Goal: Book appointment/travel/reservation: Book appointment/travel/reservation

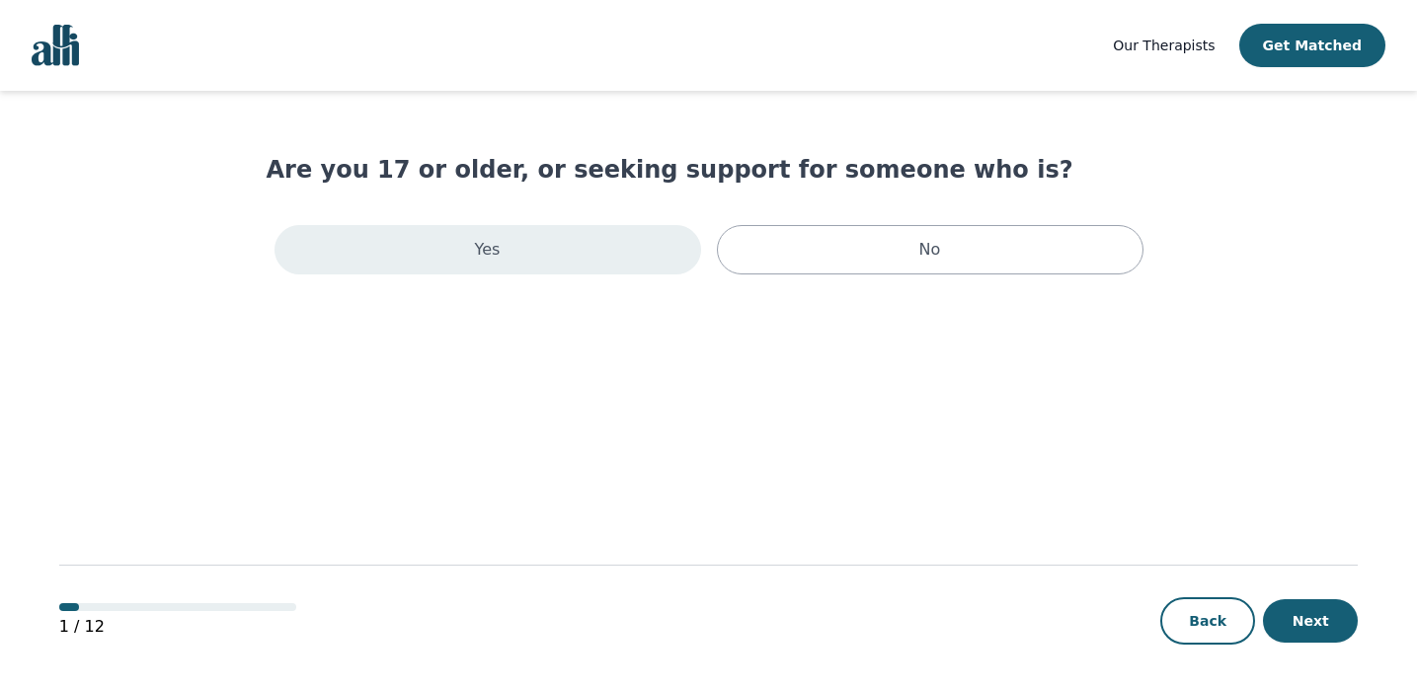
click at [593, 259] on div "Yes" at bounding box center [487, 249] width 427 height 49
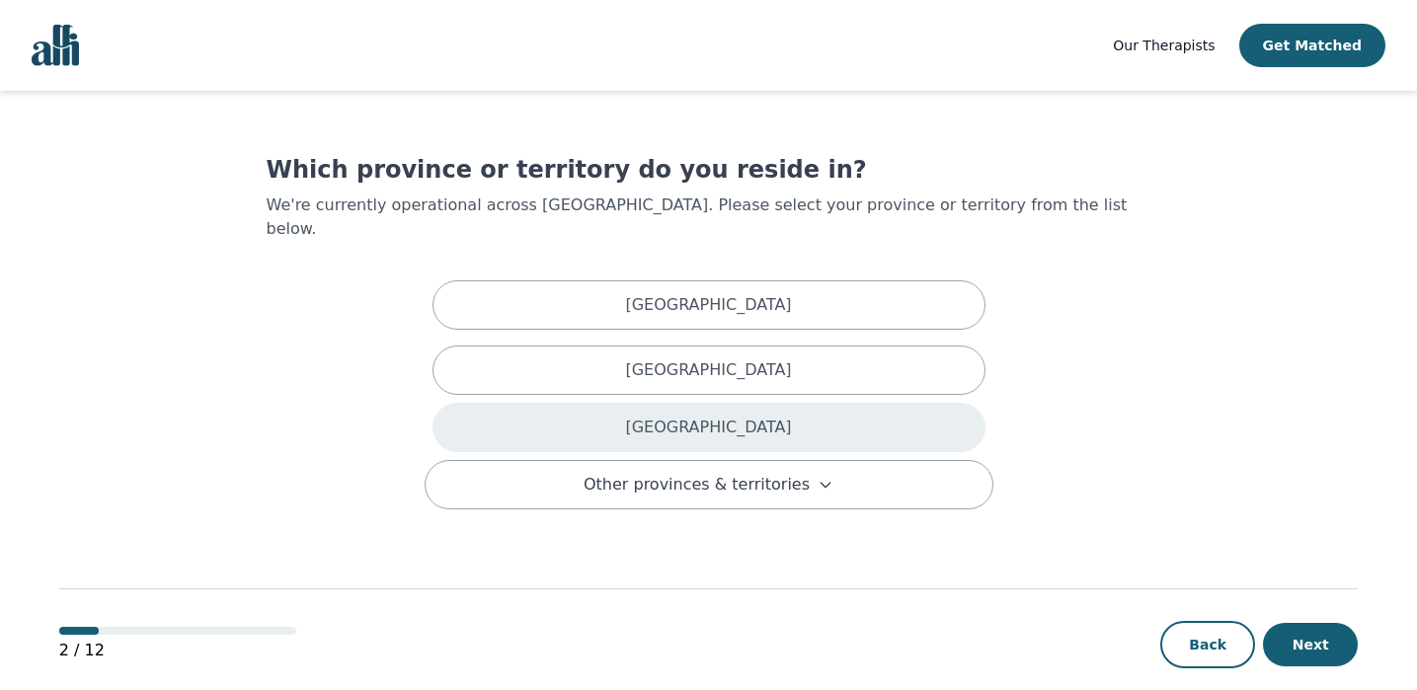
click at [668, 403] on div "[GEOGRAPHIC_DATA]" at bounding box center [708, 427] width 553 height 49
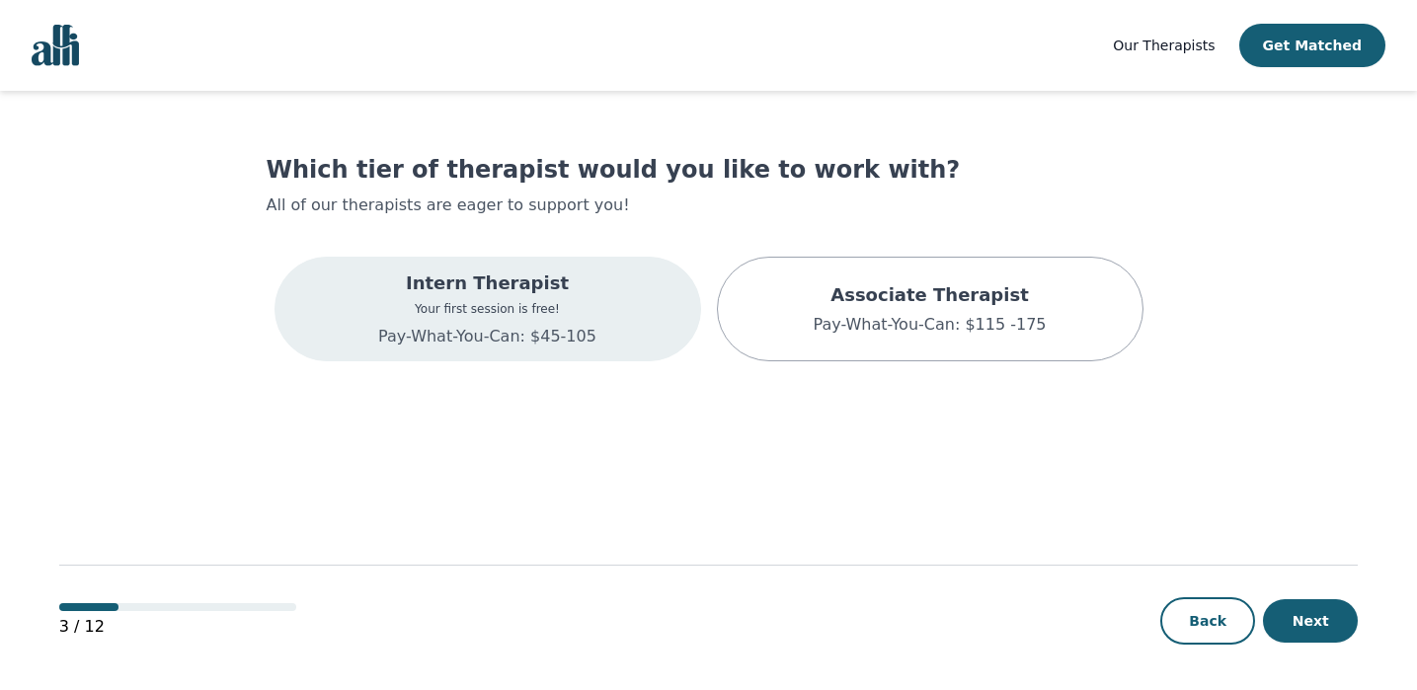
click at [594, 336] on div "Intern Therapist Your first session is free! Pay-What-You-Can: $45-105" at bounding box center [487, 309] width 427 height 105
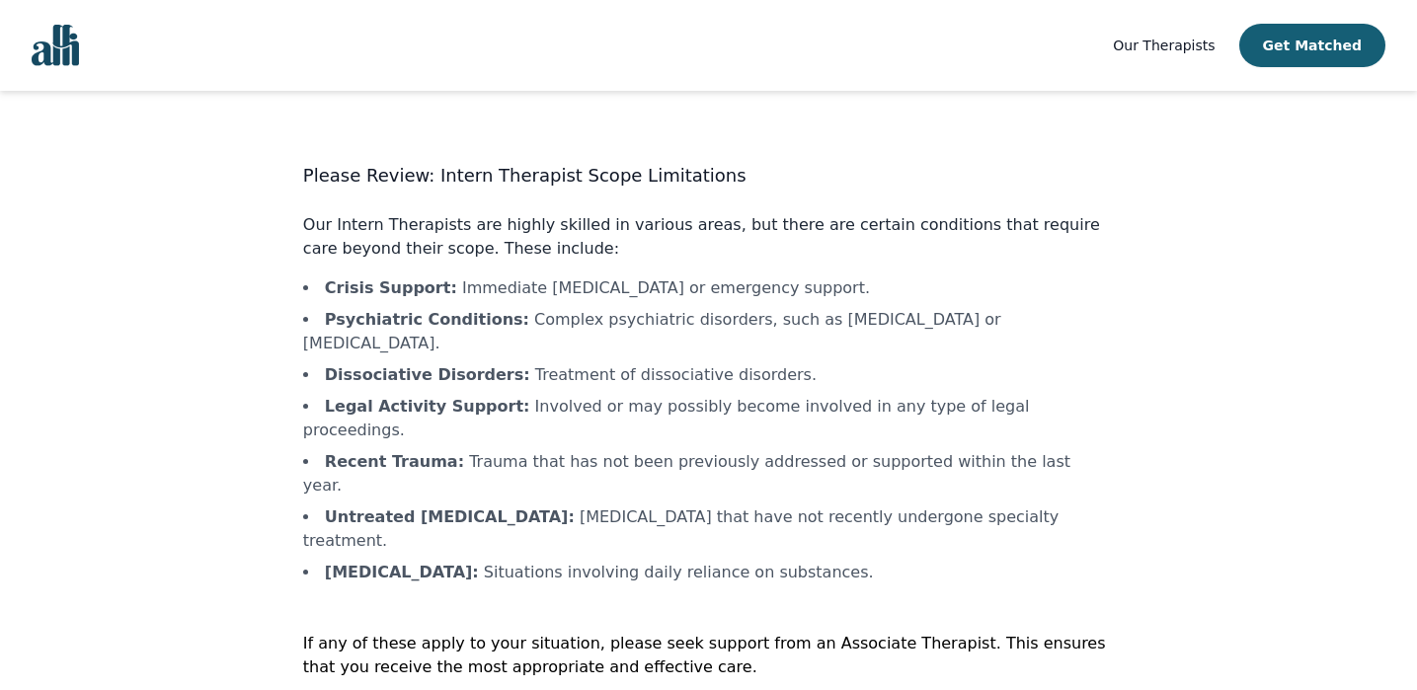
scroll to position [13, 0]
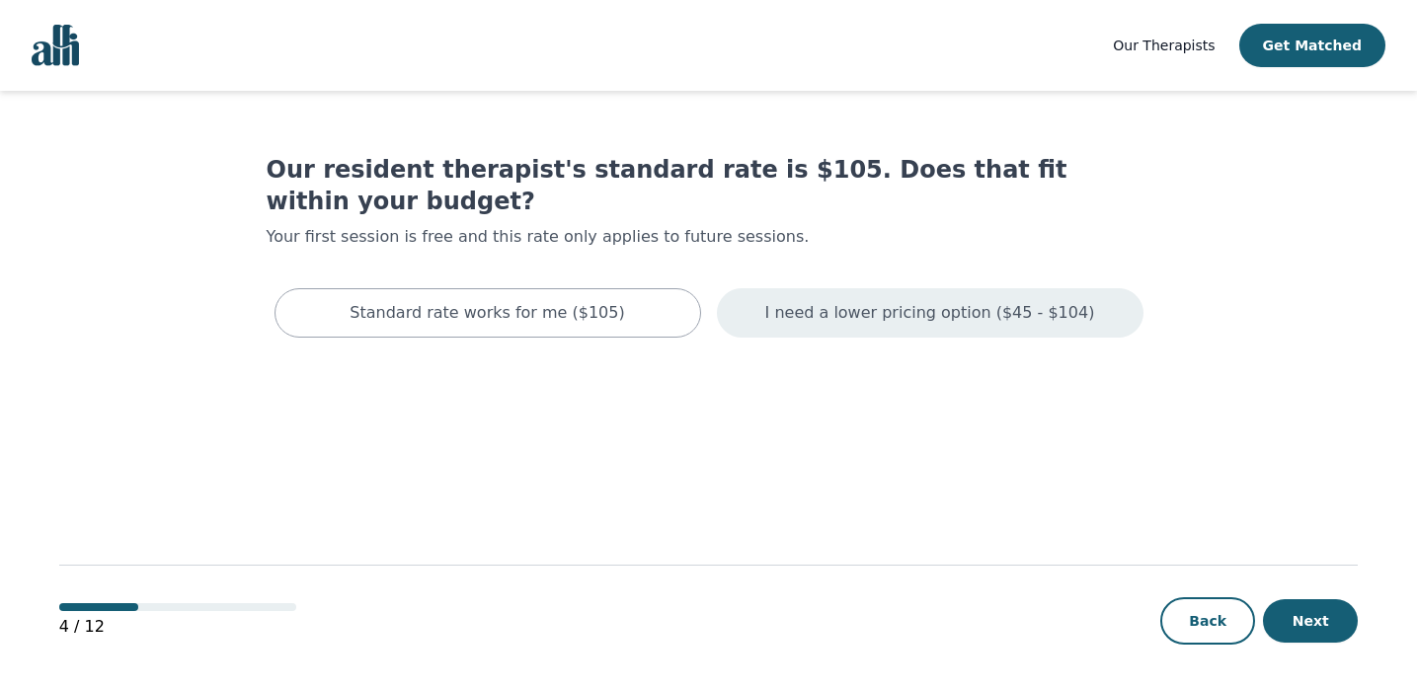
click at [839, 301] on p "I need a lower pricing option ($45 - $104)" at bounding box center [930, 313] width 330 height 24
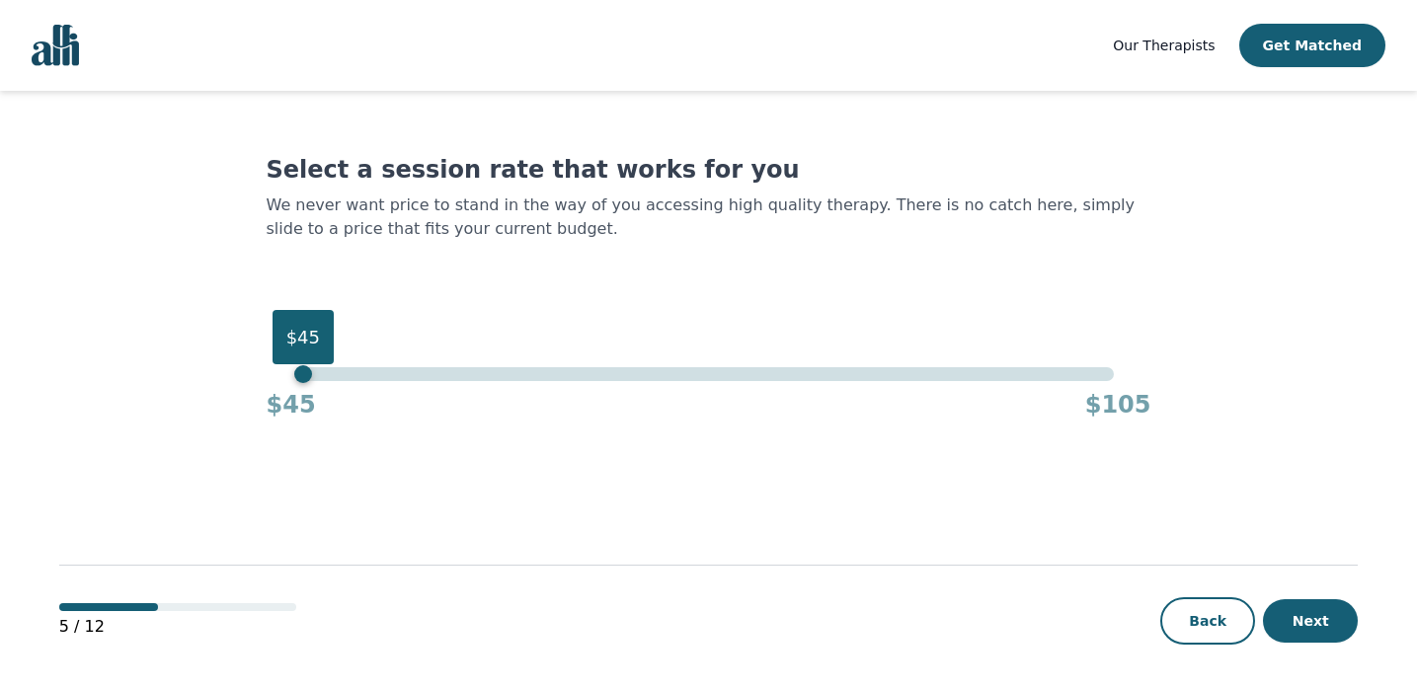
drag, startPoint x: 1110, startPoint y: 373, endPoint x: 243, endPoint y: 354, distance: 867.1
click at [243, 354] on main "Select a session rate that works for you We never want price to stand in the wa…" at bounding box center [708, 391] width 1298 height 601
click at [1317, 623] on button "Next" at bounding box center [1310, 620] width 95 height 43
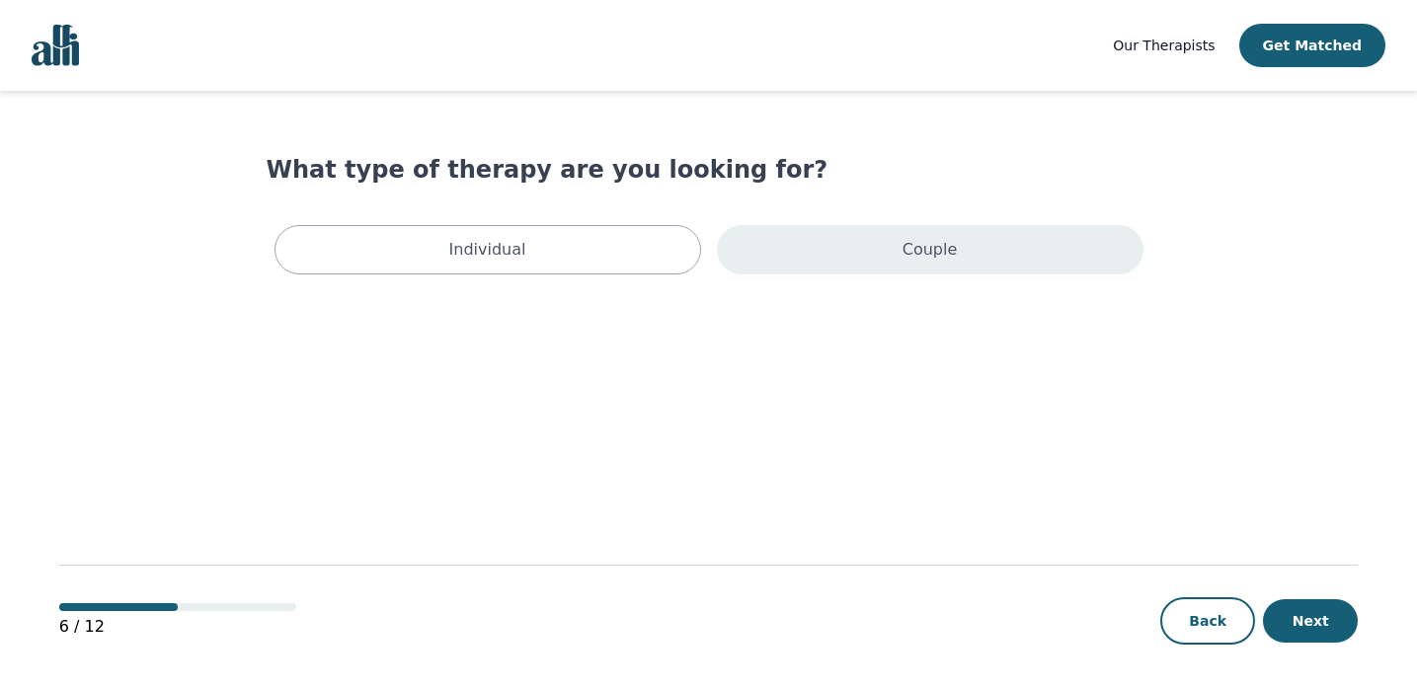
click at [1008, 260] on div "Couple" at bounding box center [930, 249] width 427 height 49
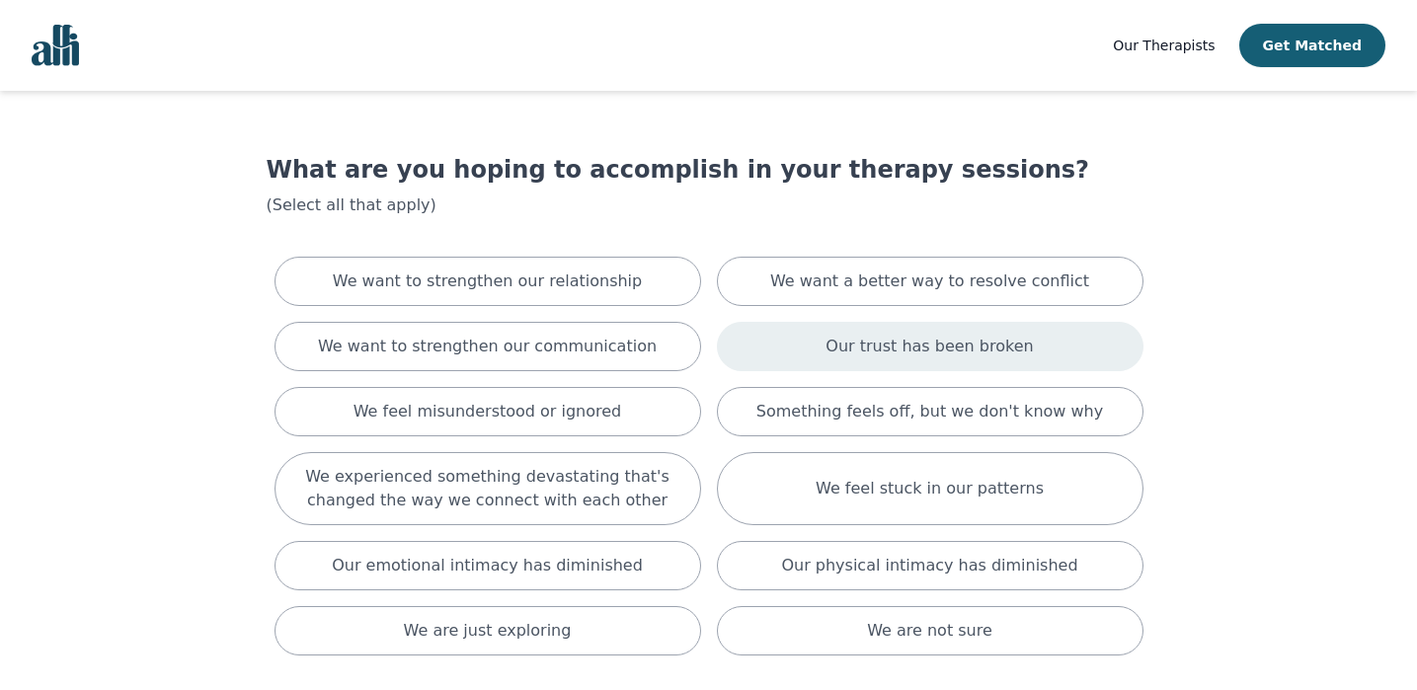
scroll to position [180, 0]
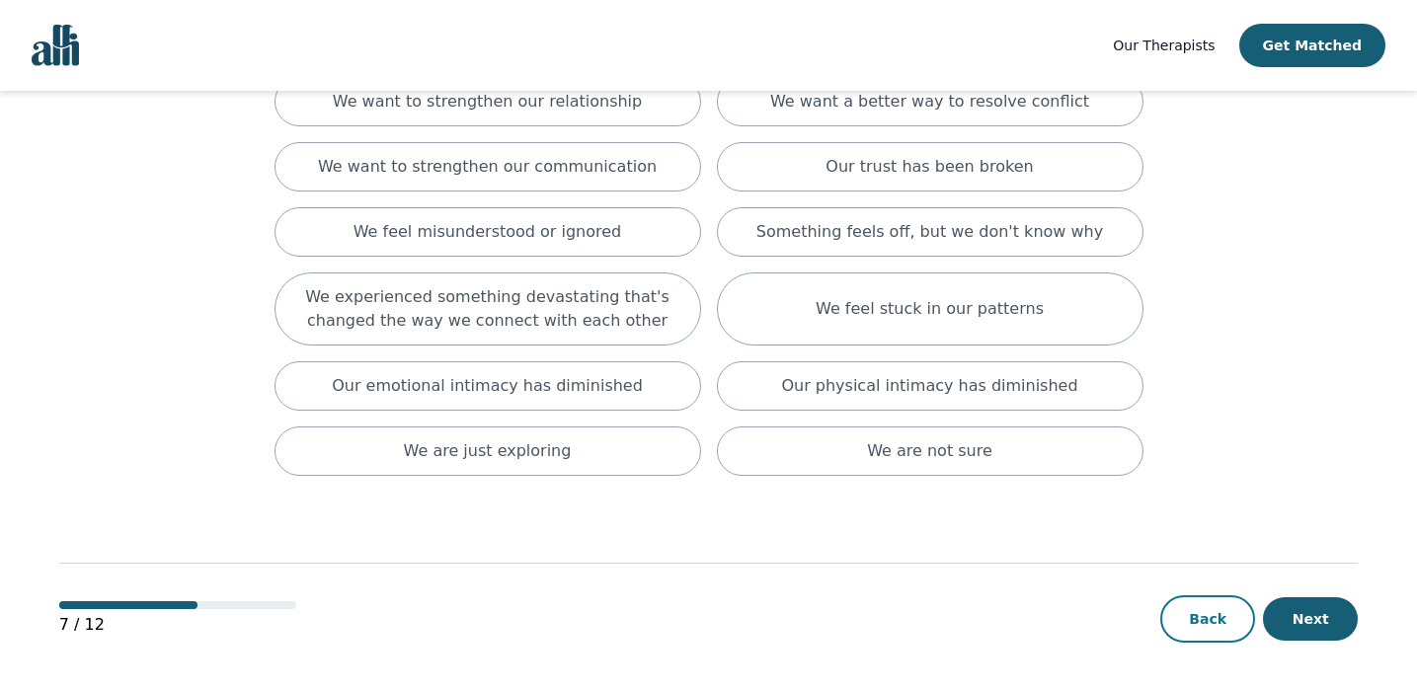
click at [1224, 602] on button "Back" at bounding box center [1207, 618] width 95 height 47
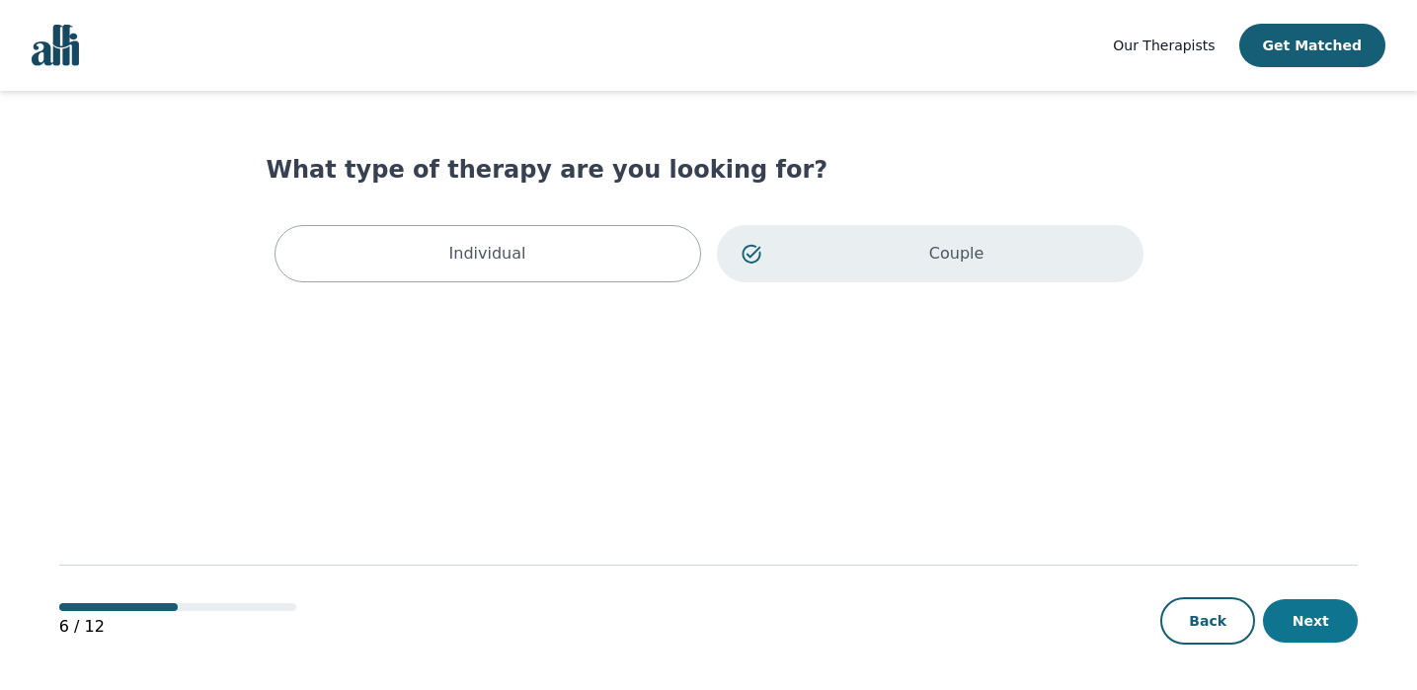
click at [1302, 618] on button "Next" at bounding box center [1310, 620] width 95 height 43
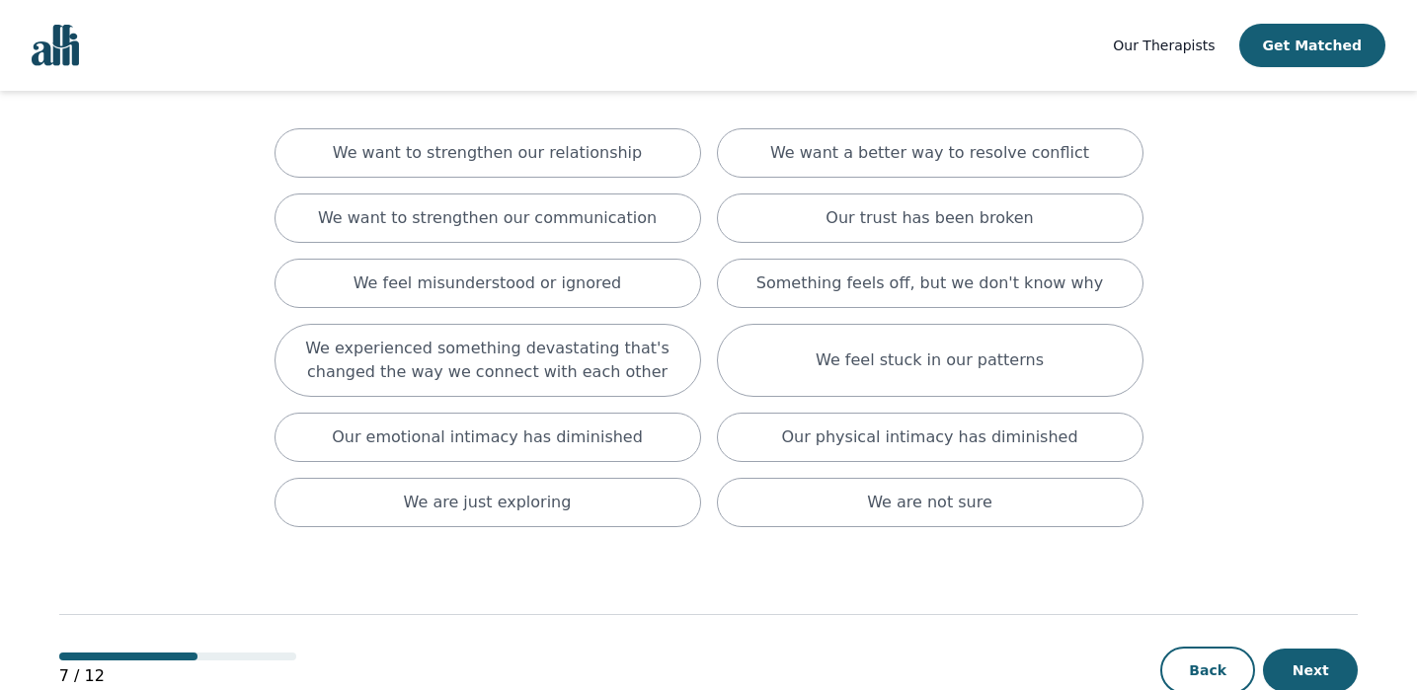
scroll to position [137, 0]
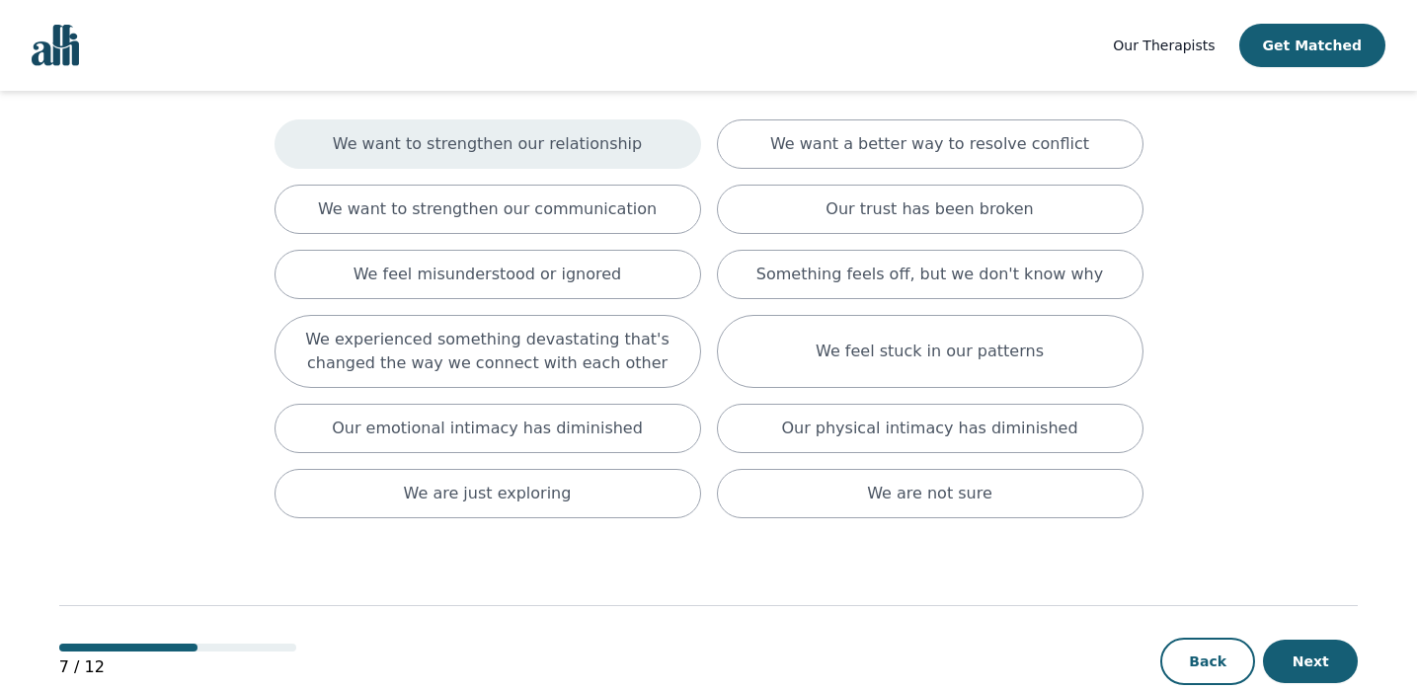
click at [661, 157] on div "We want to strengthen our relationship" at bounding box center [487, 143] width 427 height 49
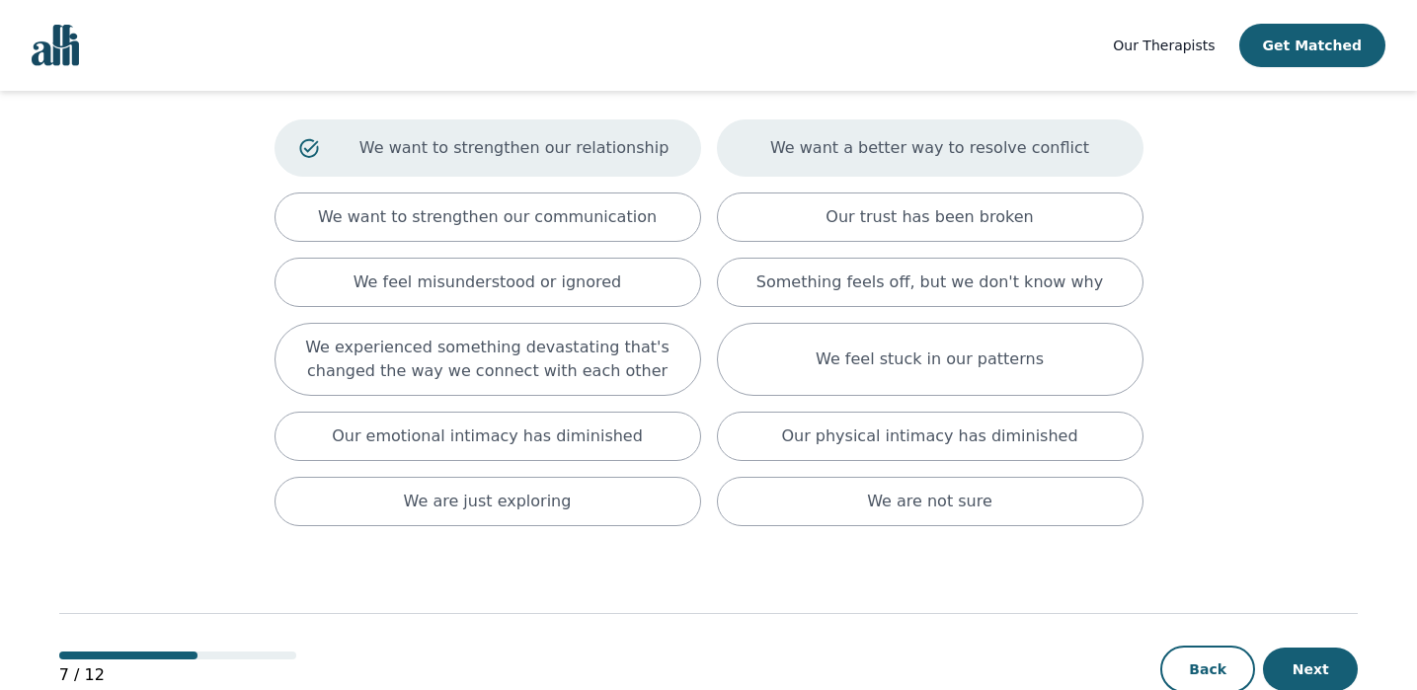
click at [857, 166] on div "We want a better way to resolve conflict" at bounding box center [930, 147] width 427 height 57
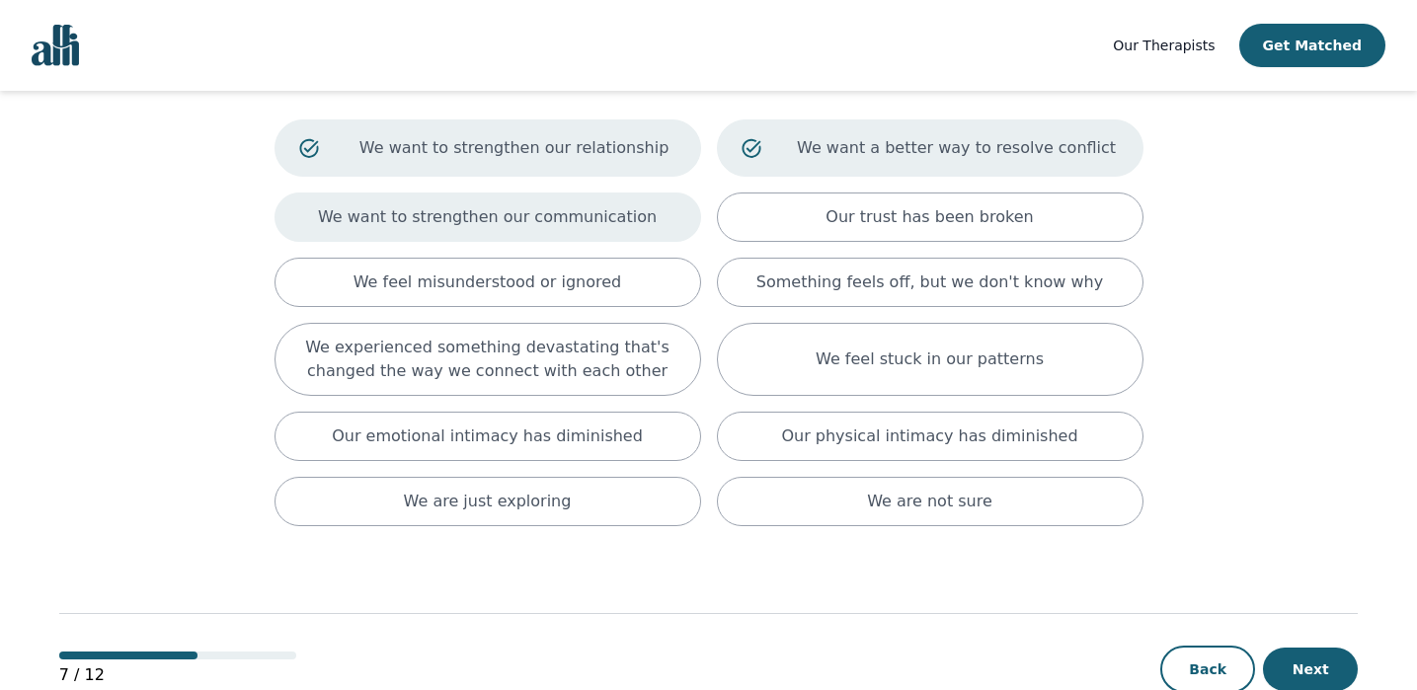
click at [670, 218] on div "We want to strengthen our communication" at bounding box center [487, 217] width 427 height 49
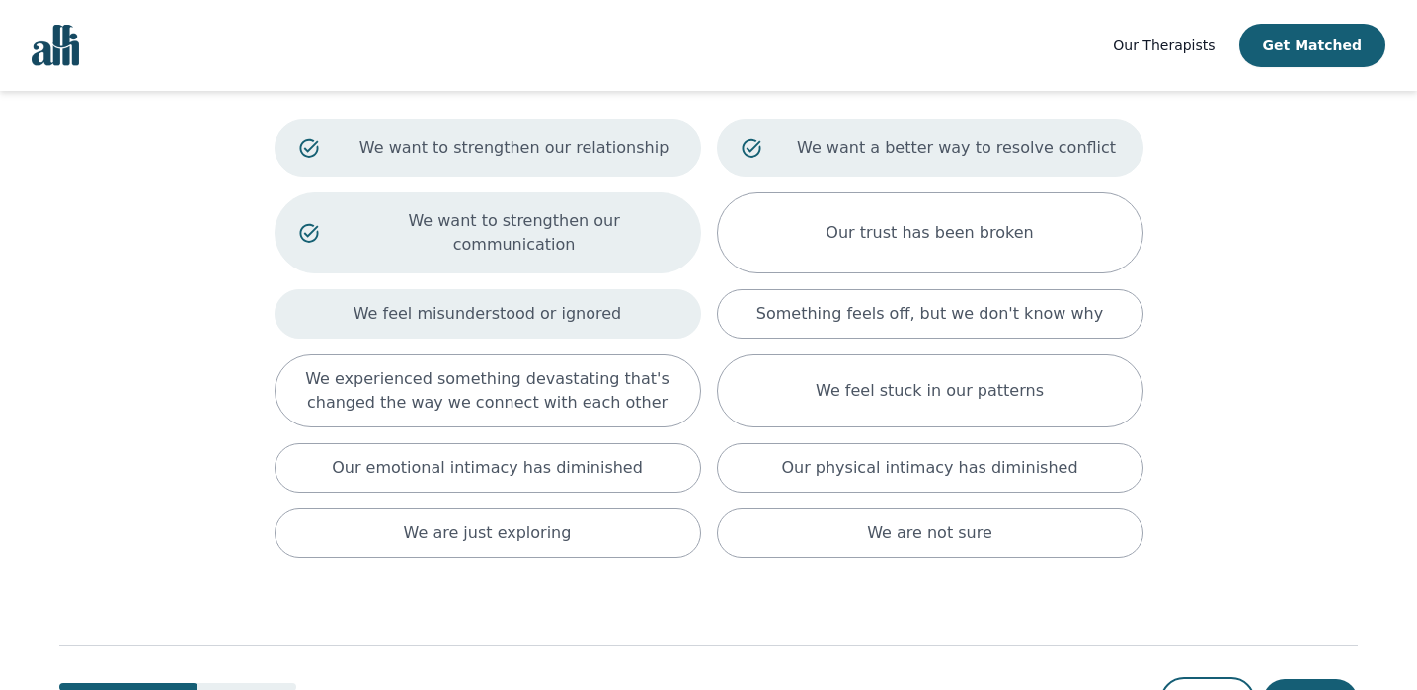
click at [632, 301] on div "We feel misunderstood or ignored" at bounding box center [487, 313] width 427 height 49
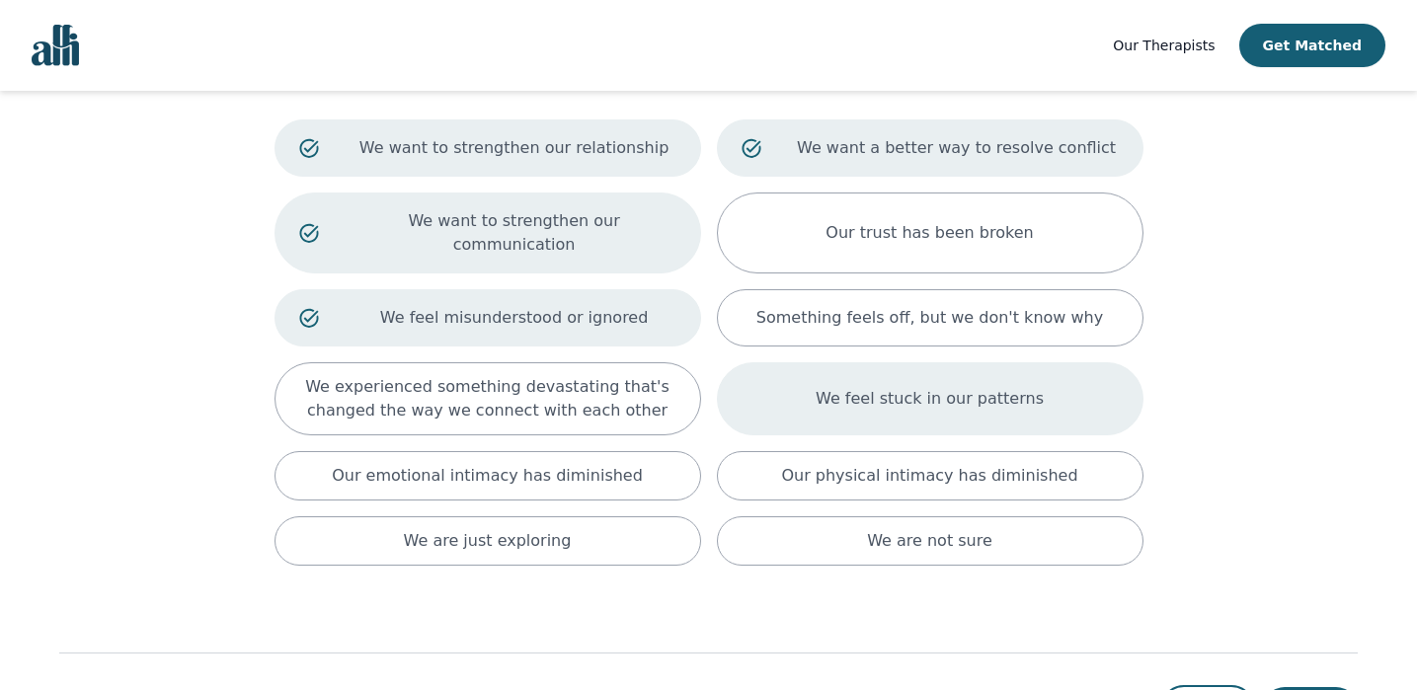
click at [796, 400] on div "We feel stuck in our patterns" at bounding box center [930, 398] width 427 height 73
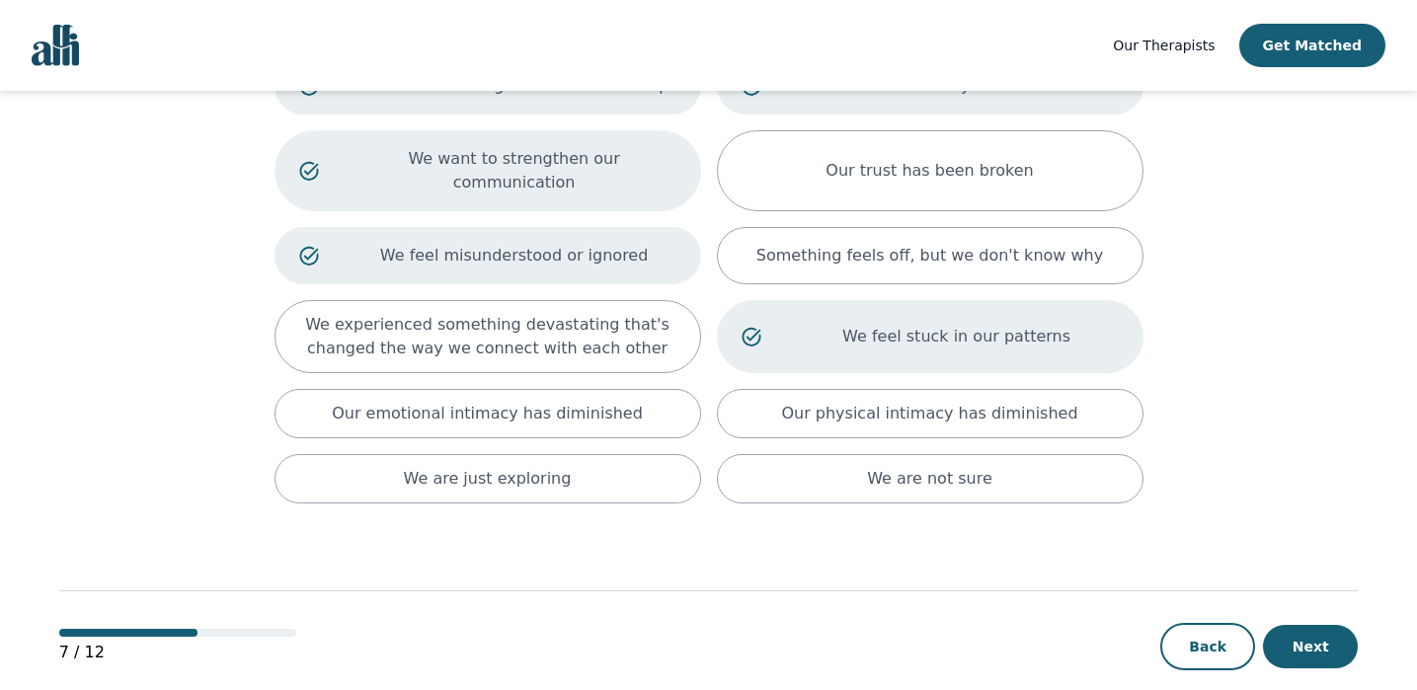
scroll to position [203, 0]
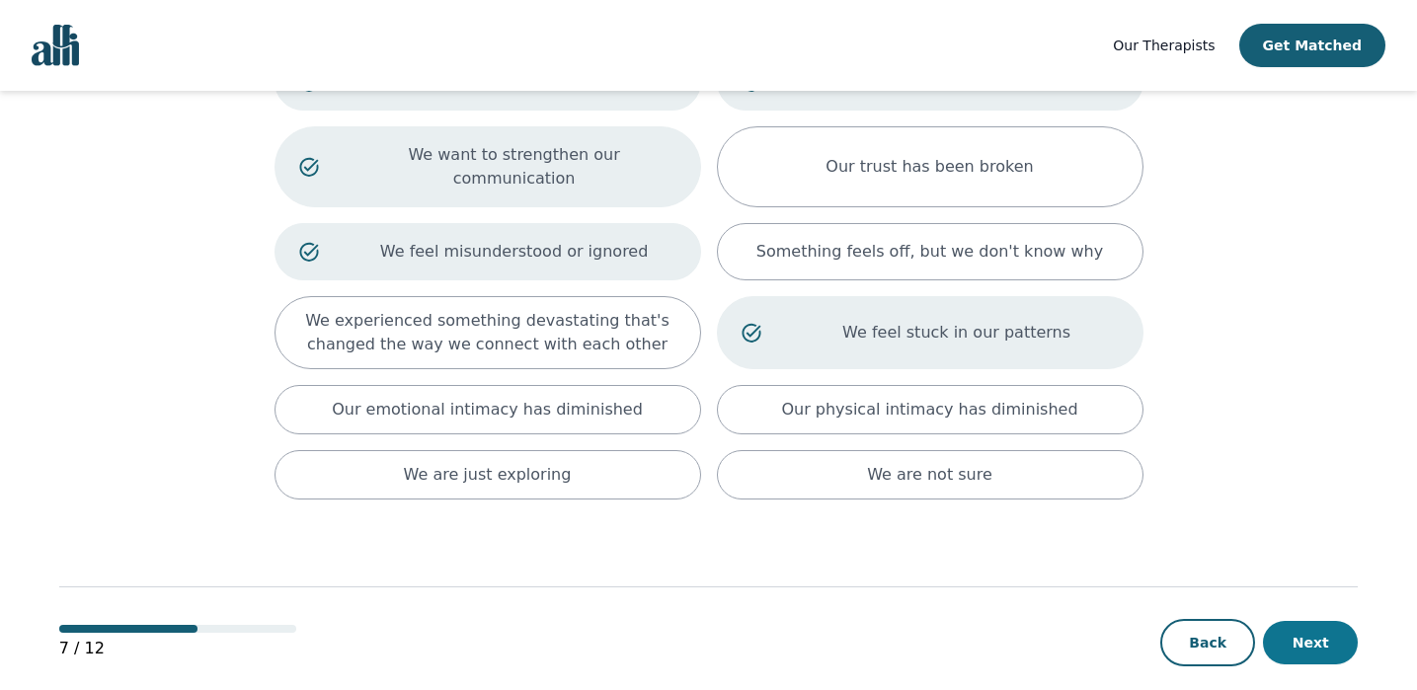
click at [1335, 621] on button "Next" at bounding box center [1310, 642] width 95 height 43
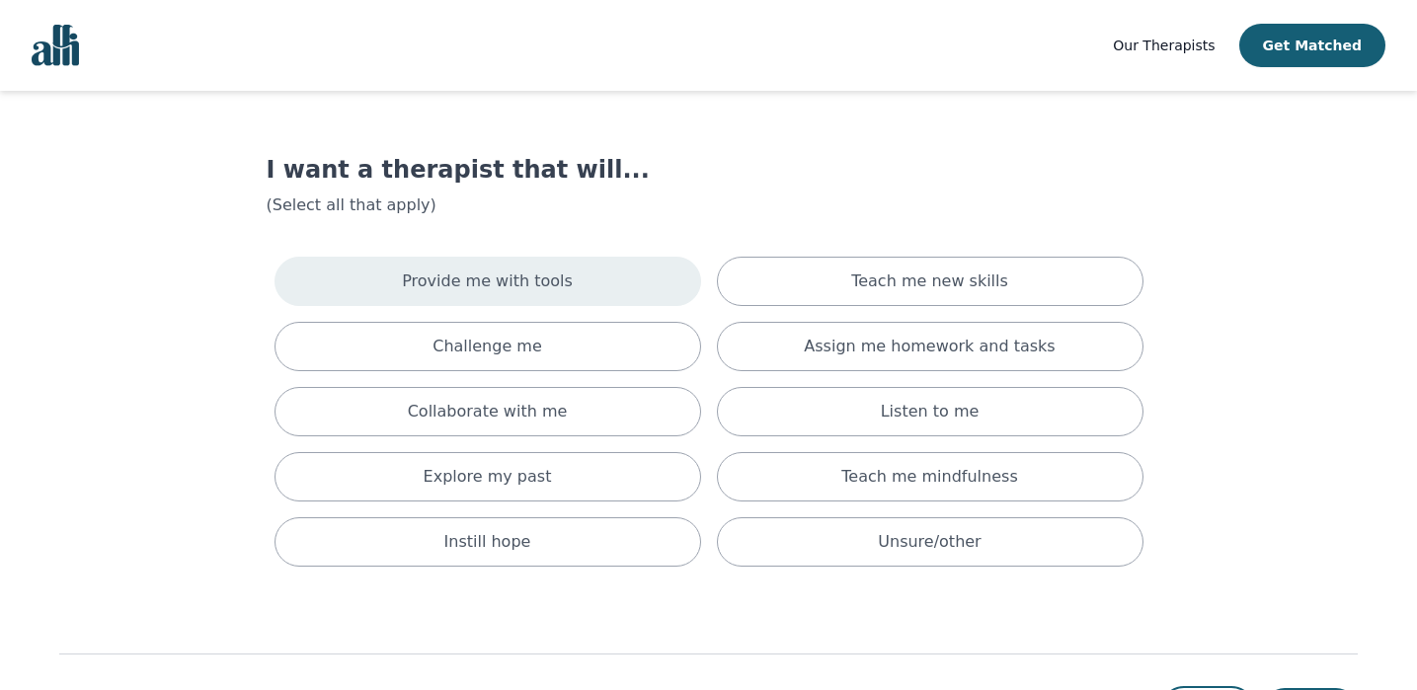
click at [664, 295] on div "Provide me with tools" at bounding box center [487, 281] width 427 height 49
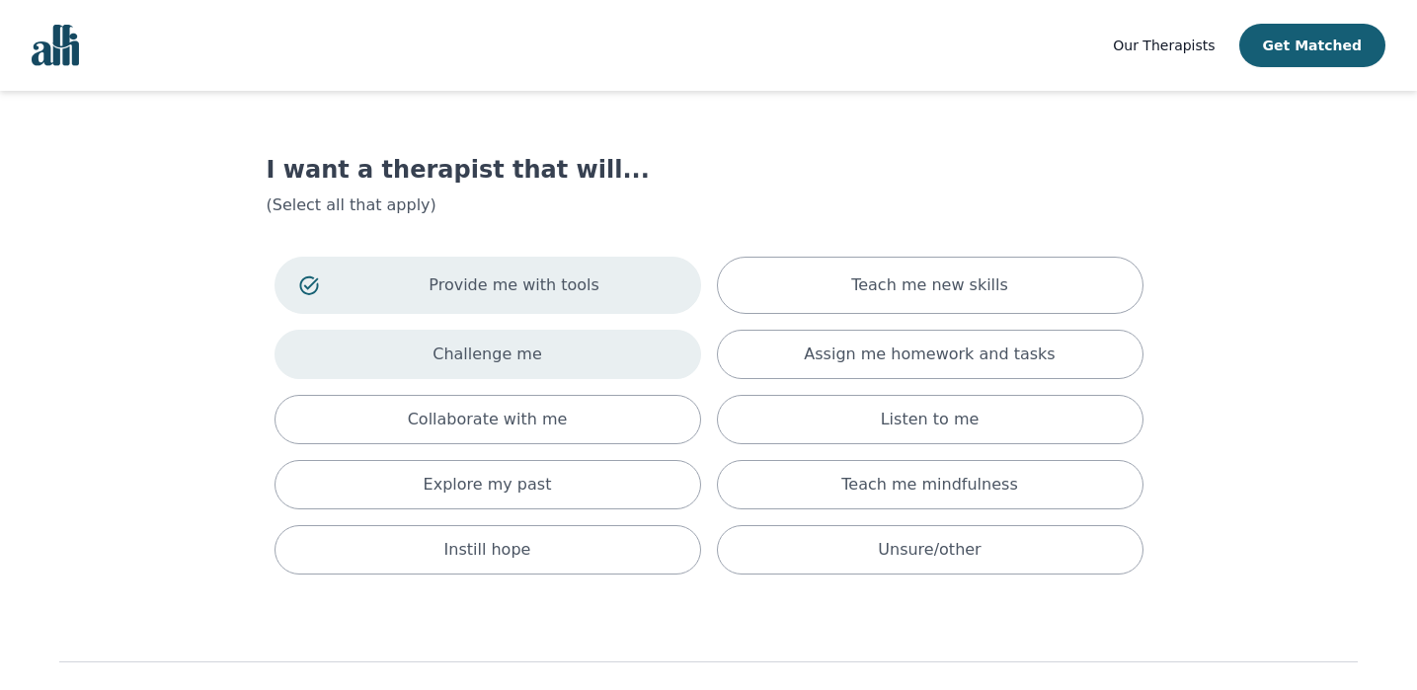
click at [648, 342] on div "Challenge me" at bounding box center [487, 354] width 427 height 49
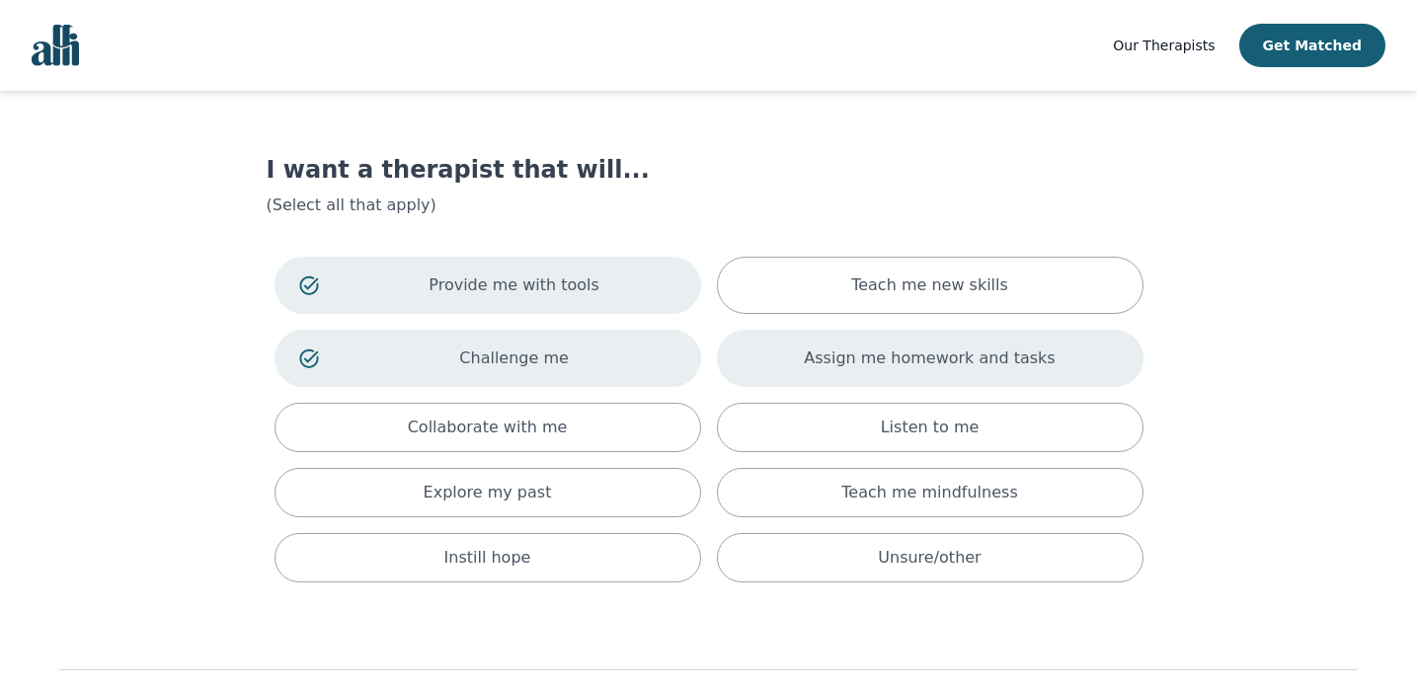
click at [839, 347] on p "Assign me homework and tasks" at bounding box center [929, 359] width 251 height 24
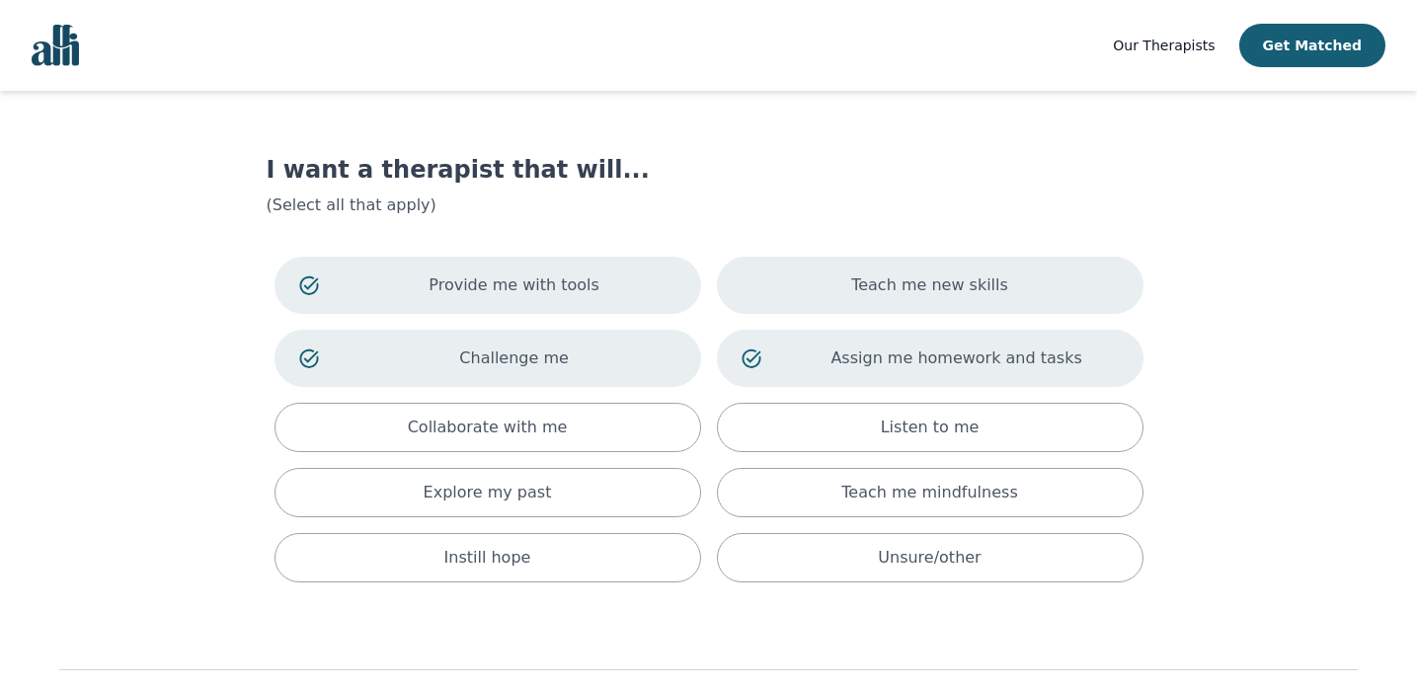
click at [841, 299] on div "Teach me new skills" at bounding box center [930, 285] width 427 height 57
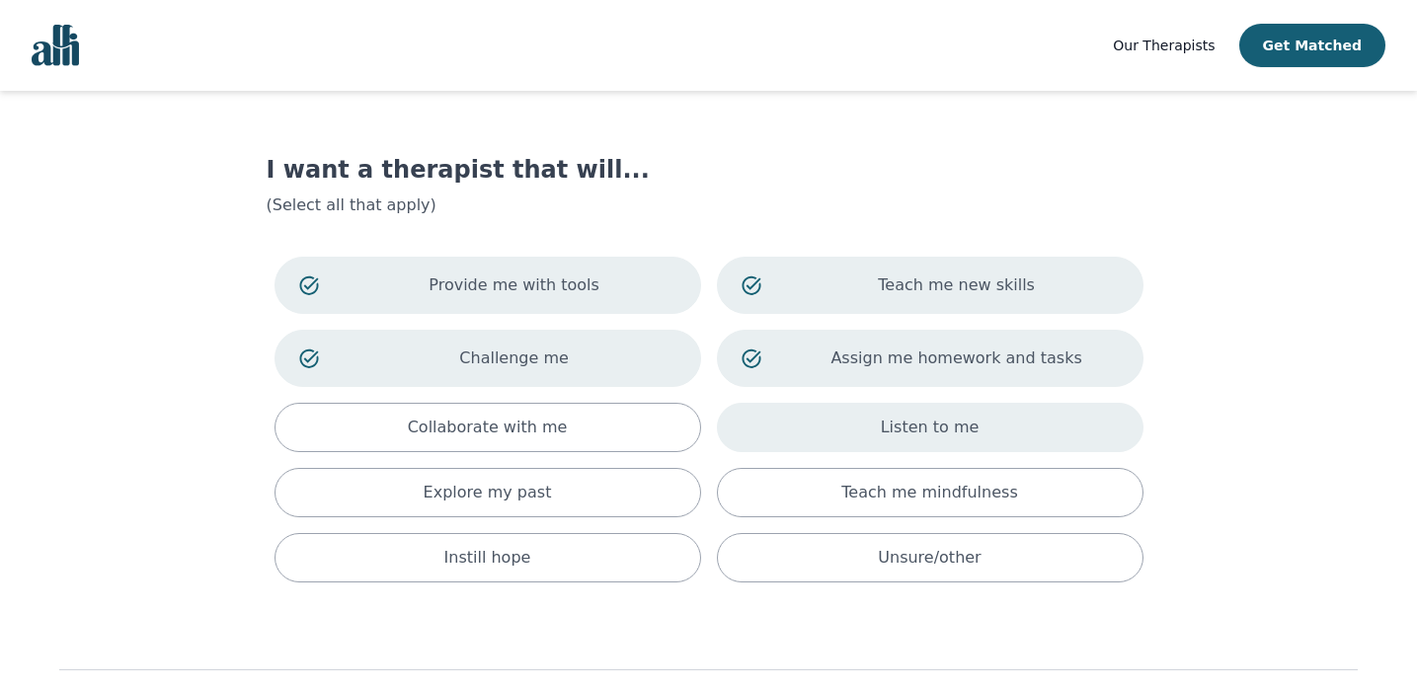
click at [851, 437] on div "Listen to me" at bounding box center [930, 427] width 427 height 49
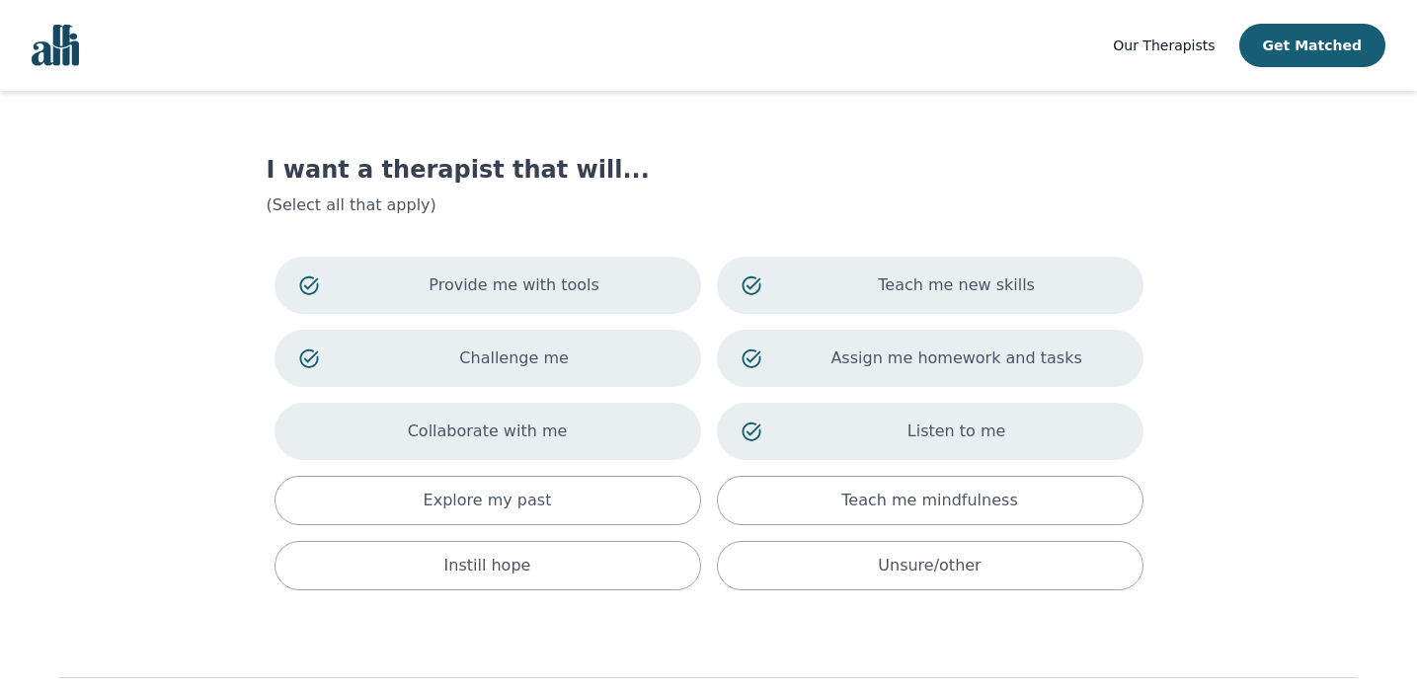
click at [624, 432] on div "Collaborate with me" at bounding box center [487, 431] width 427 height 57
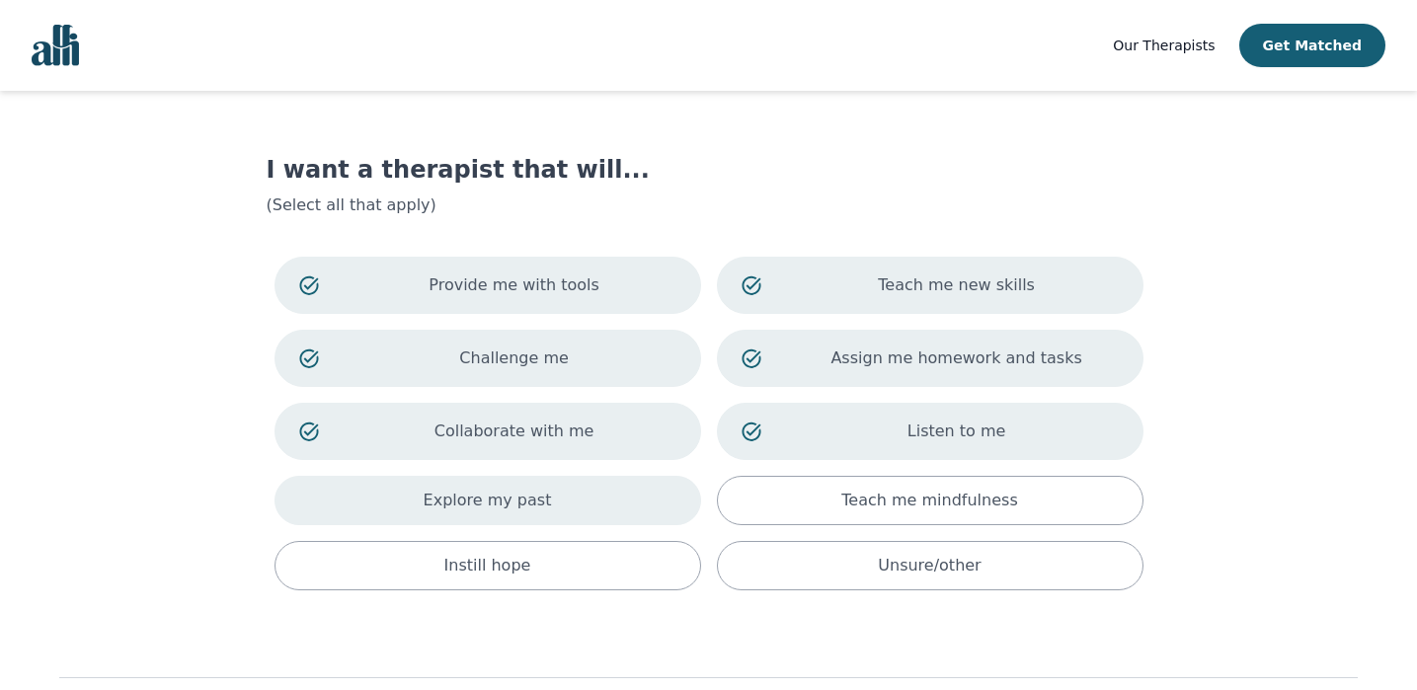
click at [617, 495] on div "Explore my past" at bounding box center [487, 500] width 427 height 49
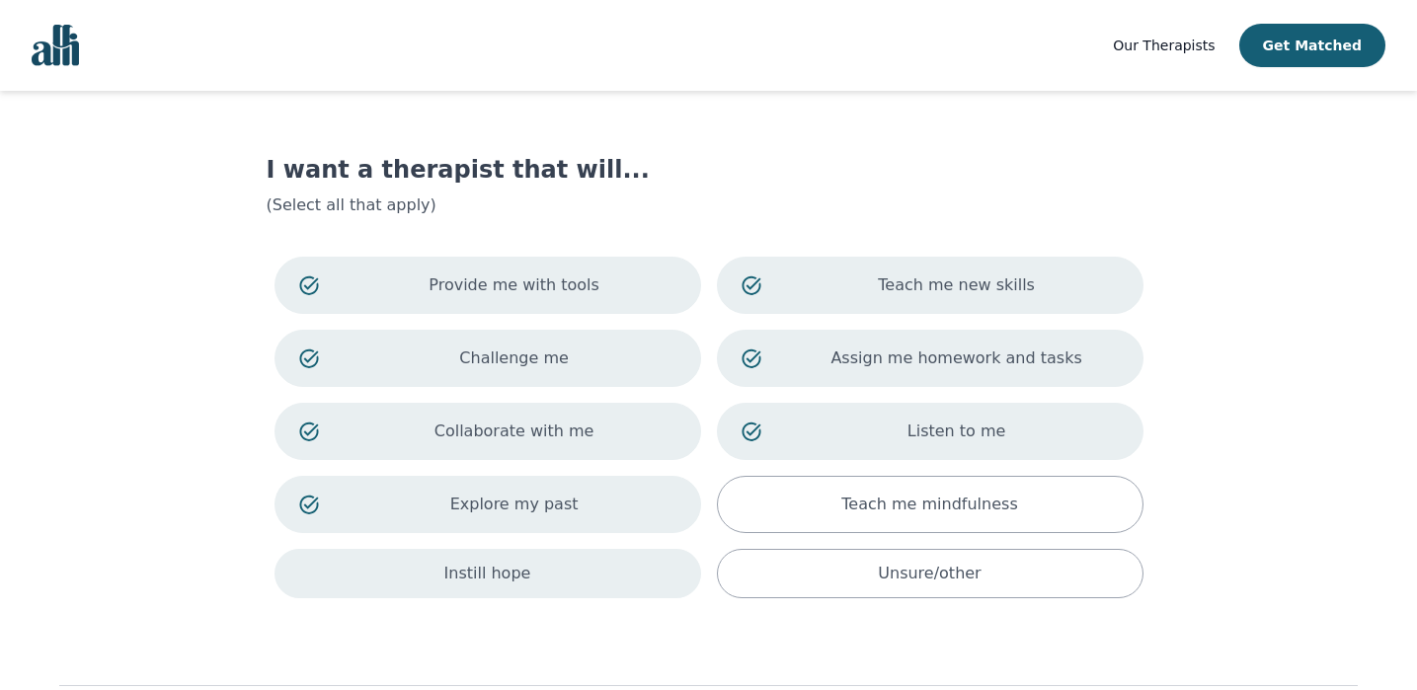
click at [604, 573] on div "Instill hope" at bounding box center [487, 573] width 427 height 49
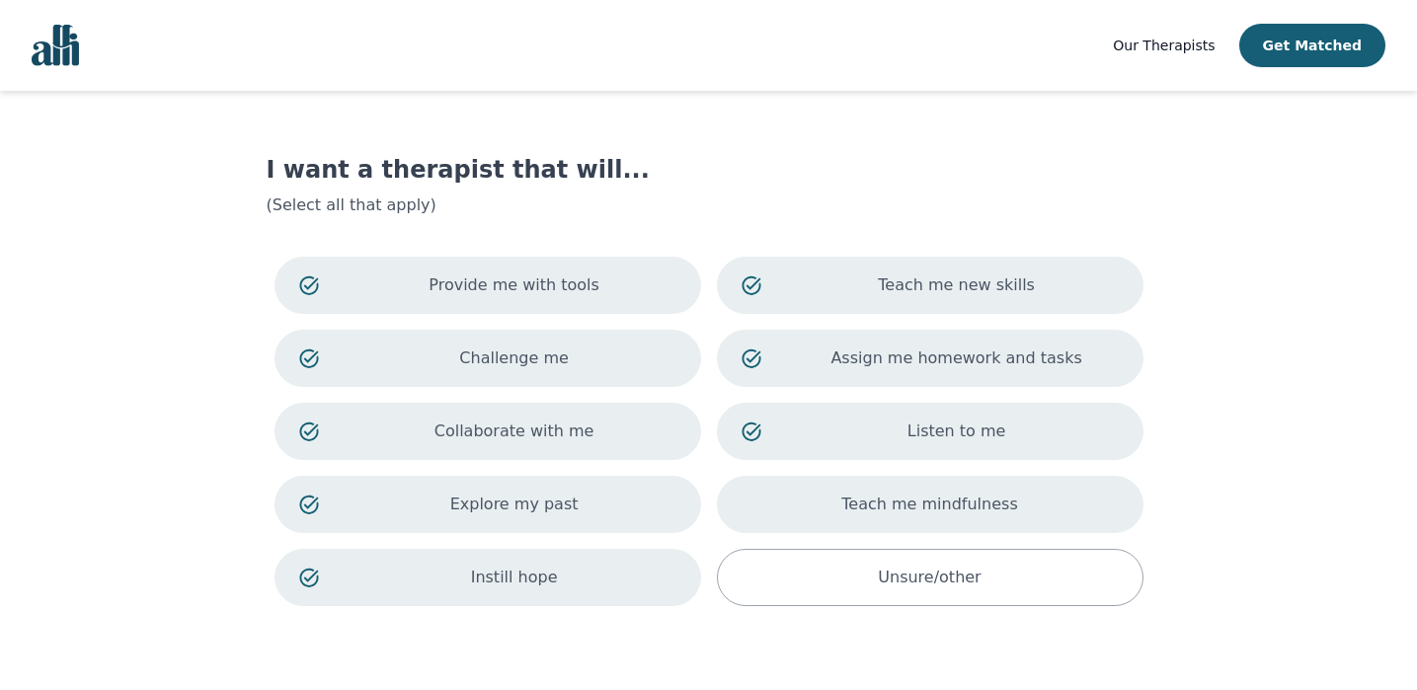
click at [835, 522] on div "Teach me mindfulness" at bounding box center [930, 504] width 427 height 57
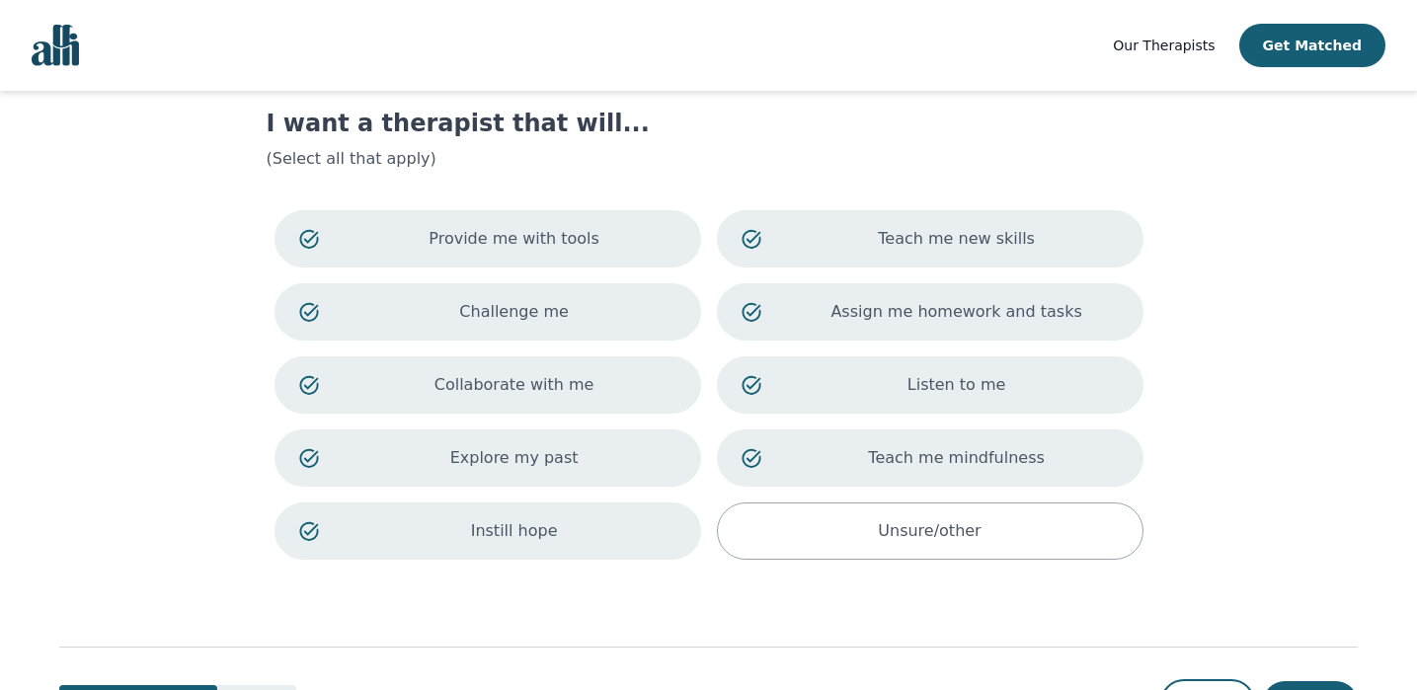
scroll to position [130, 0]
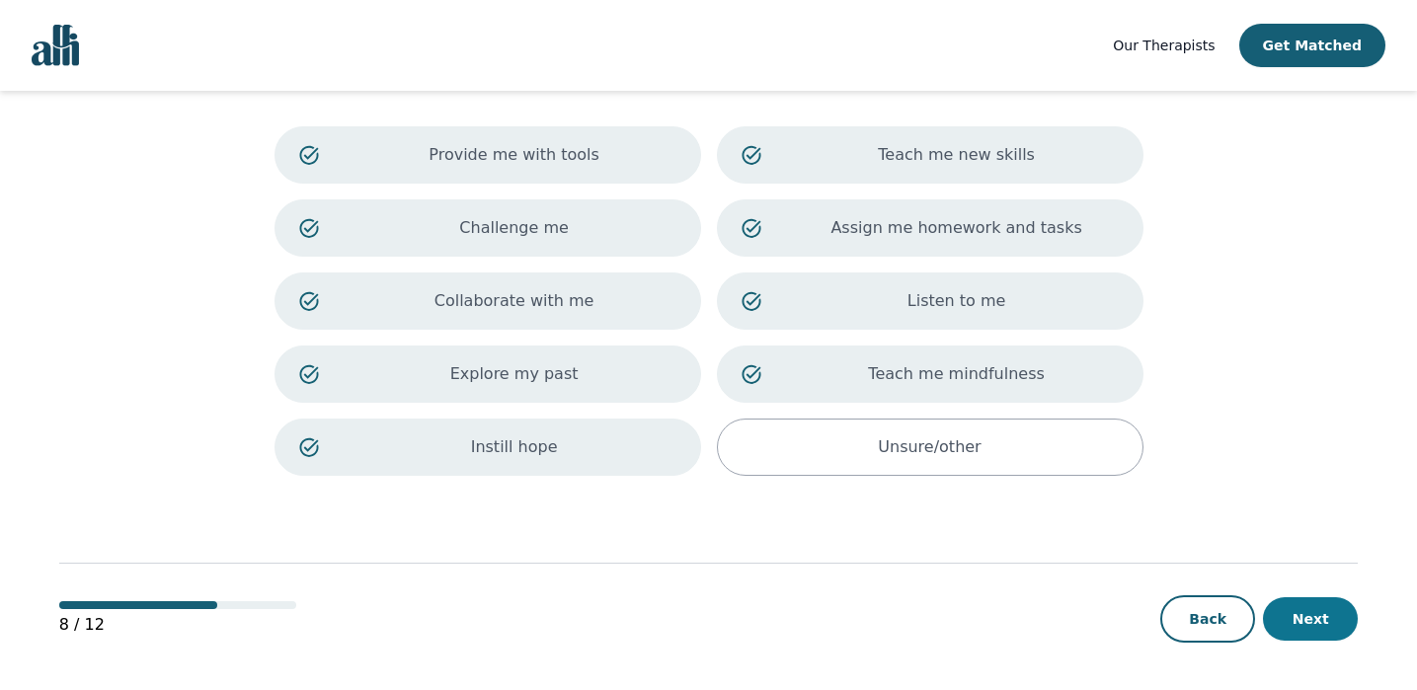
click at [1317, 633] on button "Next" at bounding box center [1310, 618] width 95 height 43
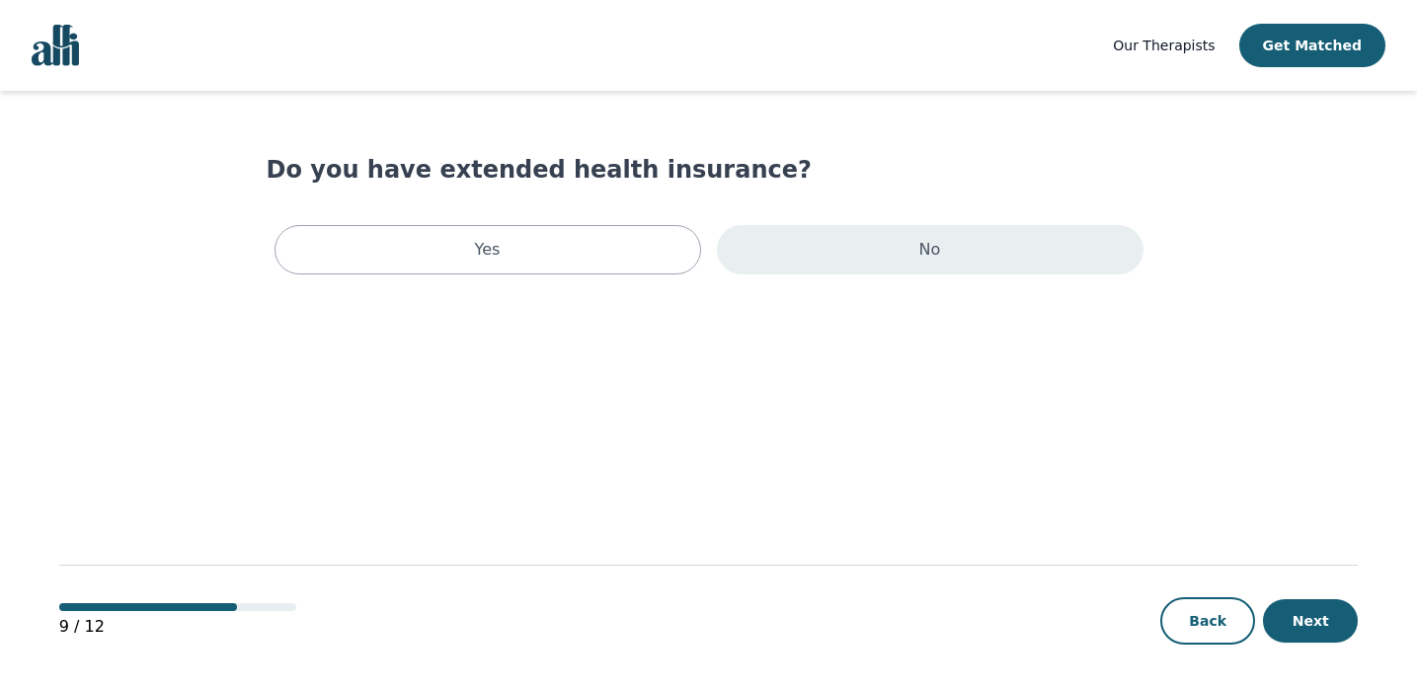
click at [927, 267] on div "No" at bounding box center [930, 249] width 427 height 49
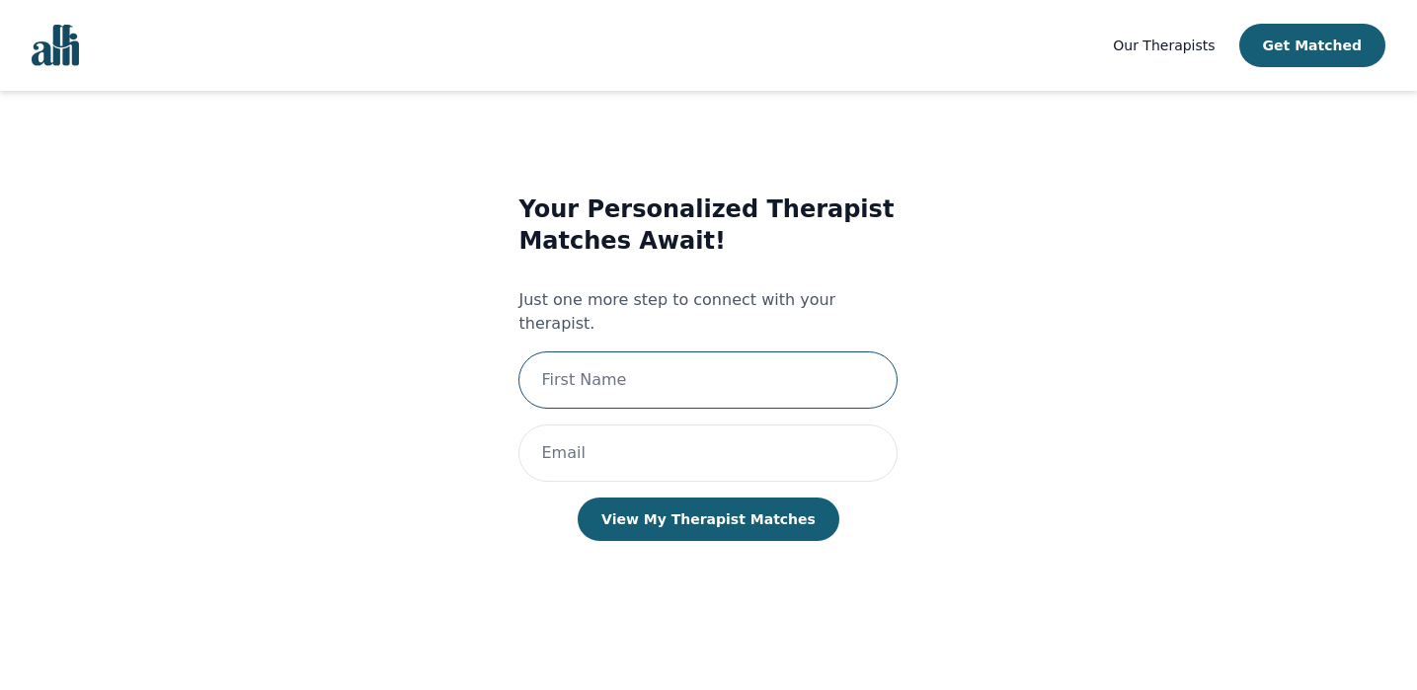
click at [765, 352] on input "text" at bounding box center [707, 380] width 379 height 57
type input "Bryanna"
click at [716, 435] on input "email" at bounding box center [707, 453] width 379 height 57
type input "[EMAIL_ADDRESS][DOMAIN_NAME]"
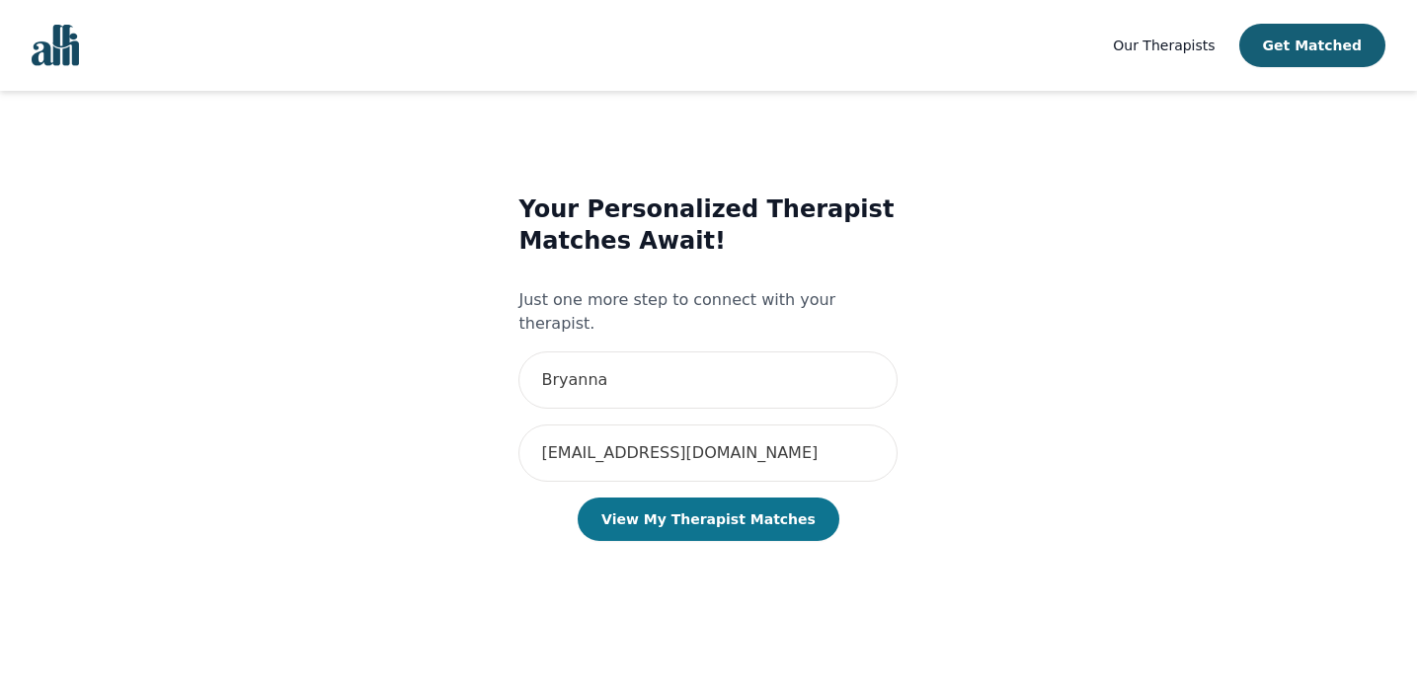
click at [734, 502] on button "View My Therapist Matches" at bounding box center [709, 519] width 262 height 43
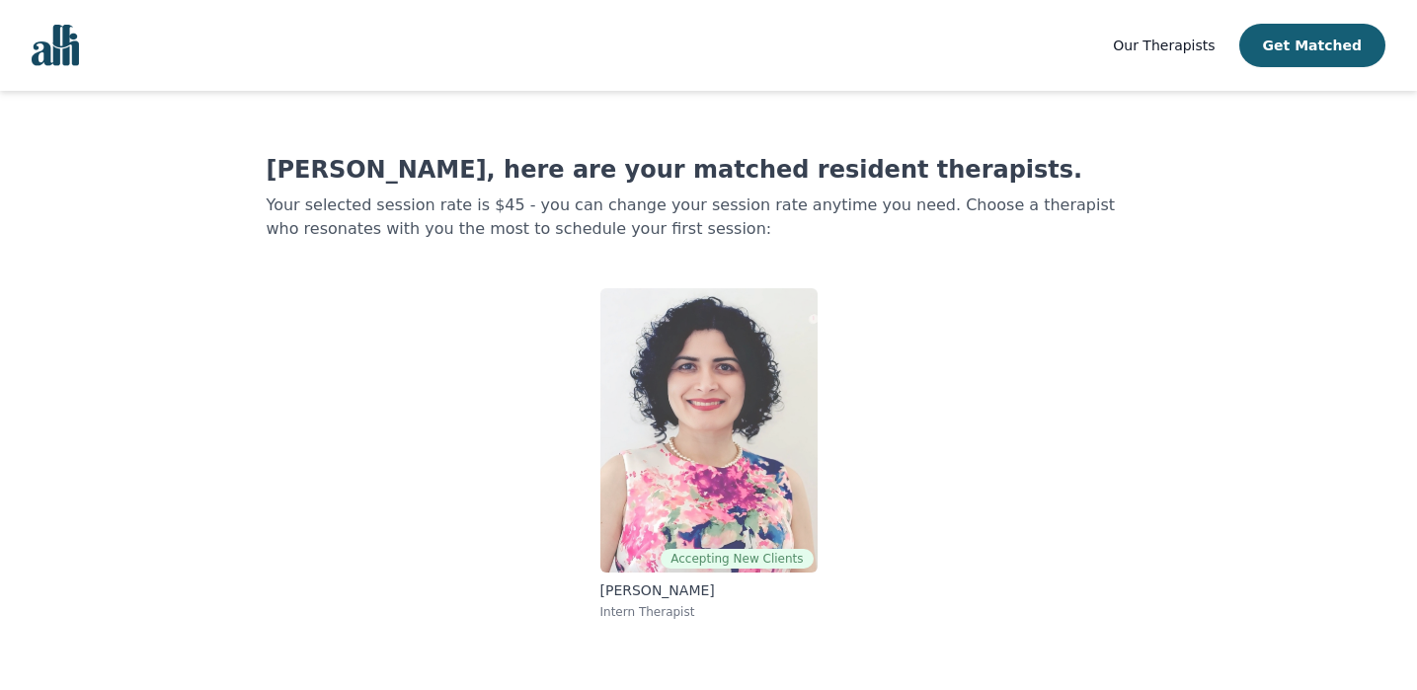
scroll to position [2, 0]
click at [742, 439] on img at bounding box center [708, 428] width 217 height 284
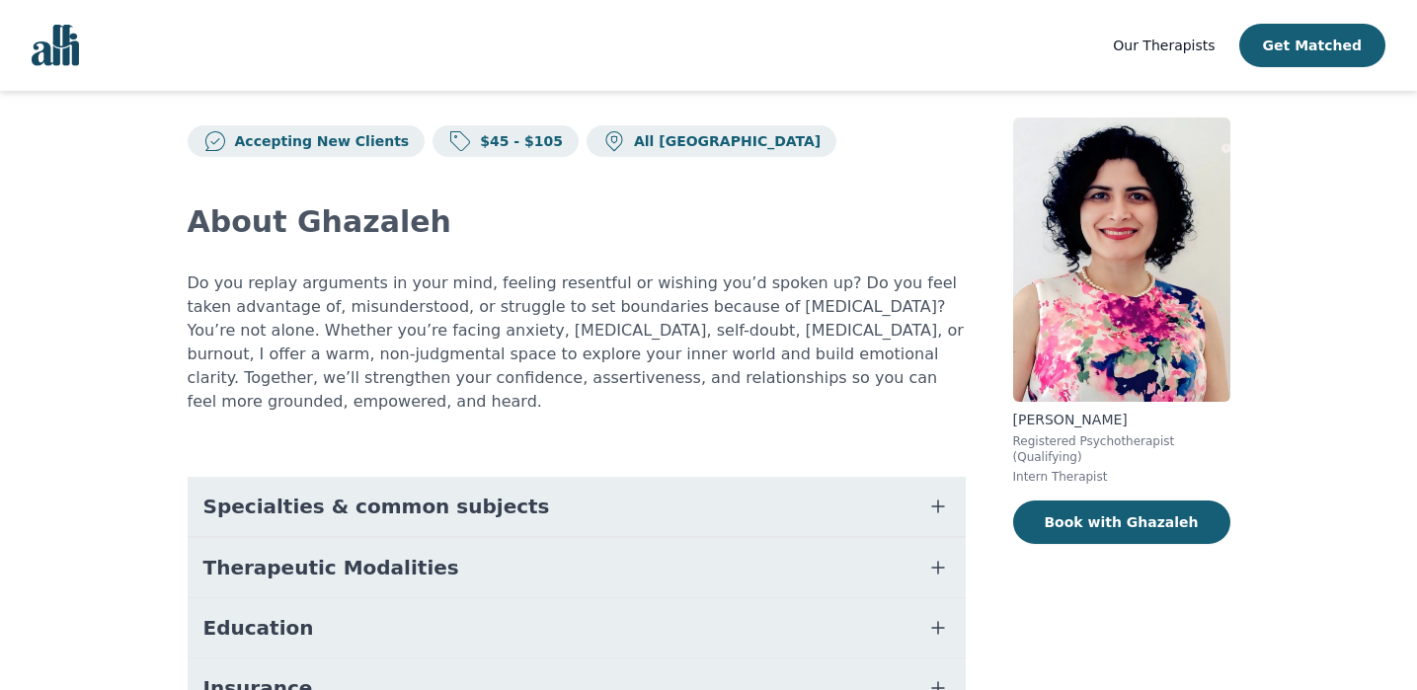
scroll to position [24, 0]
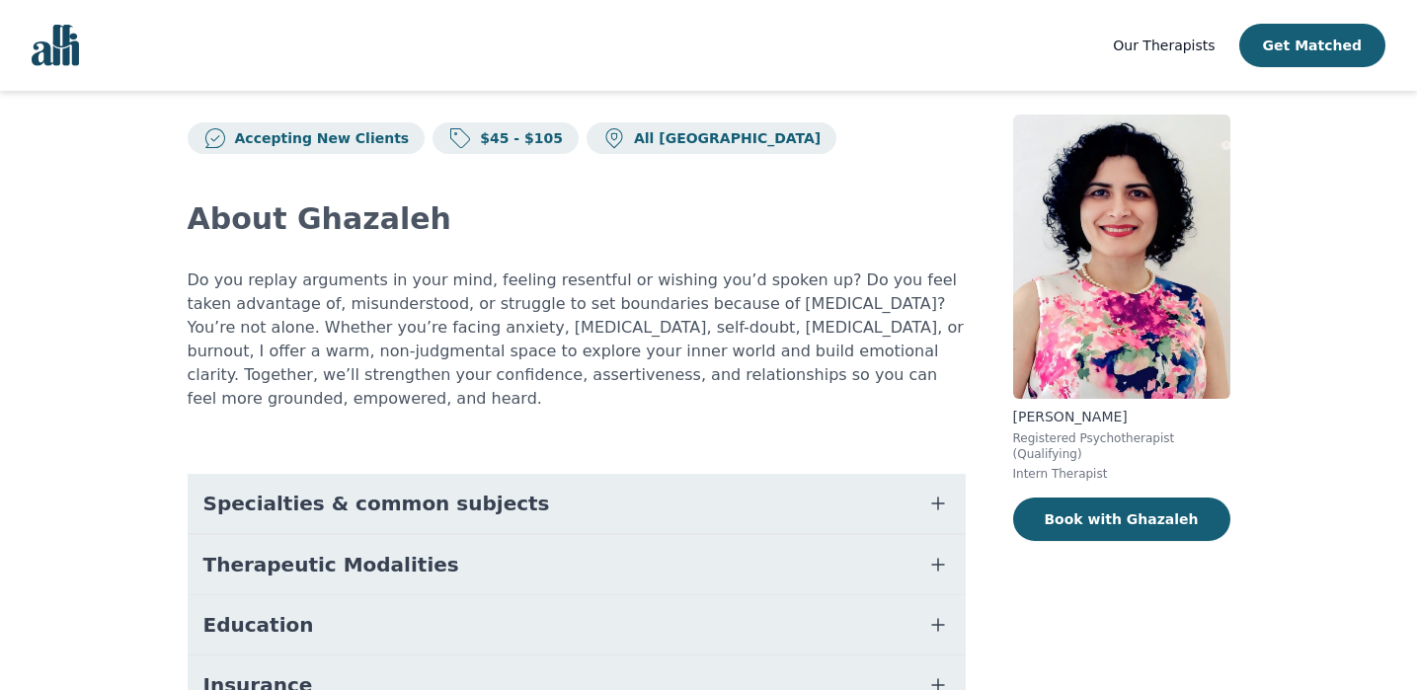
click at [752, 474] on button "Specialties & common subjects" at bounding box center [577, 503] width 778 height 59
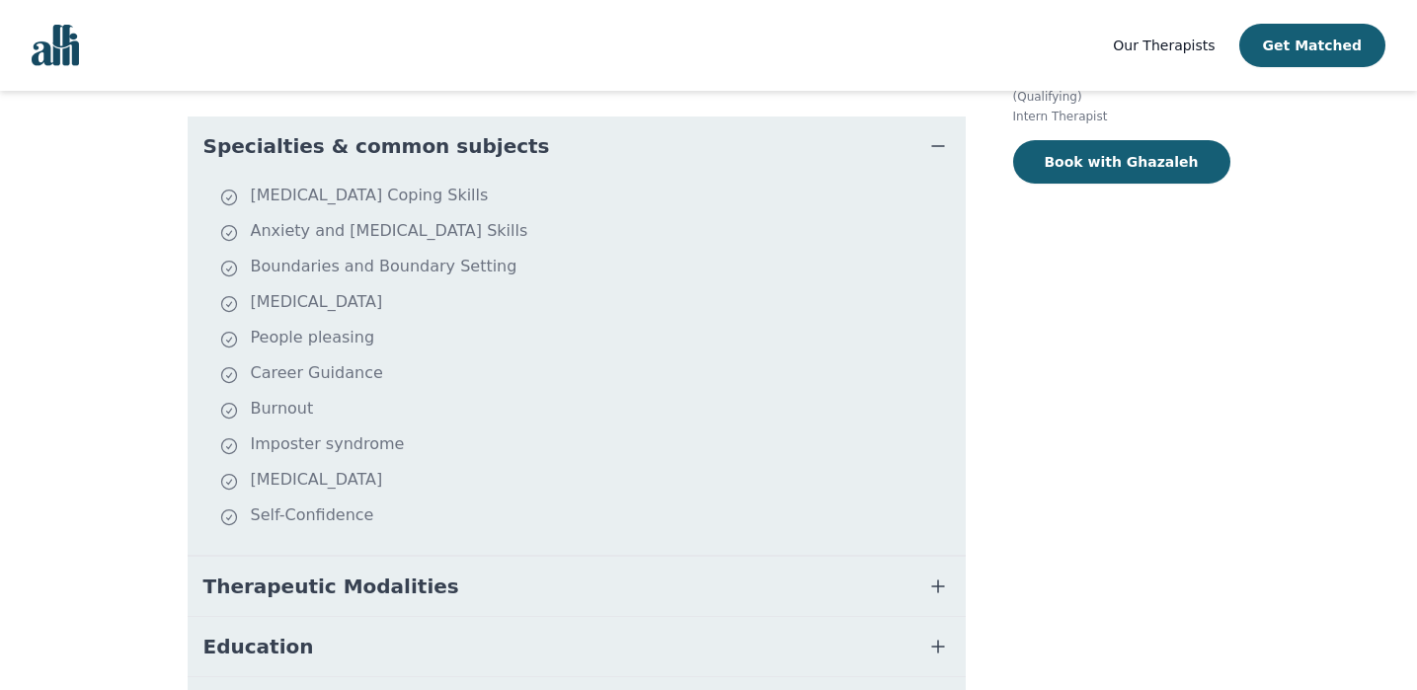
scroll to position [552, 0]
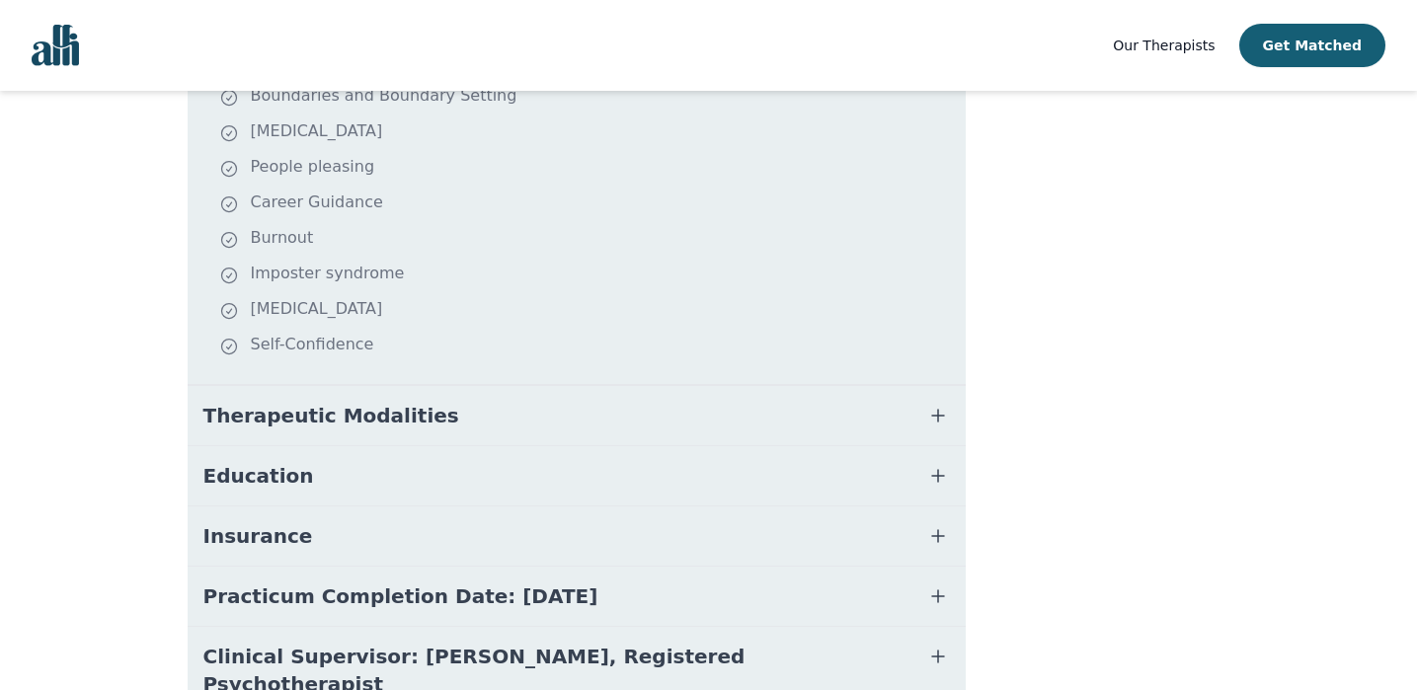
click at [738, 577] on button "Practicum Completion Date: [DATE]" at bounding box center [577, 596] width 778 height 59
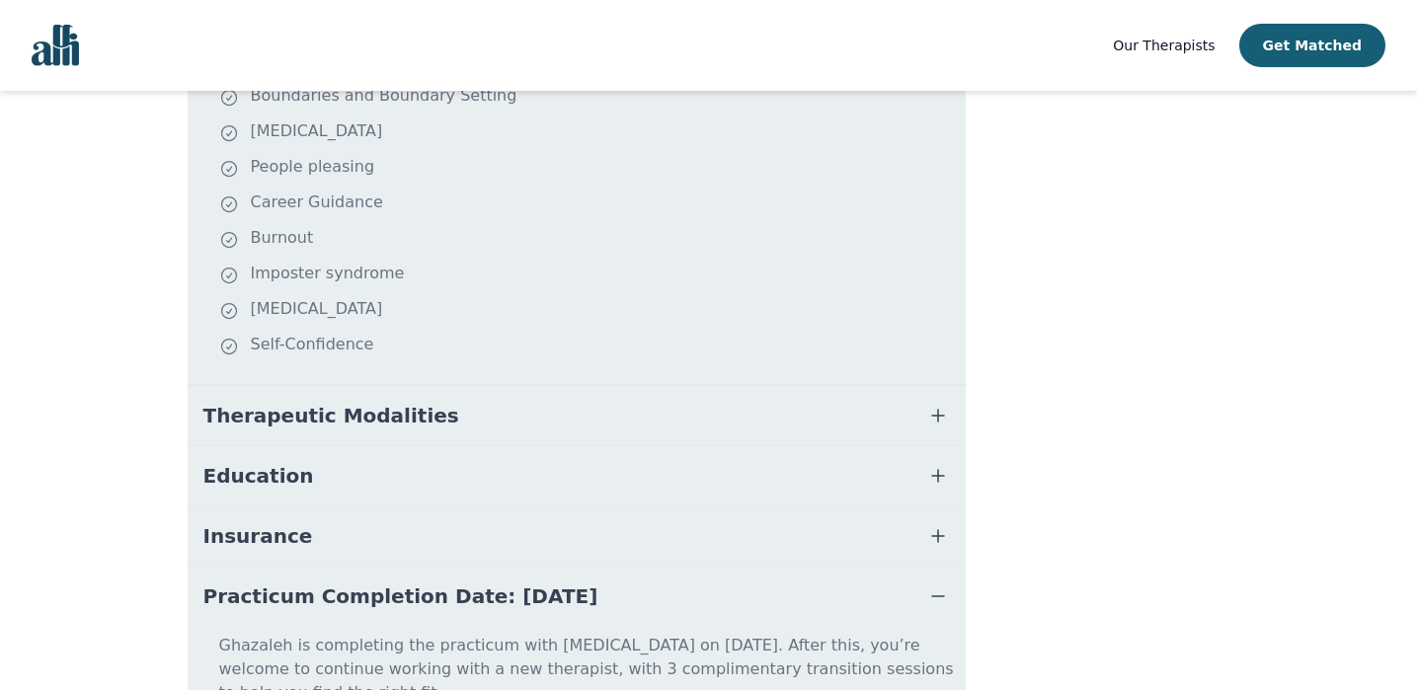
click at [711, 386] on button "Therapeutic Modalities" at bounding box center [577, 415] width 778 height 59
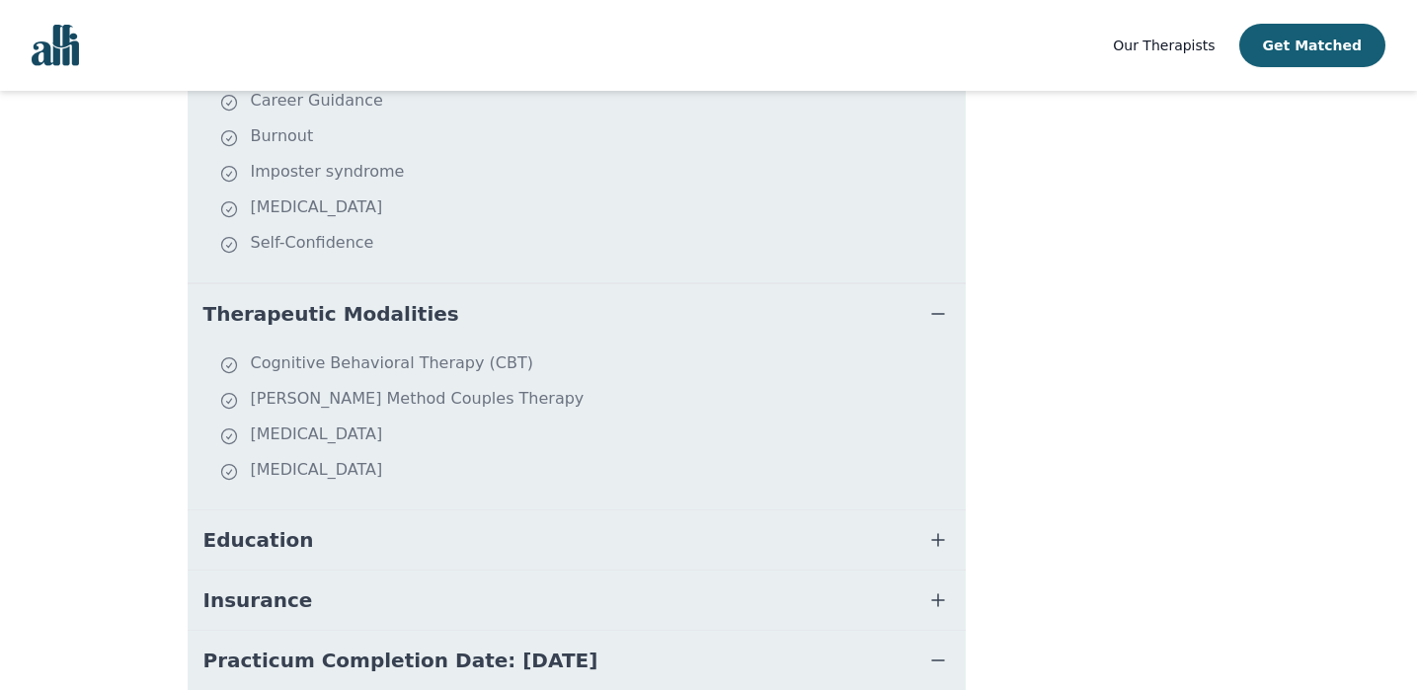
scroll to position [662, 0]
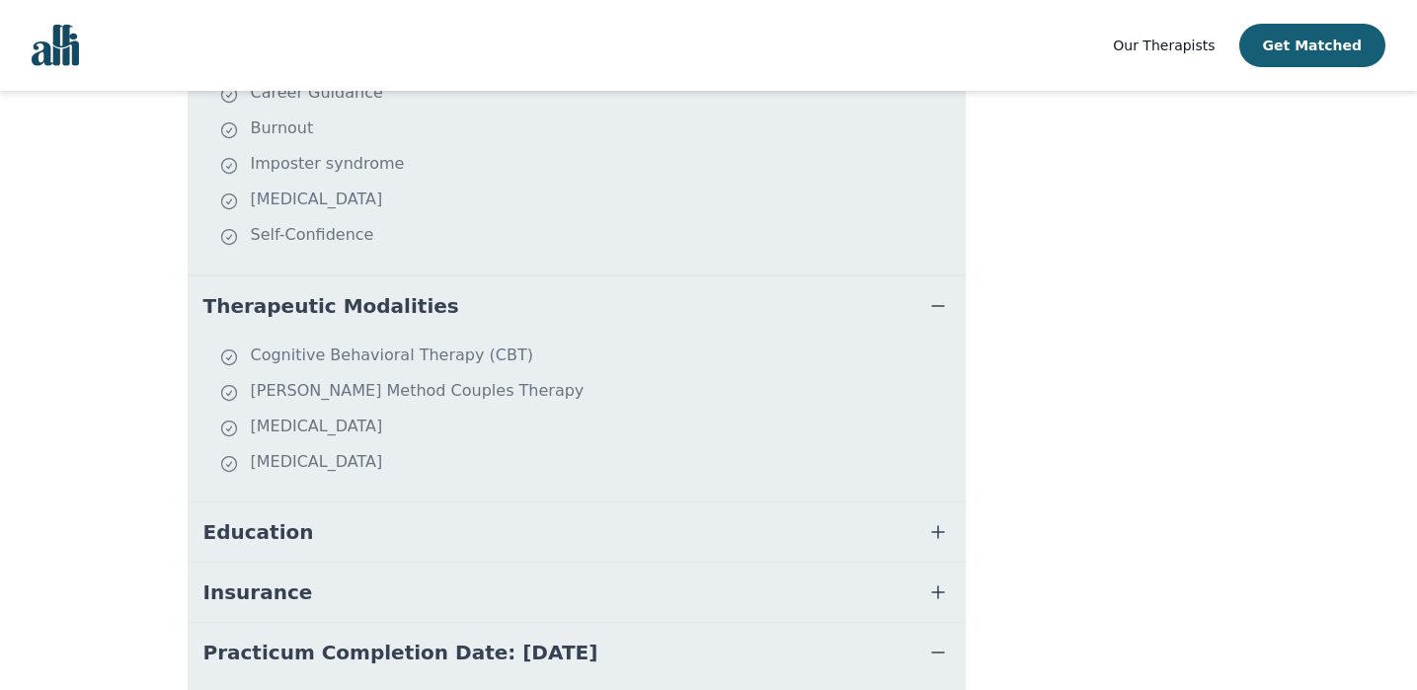
click at [710, 529] on button "Education" at bounding box center [577, 532] width 778 height 59
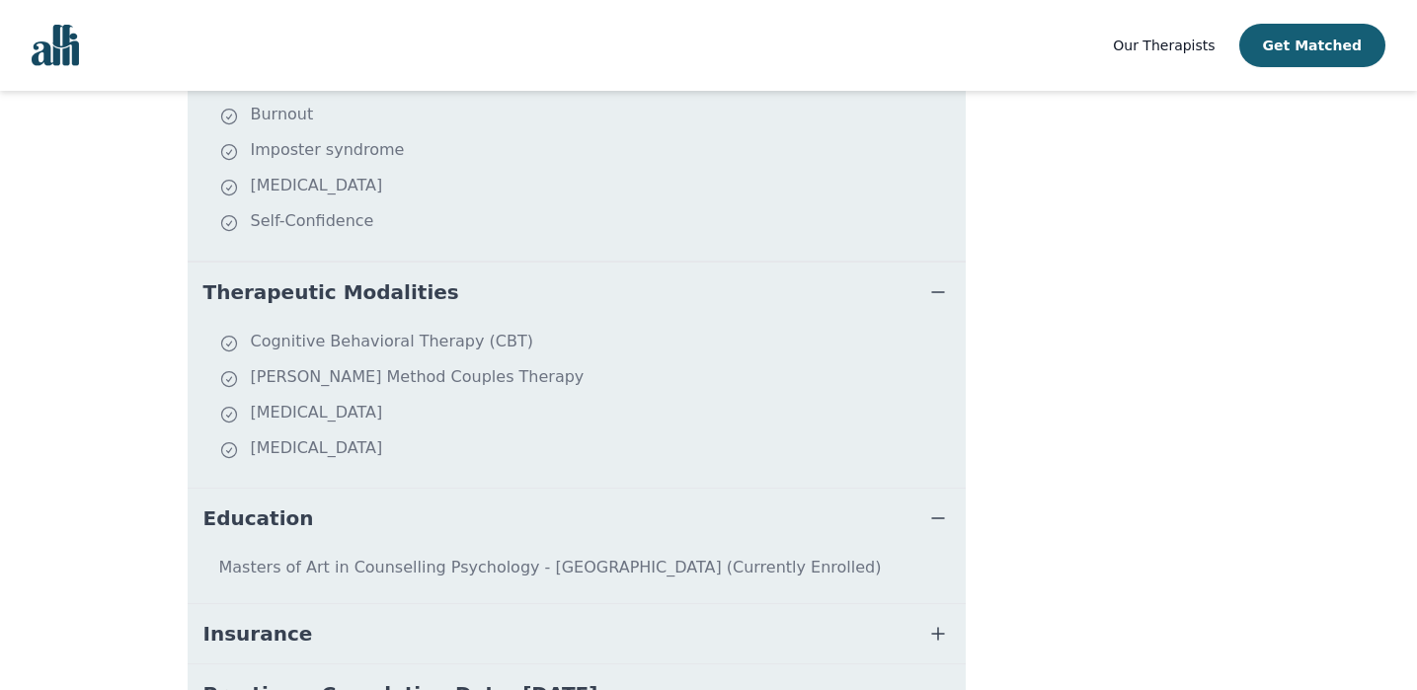
click at [697, 606] on button "Insurance" at bounding box center [577, 633] width 778 height 59
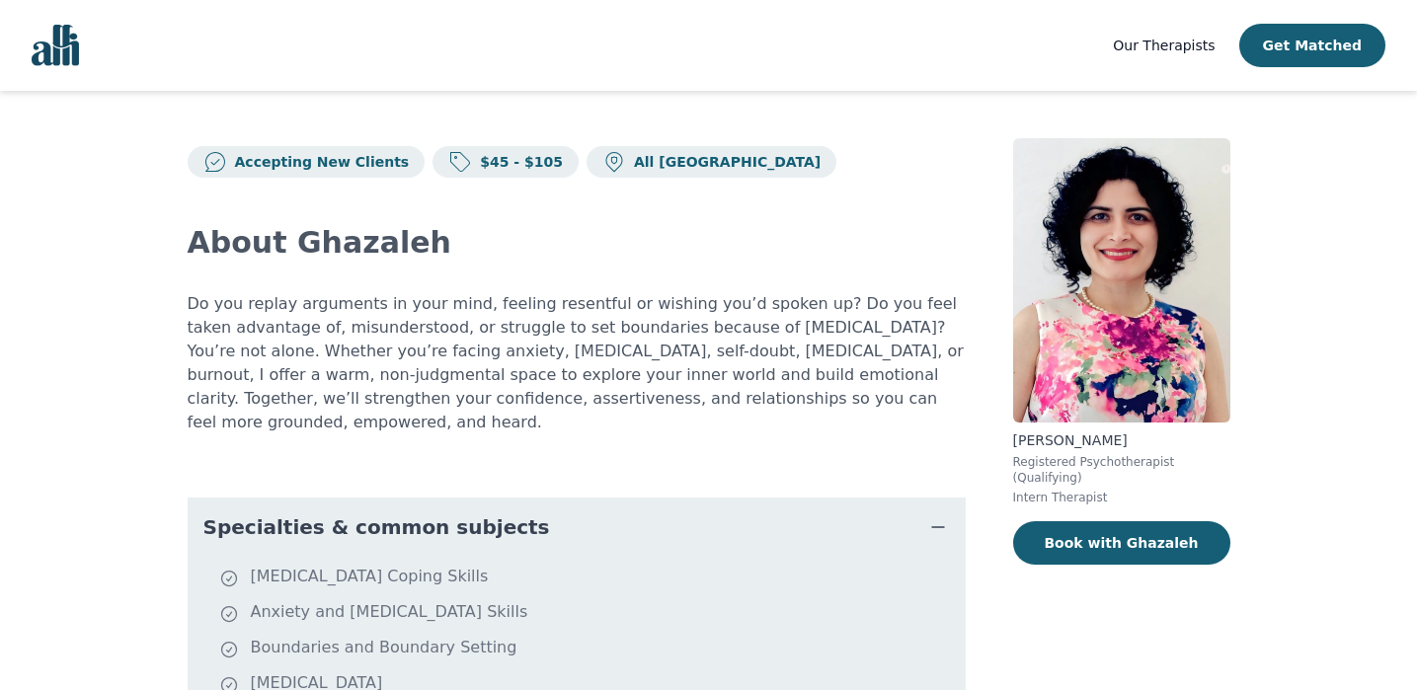
scroll to position [0, 0]
click at [1213, 48] on span "Our Therapists" at bounding box center [1164, 46] width 102 height 16
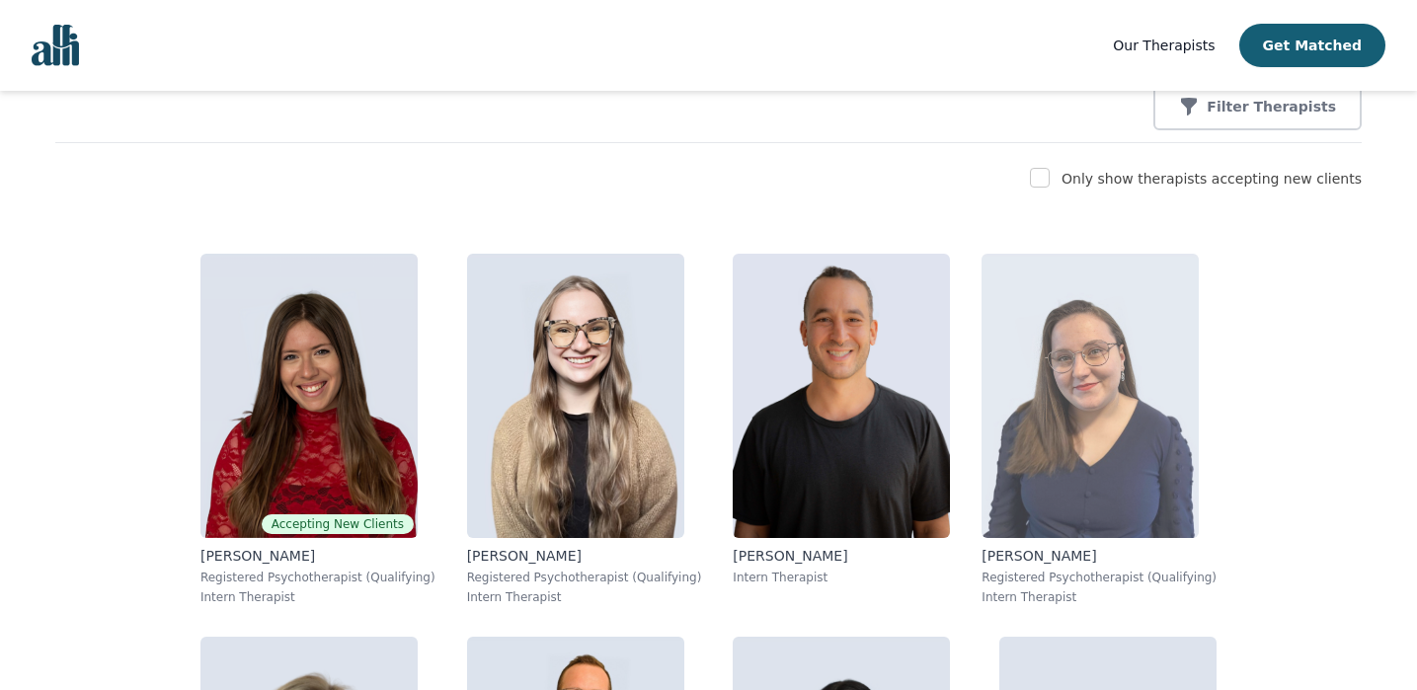
scroll to position [274, 0]
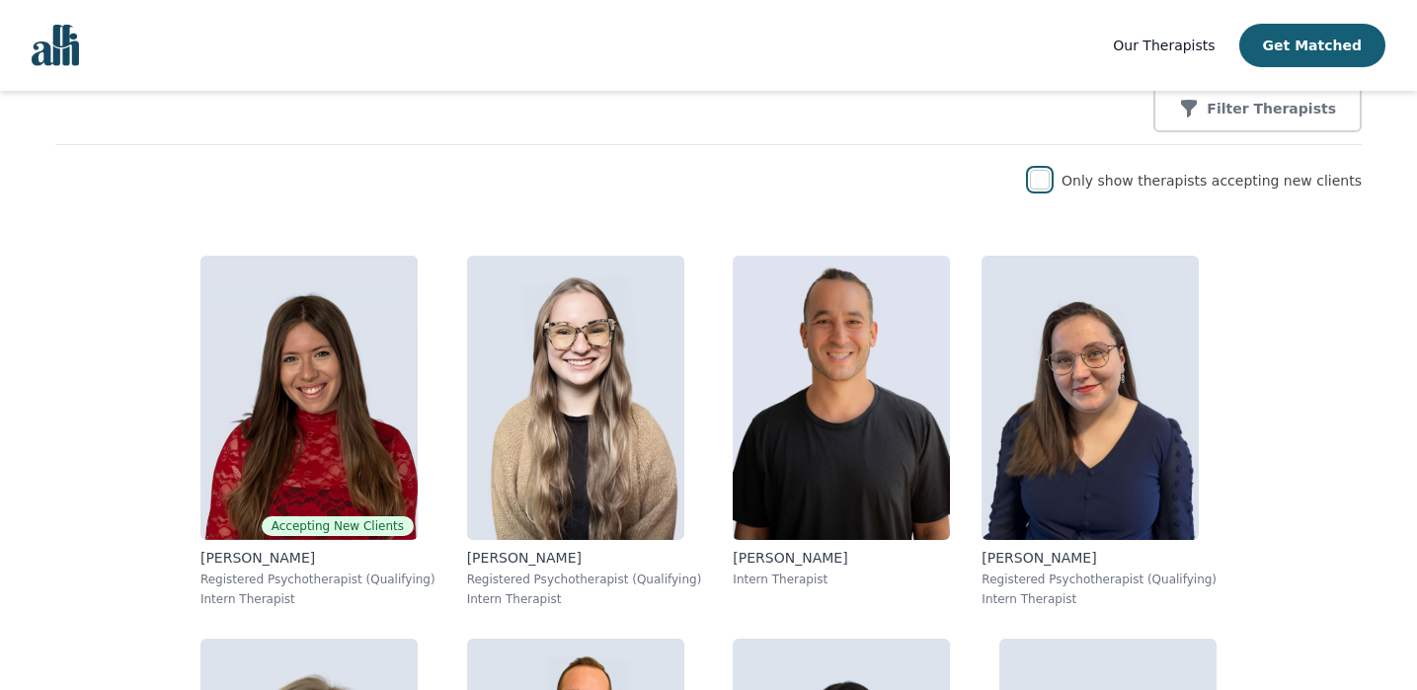
click at [1050, 179] on input "checkbox" at bounding box center [1040, 180] width 20 height 20
checkbox input "true"
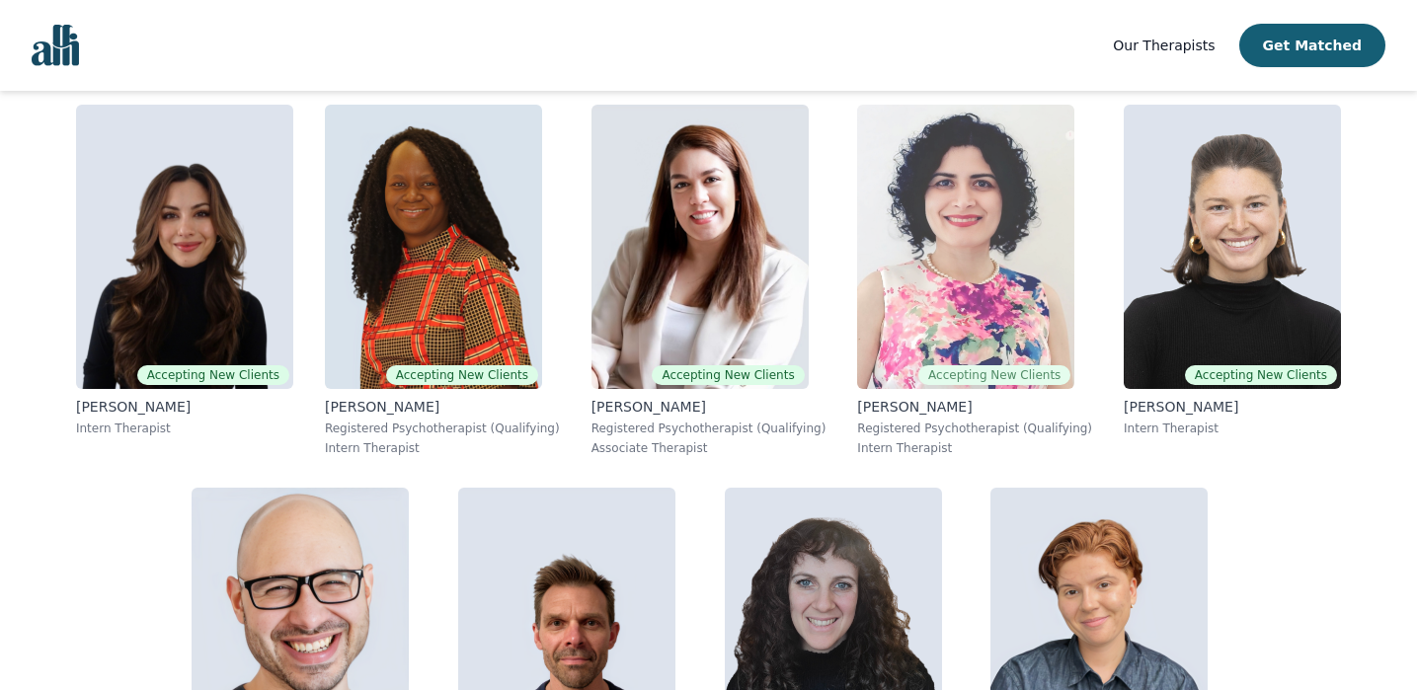
scroll to position [786, 0]
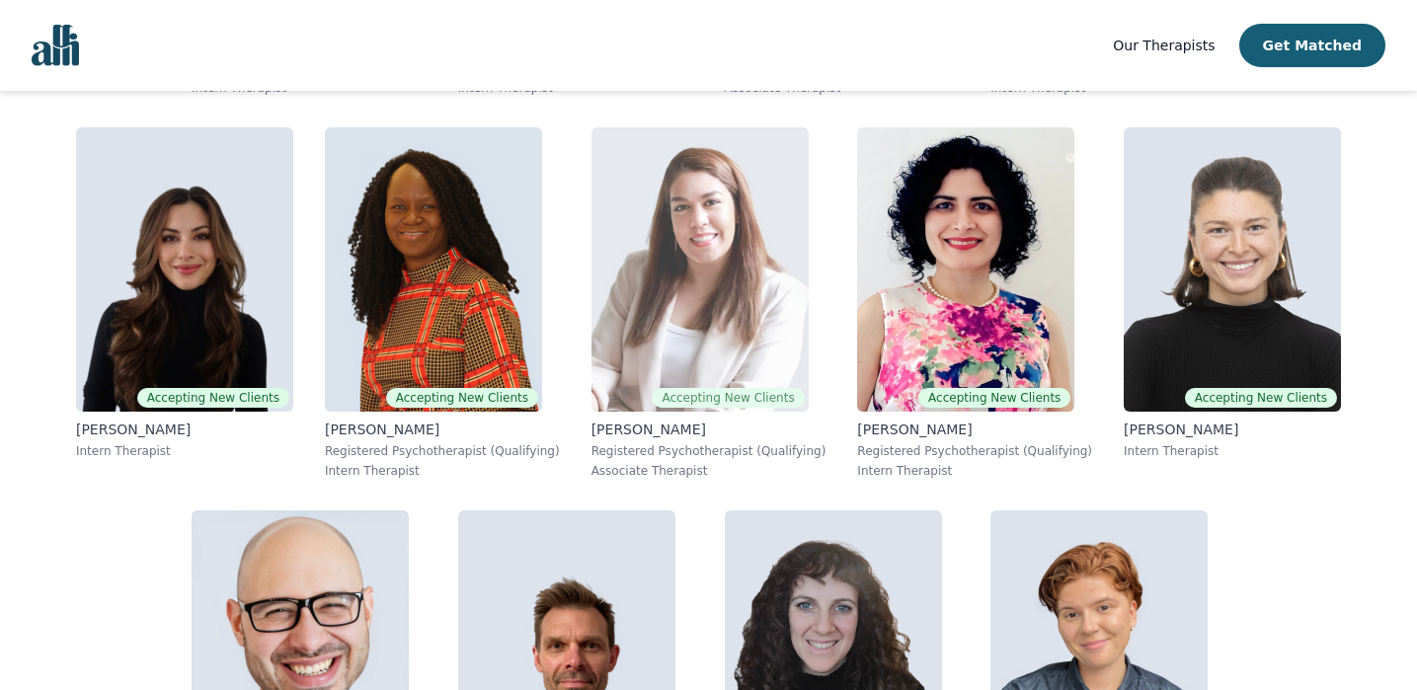
click at [591, 322] on img at bounding box center [699, 269] width 217 height 284
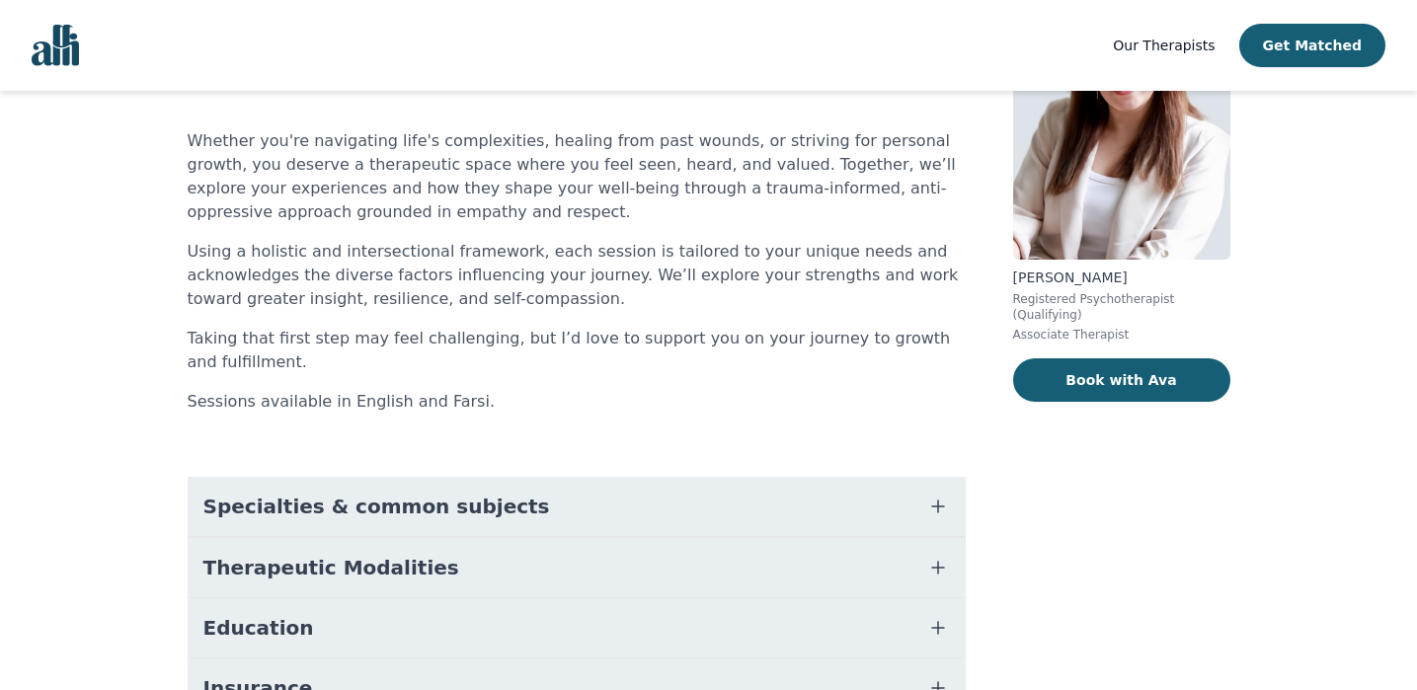
scroll to position [161, 0]
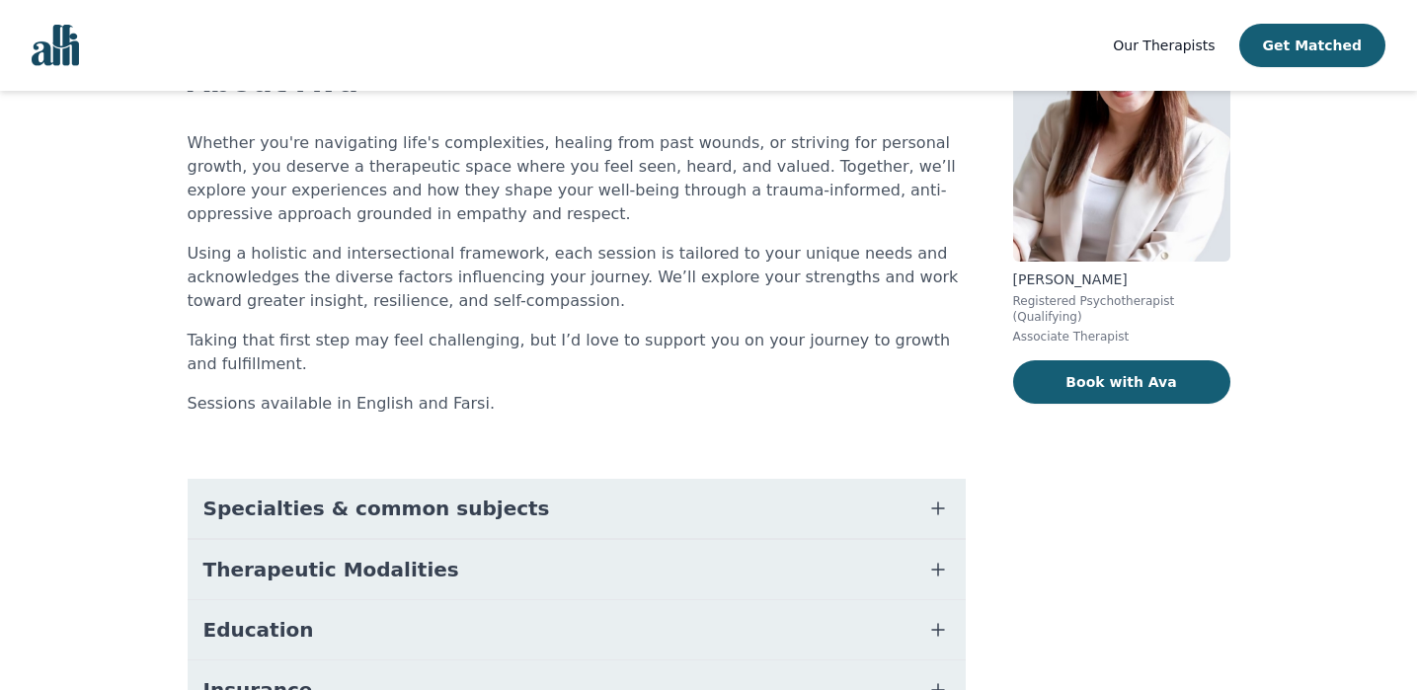
click at [671, 581] on button "Therapeutic Modalities" at bounding box center [577, 569] width 778 height 59
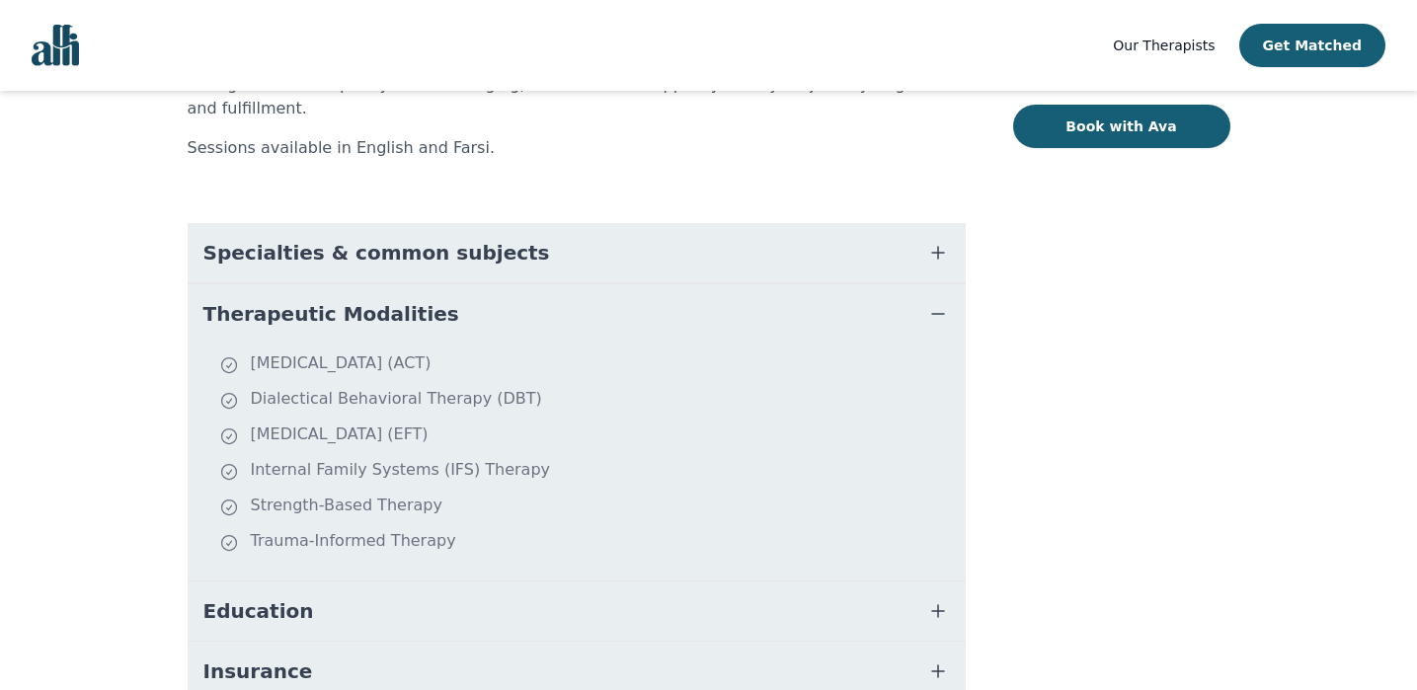
scroll to position [514, 0]
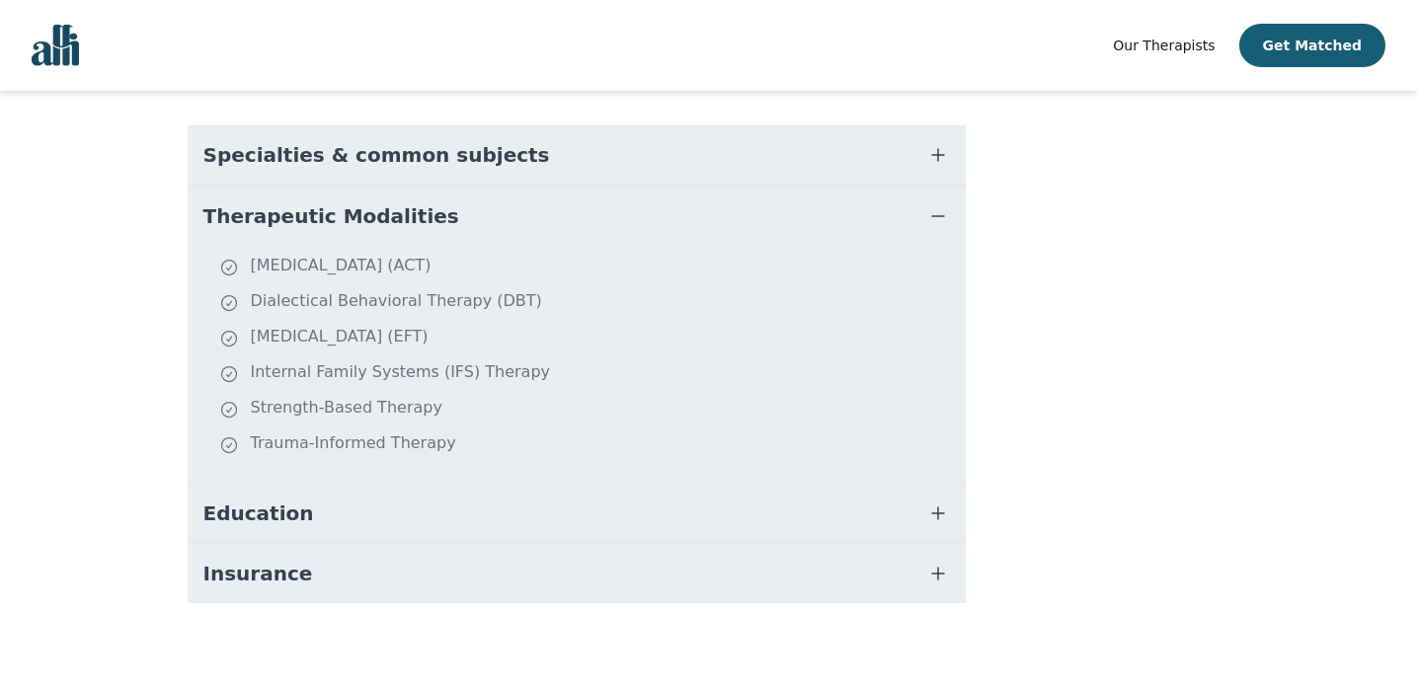
click at [572, 491] on button "Education" at bounding box center [577, 513] width 778 height 59
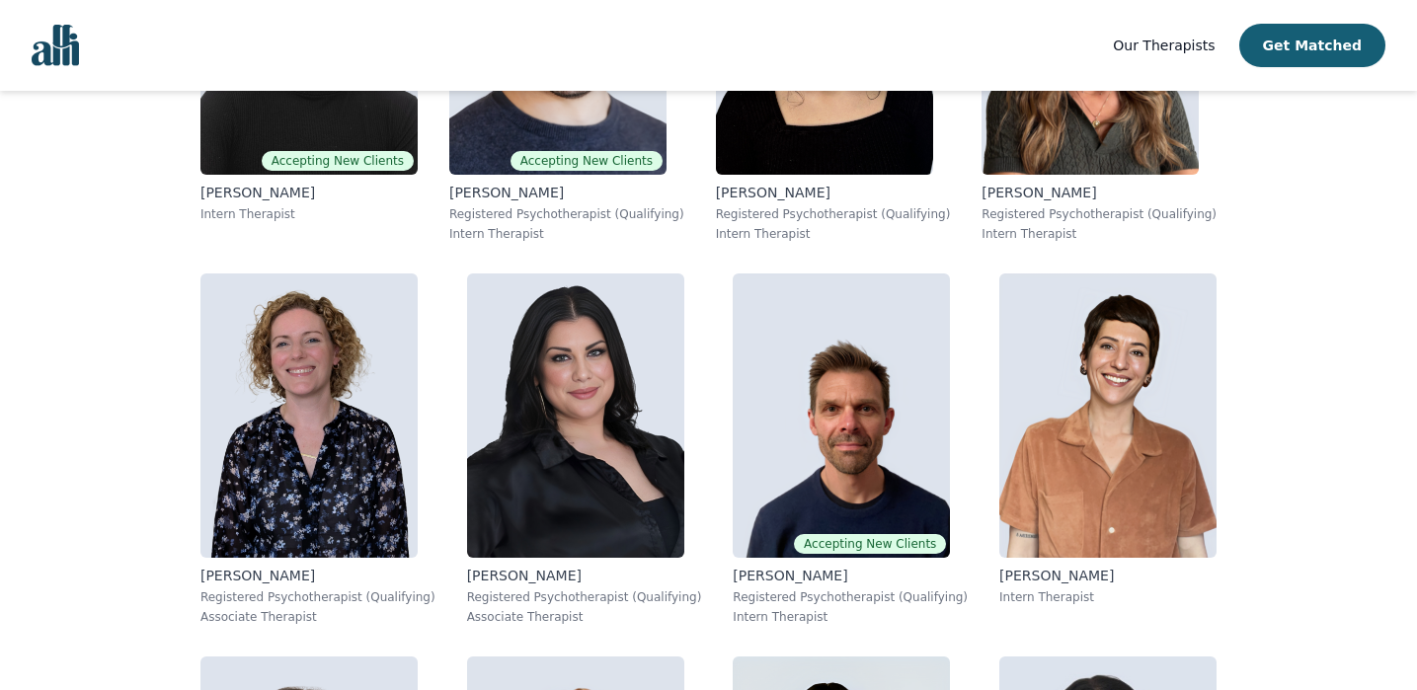
scroll to position [3710, 0]
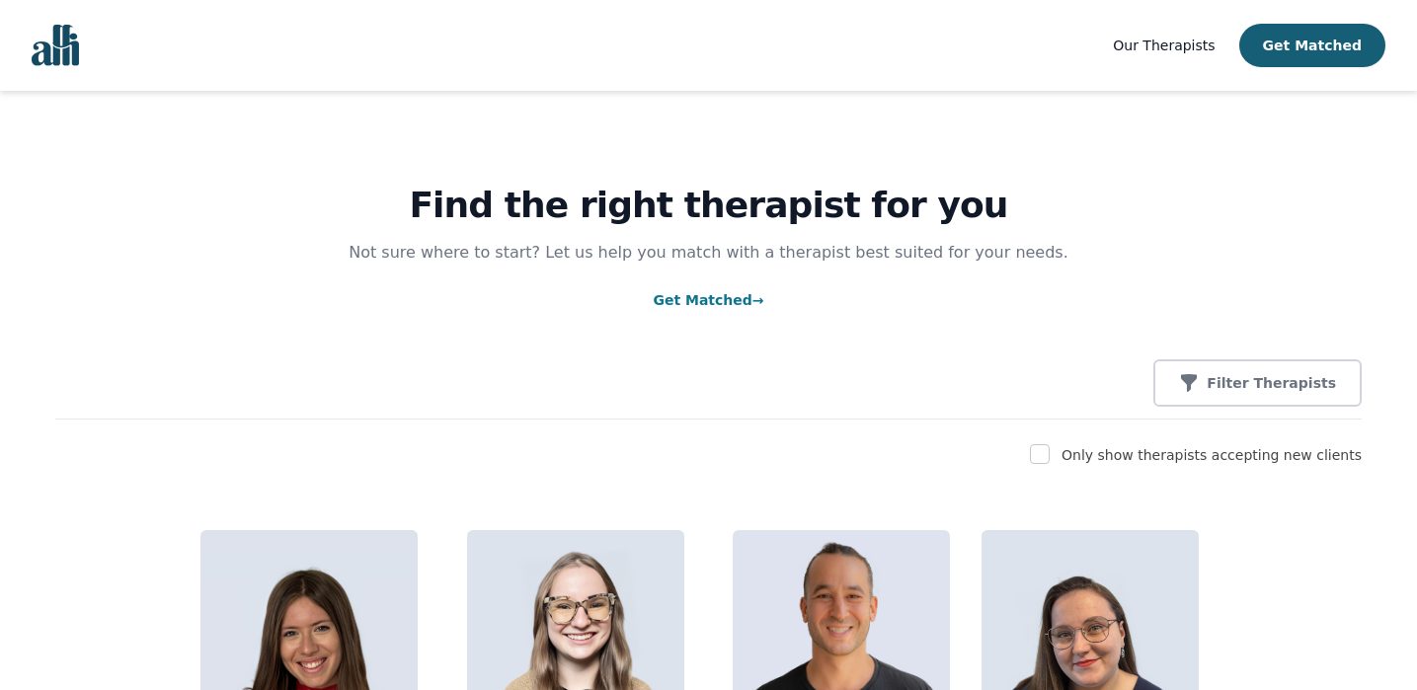
scroll to position [206, 0]
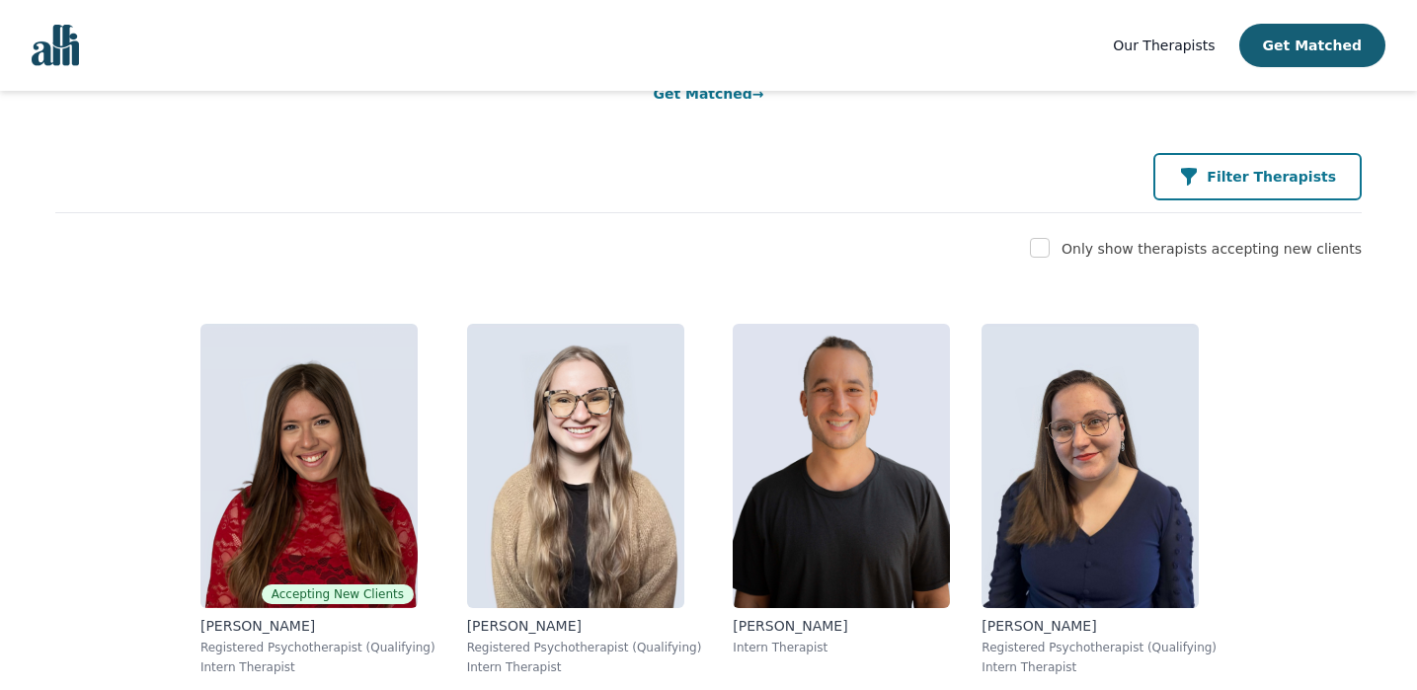
click at [1275, 167] on p "Filter Therapists" at bounding box center [1271, 177] width 129 height 20
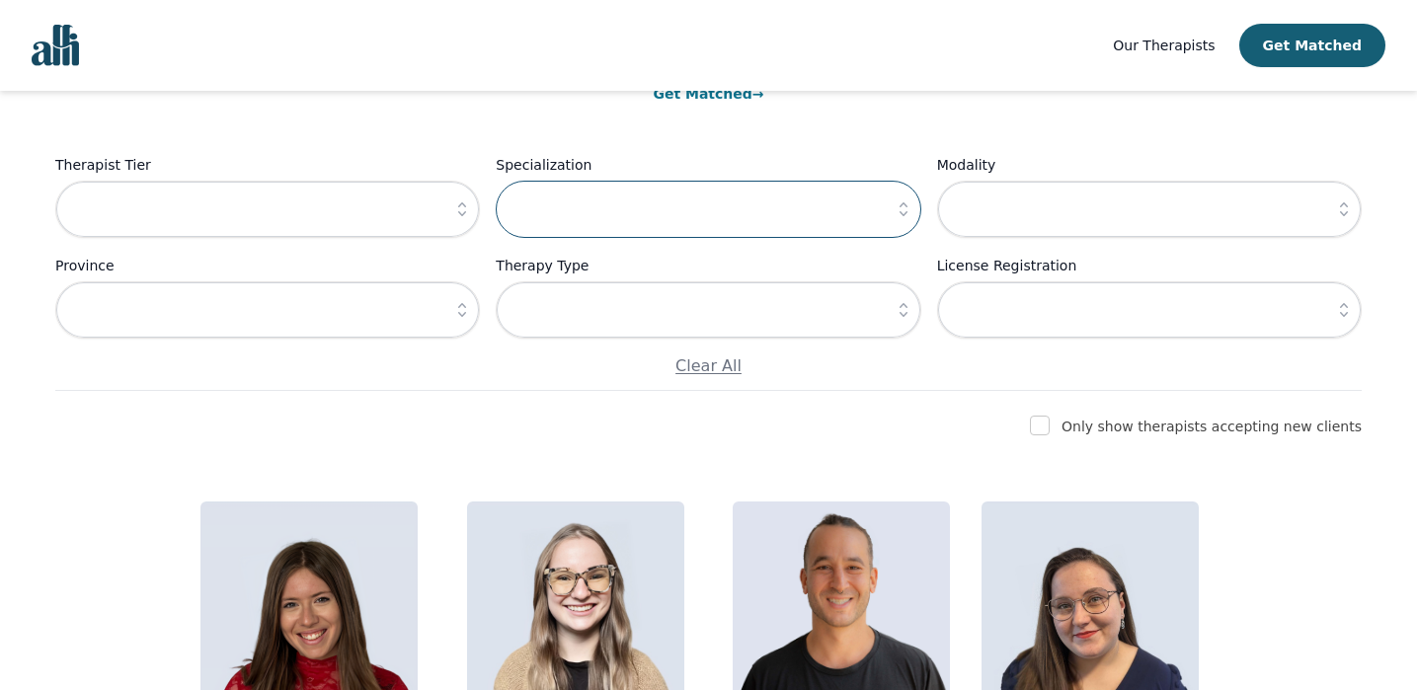
click at [641, 224] on input "text" at bounding box center [708, 209] width 425 height 57
click at [906, 216] on icon "button" at bounding box center [904, 209] width 20 height 20
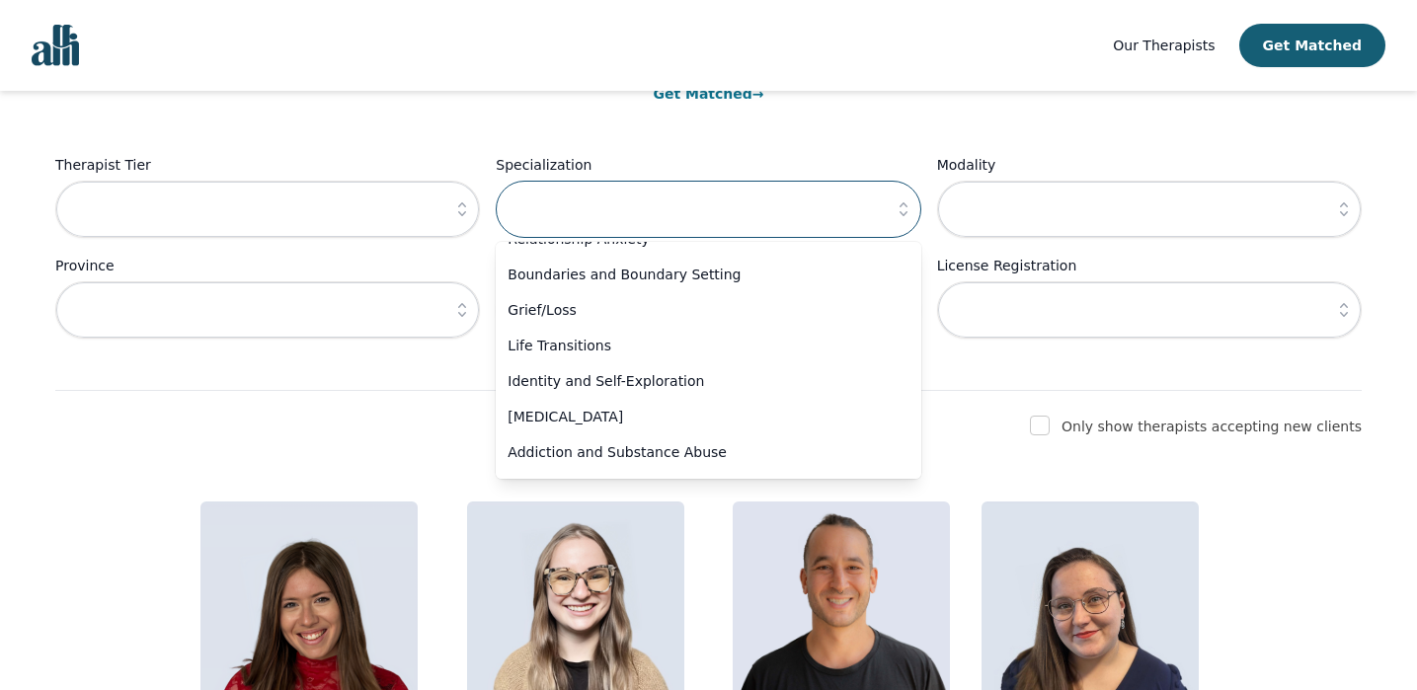
scroll to position [205, 0]
click at [1050, 437] on div at bounding box center [1040, 427] width 20 height 24
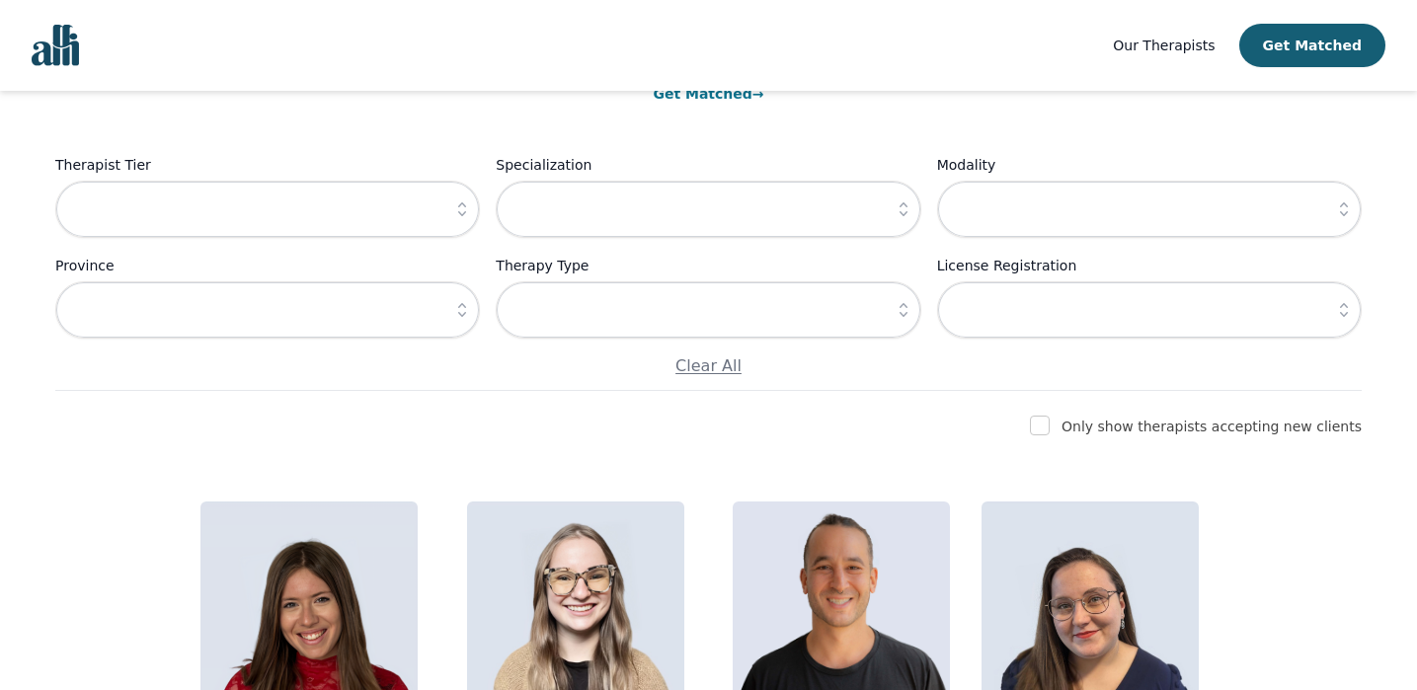
click at [1341, 213] on icon "button" at bounding box center [1344, 209] width 8 height 14
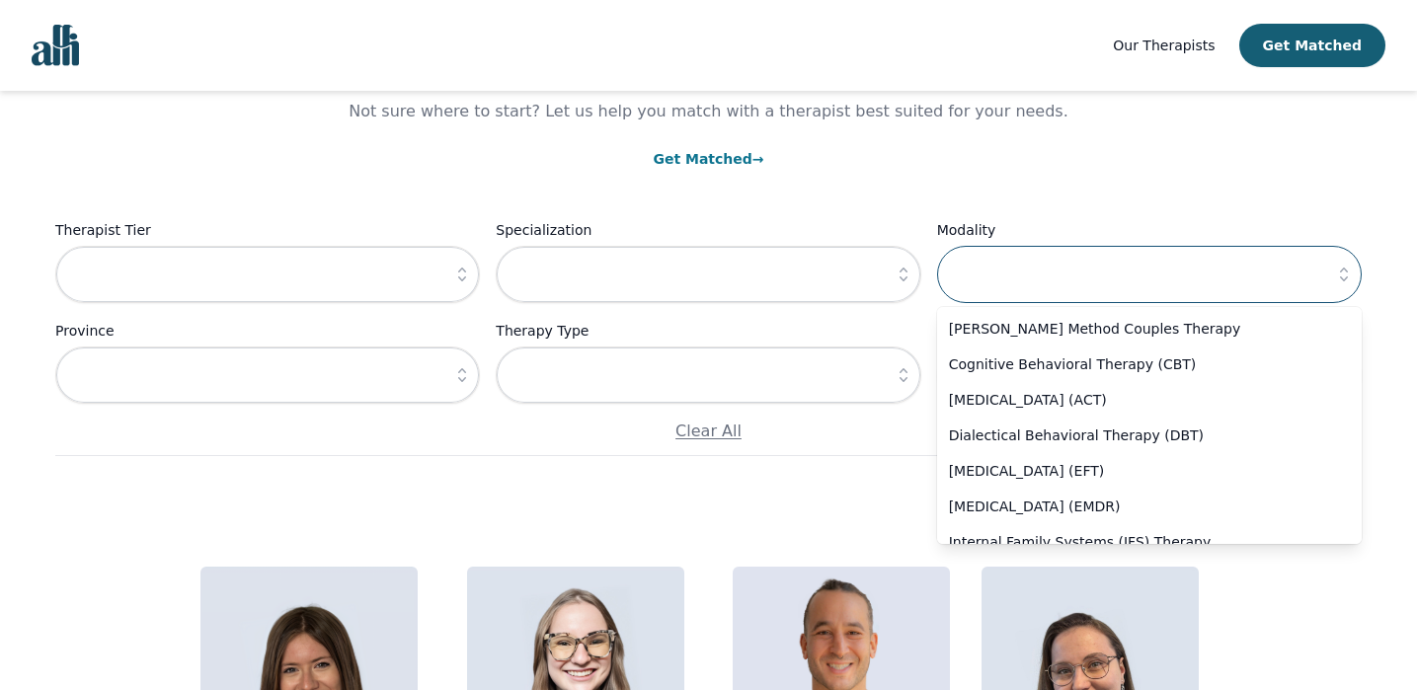
scroll to position [140, 0]
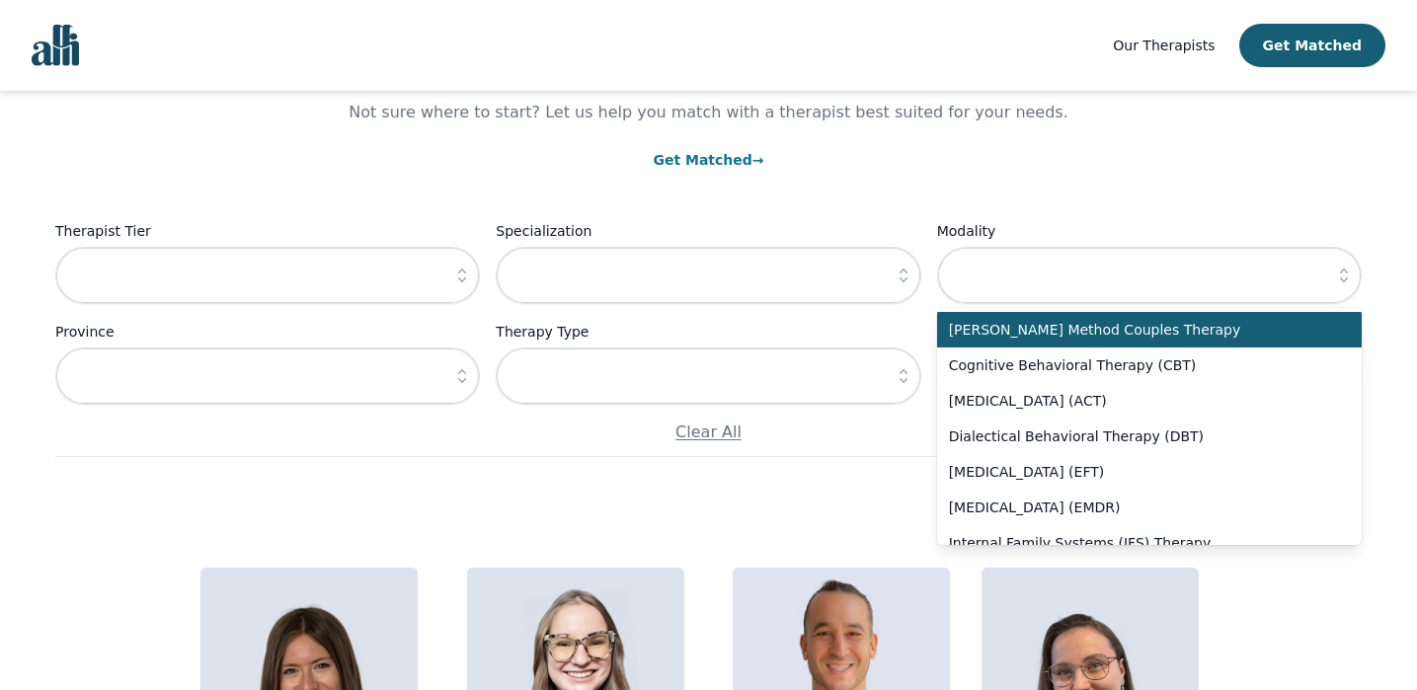
click at [1240, 324] on span "[PERSON_NAME] Method Couples Therapy" at bounding box center [1137, 330] width 377 height 20
type input "[PERSON_NAME] Method Couples Therapy"
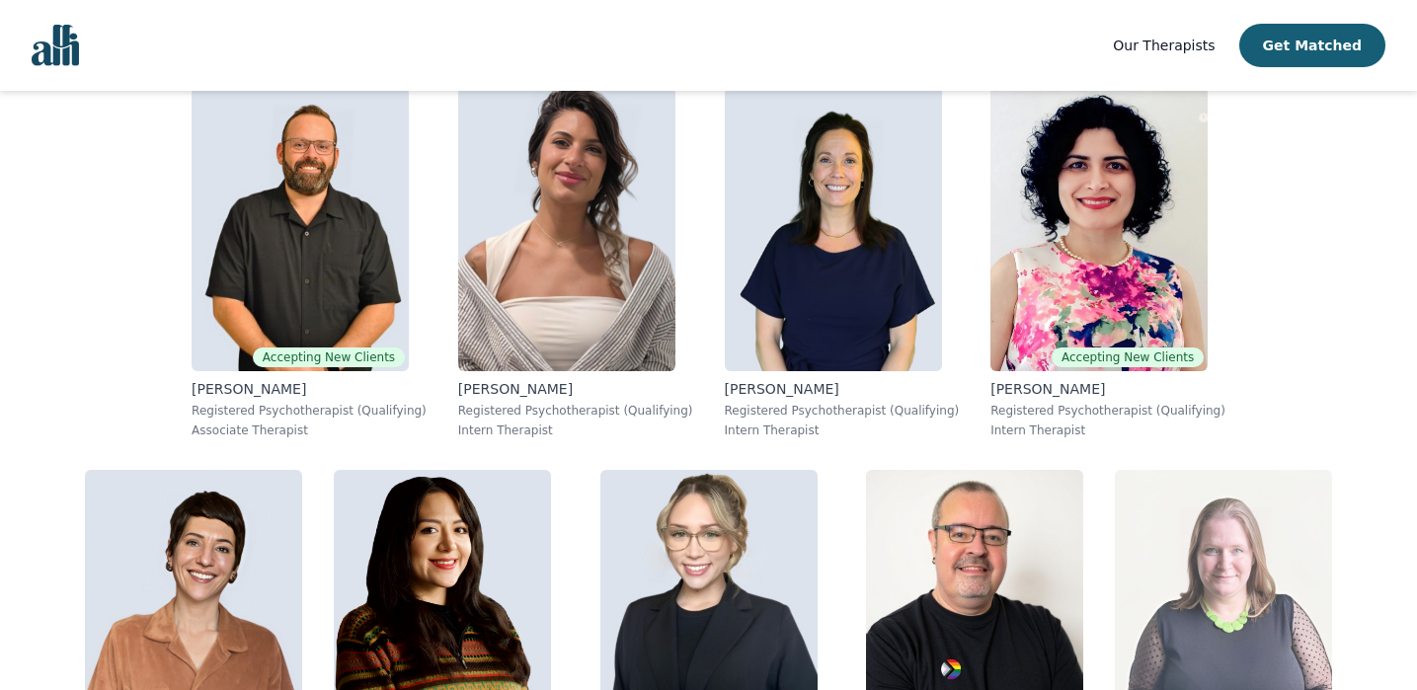
scroll to position [620, 0]
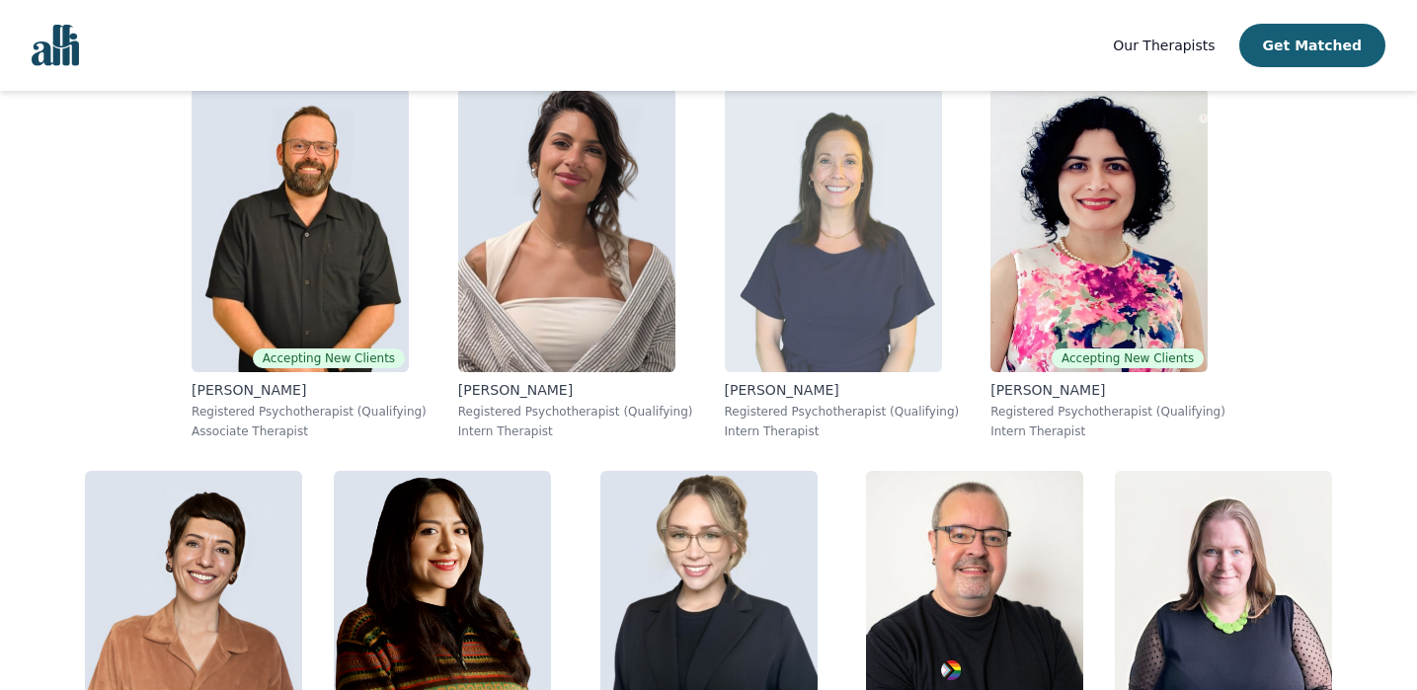
click at [725, 357] on img at bounding box center [833, 230] width 217 height 284
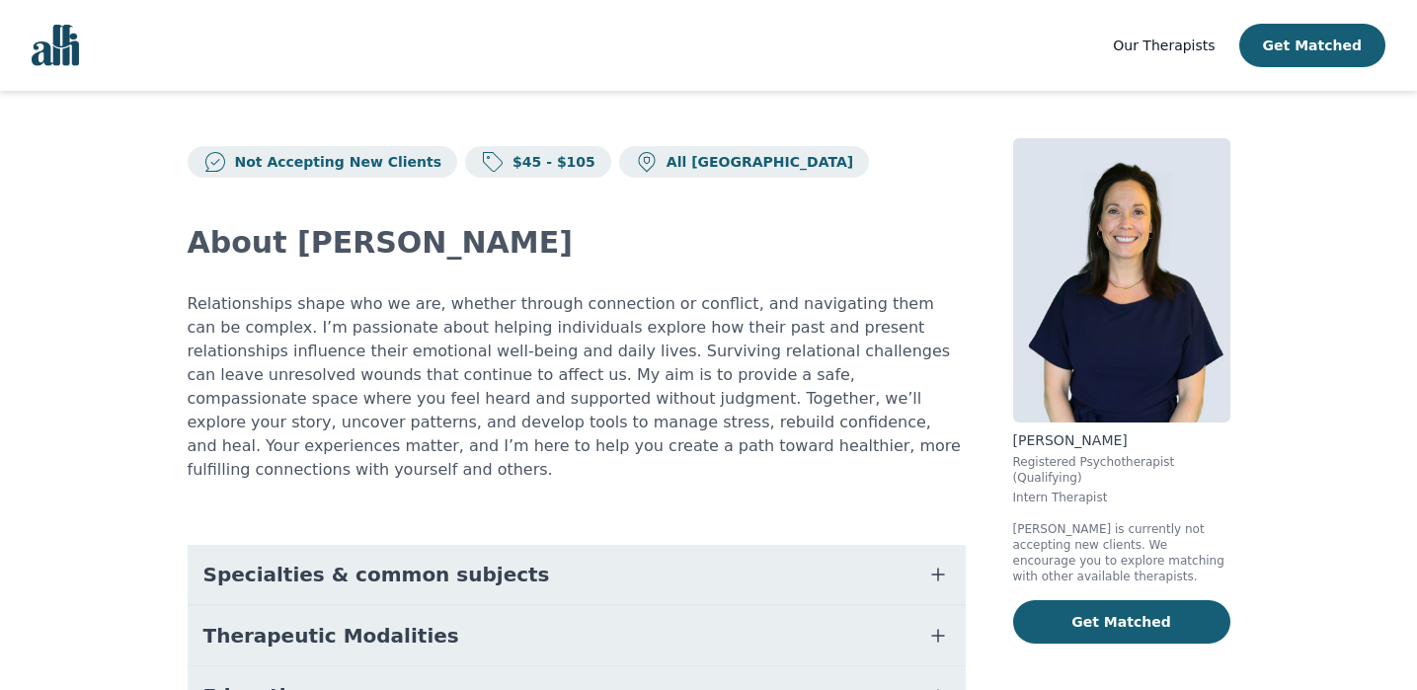
scroll to position [287, 0]
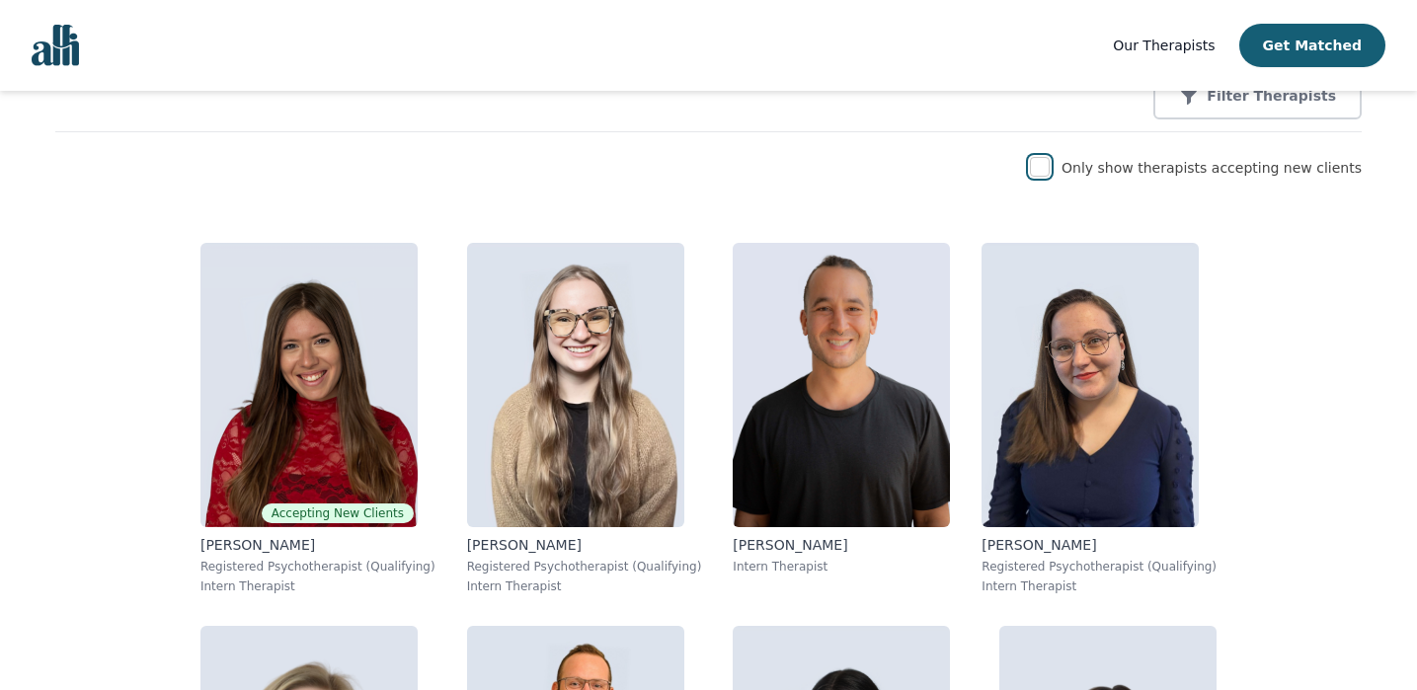
click at [1050, 176] on input "checkbox" at bounding box center [1040, 167] width 20 height 20
checkbox input "true"
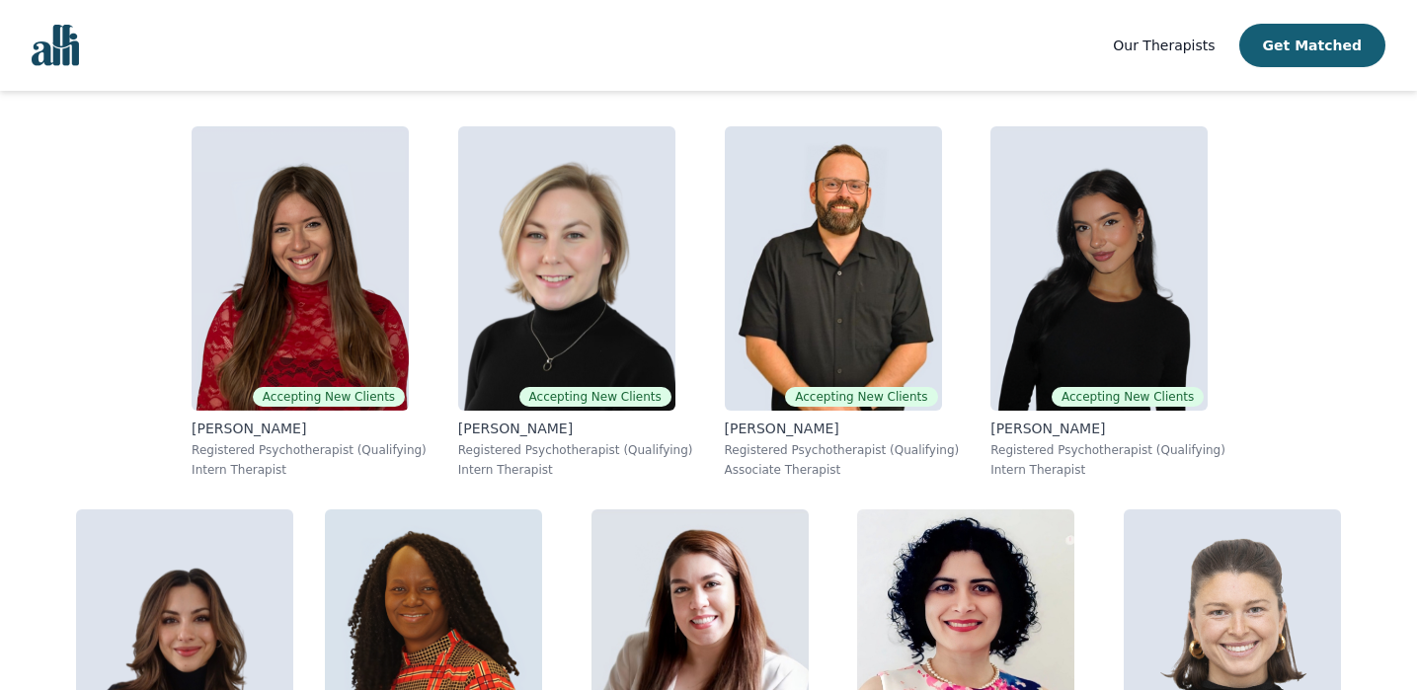
scroll to position [405, 0]
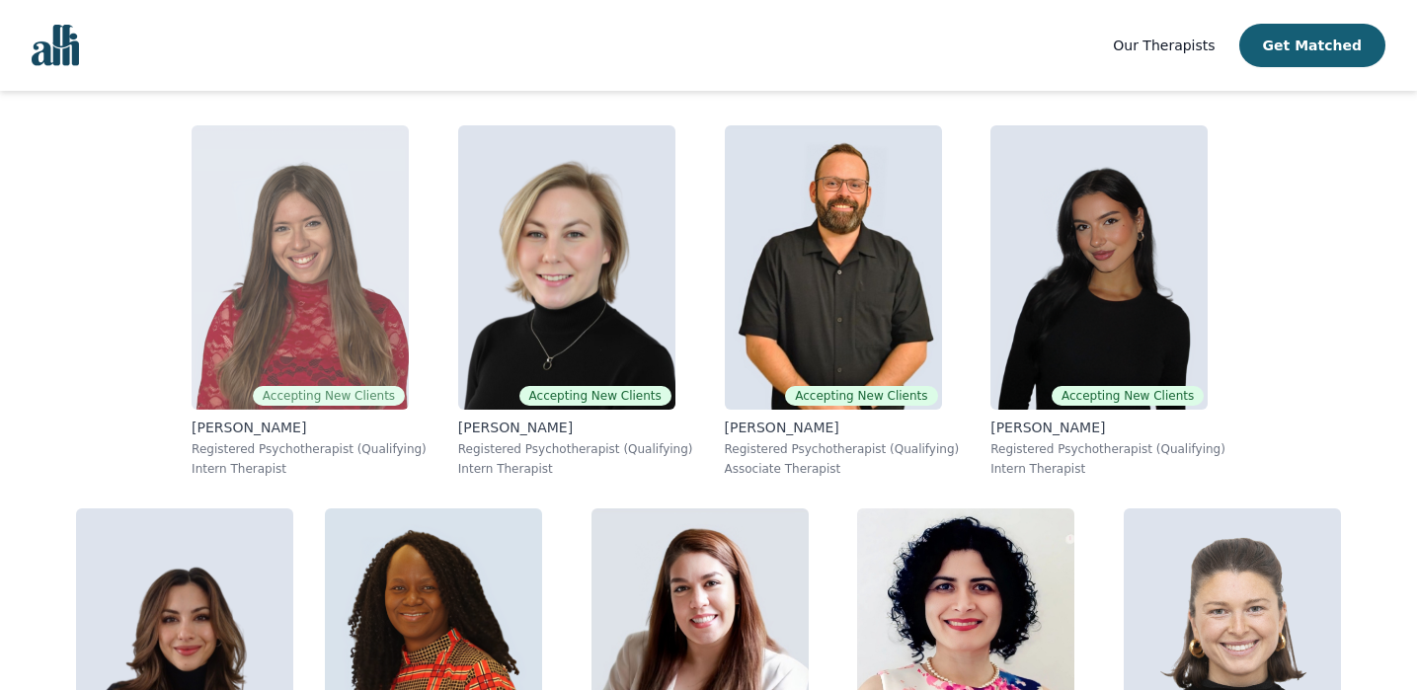
click at [194, 265] on img at bounding box center [300, 267] width 217 height 284
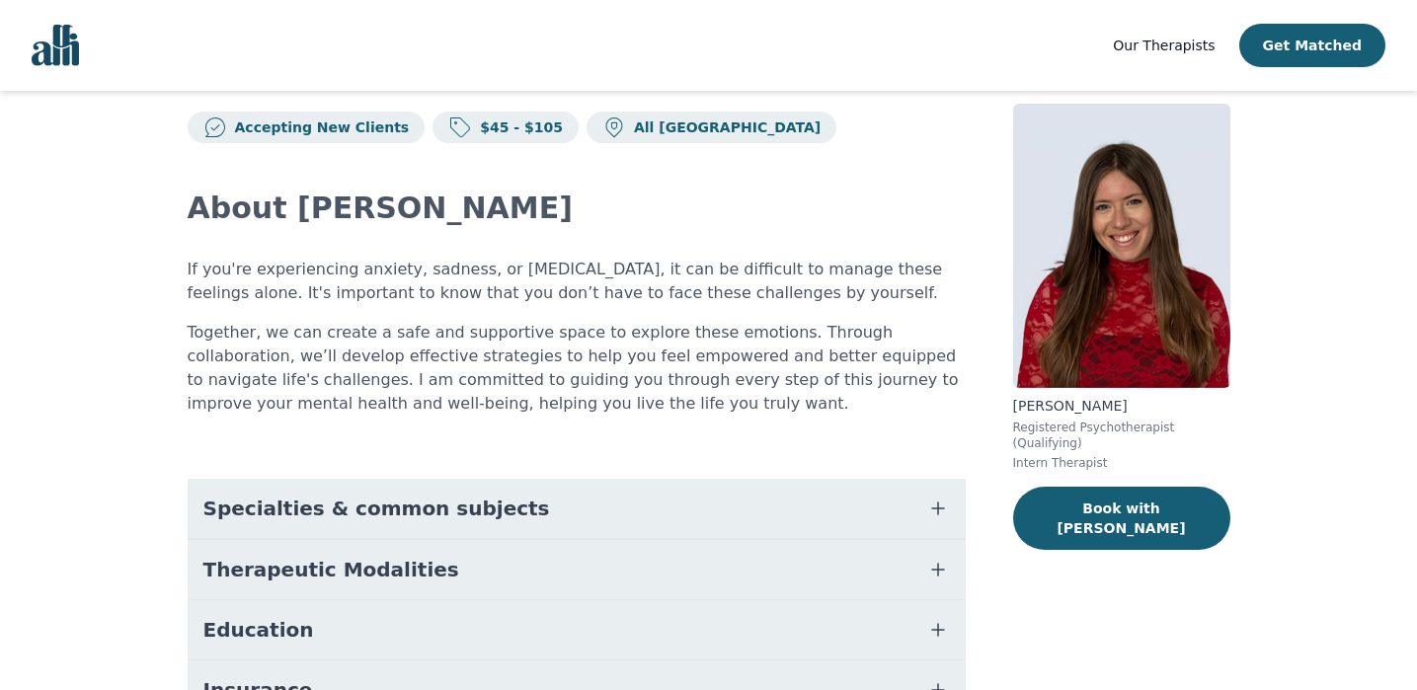
scroll to position [55, 0]
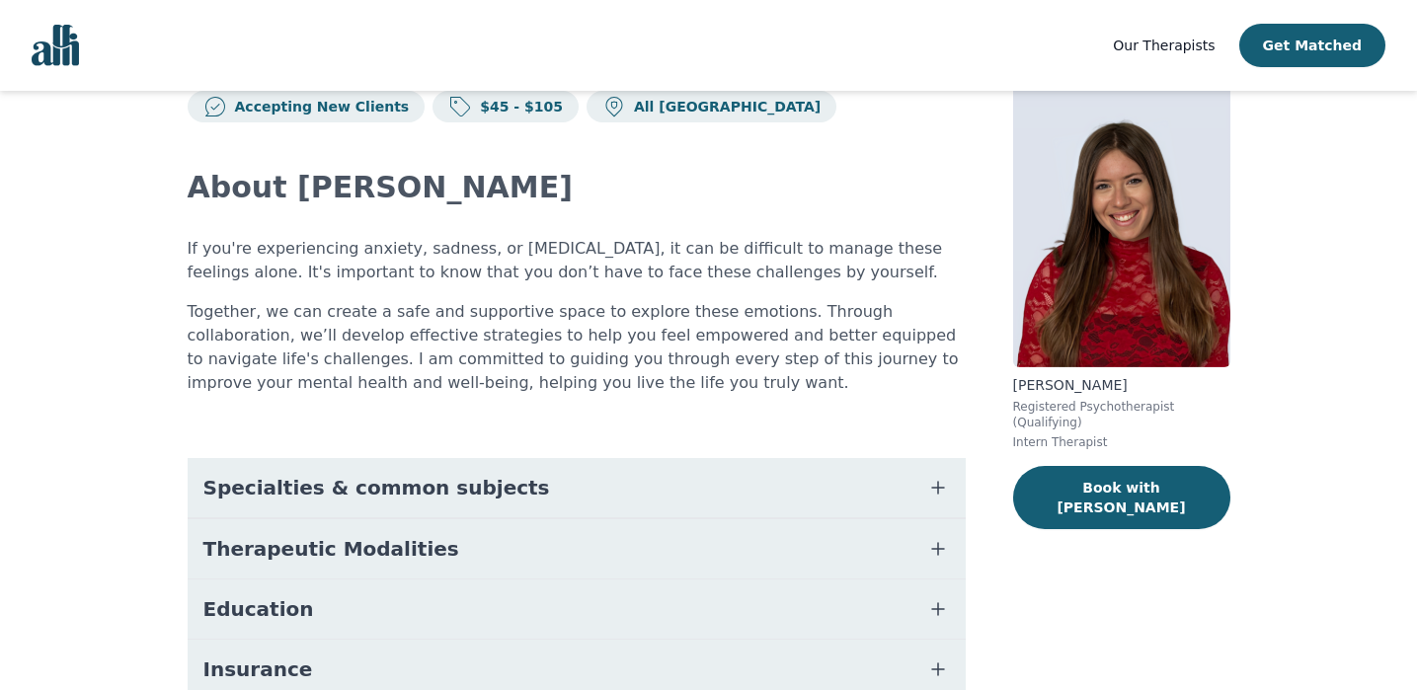
click at [800, 542] on button "Therapeutic Modalities" at bounding box center [577, 548] width 778 height 59
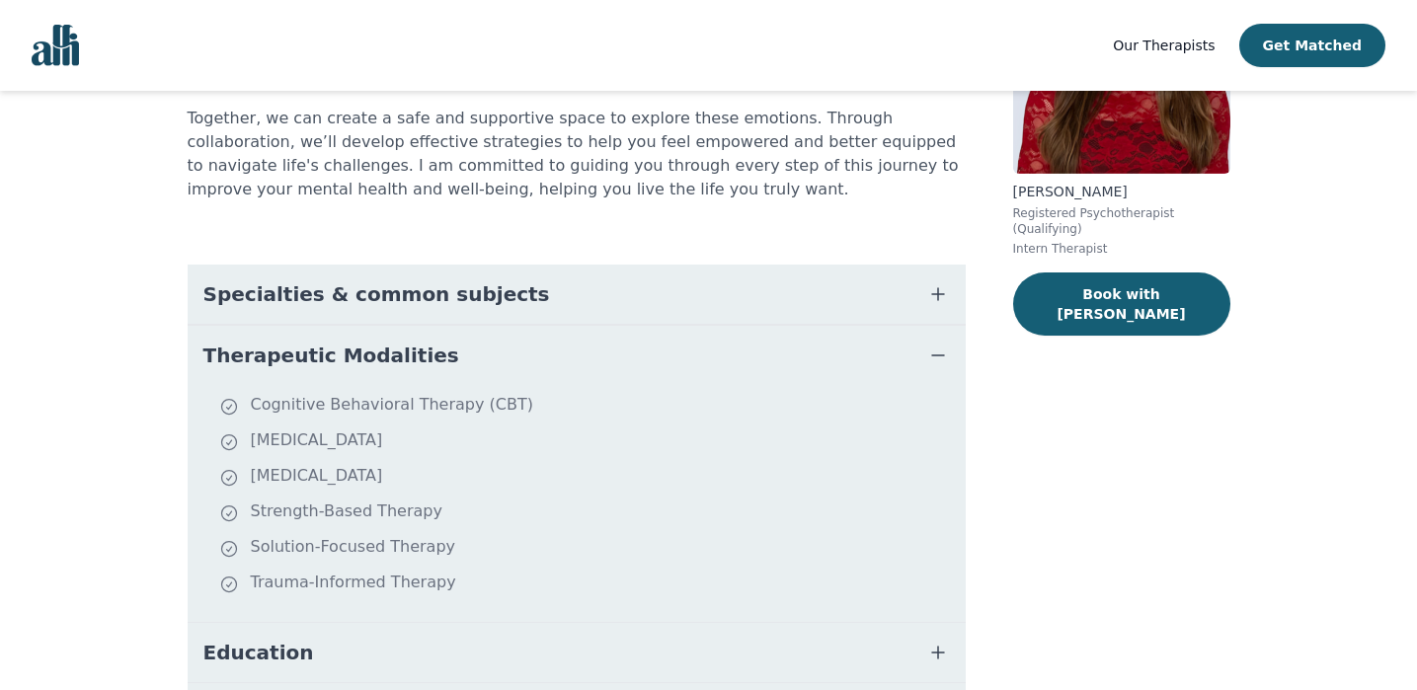
scroll to position [283, 0]
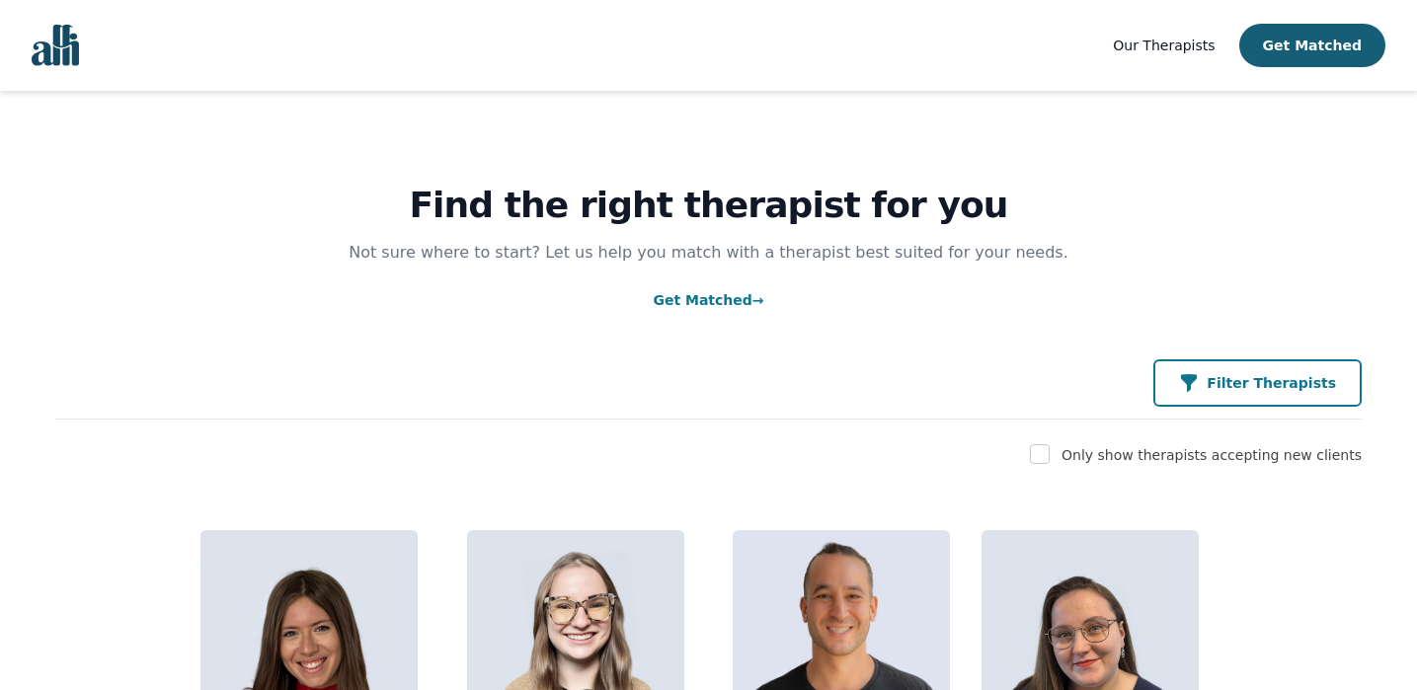
click at [1245, 384] on p "Filter Therapists" at bounding box center [1271, 383] width 129 height 20
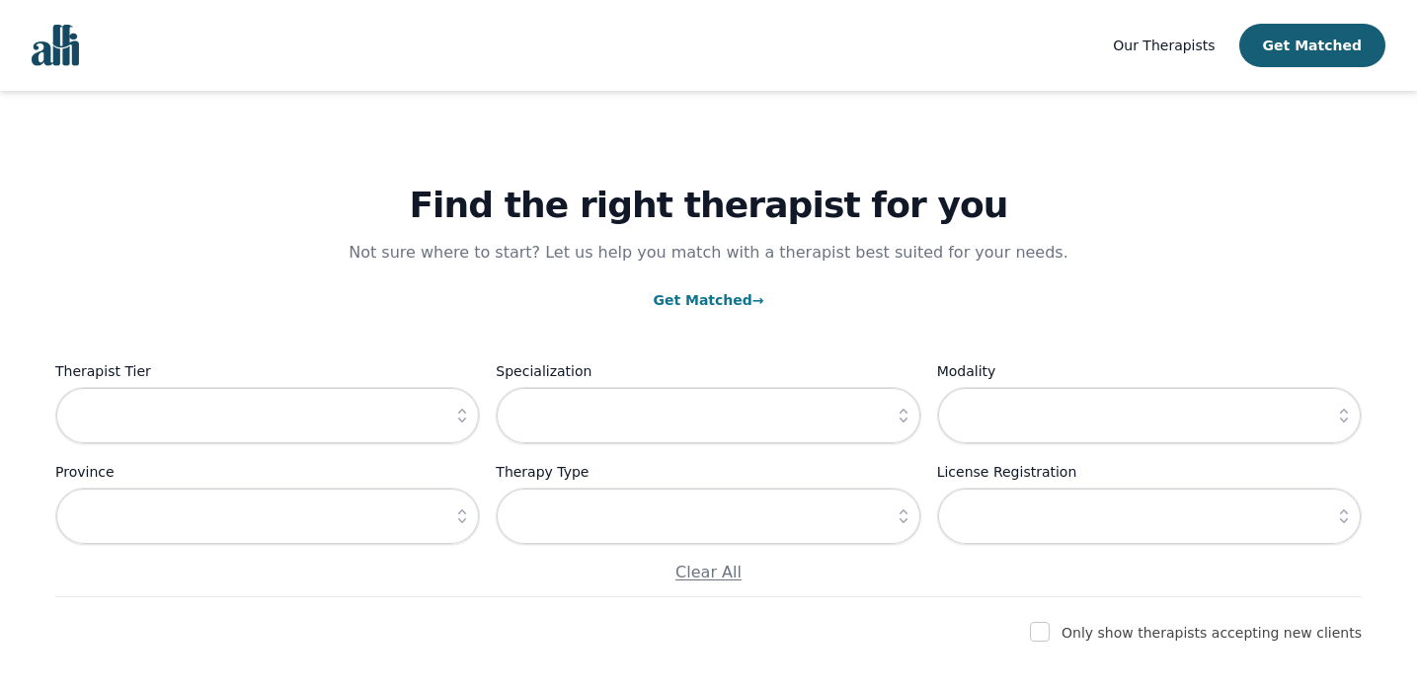
click at [1345, 420] on icon "button" at bounding box center [1344, 416] width 8 height 14
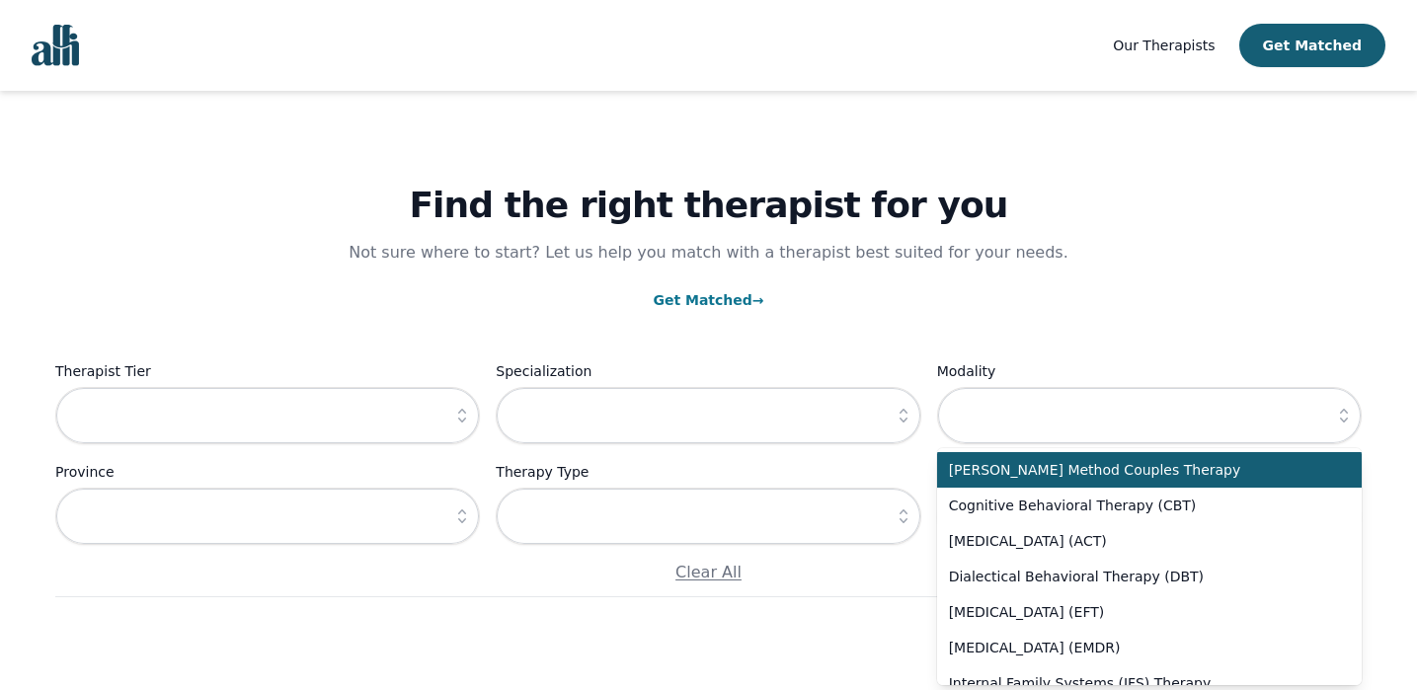
click at [1245, 476] on span "[PERSON_NAME] Method Couples Therapy" at bounding box center [1137, 470] width 377 height 20
type input "[PERSON_NAME] Method Couples Therapy"
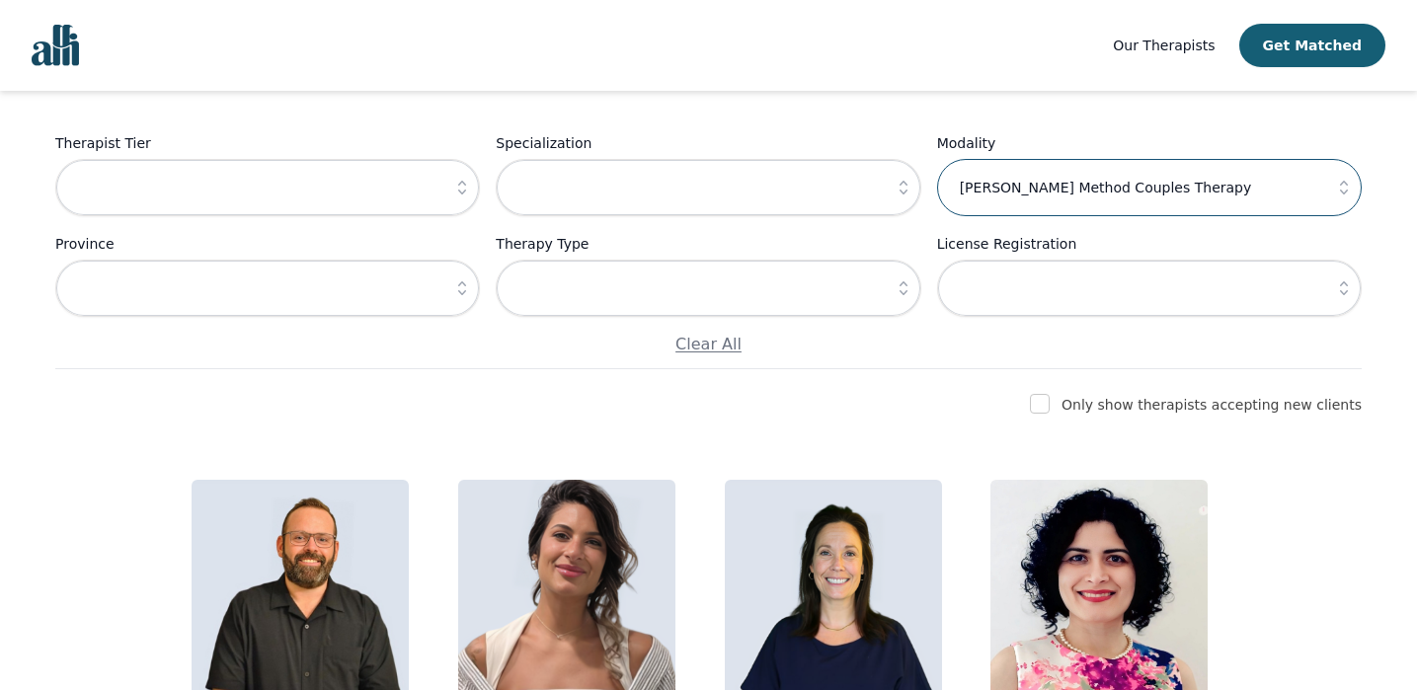
scroll to position [230, 0]
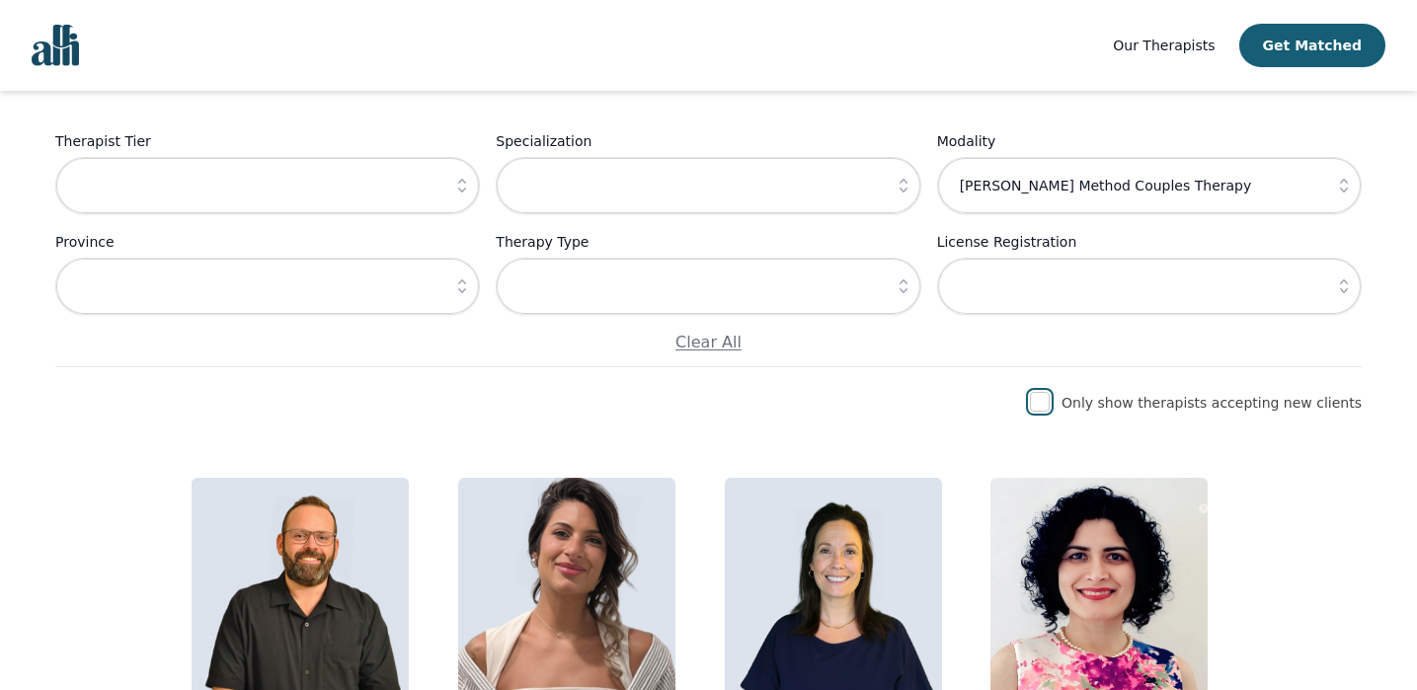
click at [1050, 403] on input "checkbox" at bounding box center [1040, 402] width 20 height 20
checkbox input "true"
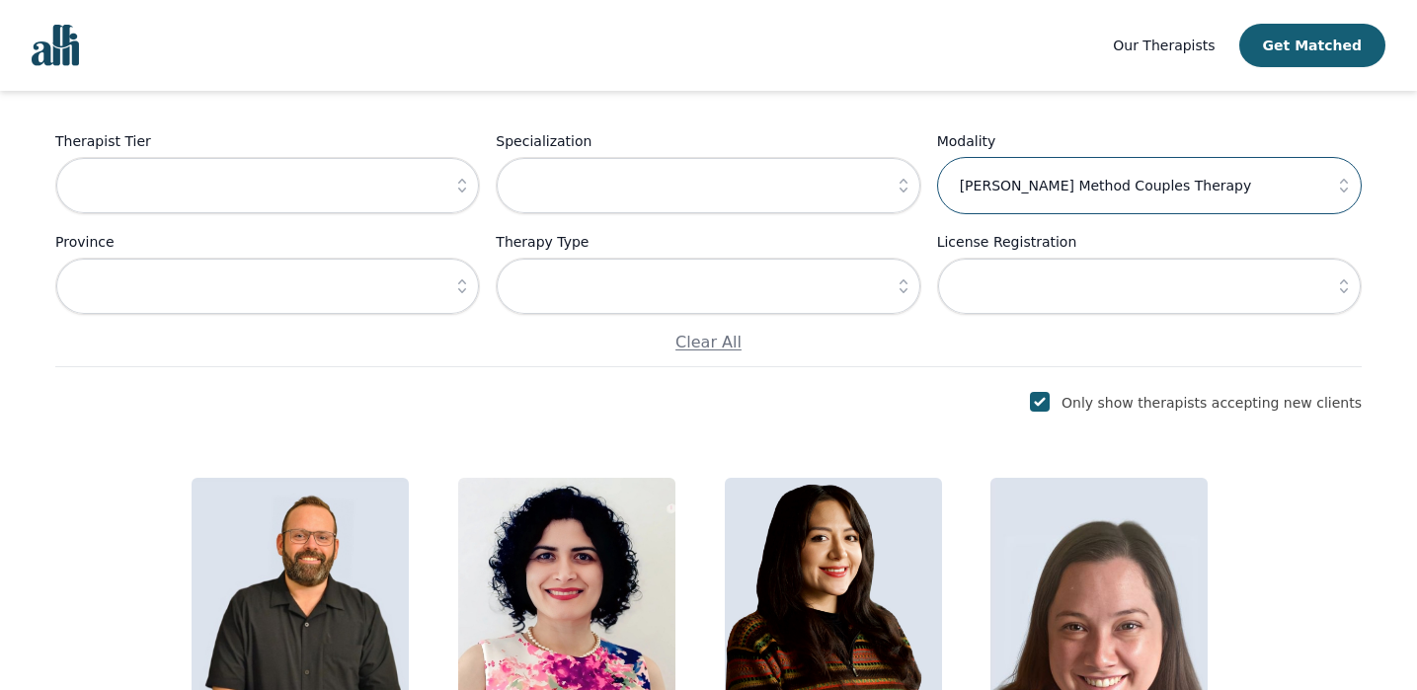
click at [1244, 205] on input "[PERSON_NAME] Method Couples Therapy" at bounding box center [1149, 185] width 425 height 57
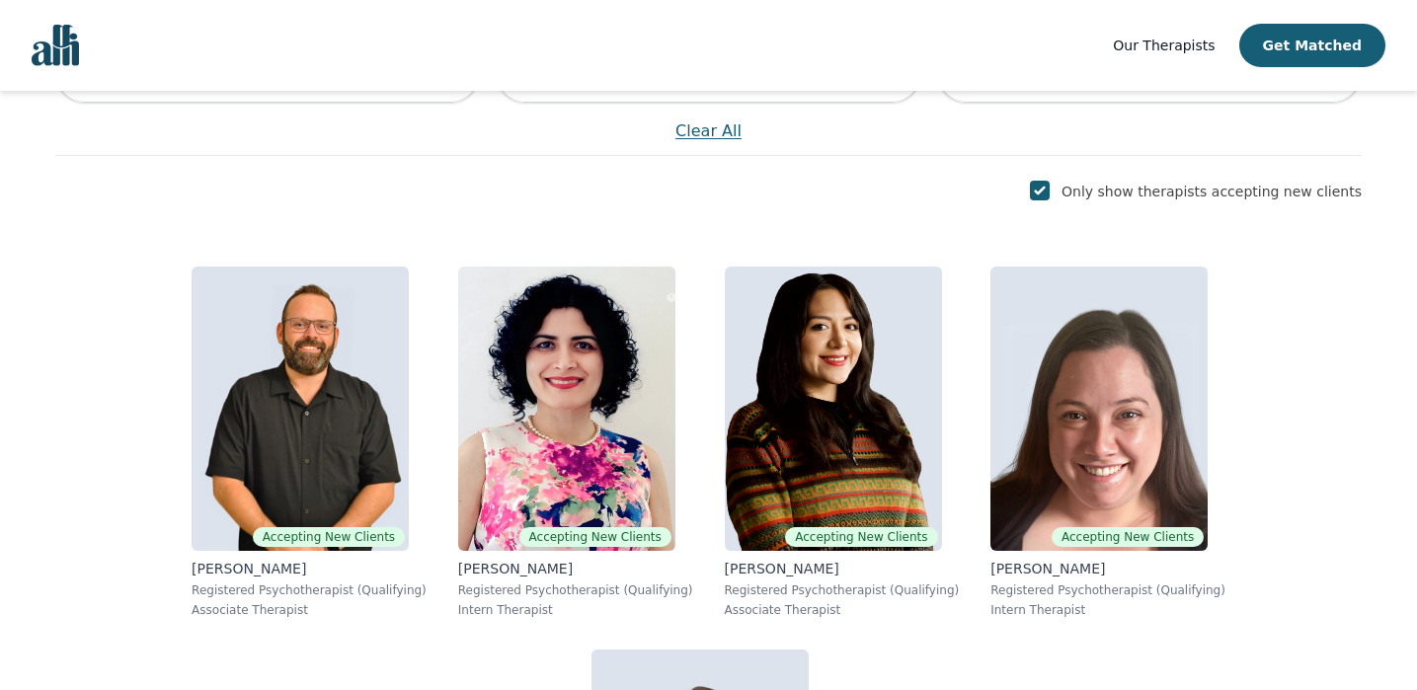
scroll to position [481, 0]
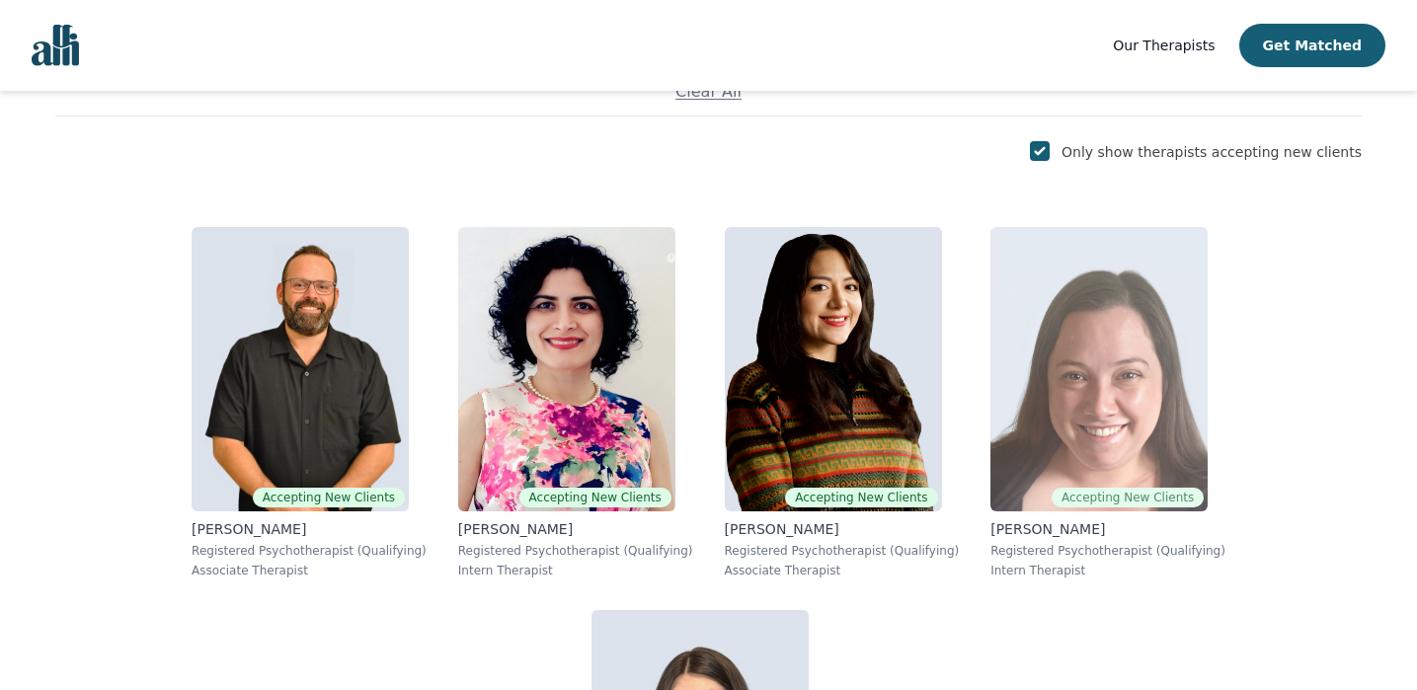
click at [990, 439] on img at bounding box center [1098, 369] width 217 height 284
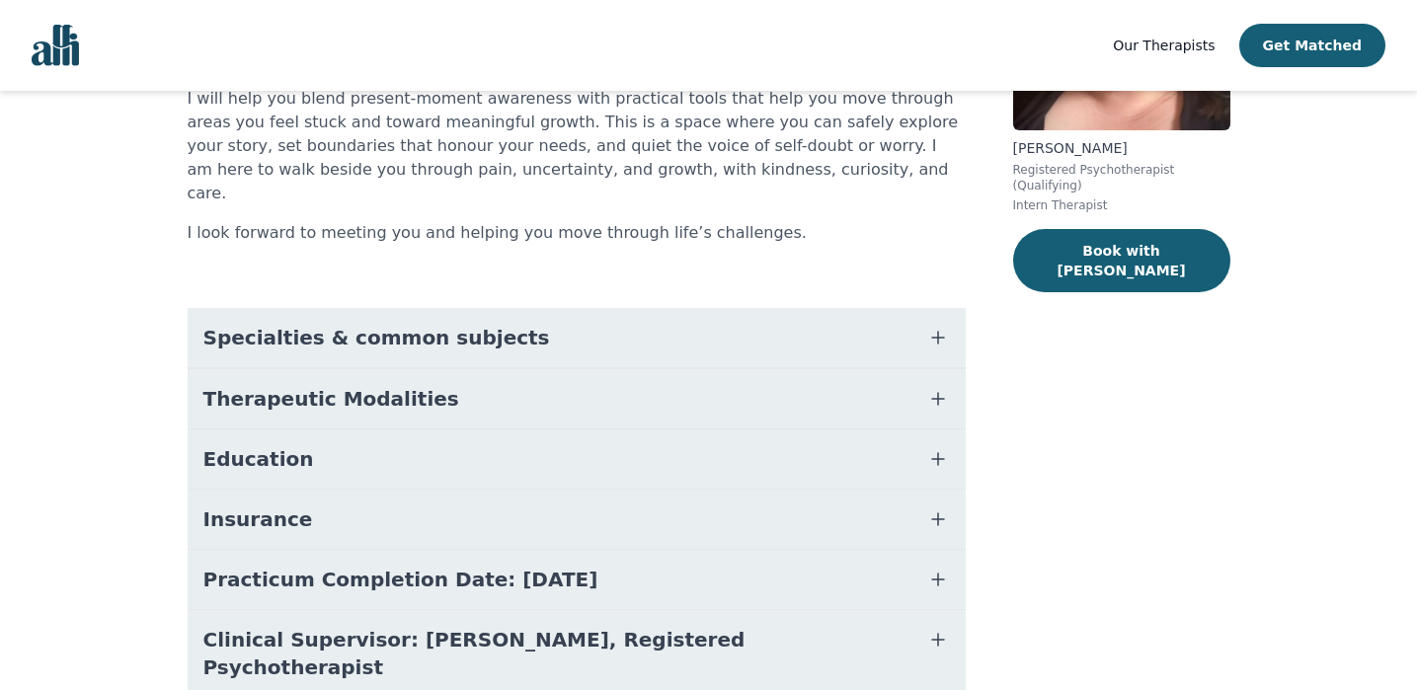
scroll to position [262, 0]
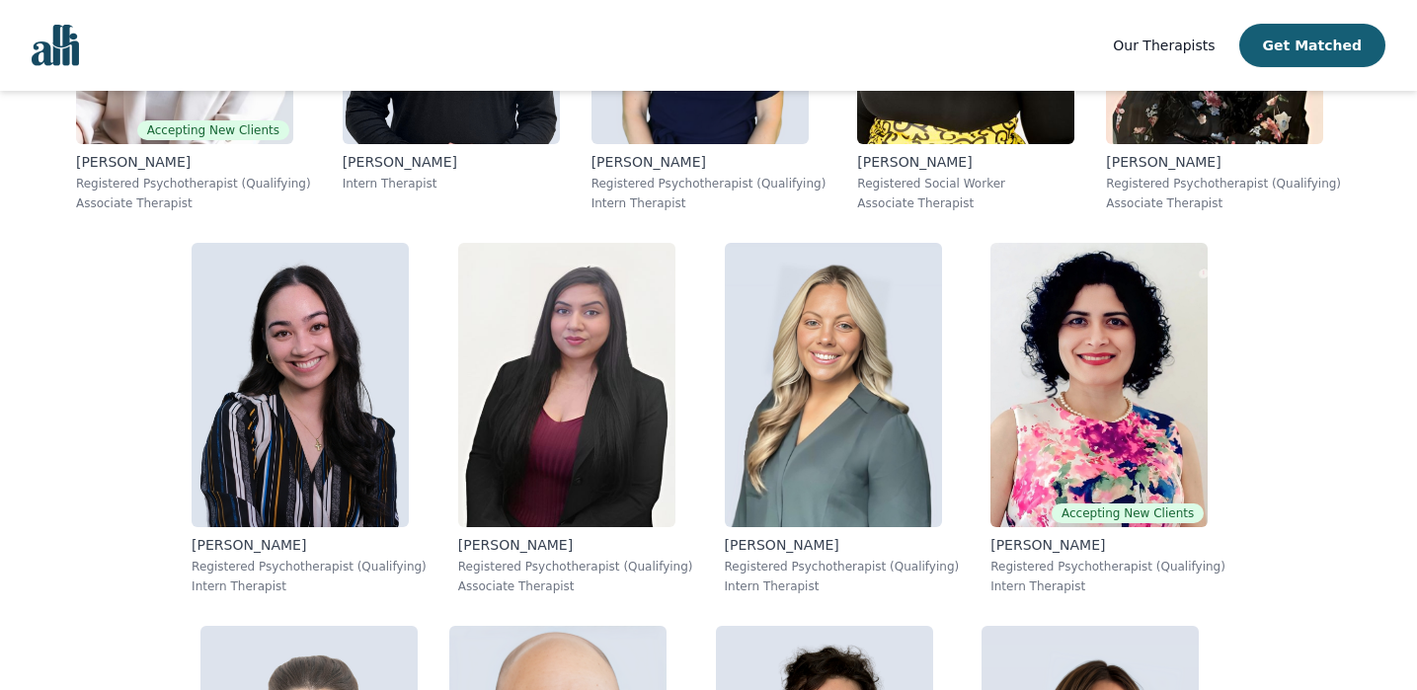
scroll to position [2973, 0]
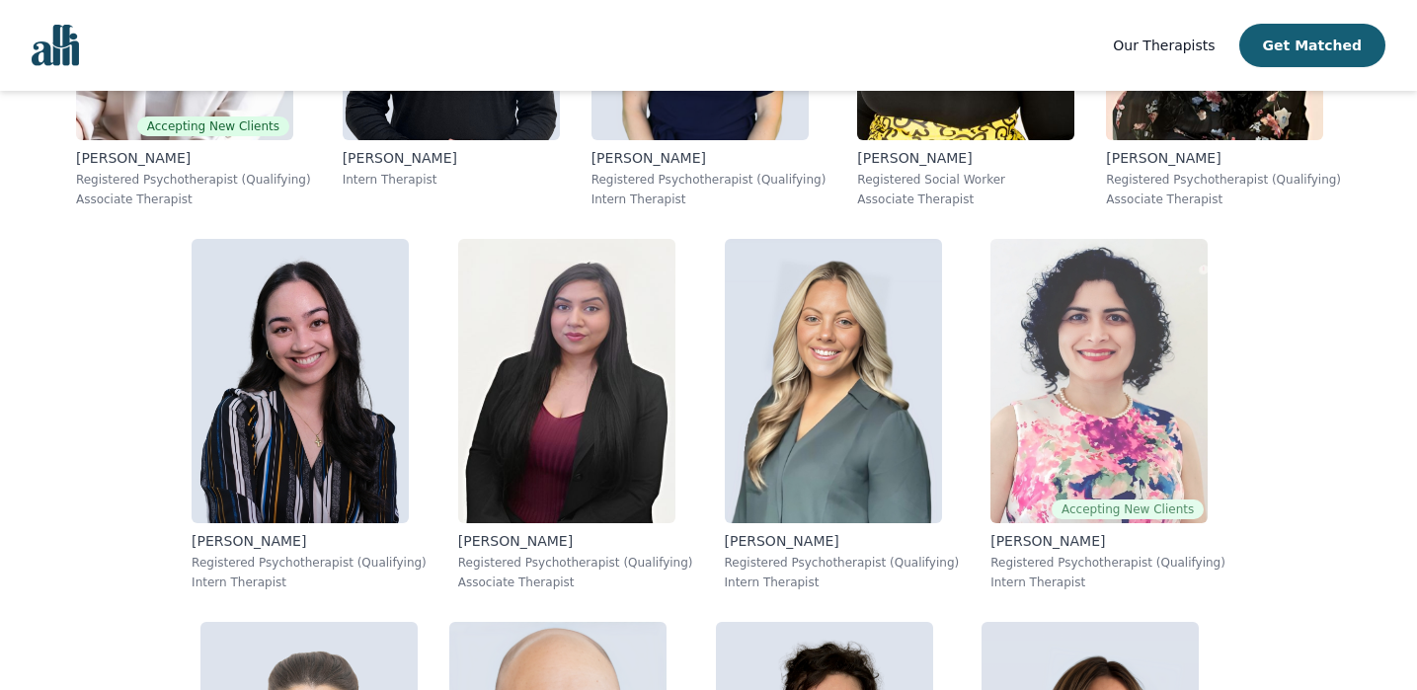
click at [990, 456] on img at bounding box center [1098, 381] width 217 height 284
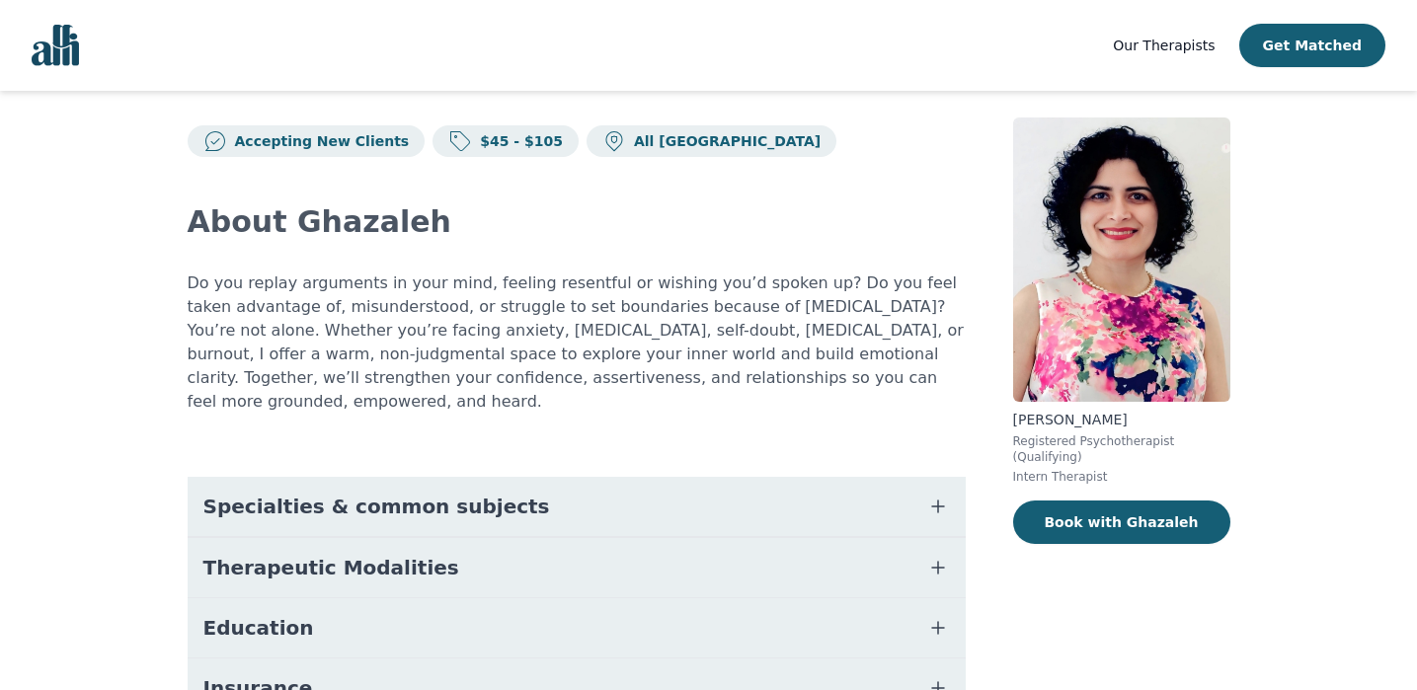
scroll to position [27, 0]
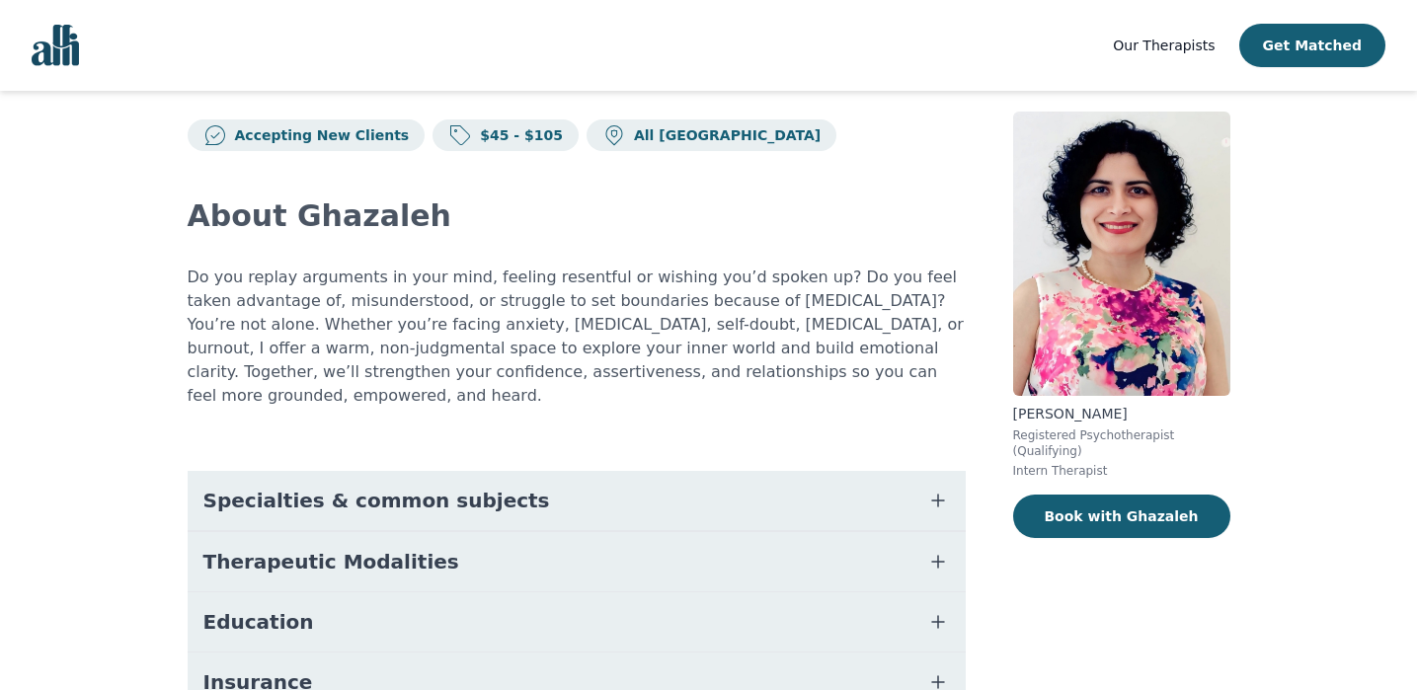
click at [895, 471] on button "Specialties & common subjects" at bounding box center [577, 500] width 778 height 59
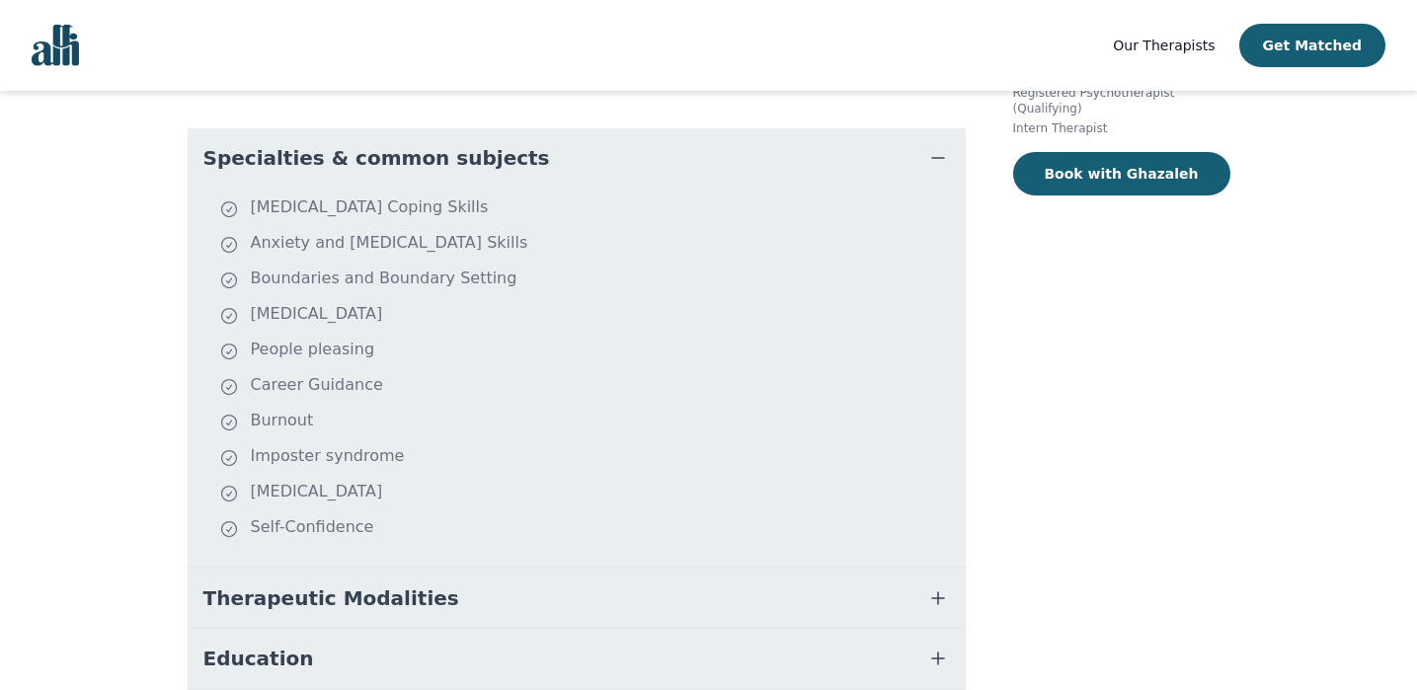
scroll to position [379, 0]
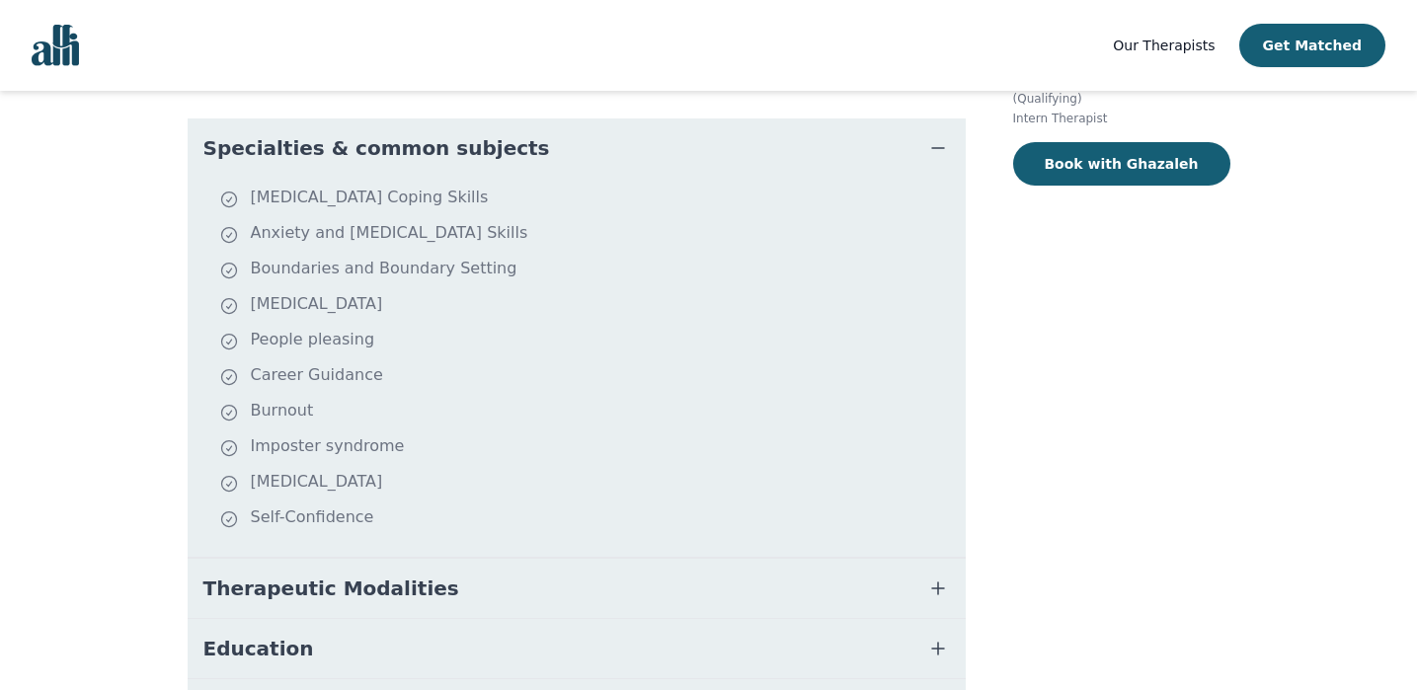
click at [897, 559] on button "Therapeutic Modalities" at bounding box center [577, 588] width 778 height 59
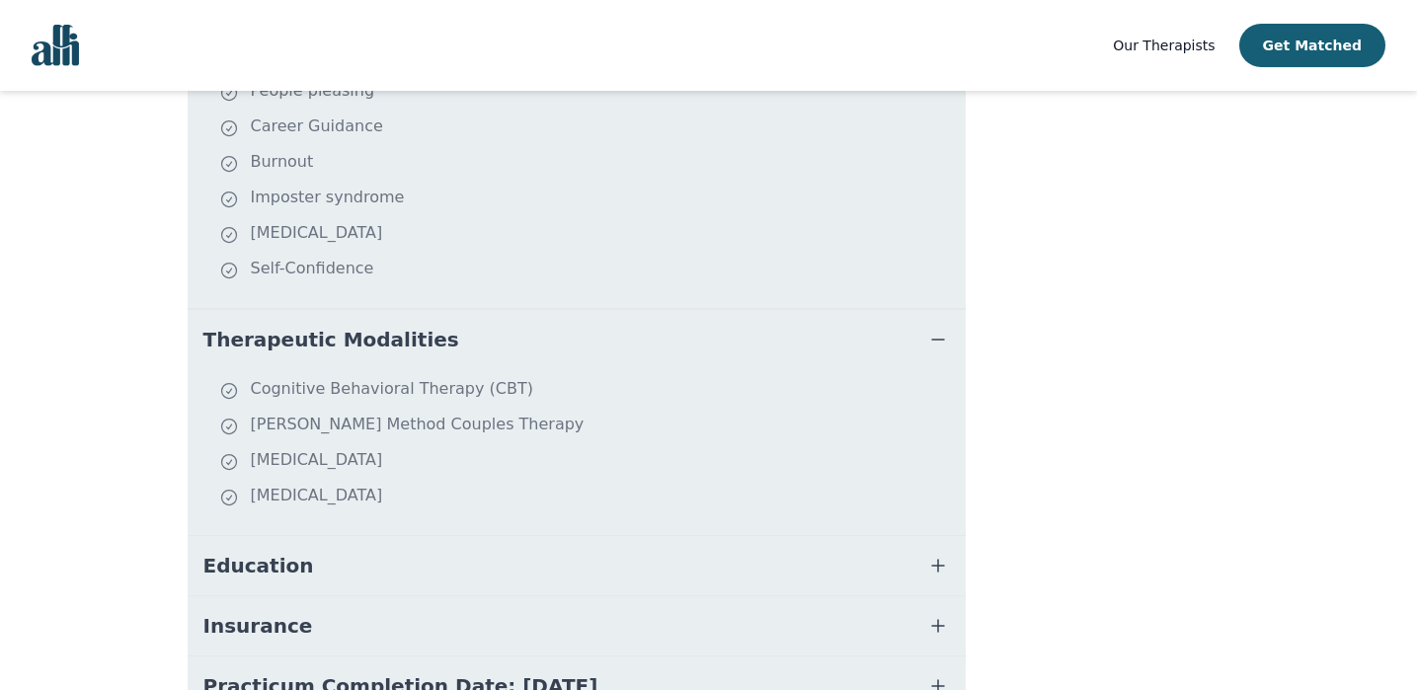
scroll to position [653, 0]
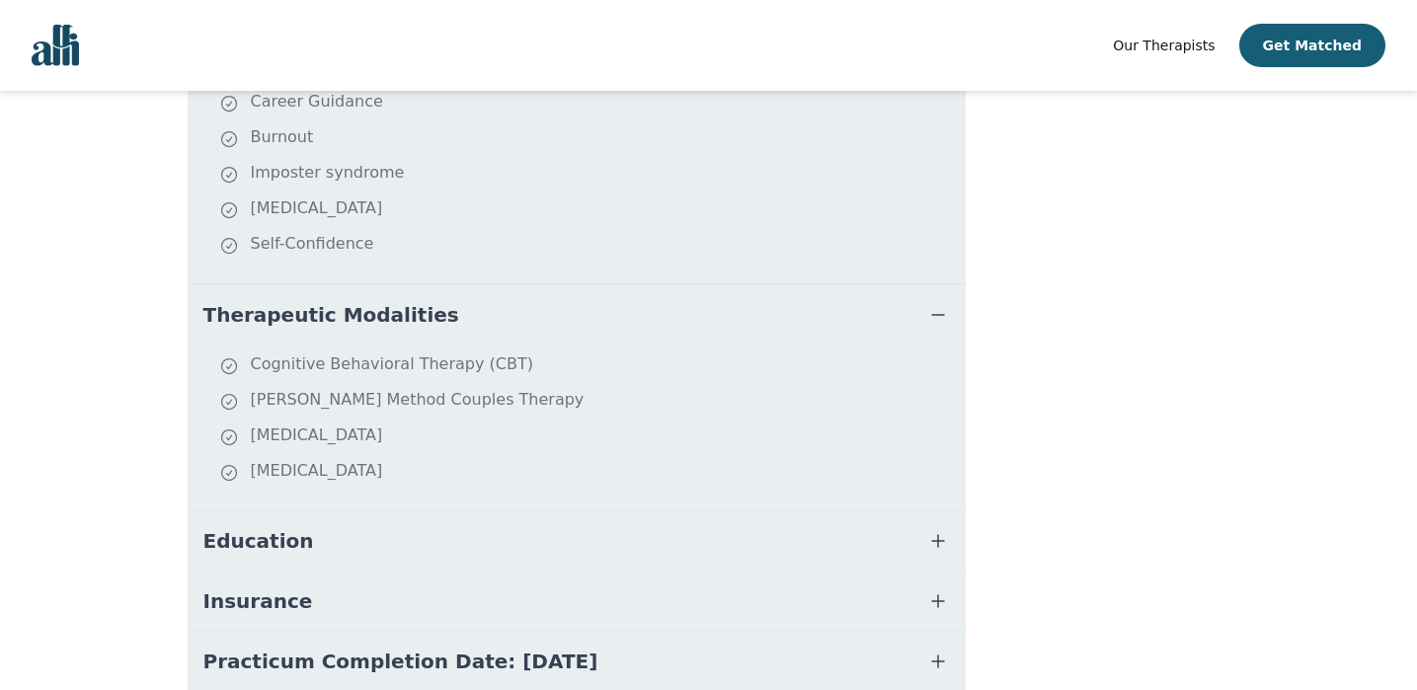
click at [868, 531] on button "Education" at bounding box center [577, 540] width 778 height 59
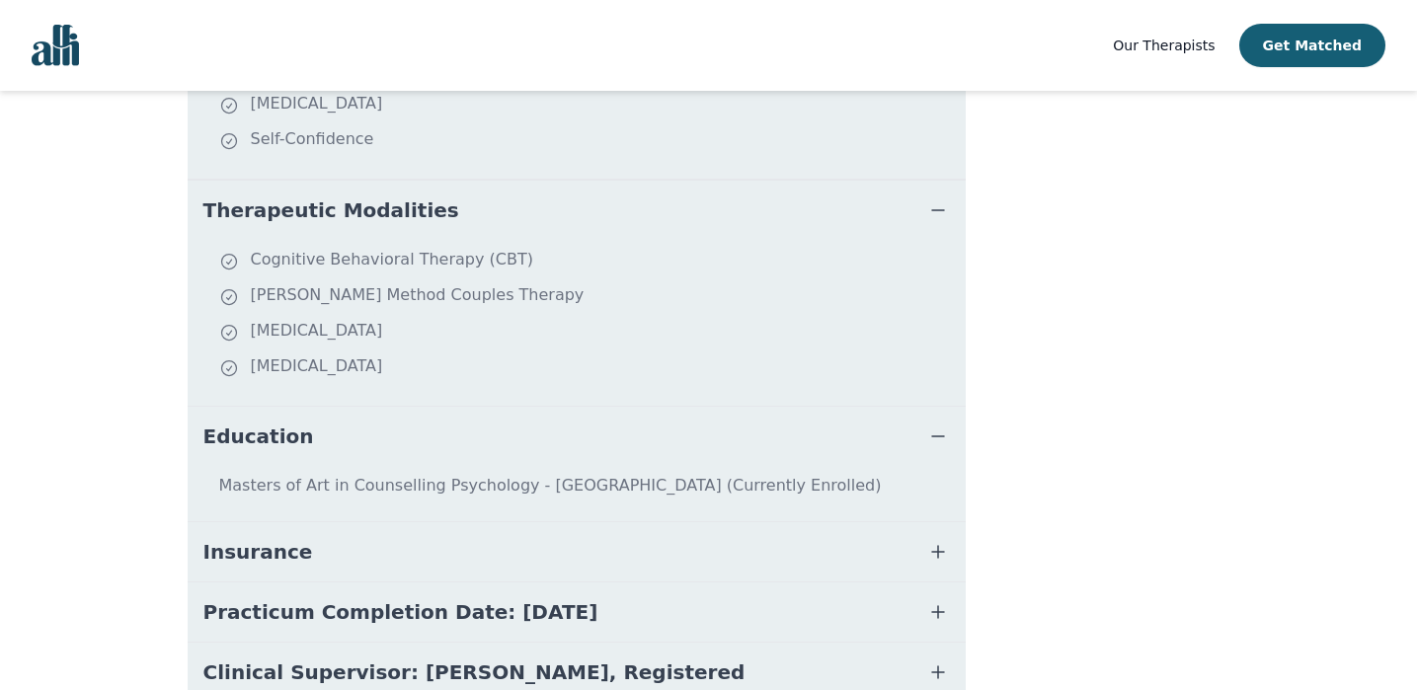
scroll to position [760, 0]
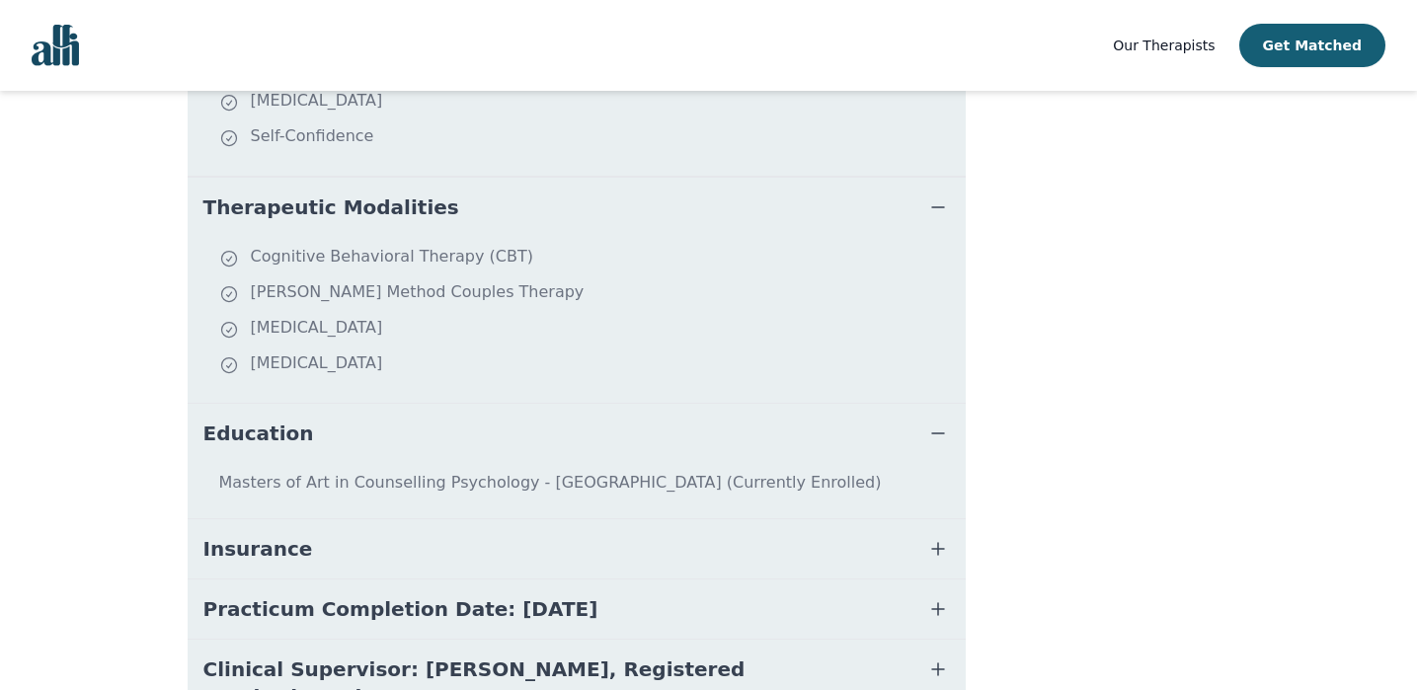
click at [868, 580] on button "Practicum Completion Date: [DATE]" at bounding box center [577, 609] width 778 height 59
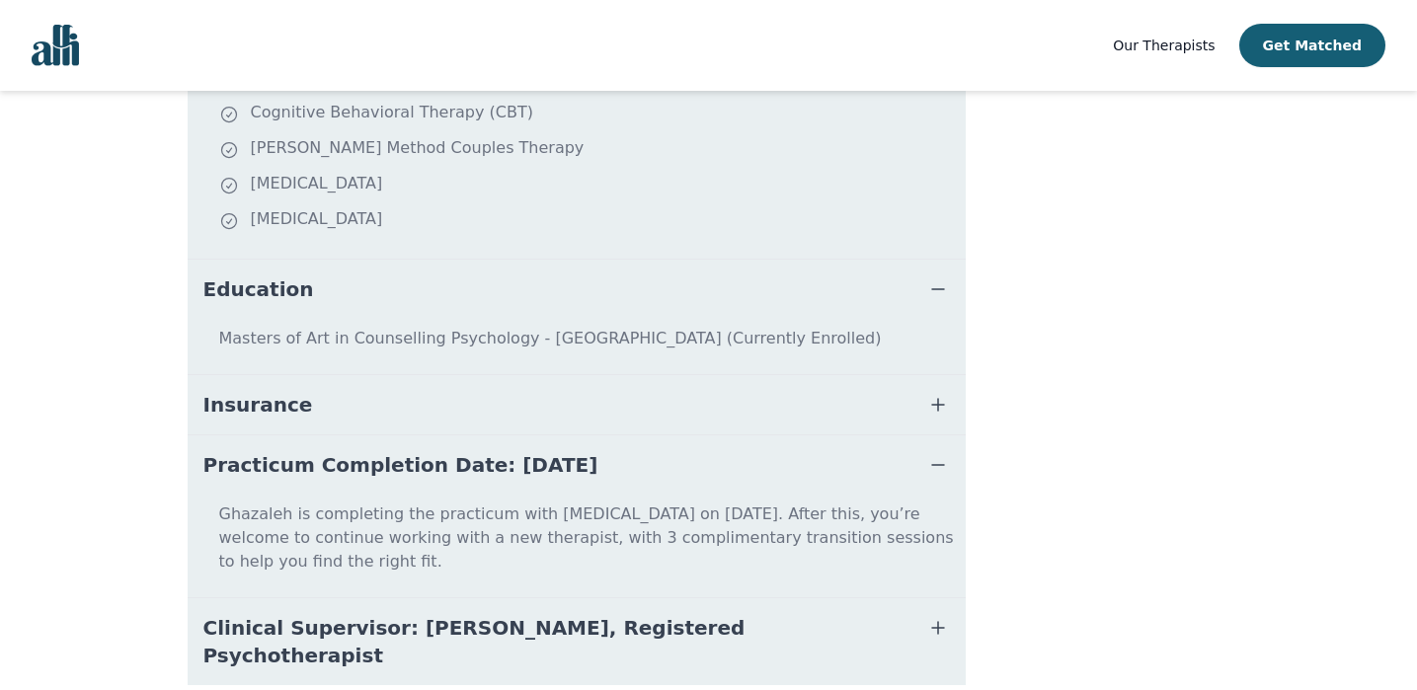
scroll to position [919, 0]
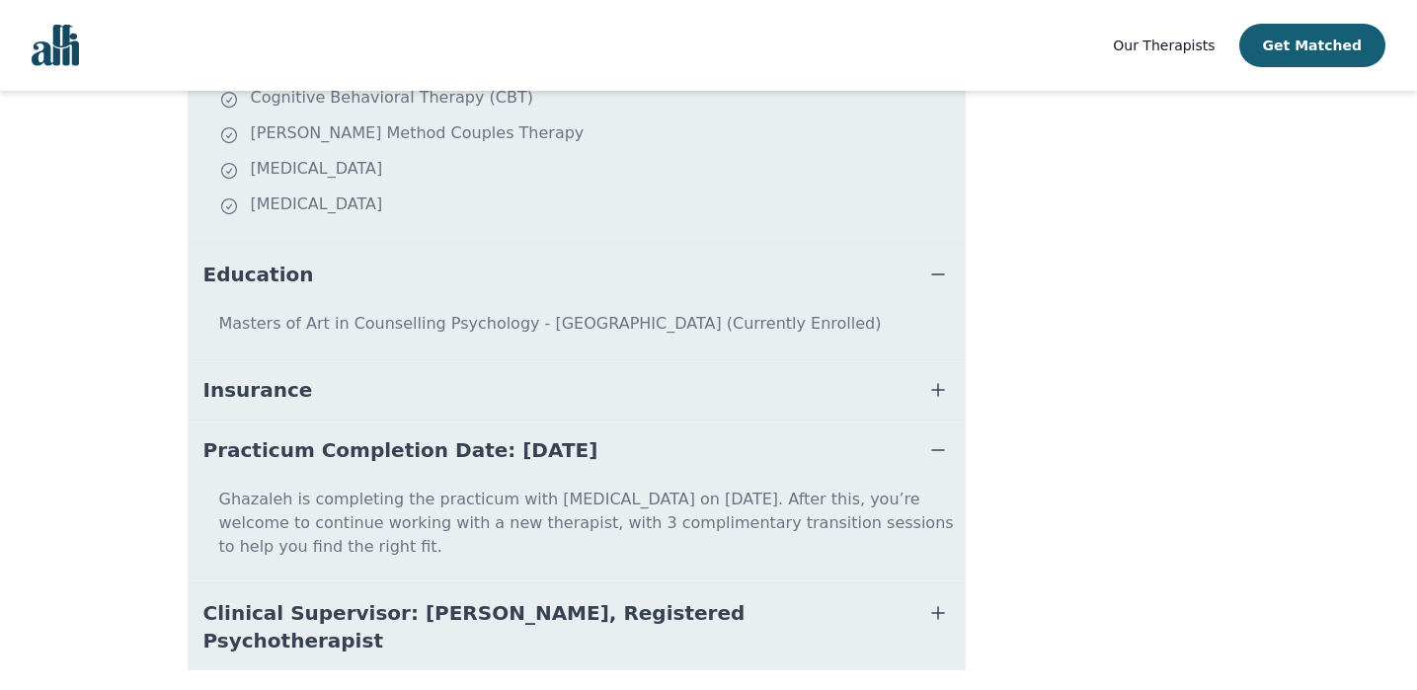
click at [856, 584] on button "Clinical Supervisor: [PERSON_NAME], Registered Psychotherapist" at bounding box center [577, 627] width 778 height 87
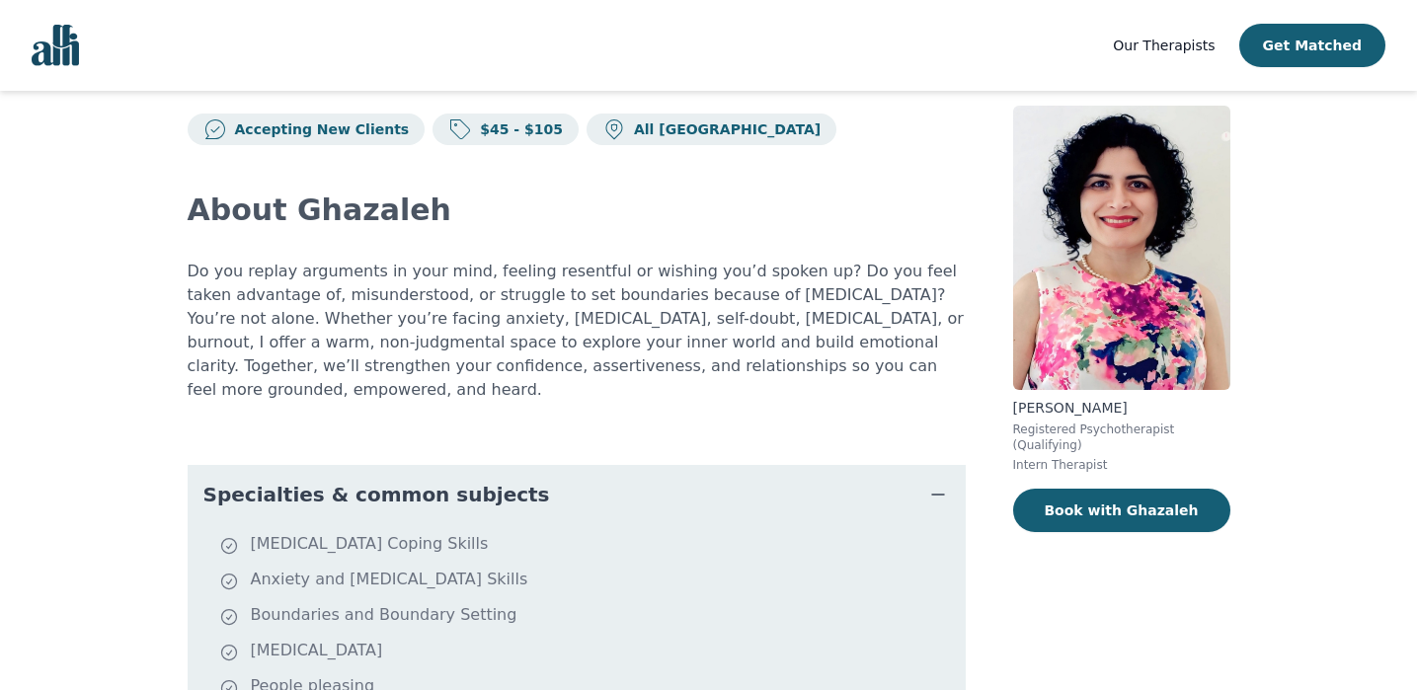
scroll to position [0, 0]
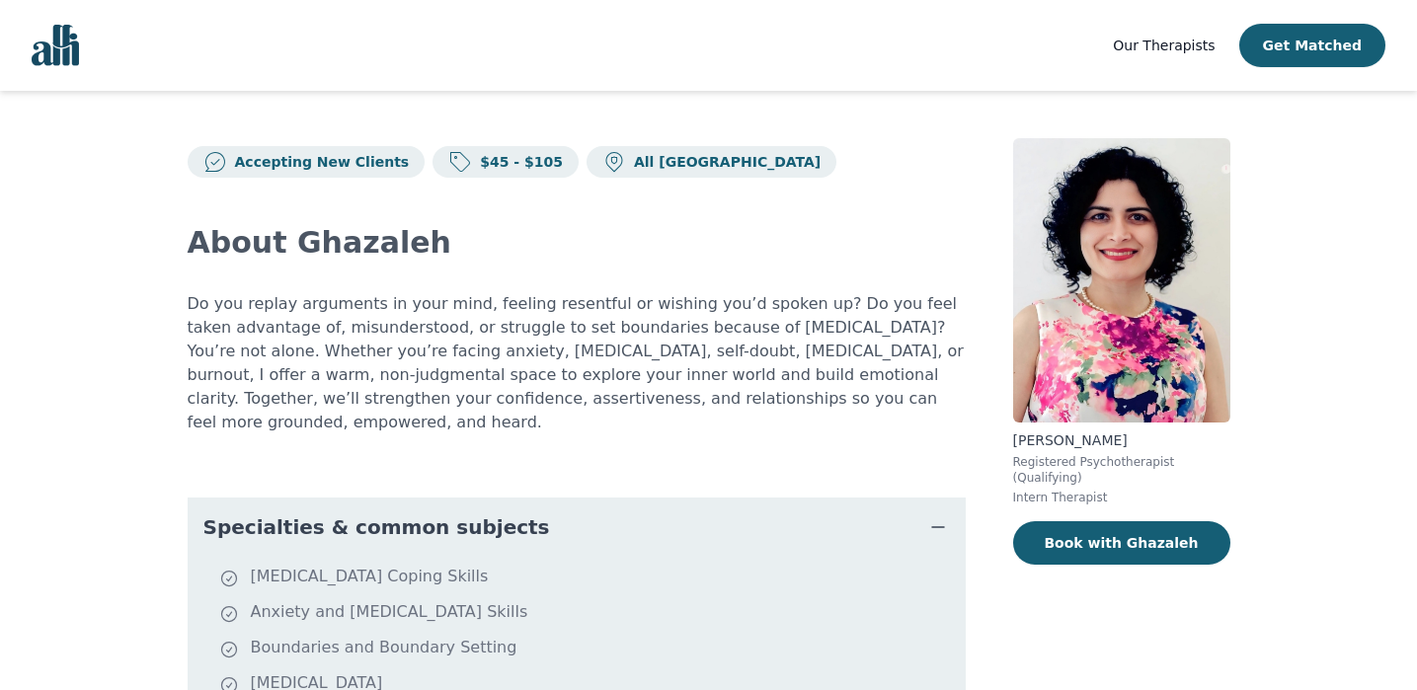
click at [295, 157] on p "Accepting New Clients" at bounding box center [318, 162] width 183 height 20
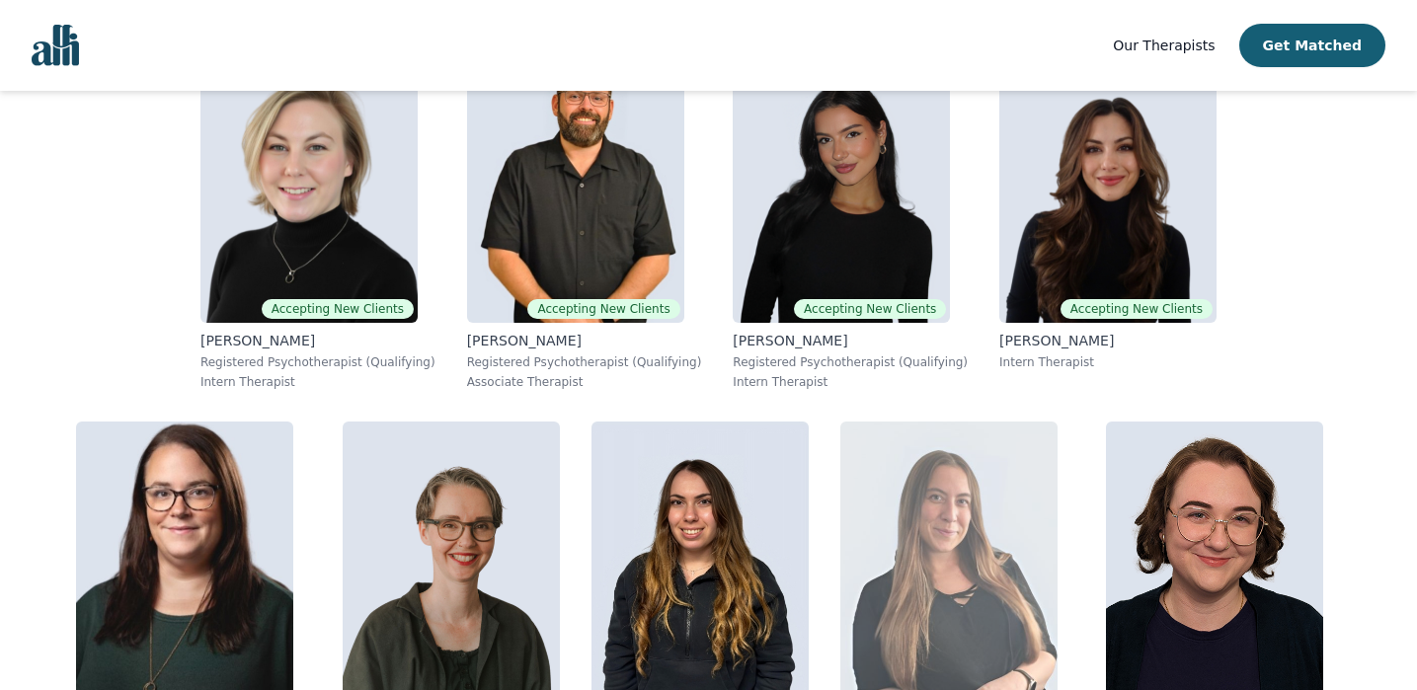
scroll to position [867, 0]
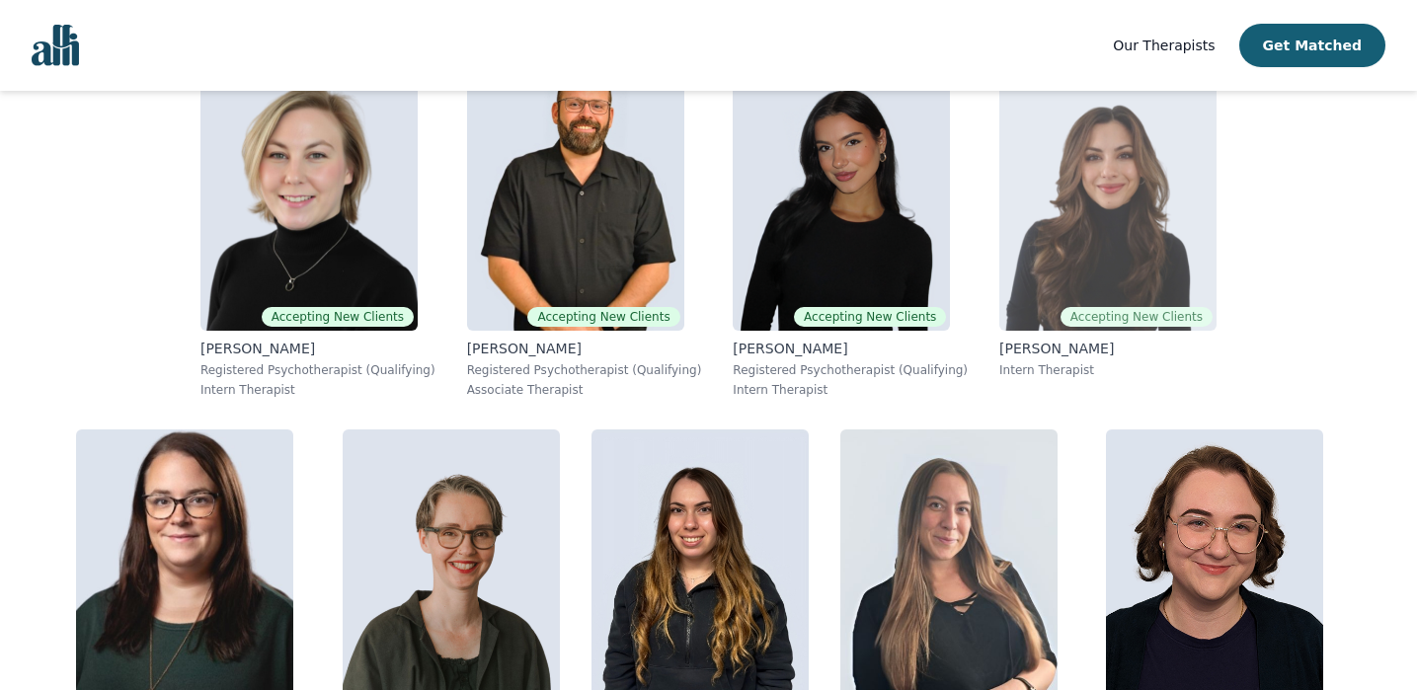
click at [999, 343] on p "[PERSON_NAME]" at bounding box center [1107, 349] width 217 height 20
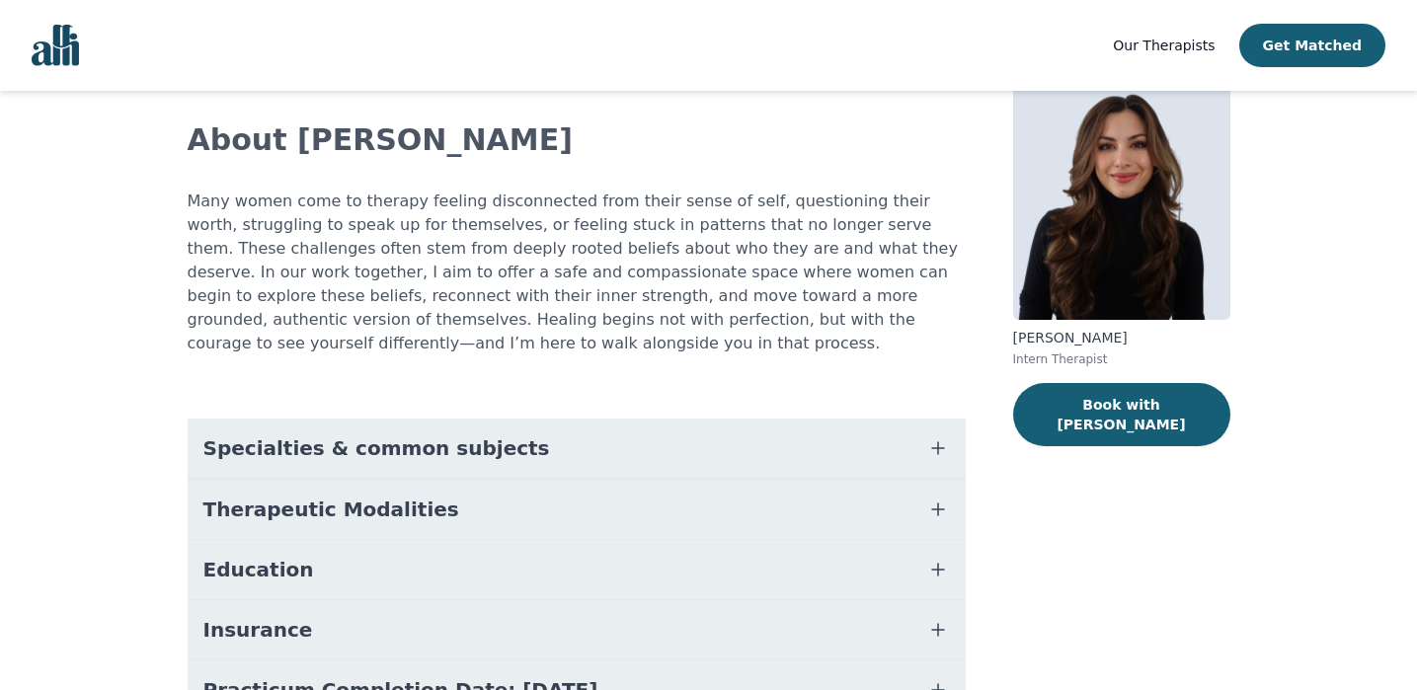
scroll to position [102, 0]
click at [839, 526] on button "Therapeutic Modalities" at bounding box center [577, 510] width 778 height 59
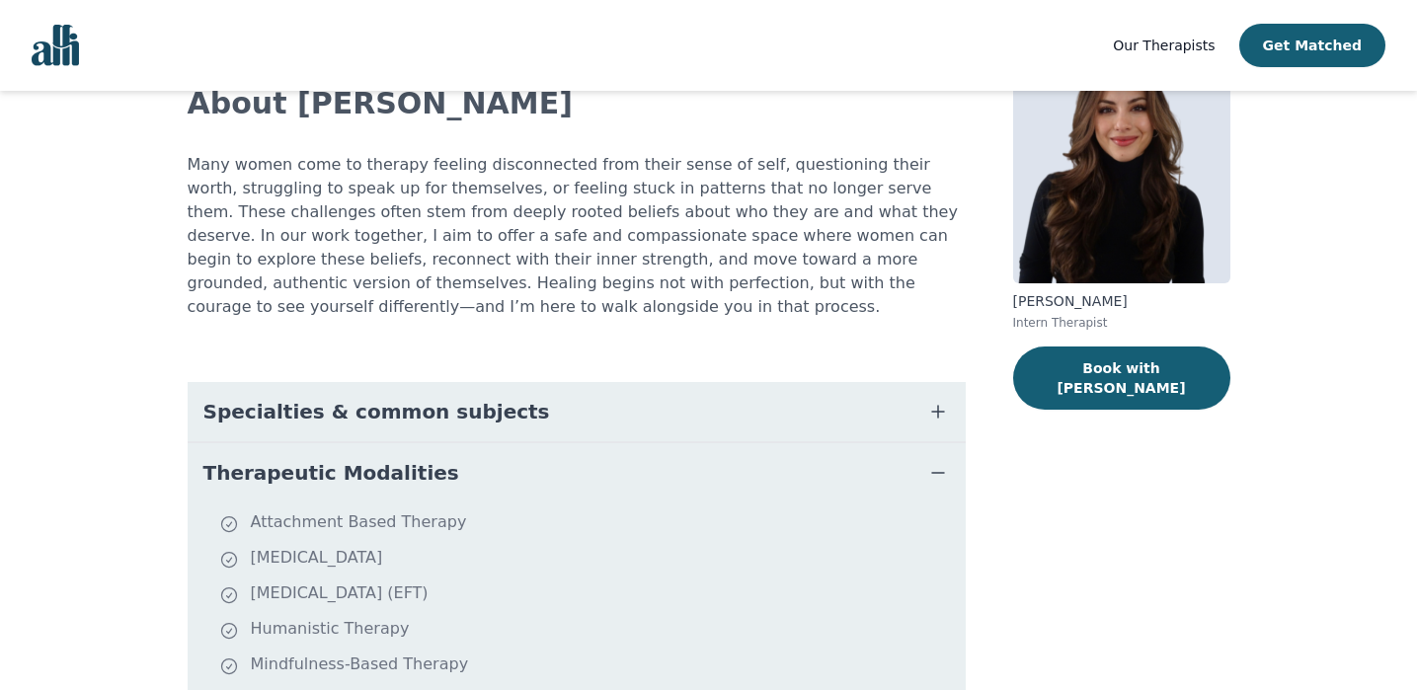
scroll to position [0, 0]
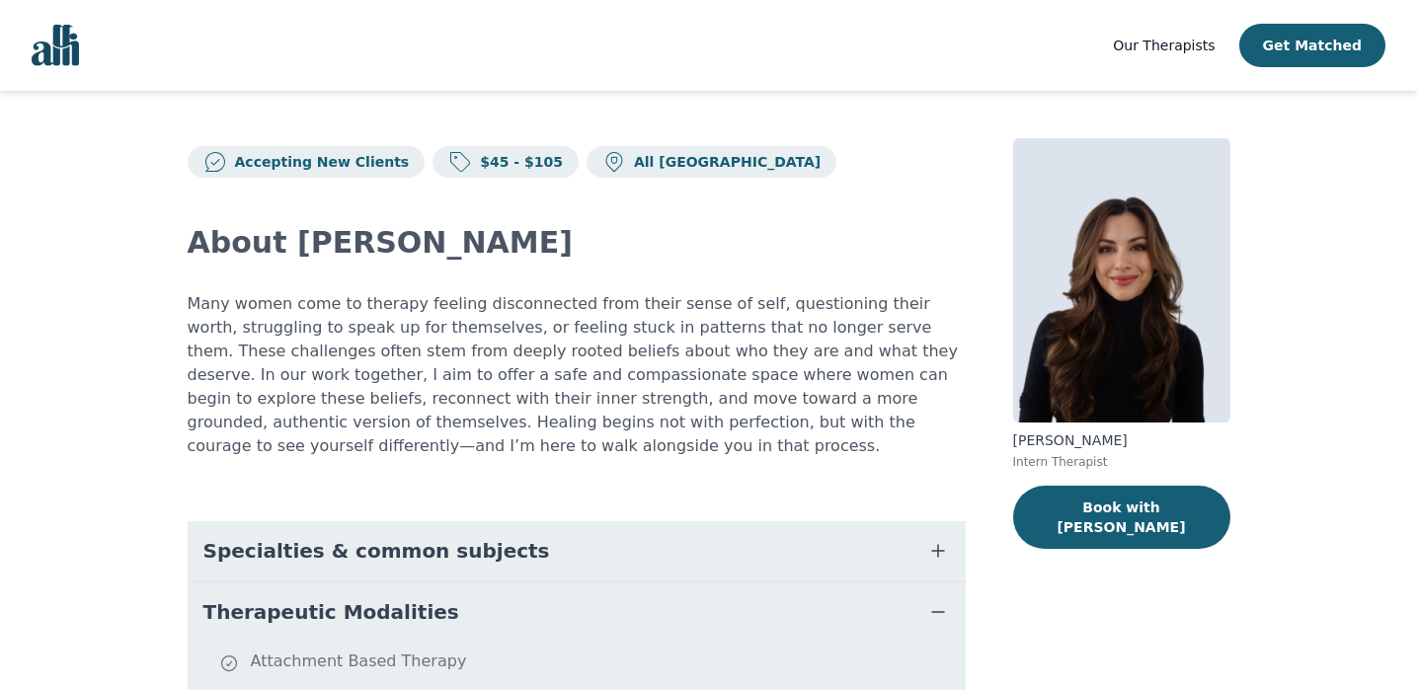
click at [837, 570] on button "Specialties & common subjects" at bounding box center [577, 550] width 778 height 59
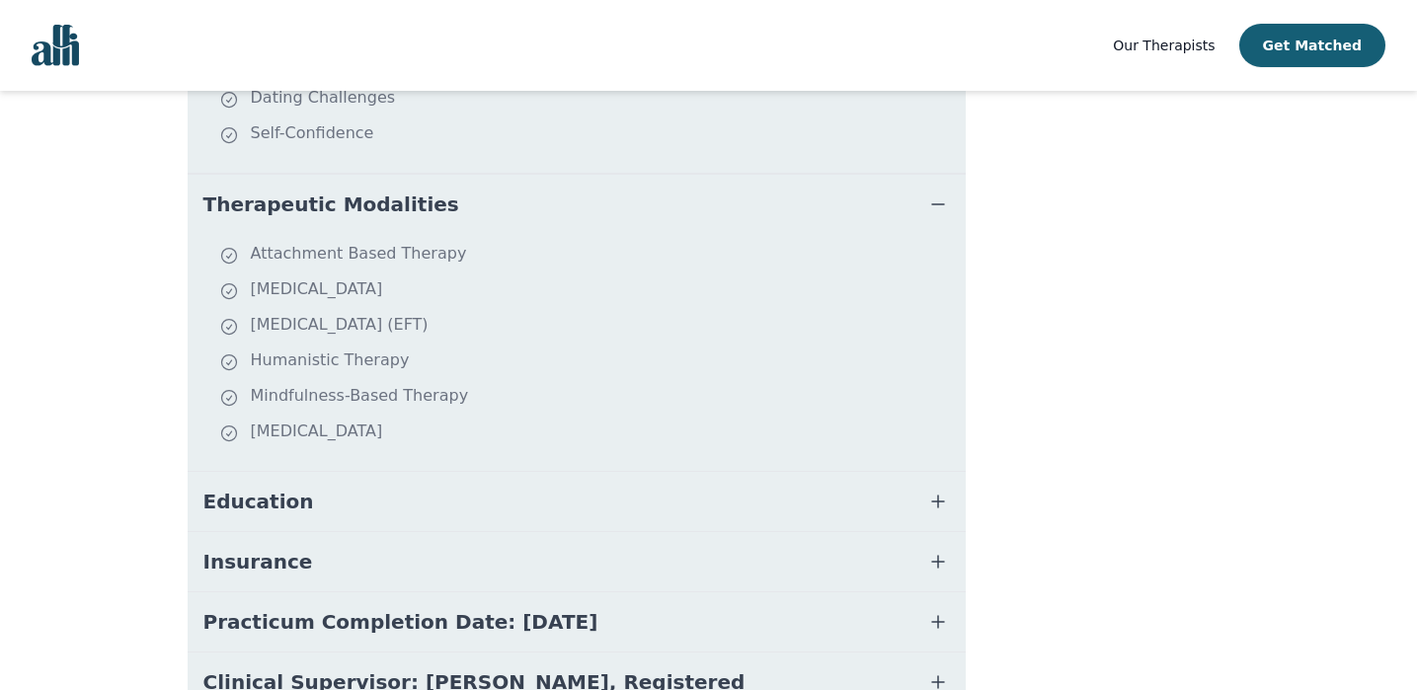
scroll to position [790, 0]
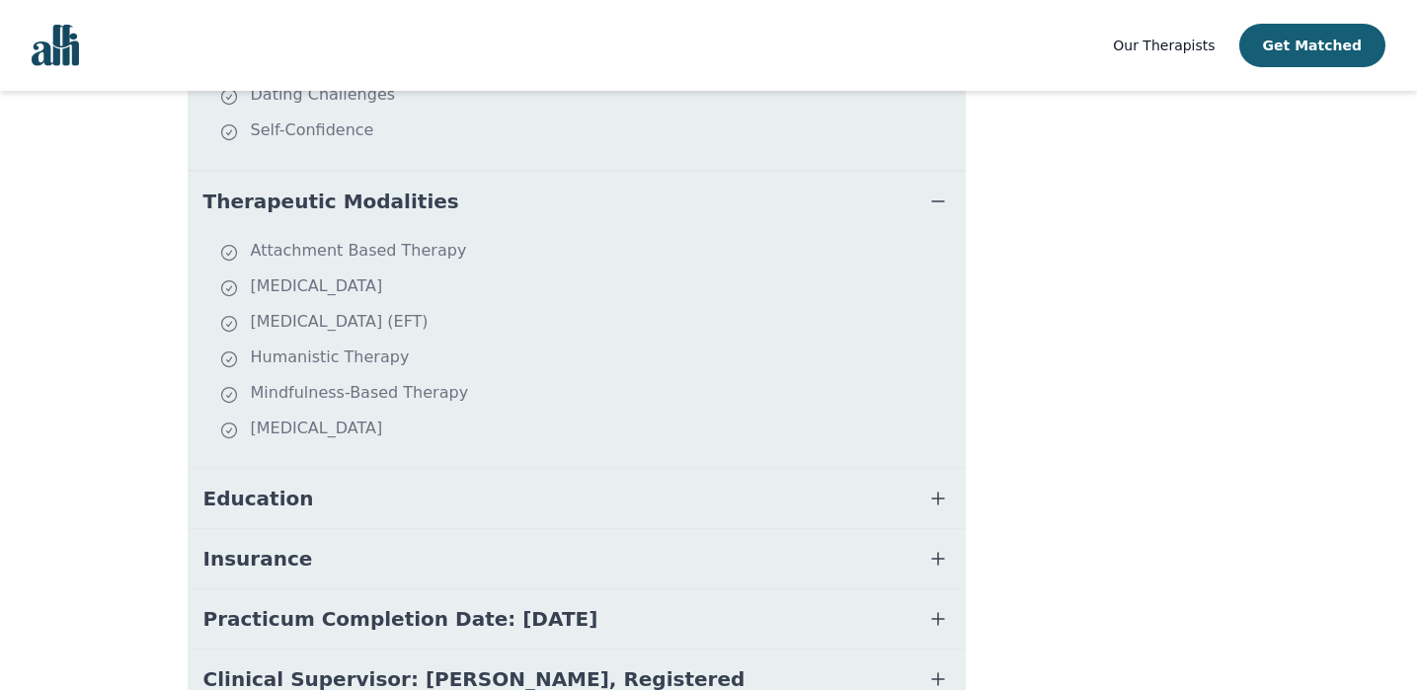
click at [892, 512] on button "Education" at bounding box center [577, 498] width 778 height 59
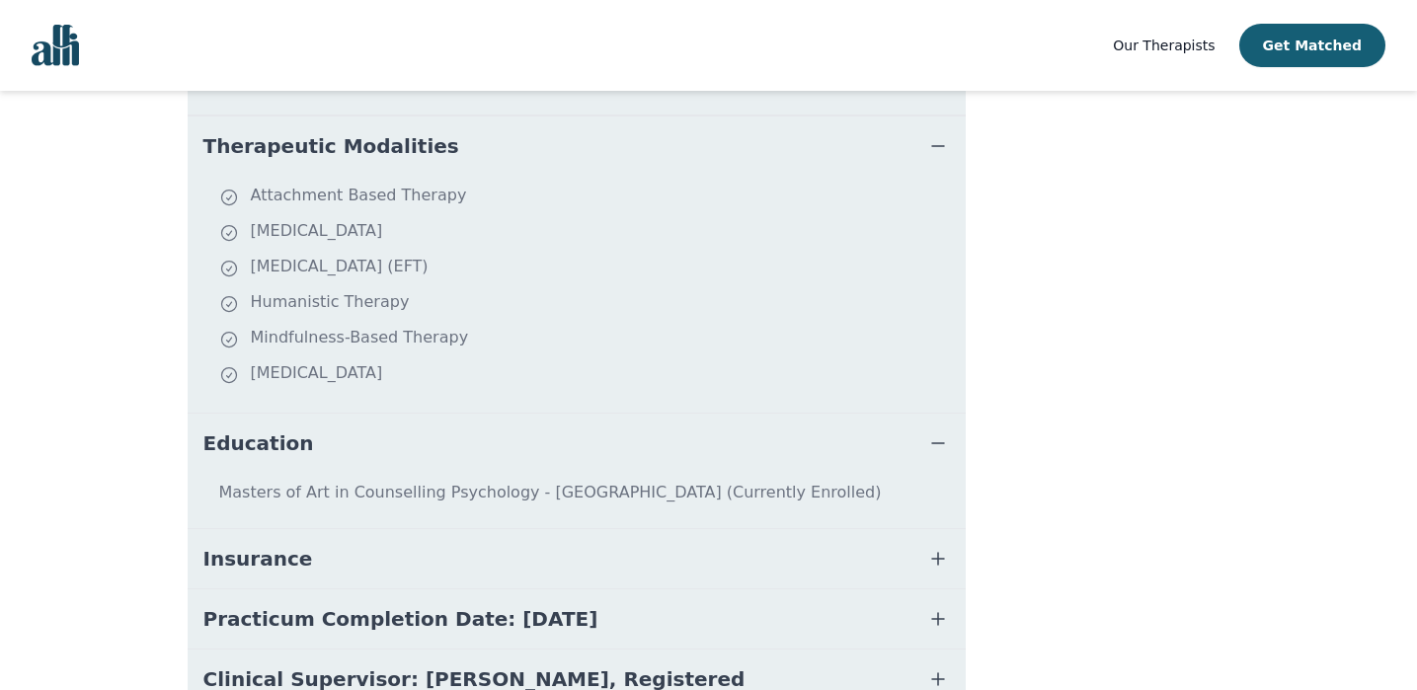
click at [891, 543] on button "Insurance" at bounding box center [577, 558] width 778 height 59
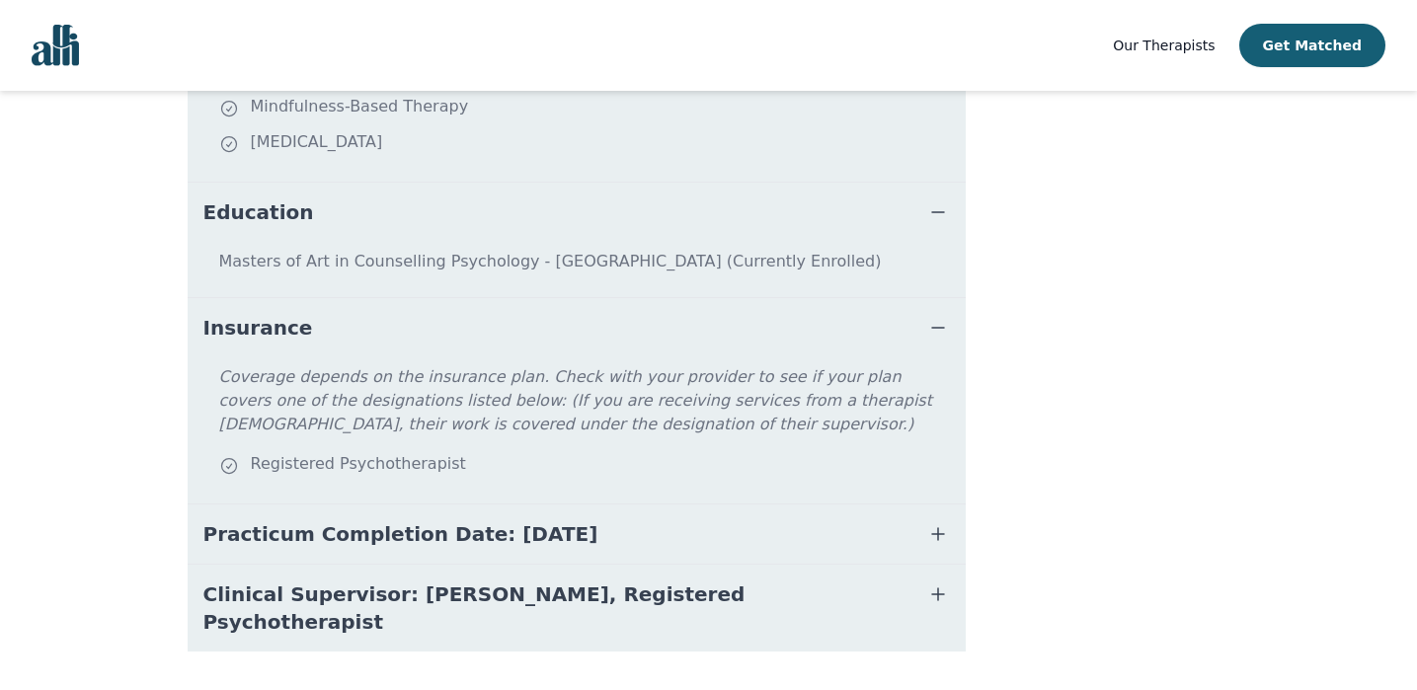
scroll to position [1105, 0]
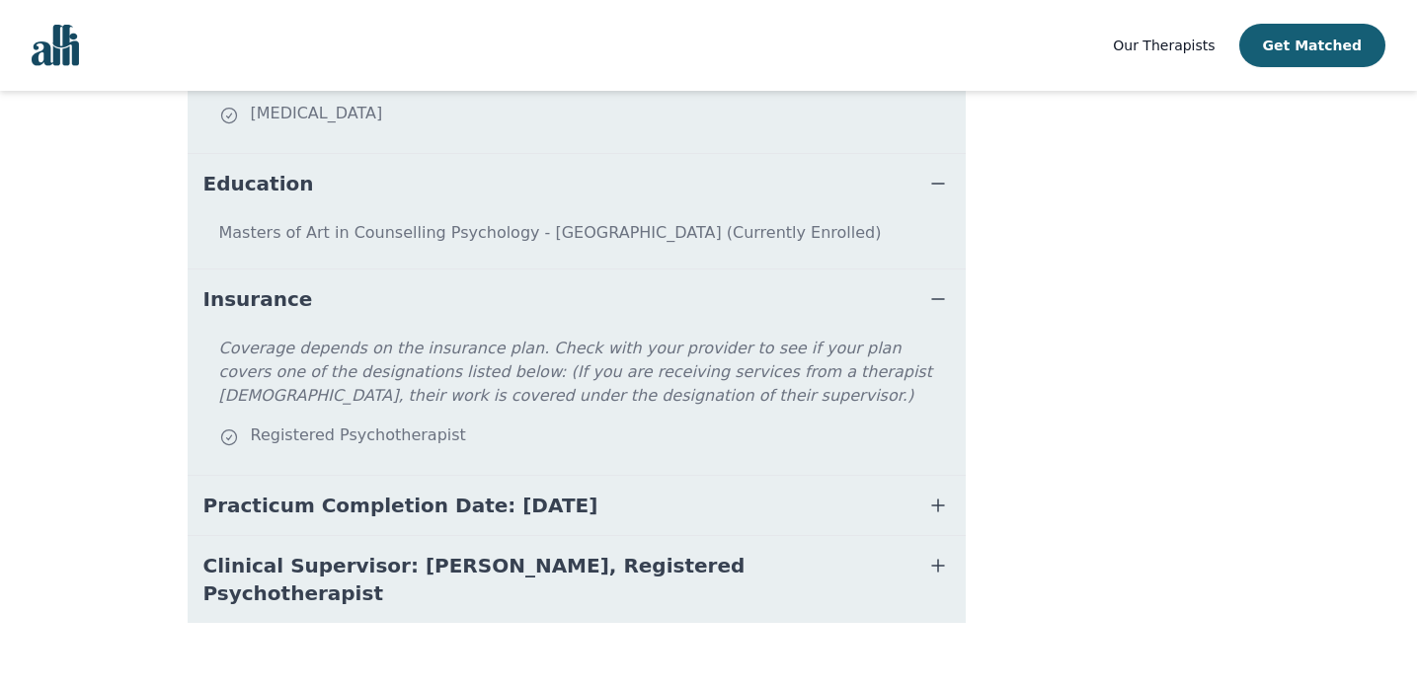
click at [862, 571] on button "Clinical Supervisor: [PERSON_NAME], Registered Psychotherapist" at bounding box center [577, 579] width 778 height 87
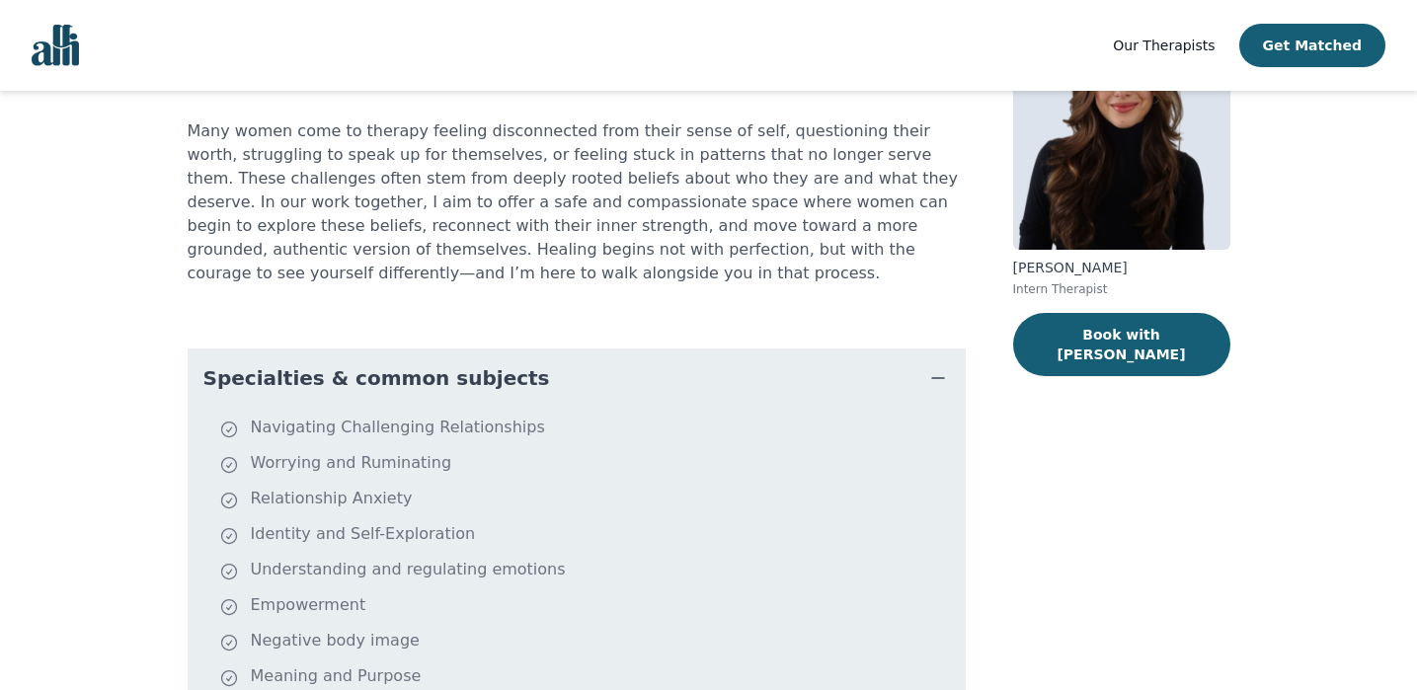
scroll to position [0, 0]
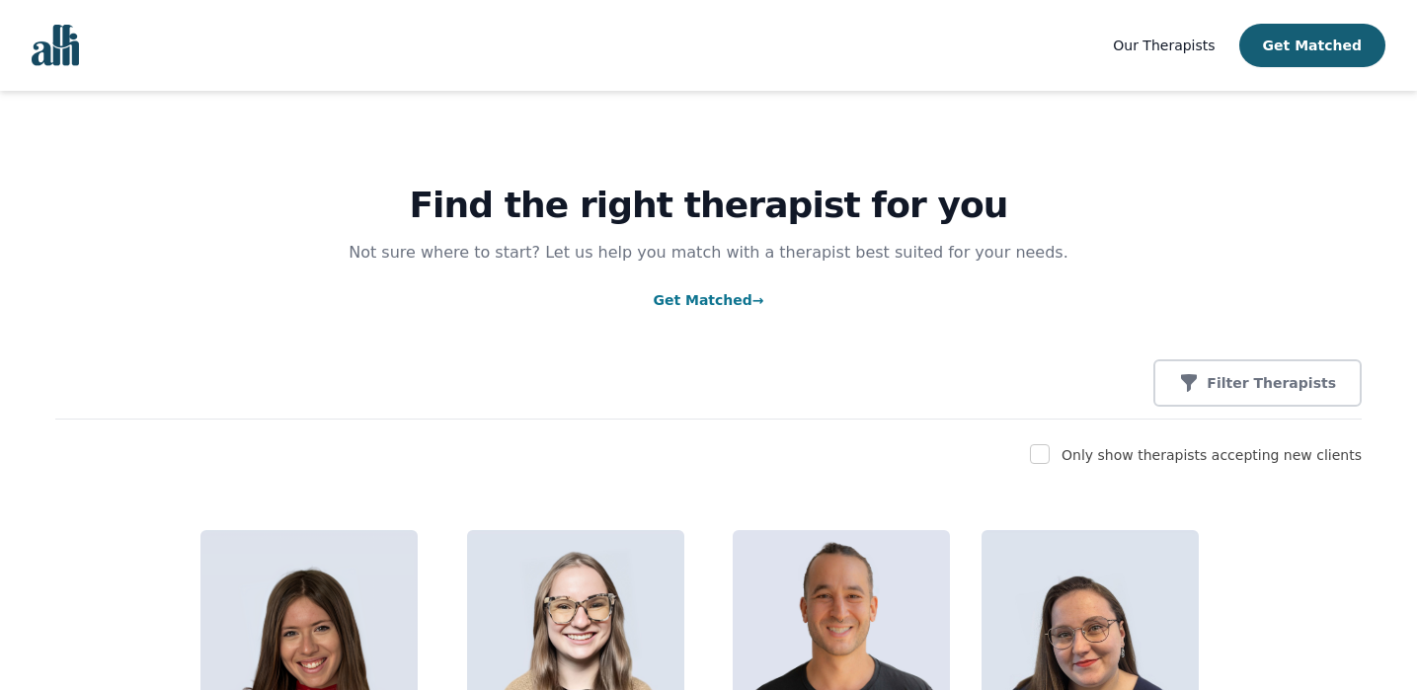
click at [706, 297] on link "Get Matched →" at bounding box center [708, 300] width 111 height 16
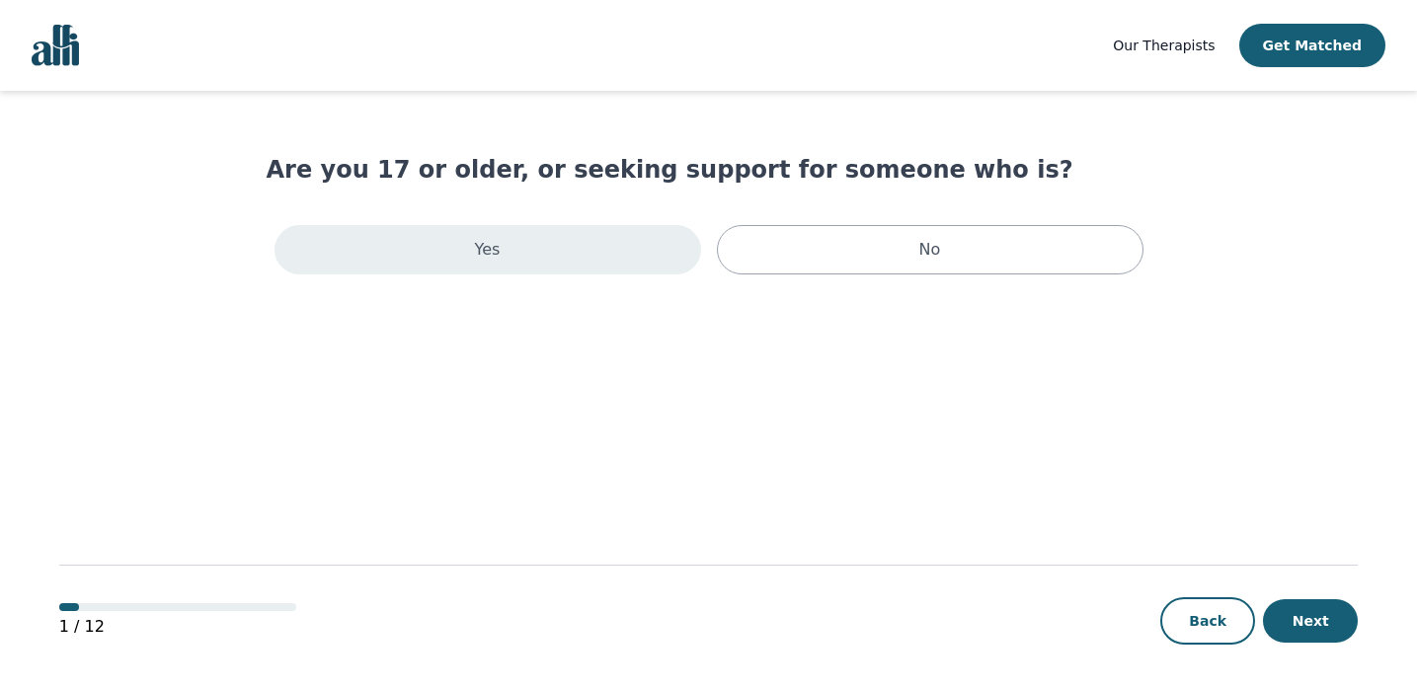
click at [665, 250] on div "Yes" at bounding box center [487, 249] width 427 height 49
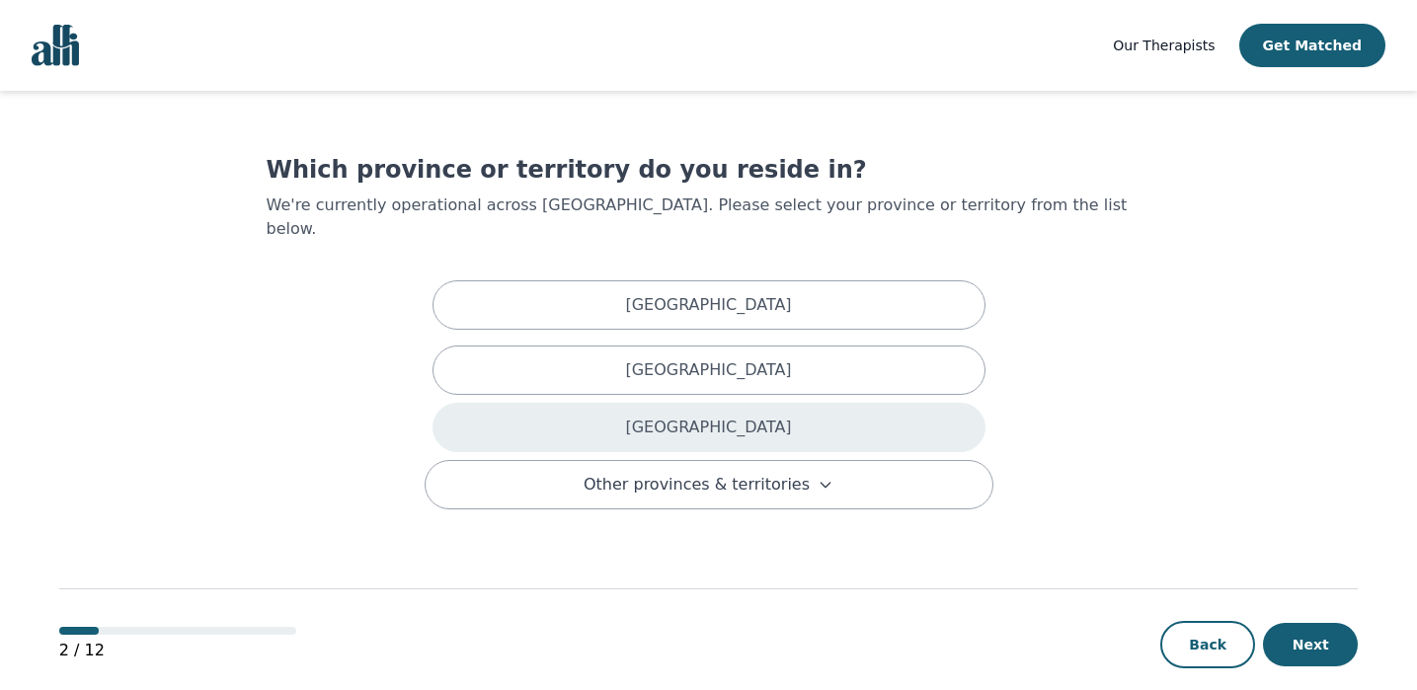
click at [720, 416] on p "[GEOGRAPHIC_DATA]" at bounding box center [708, 428] width 166 height 24
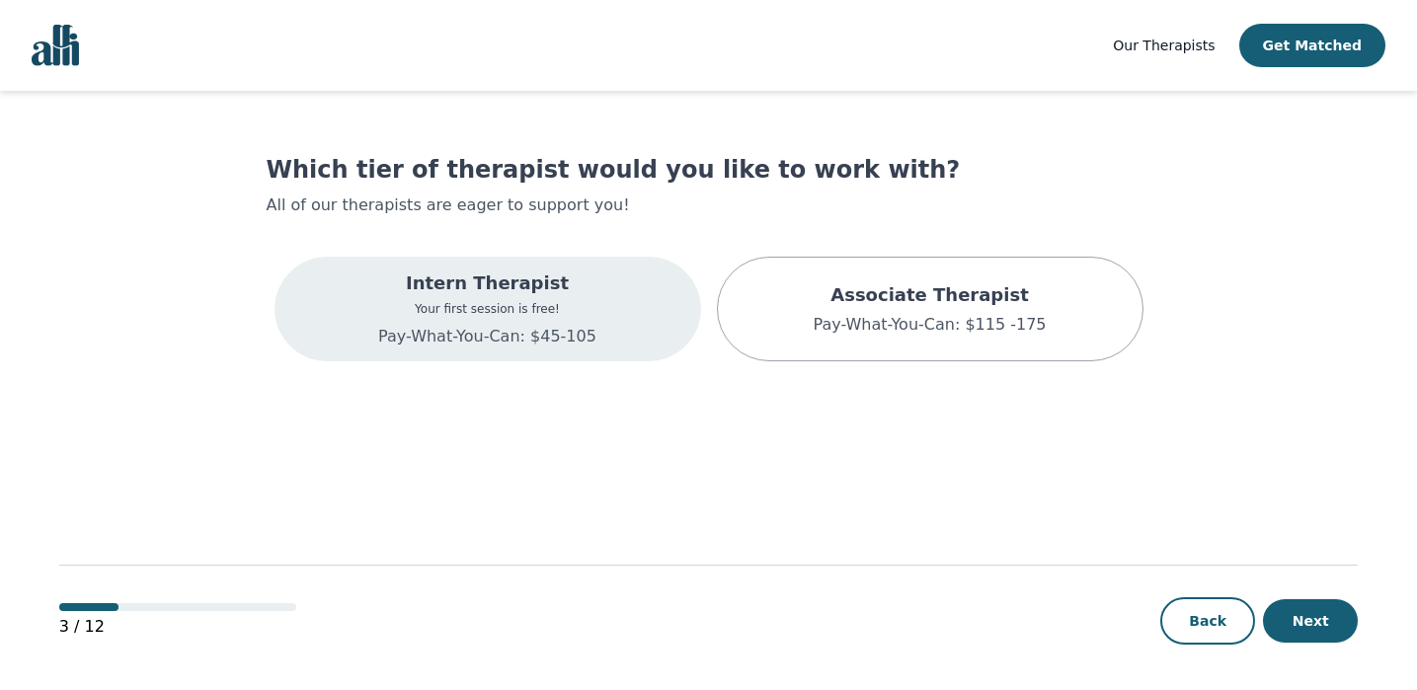
click at [576, 311] on p "Your first session is free!" at bounding box center [487, 309] width 218 height 16
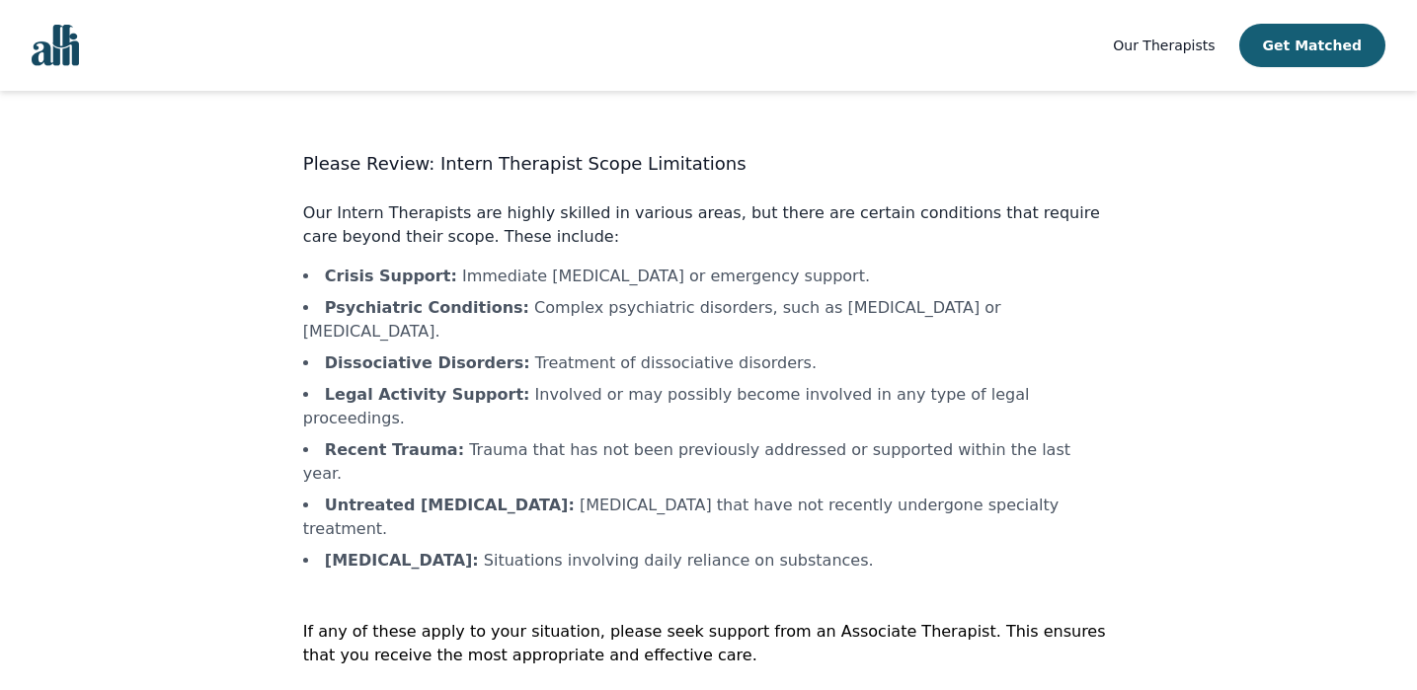
scroll to position [13, 0]
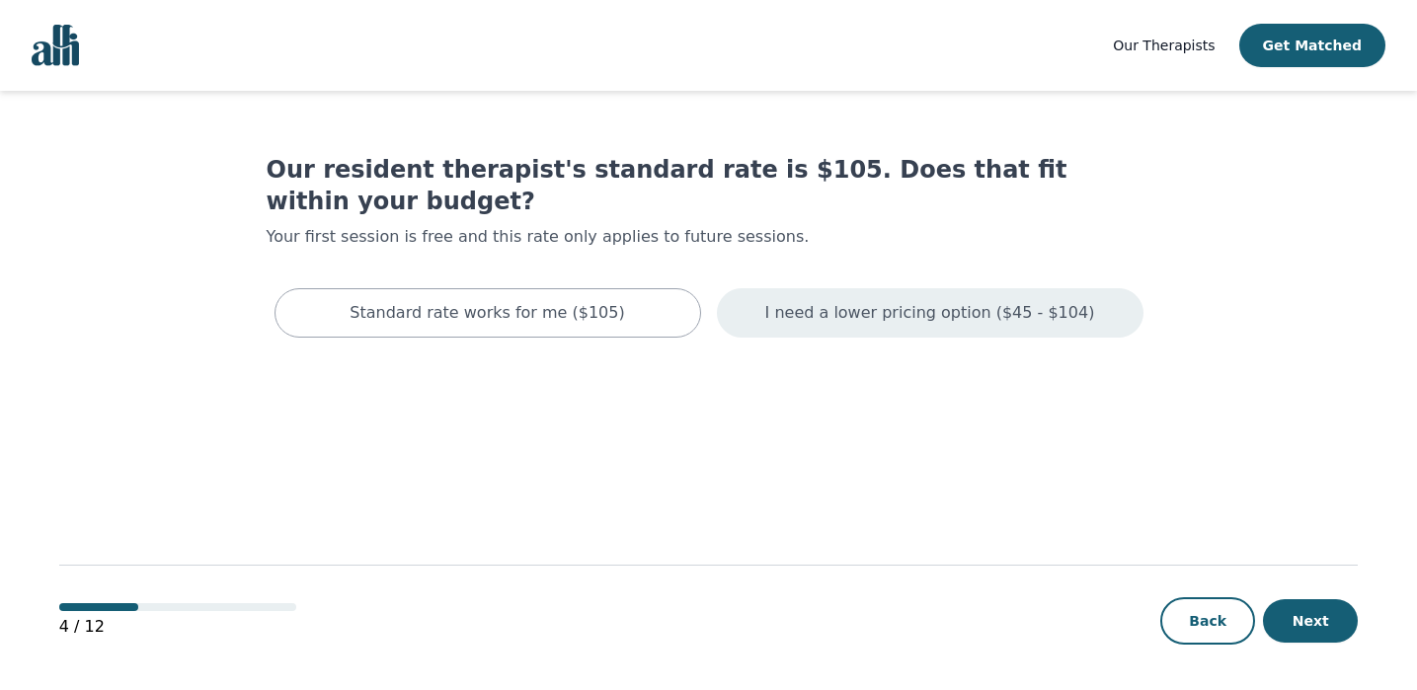
click at [830, 301] on p "I need a lower pricing option ($45 - $104)" at bounding box center [930, 313] width 330 height 24
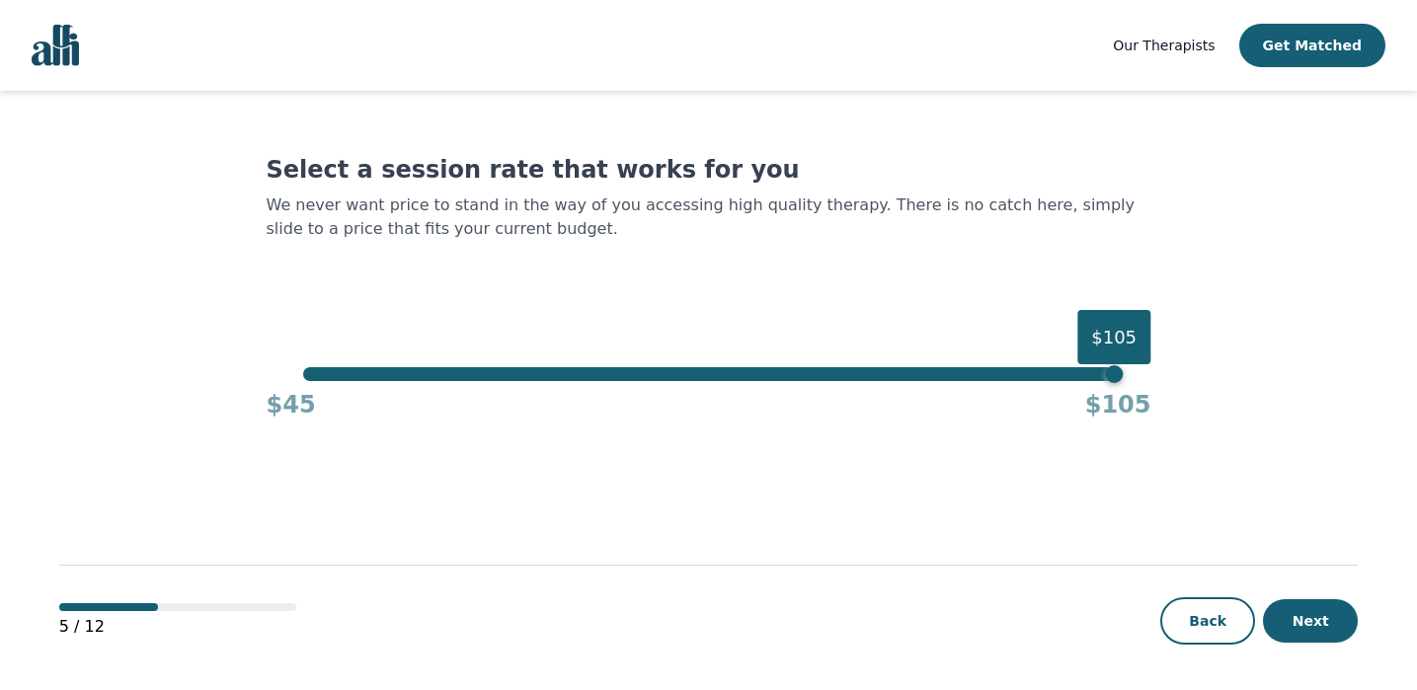
click at [328, 375] on div "$105" at bounding box center [708, 374] width 811 height 14
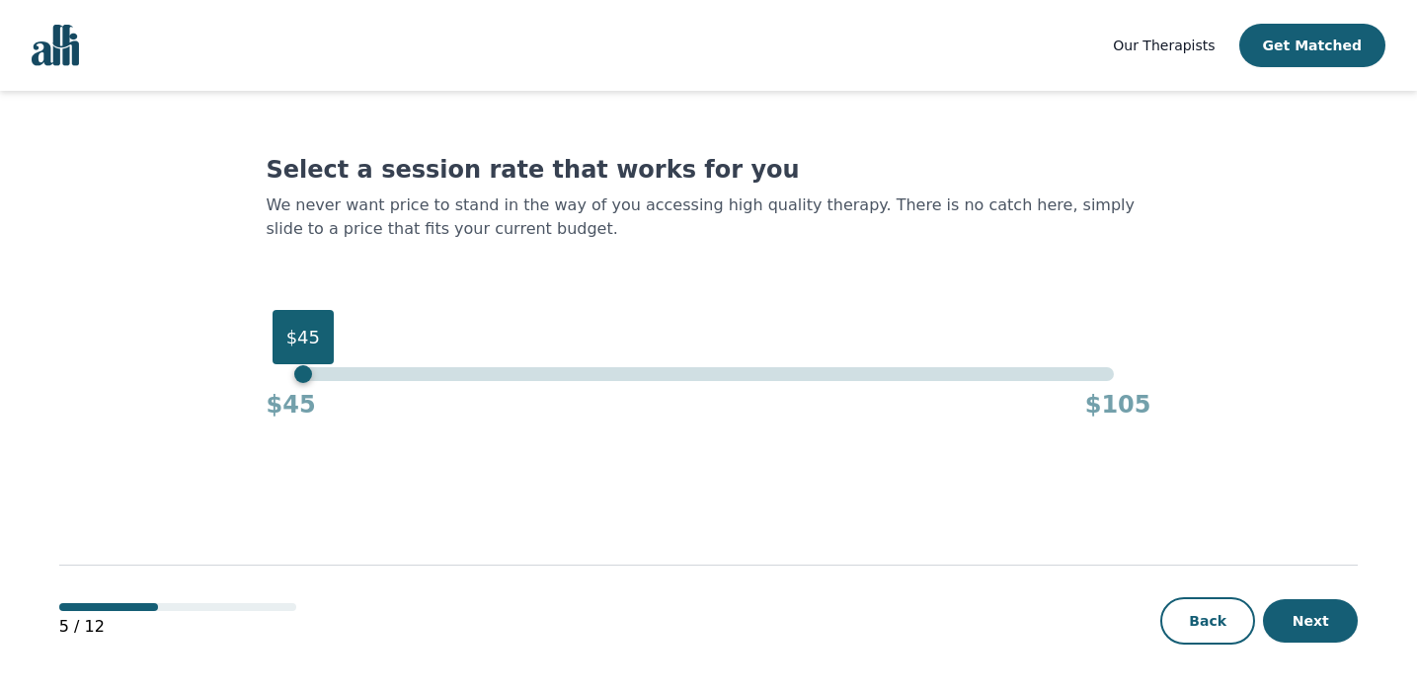
drag, startPoint x: 328, startPoint y: 375, endPoint x: 300, endPoint y: 374, distance: 27.7
click at [300, 374] on div "$45" at bounding box center [303, 374] width 18 height 18
click at [1303, 620] on button "Next" at bounding box center [1310, 620] width 95 height 43
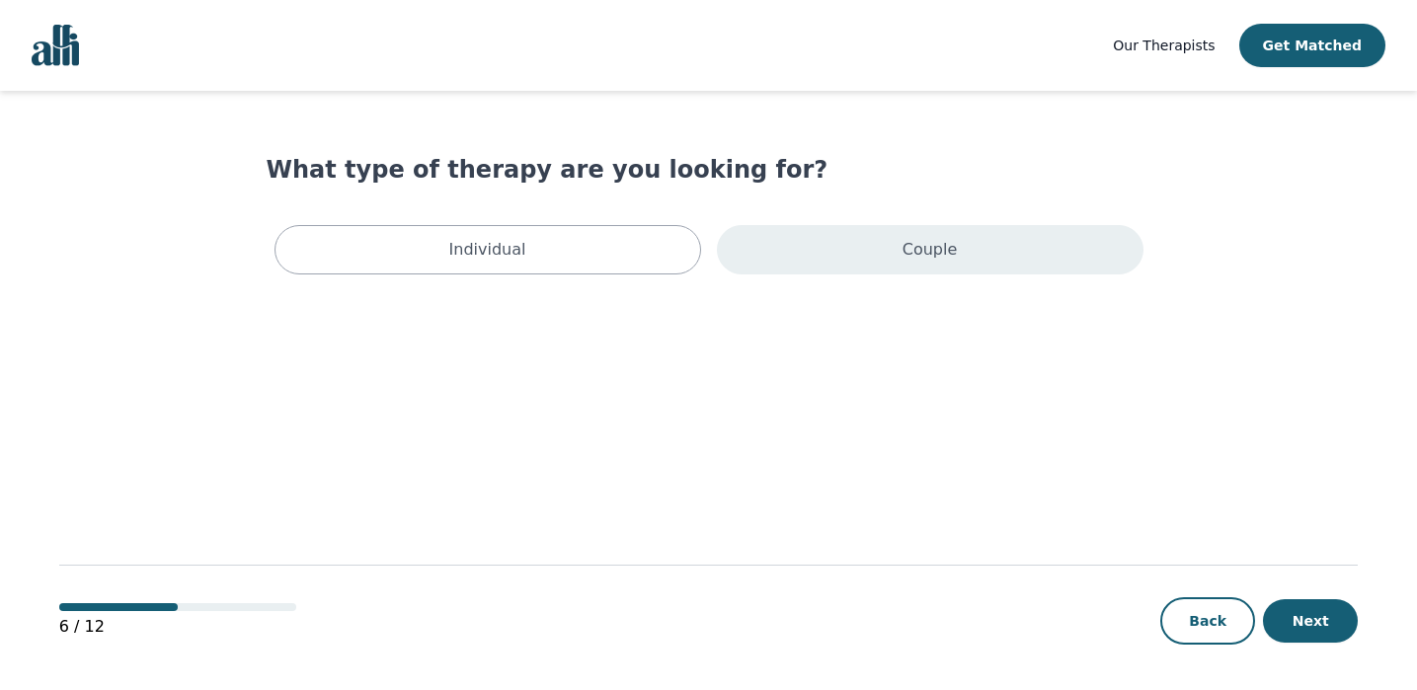
click at [907, 258] on p "Couple" at bounding box center [929, 250] width 55 height 24
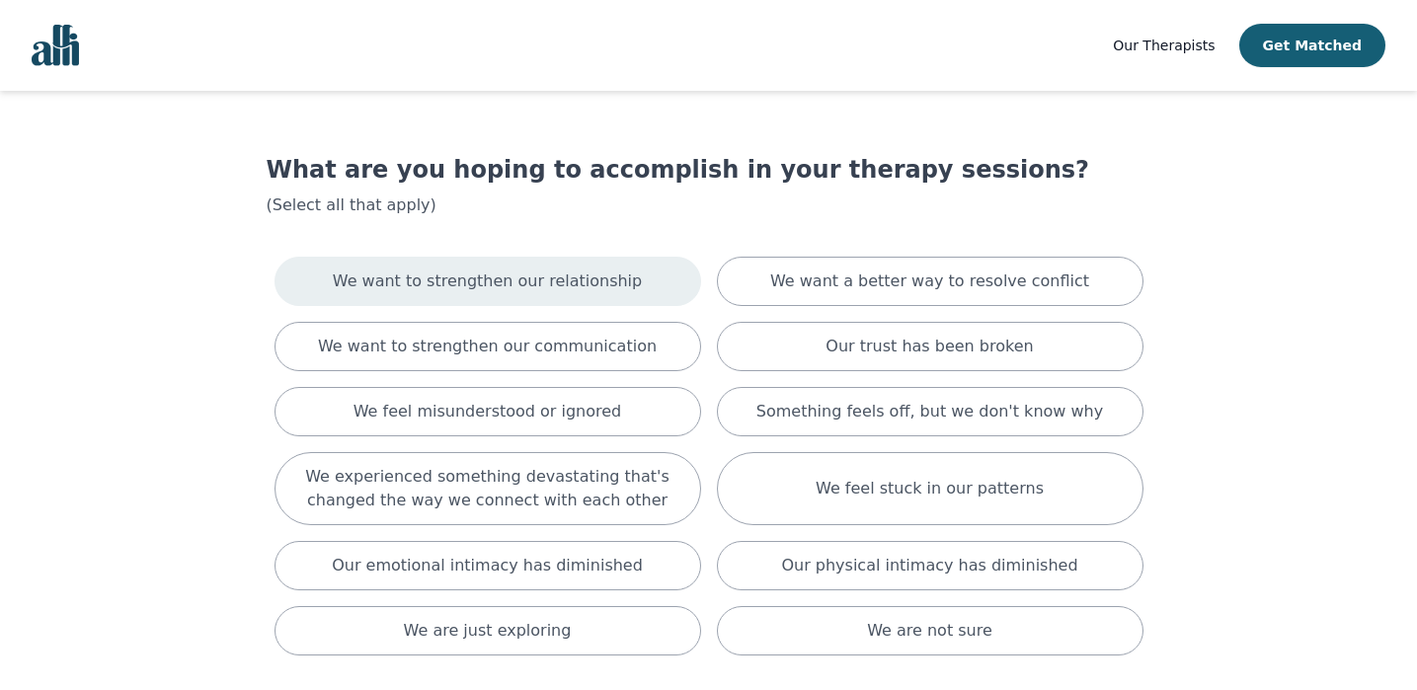
click at [552, 302] on div "We want to strengthen our relationship" at bounding box center [487, 281] width 427 height 49
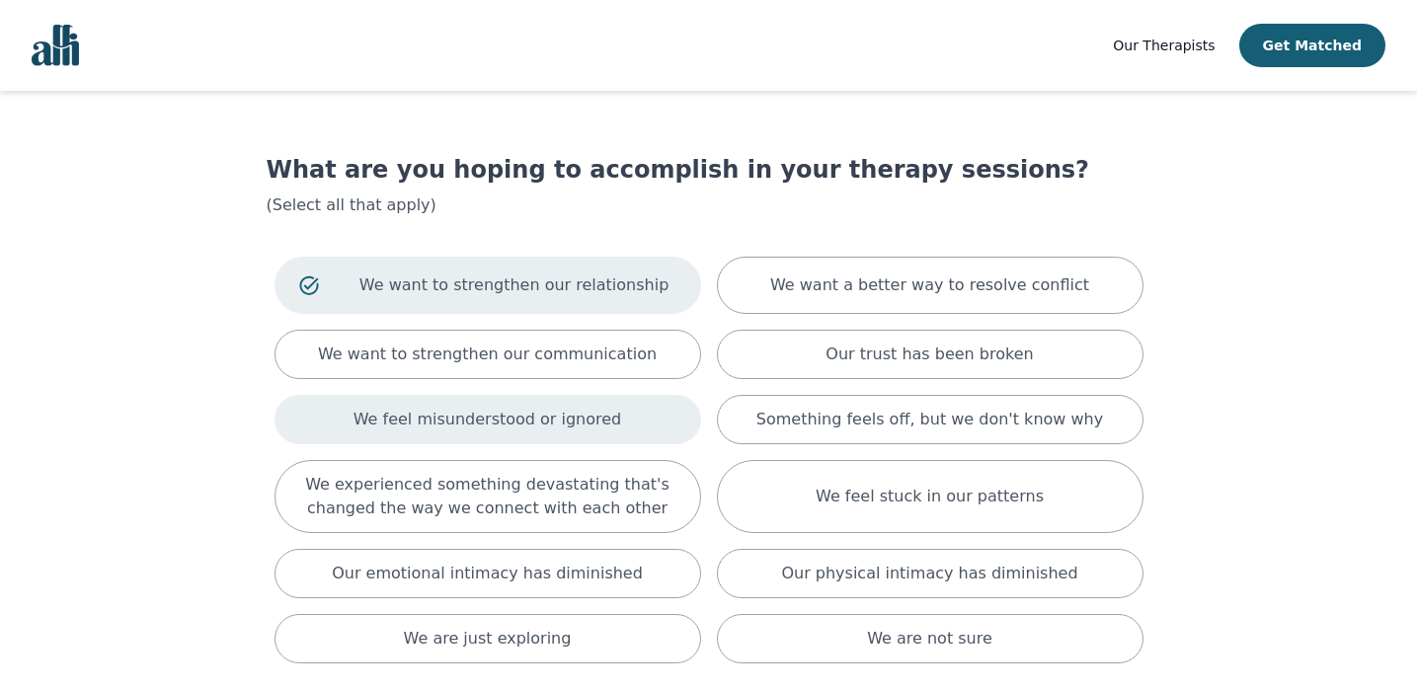
click at [582, 417] on p "We feel misunderstood or ignored" at bounding box center [487, 420] width 269 height 24
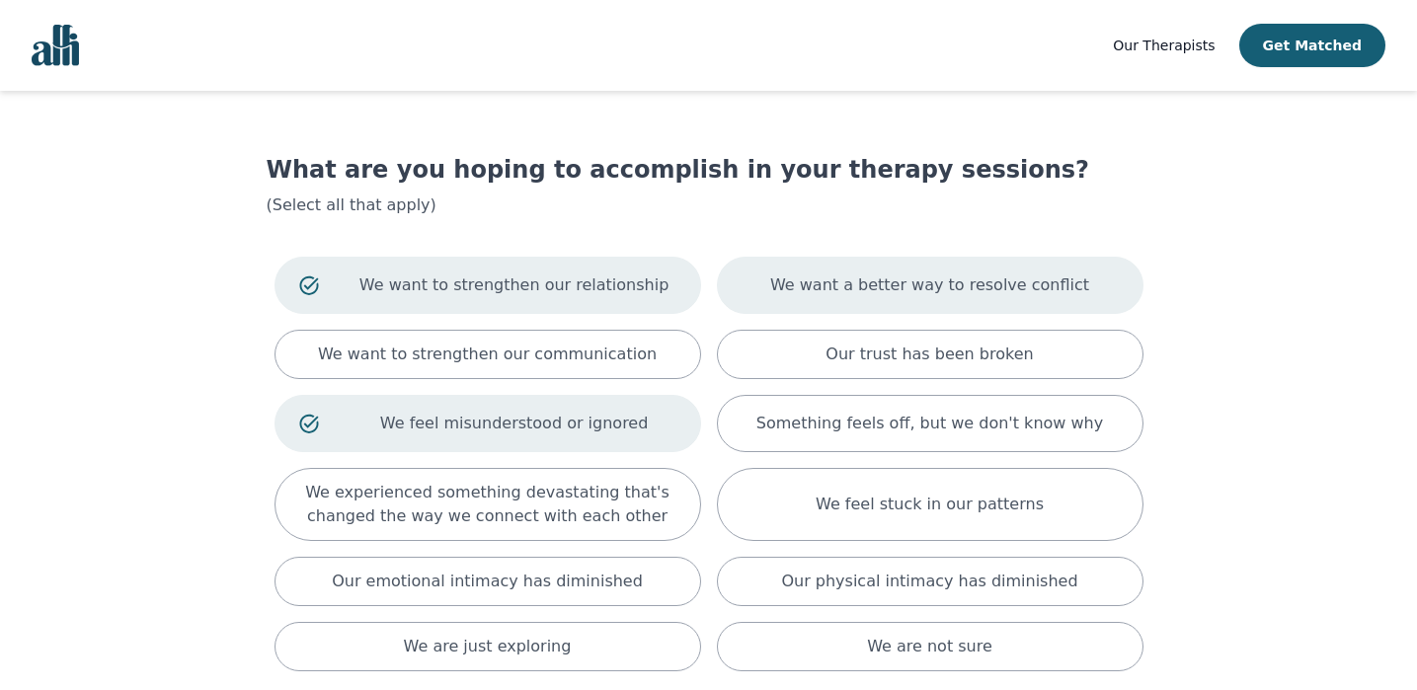
click at [917, 305] on div "We want a better way to resolve conflict" at bounding box center [930, 285] width 427 height 57
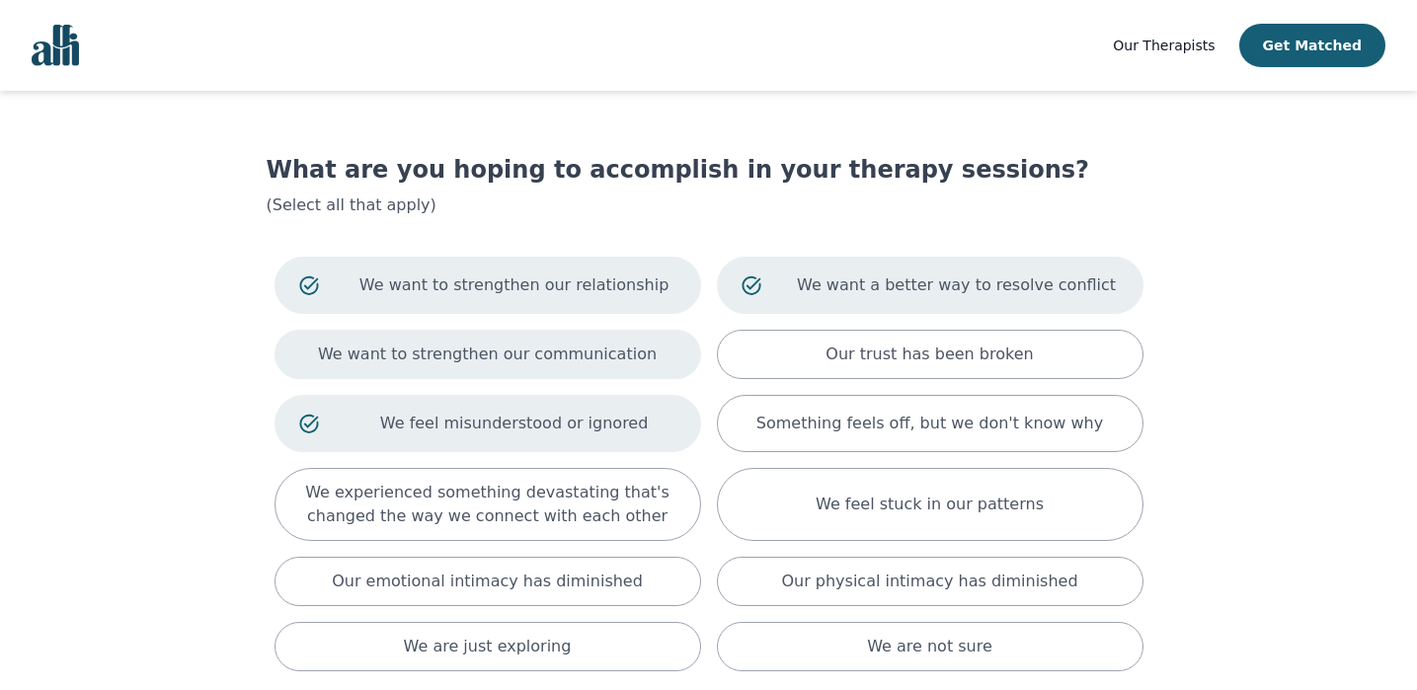
click at [635, 366] on div "We want to strengthen our communication" at bounding box center [487, 354] width 427 height 49
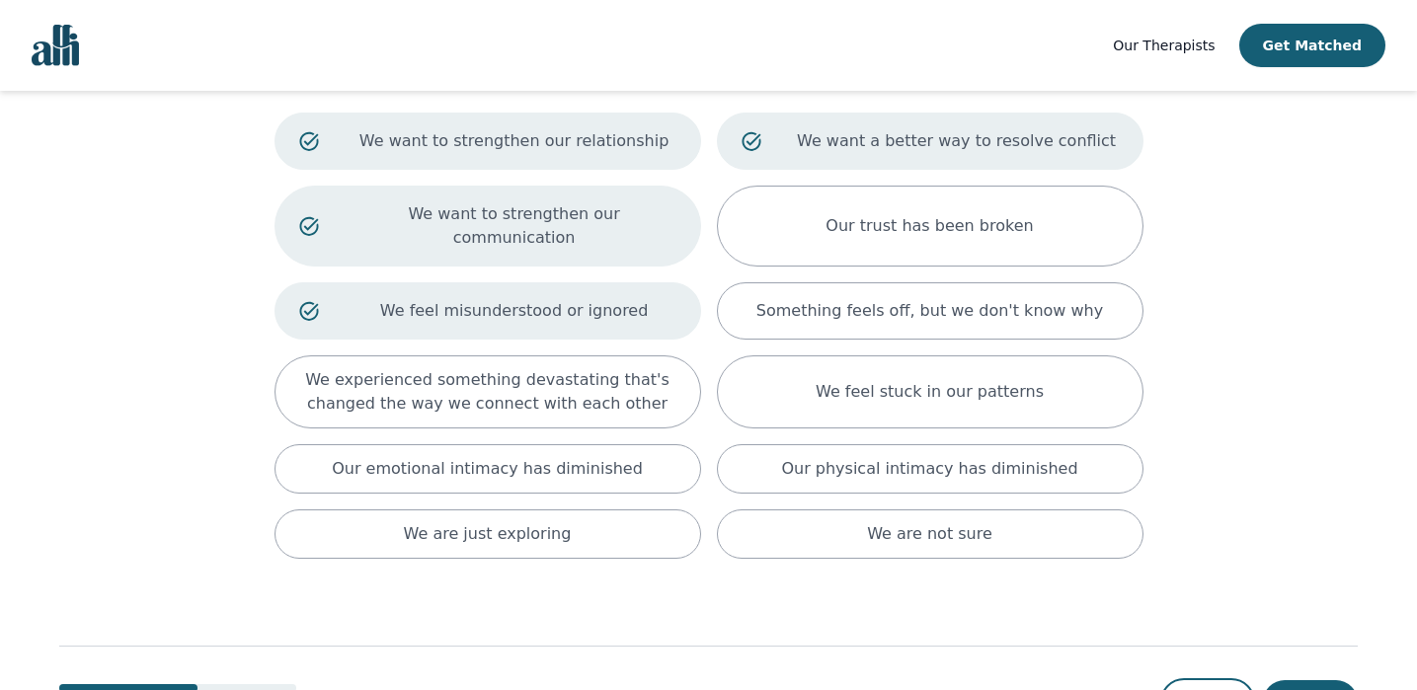
scroll to position [163, 0]
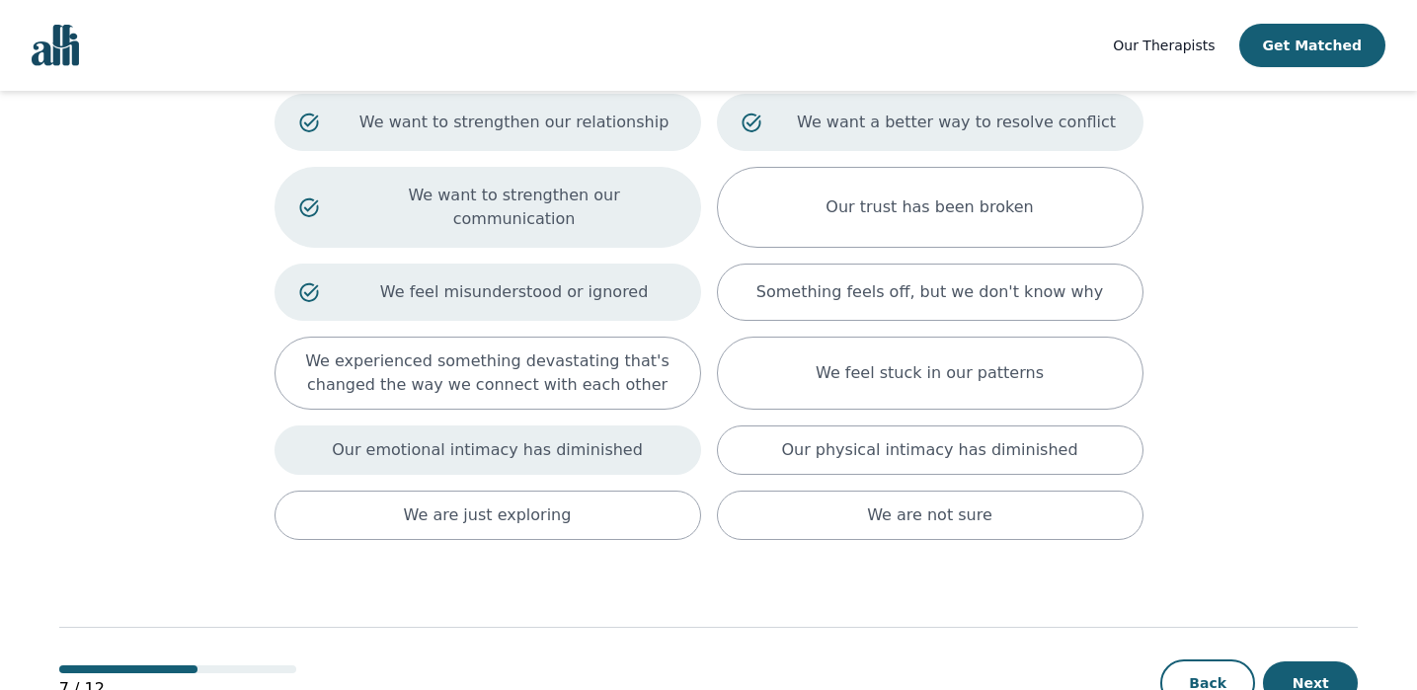
click at [637, 447] on div "Our emotional intimacy has diminished" at bounding box center [487, 450] width 427 height 49
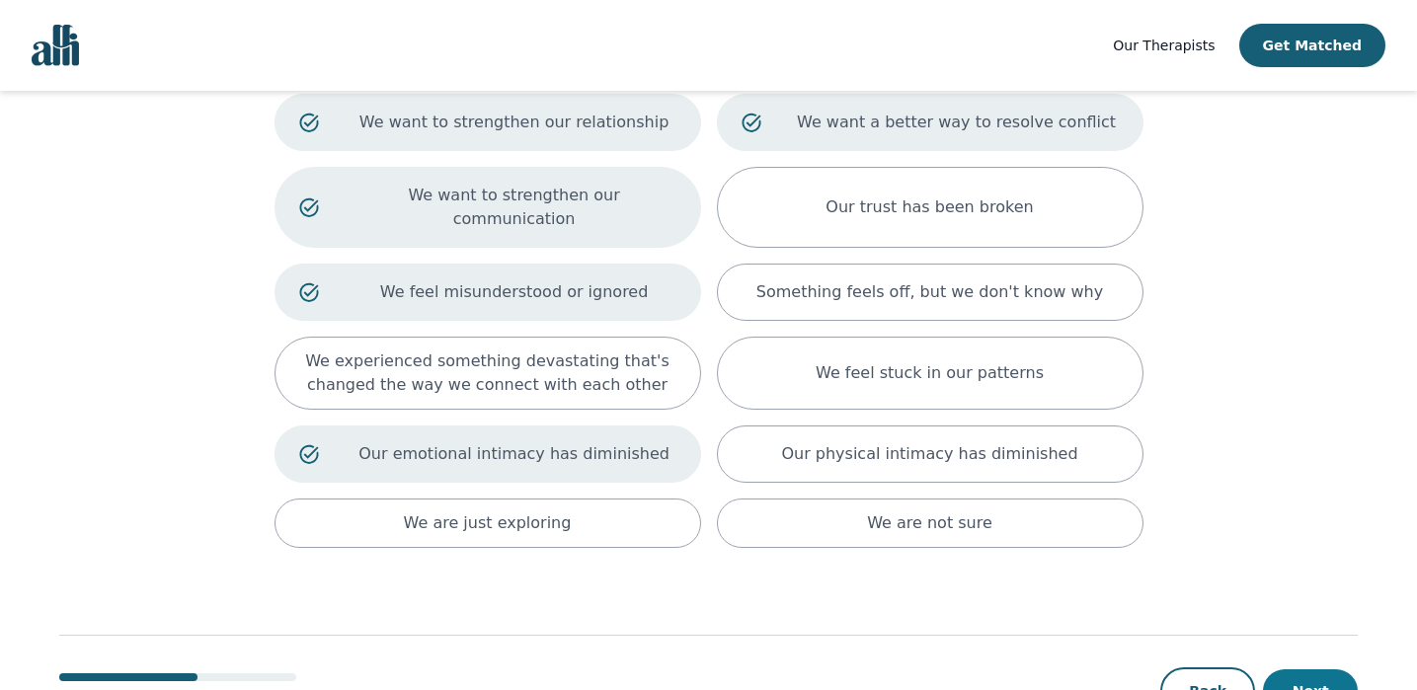
click at [1334, 669] on button "Next" at bounding box center [1310, 690] width 95 height 43
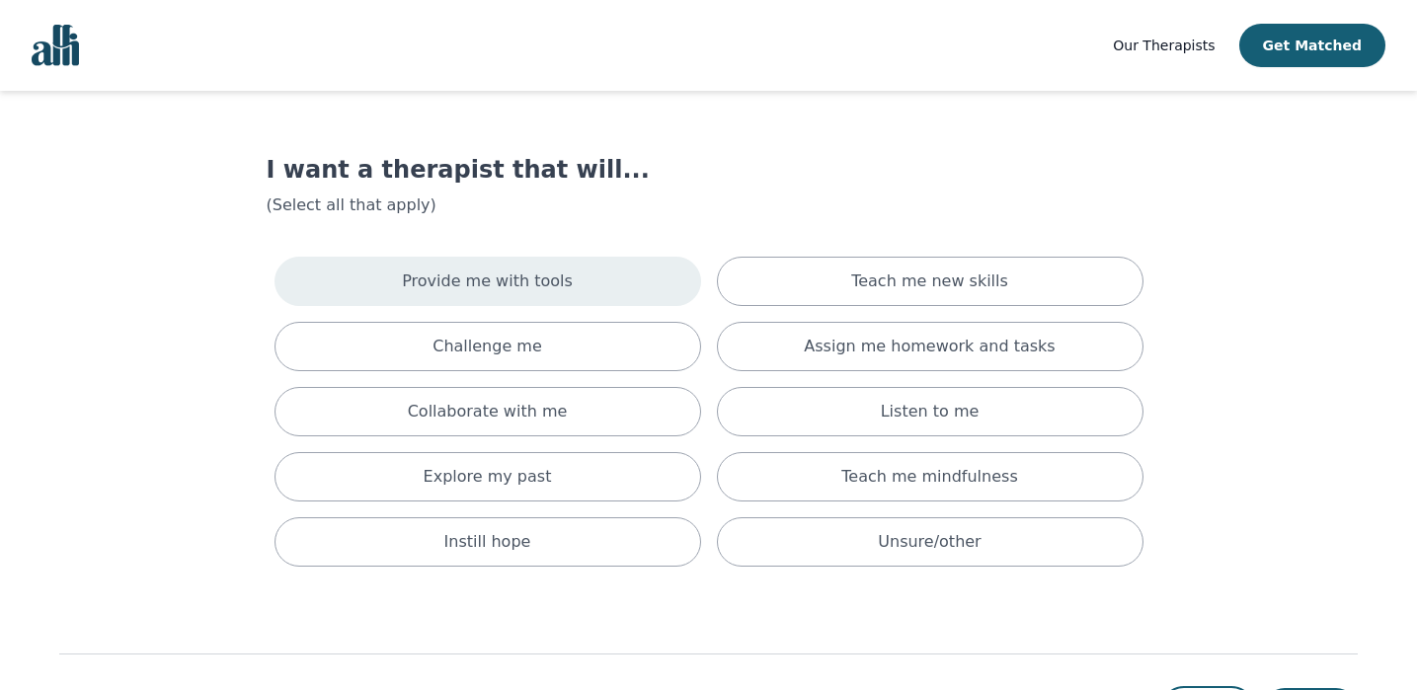
click at [647, 300] on div "Provide me with tools" at bounding box center [487, 281] width 427 height 49
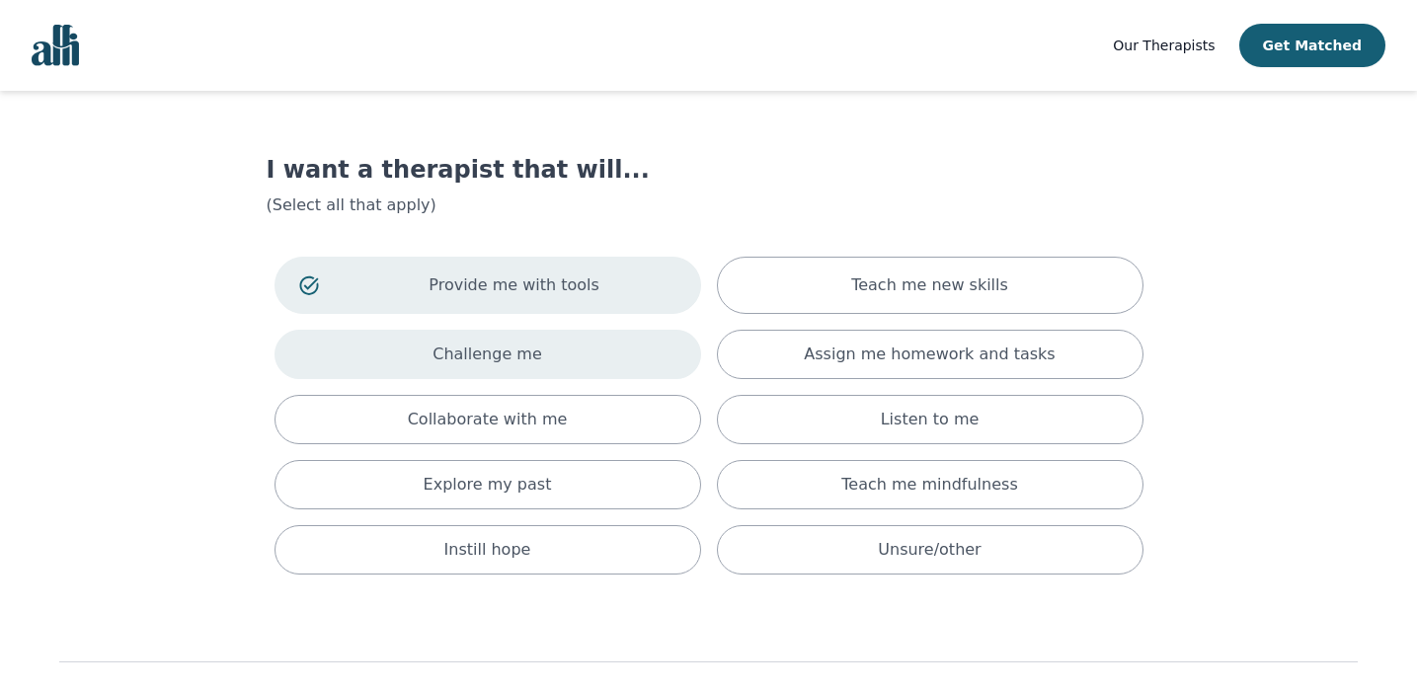
click at [641, 358] on div "Challenge me" at bounding box center [487, 354] width 427 height 49
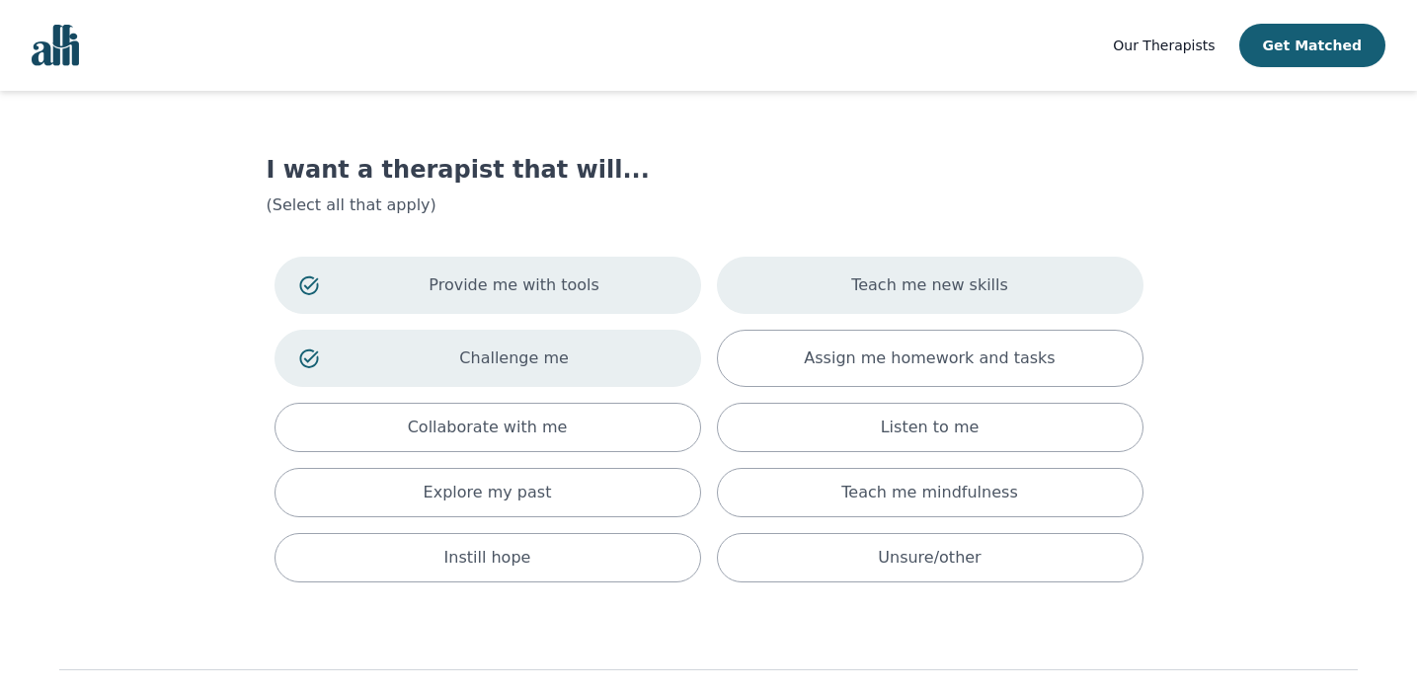
click at [851, 291] on div "Teach me new skills" at bounding box center [930, 285] width 427 height 57
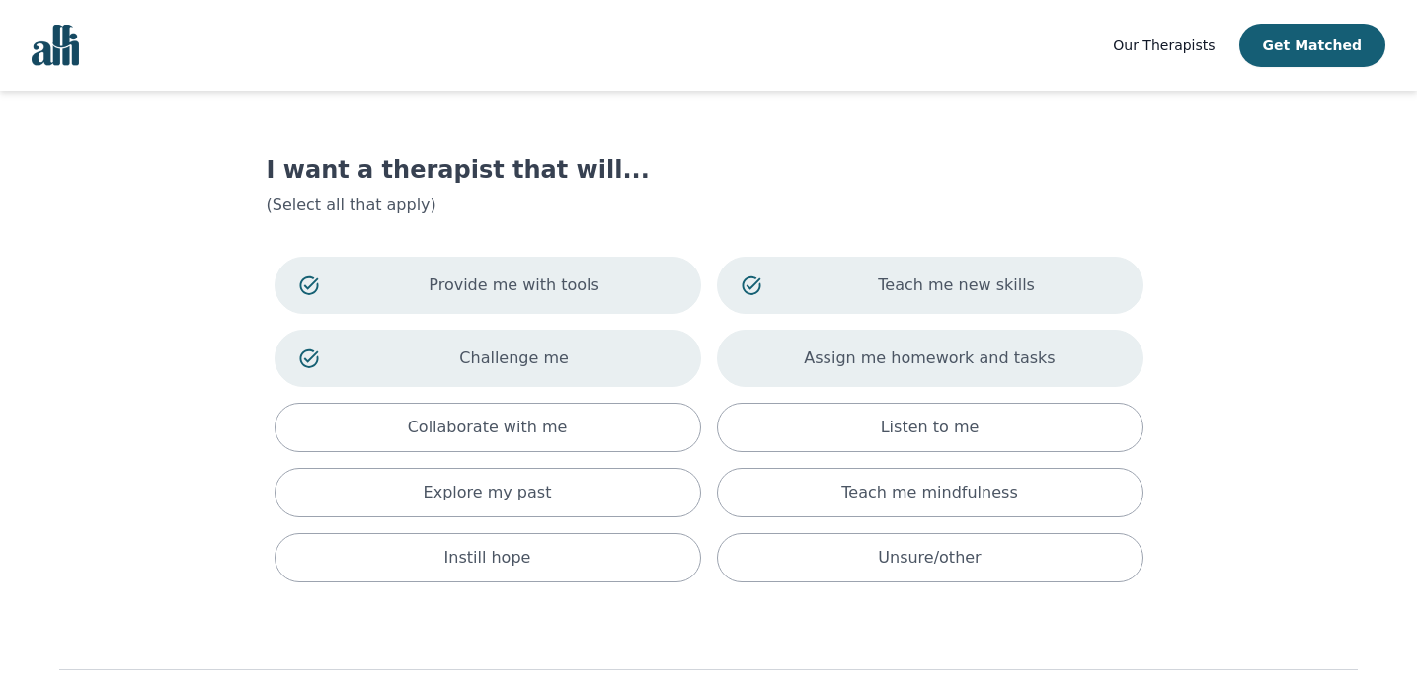
click at [882, 363] on p "Assign me homework and tasks" at bounding box center [929, 359] width 251 height 24
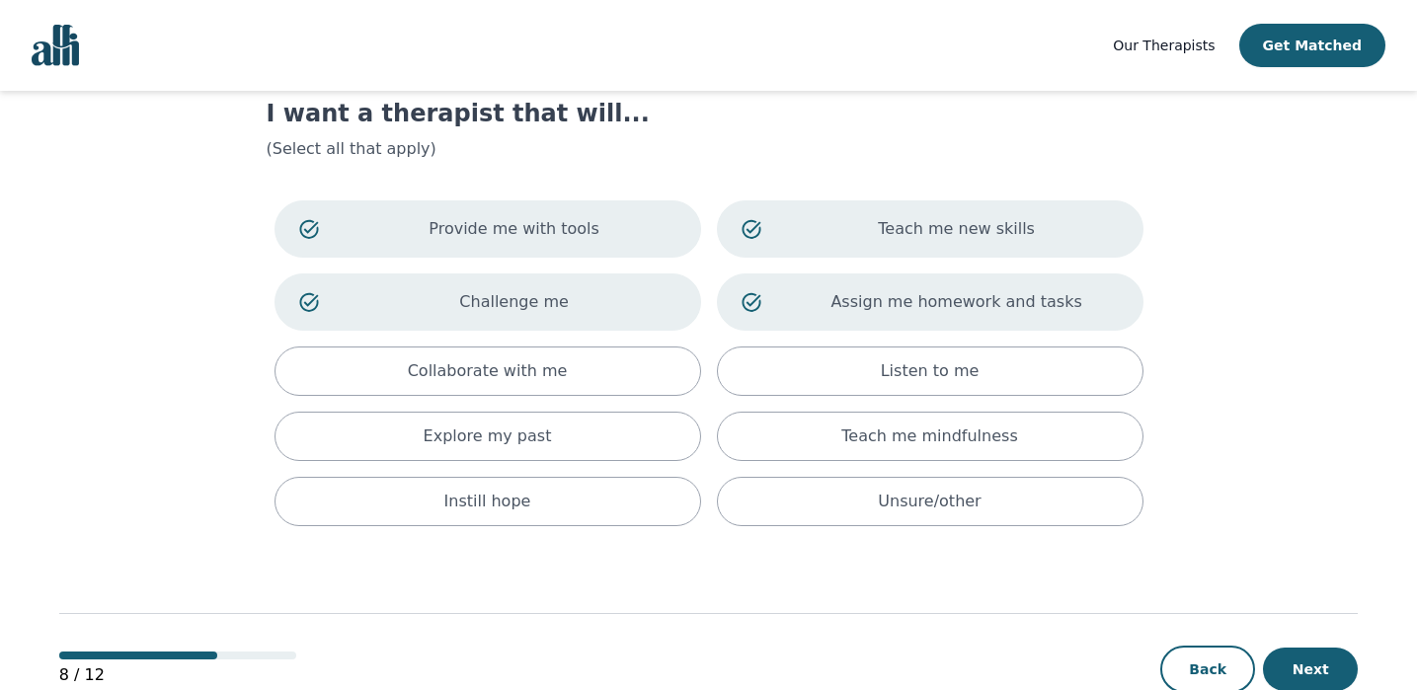
scroll to position [107, 0]
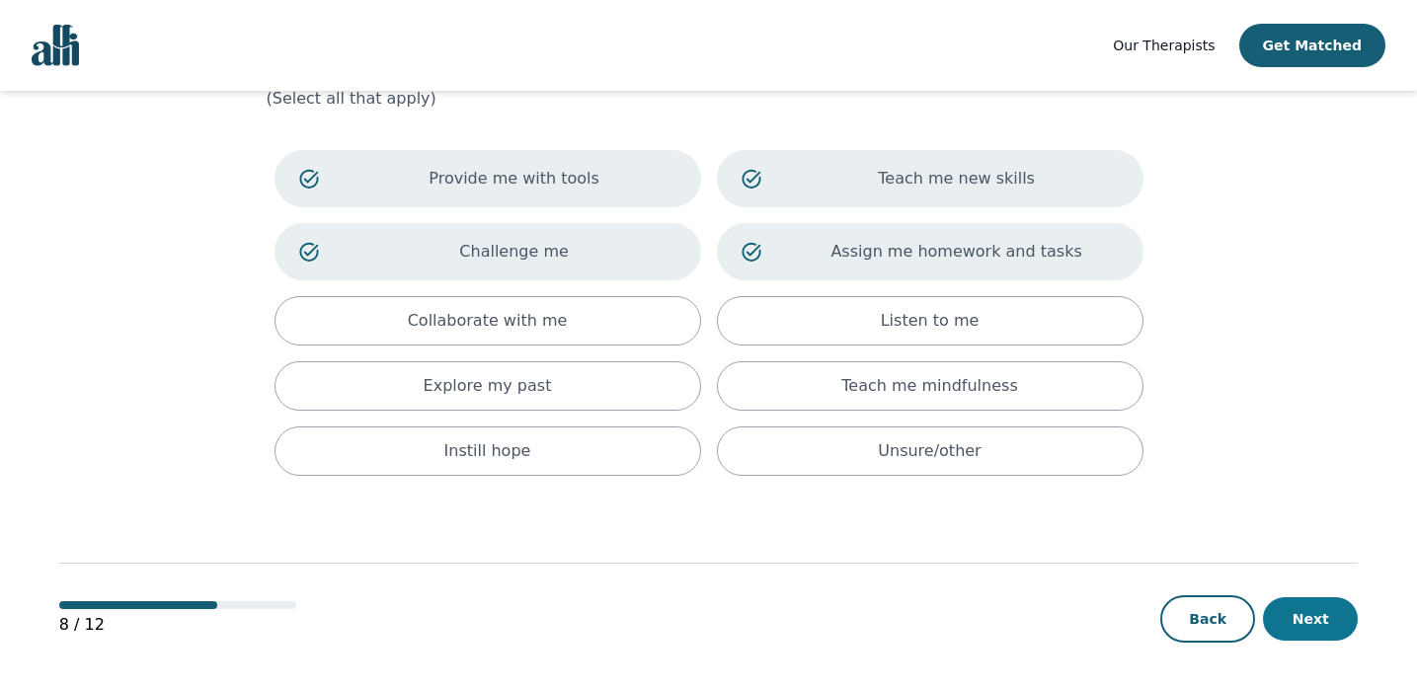
click at [1311, 621] on button "Next" at bounding box center [1310, 618] width 95 height 43
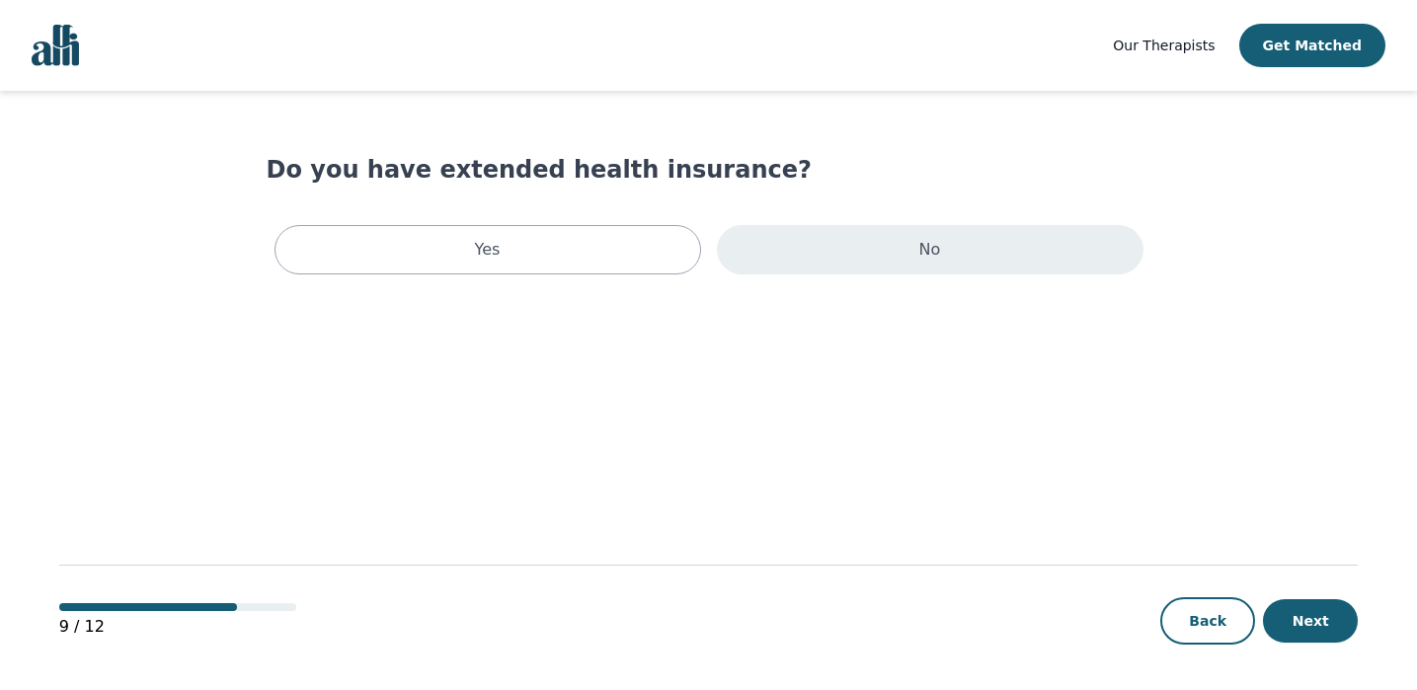
click at [912, 239] on div "No" at bounding box center [930, 249] width 427 height 49
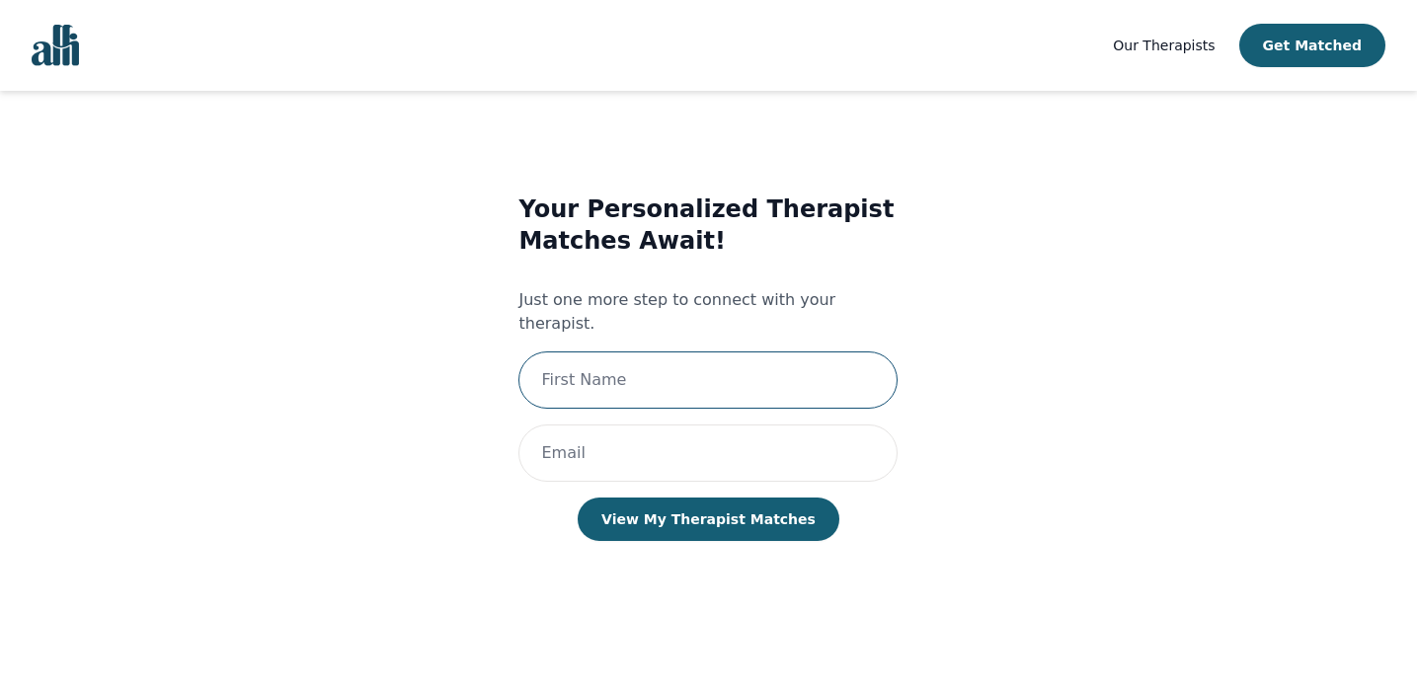
click at [725, 357] on input "text" at bounding box center [707, 380] width 379 height 57
type input "Bryanna"
click at [690, 425] on input "email" at bounding box center [707, 453] width 379 height 57
type input "[EMAIL_ADDRESS][DOMAIN_NAME]"
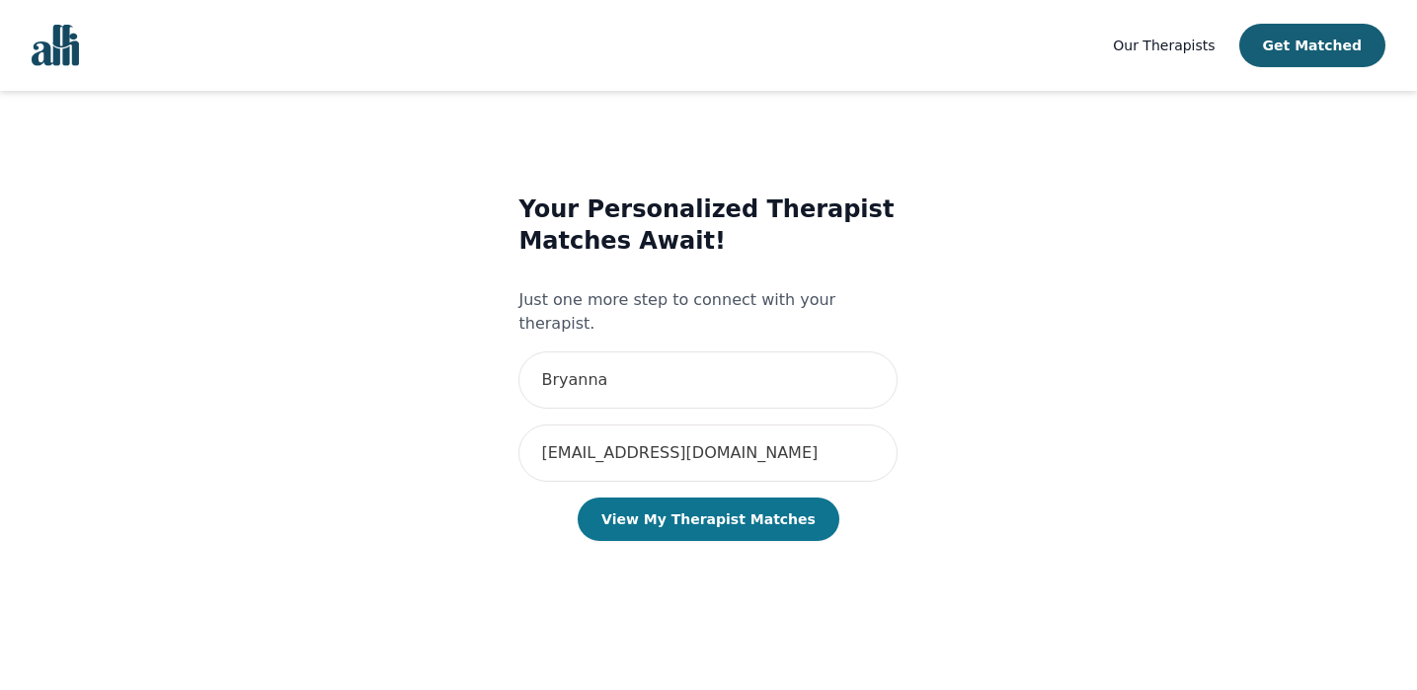
click at [705, 513] on button "View My Therapist Matches" at bounding box center [709, 519] width 262 height 43
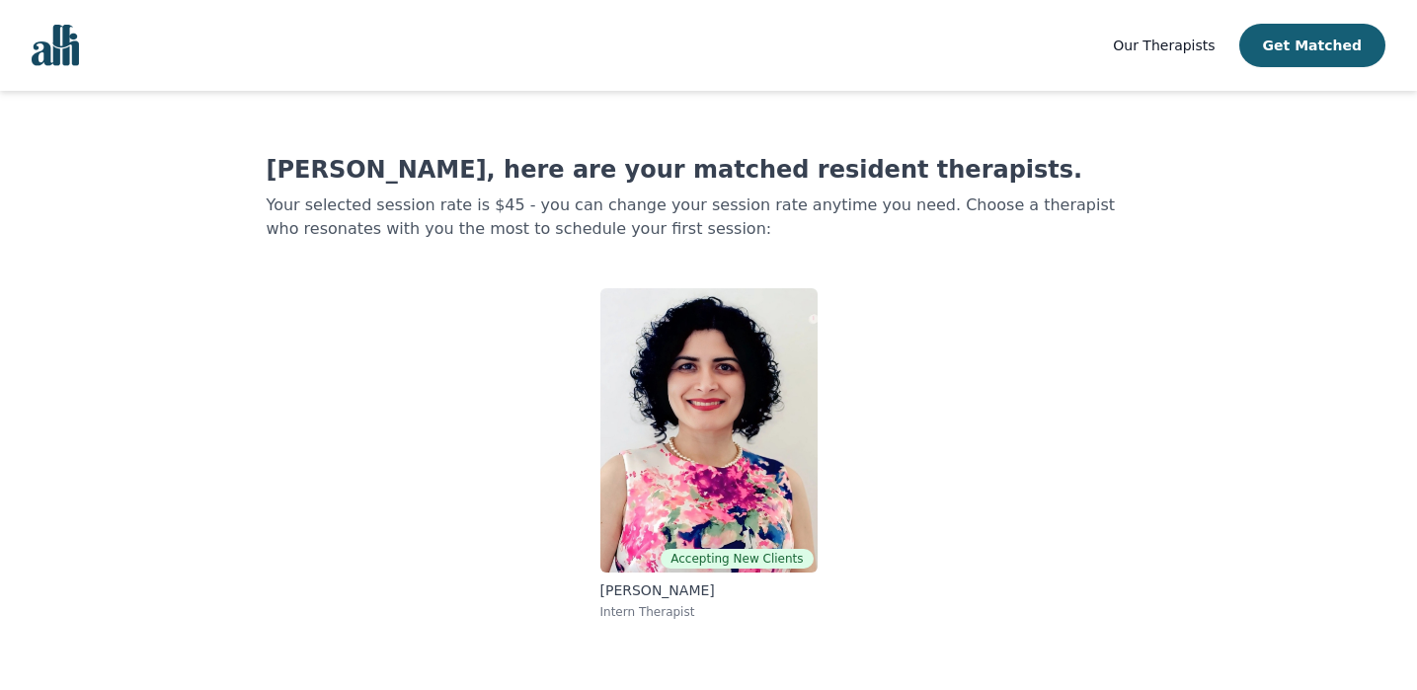
scroll to position [2, 0]
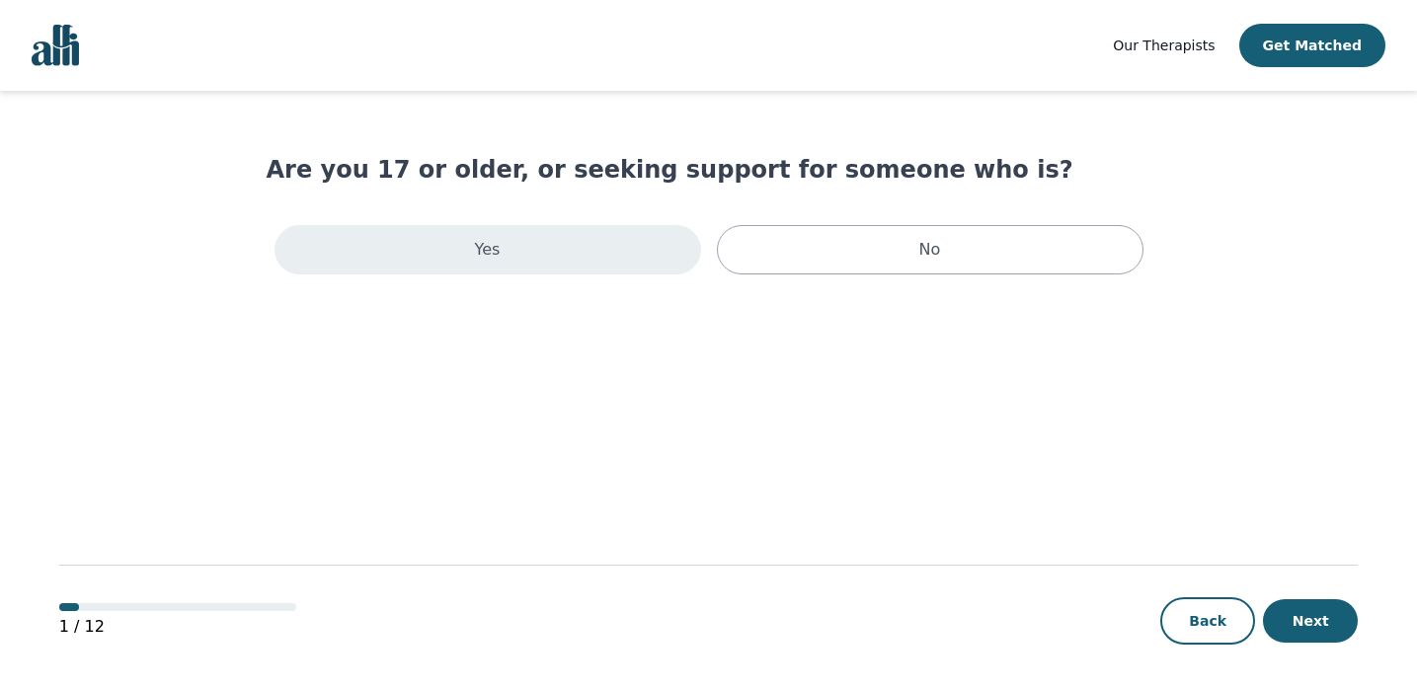
click at [469, 257] on div "Yes" at bounding box center [487, 249] width 427 height 49
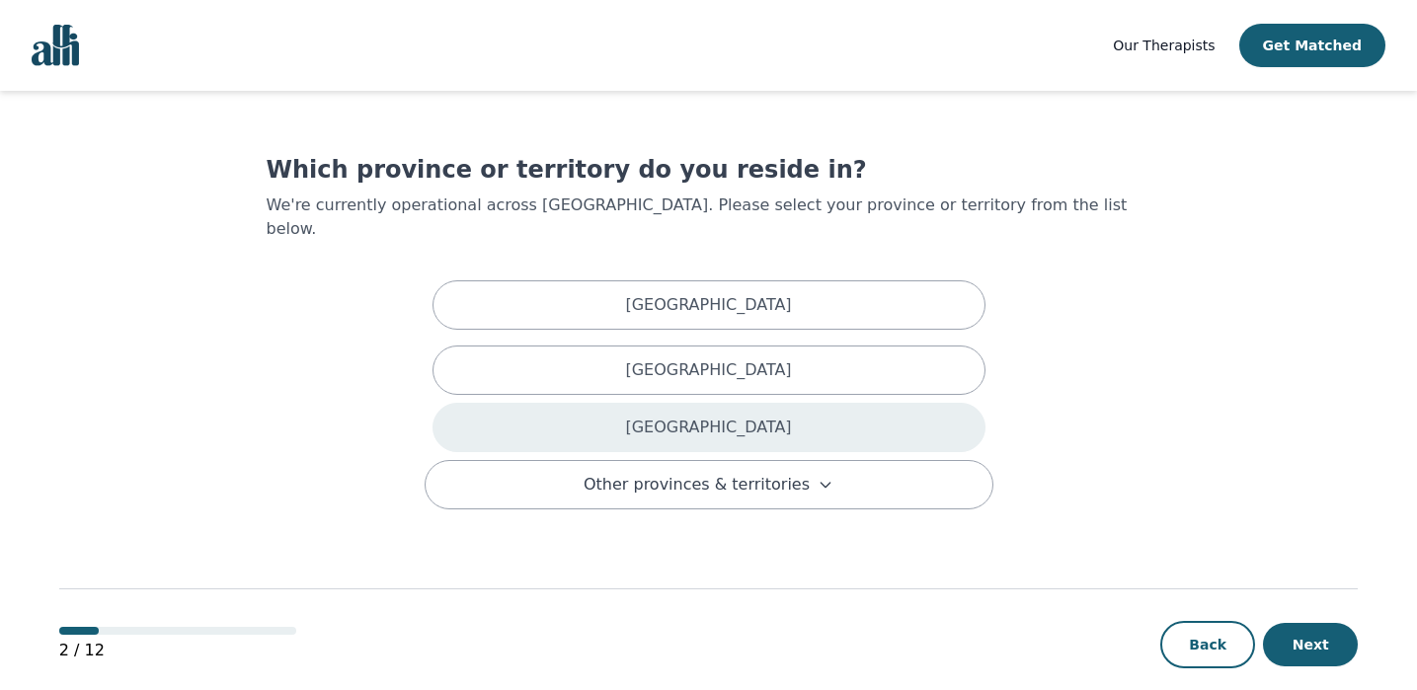
click at [779, 403] on div "[GEOGRAPHIC_DATA]" at bounding box center [708, 427] width 553 height 49
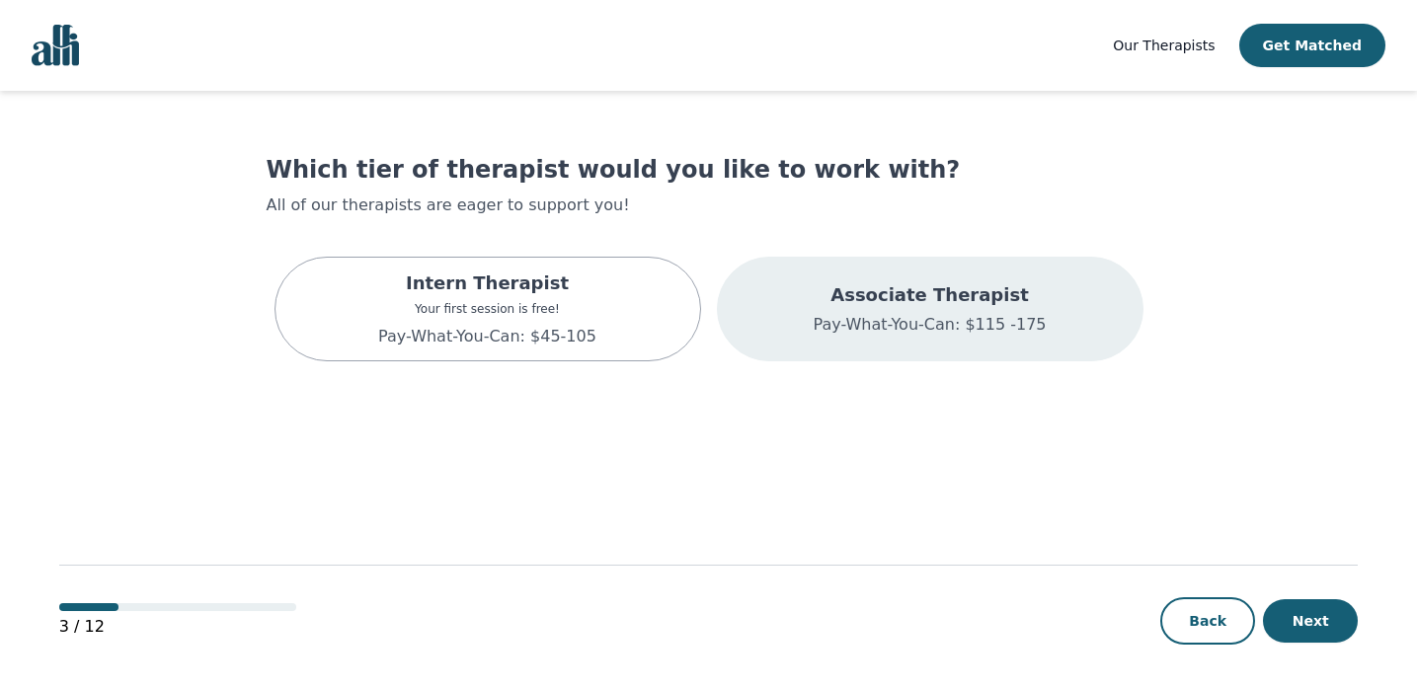
click at [817, 328] on div "Associate Therapist Pay-What-You-Can: $115 -175" at bounding box center [930, 309] width 427 height 105
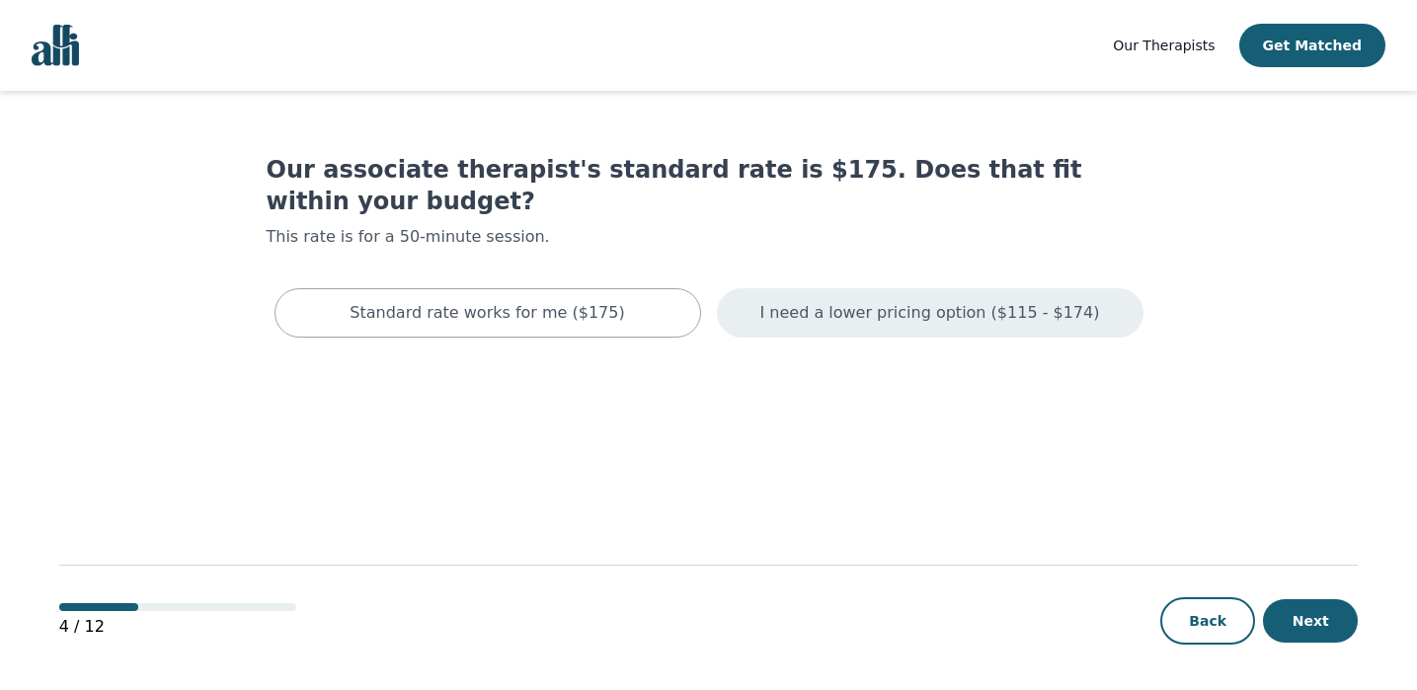
click at [822, 299] on div "I need a lower pricing option ($115 - $174)" at bounding box center [930, 312] width 427 height 49
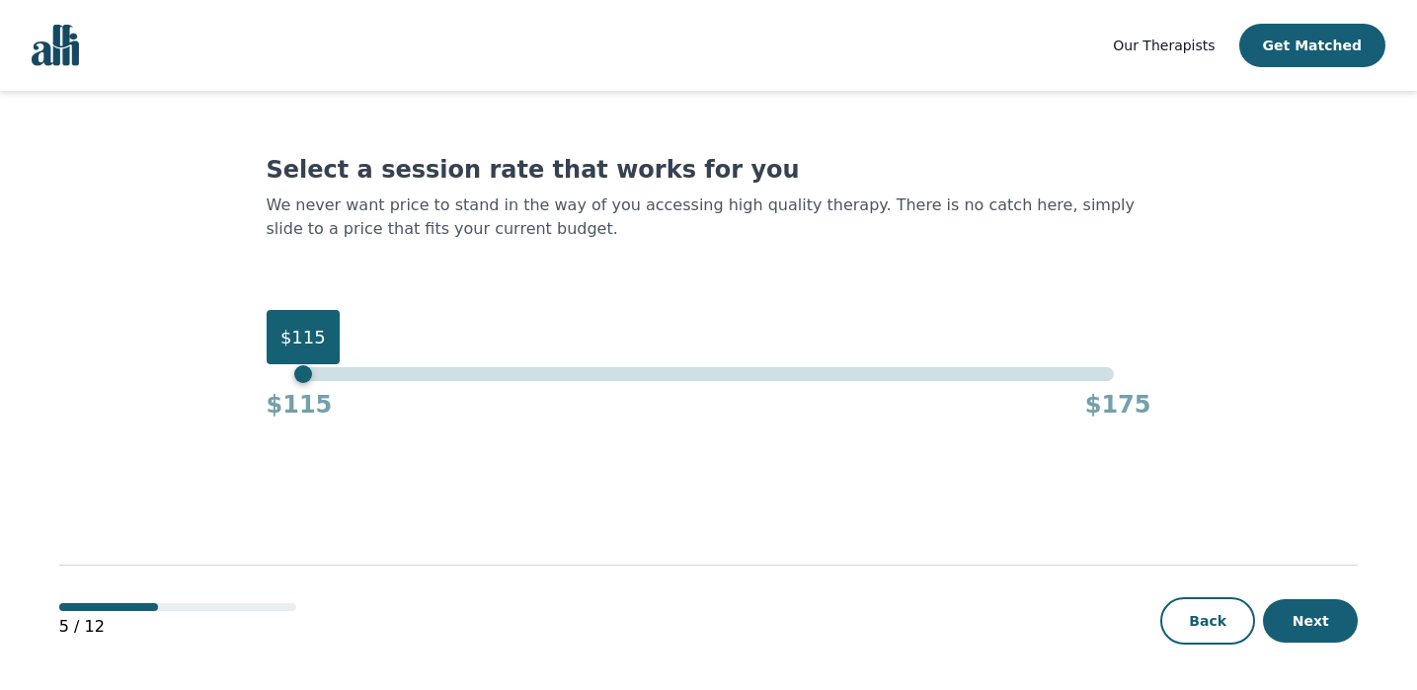
drag, startPoint x: 1120, startPoint y: 379, endPoint x: 232, endPoint y: 359, distance: 887.9
click at [232, 359] on main "Select a session rate that works for you We never want price to stand in the wa…" at bounding box center [708, 391] width 1298 height 601
click at [1317, 619] on button "Next" at bounding box center [1310, 620] width 95 height 43
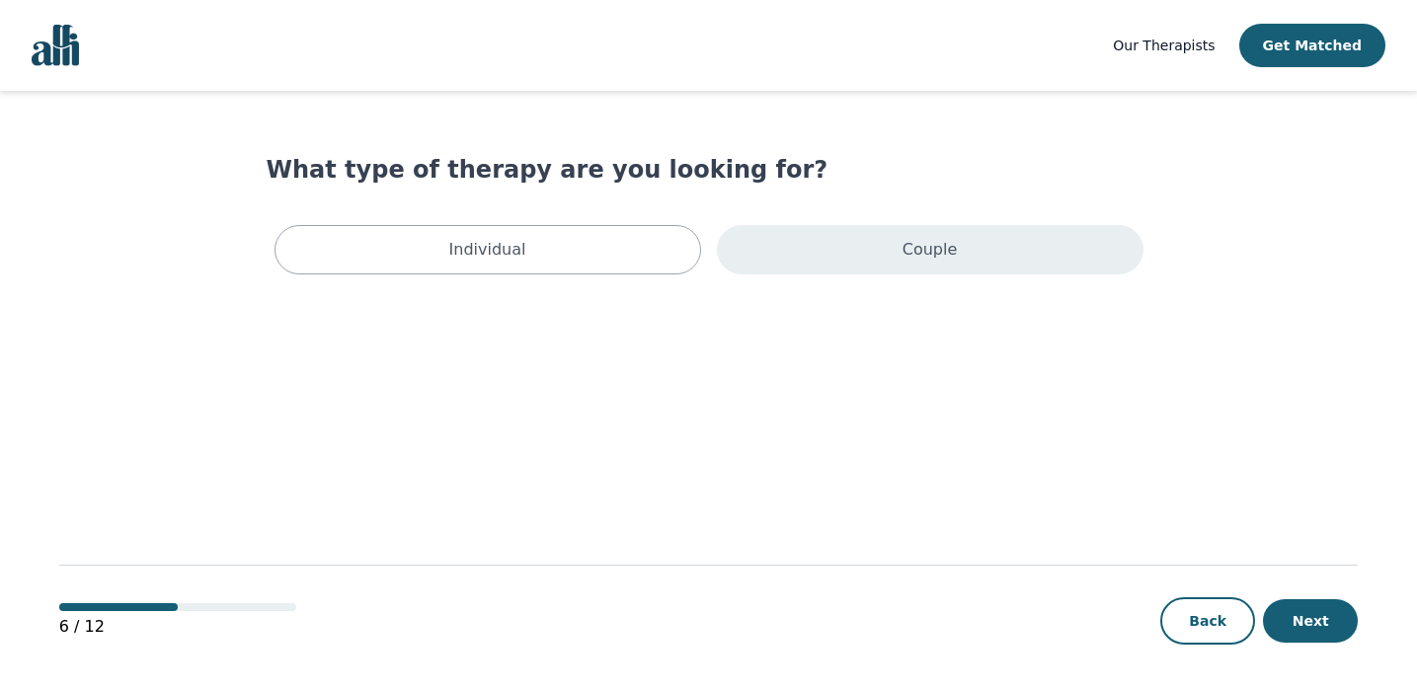
click at [929, 254] on p "Couple" at bounding box center [929, 250] width 55 height 24
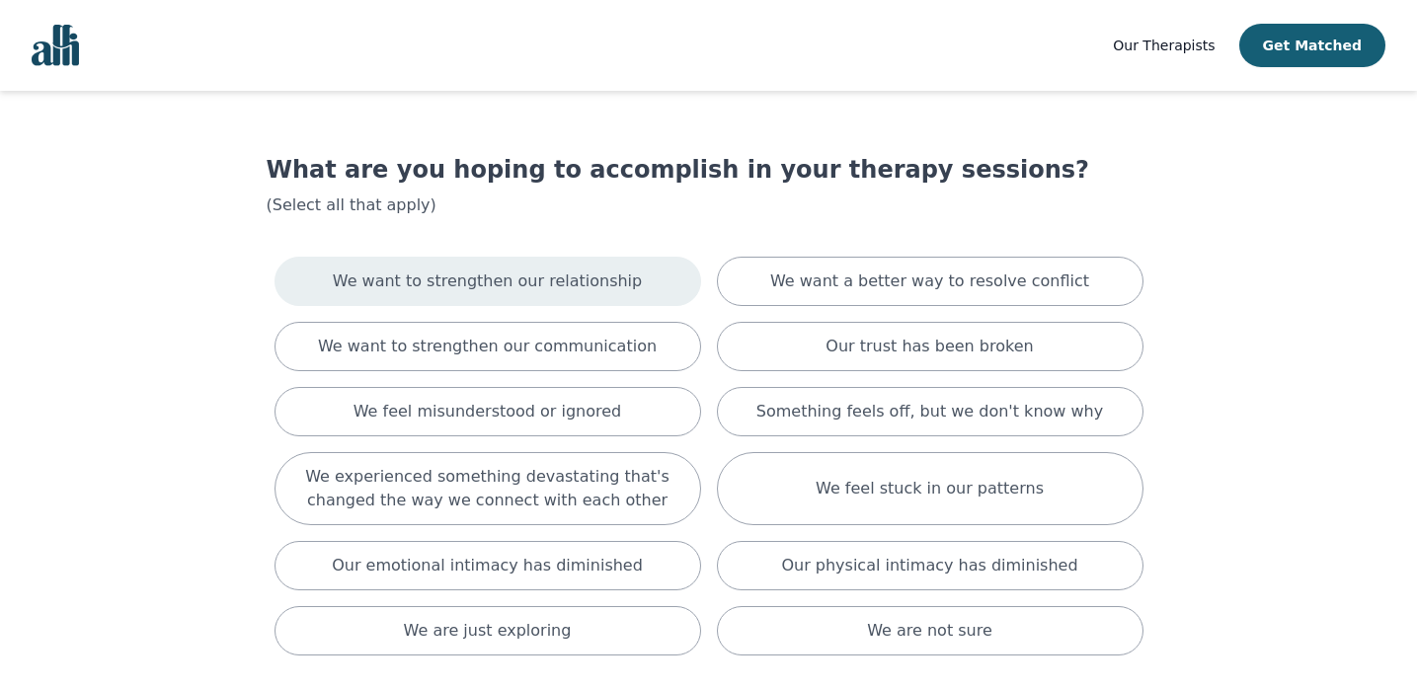
click at [649, 268] on div "We want to strengthen our relationship" at bounding box center [487, 281] width 427 height 49
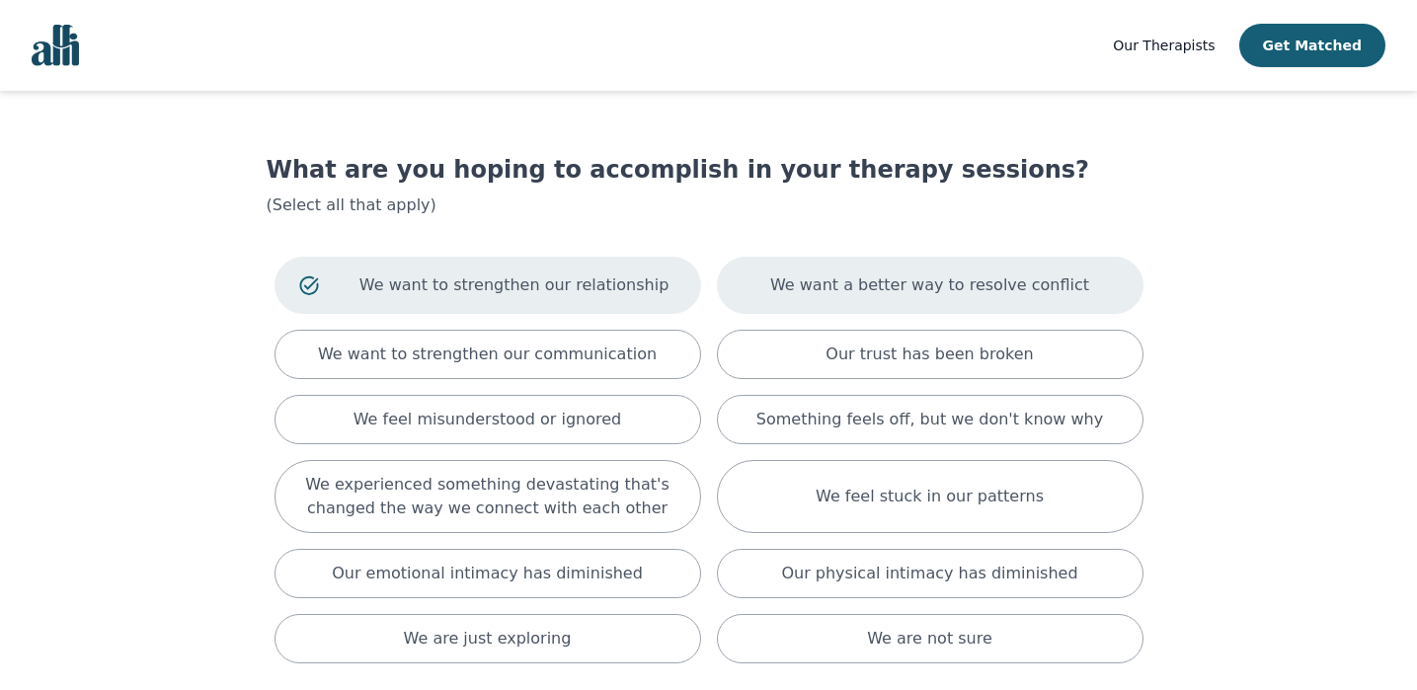
click at [792, 295] on p "We want a better way to resolve conflict" at bounding box center [929, 285] width 319 height 24
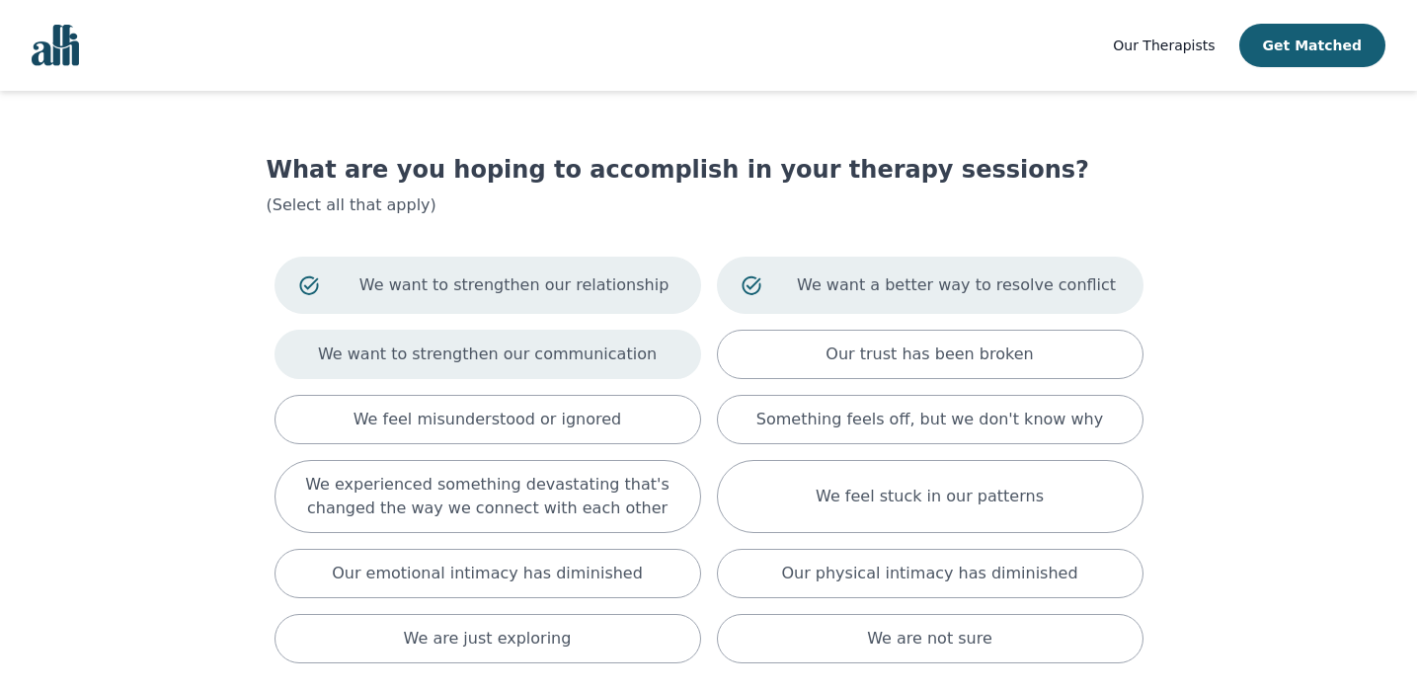
click at [663, 352] on div "We want to strengthen our communication" at bounding box center [487, 354] width 427 height 49
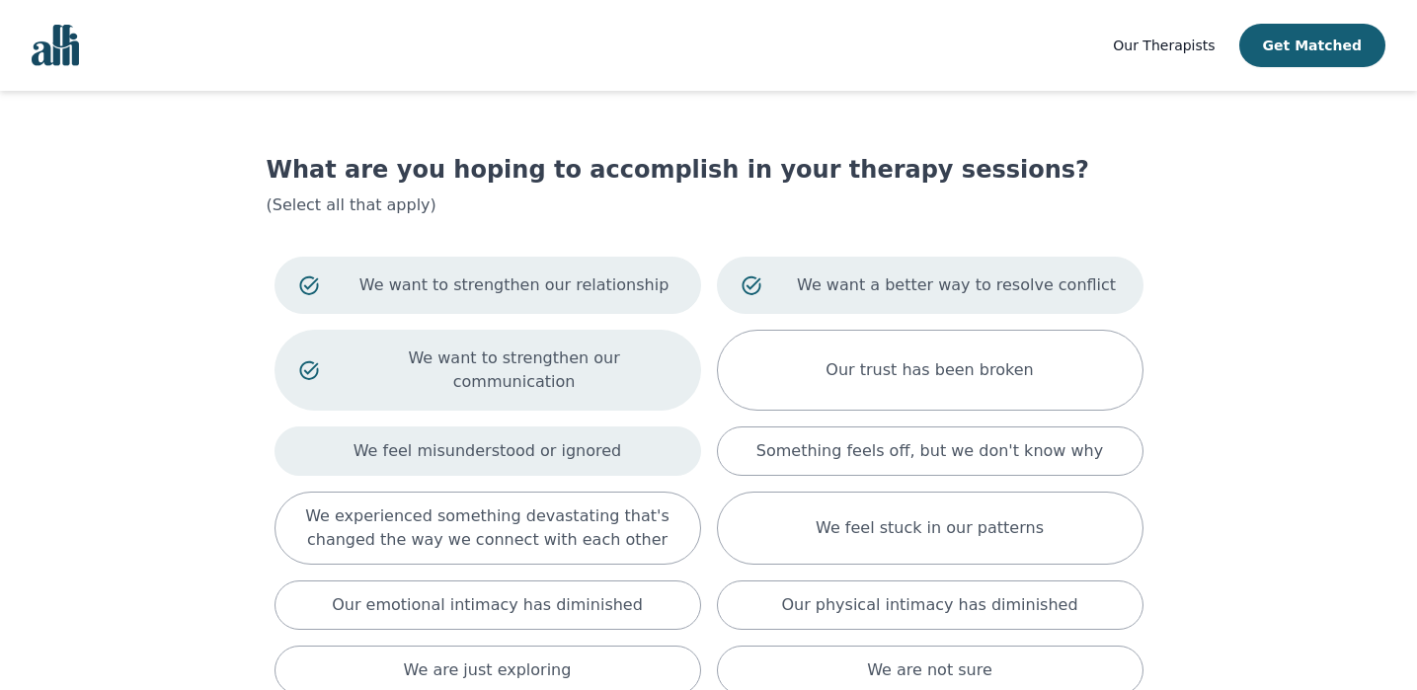
click at [619, 427] on div "We feel misunderstood or ignored" at bounding box center [487, 451] width 427 height 49
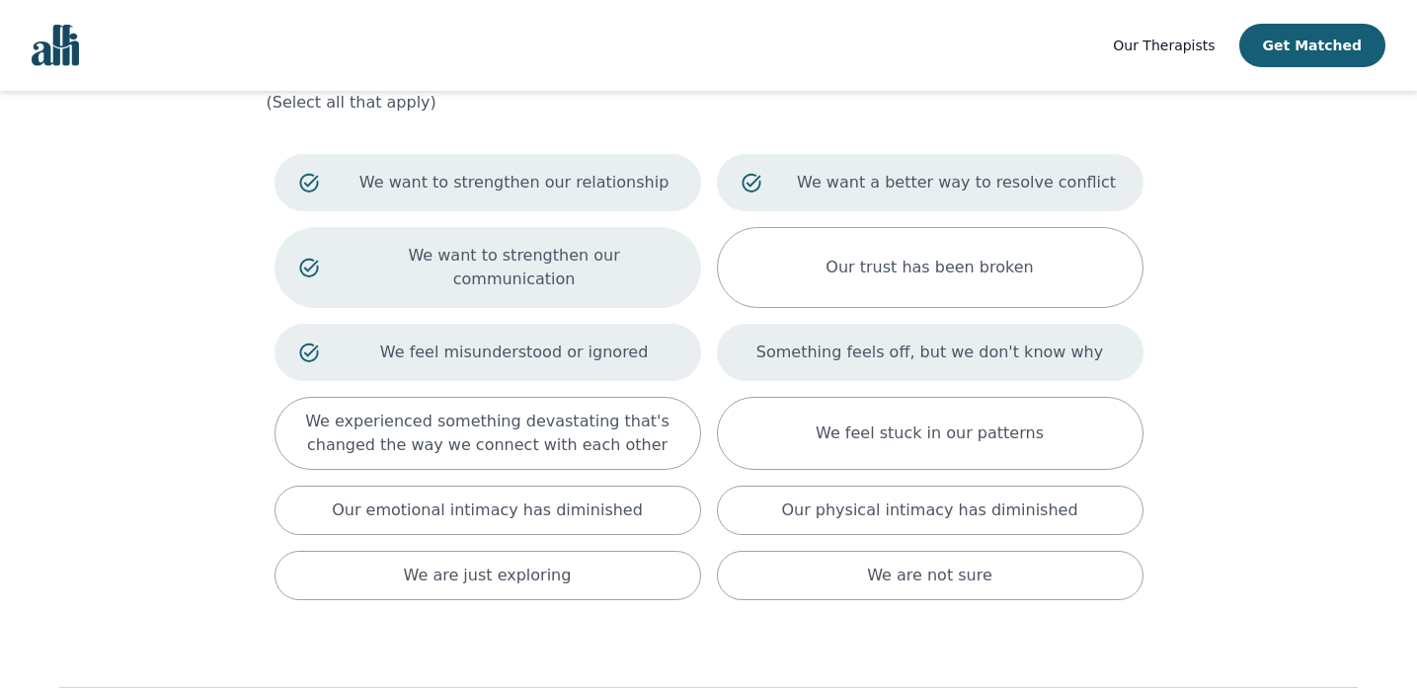
scroll to position [109, 0]
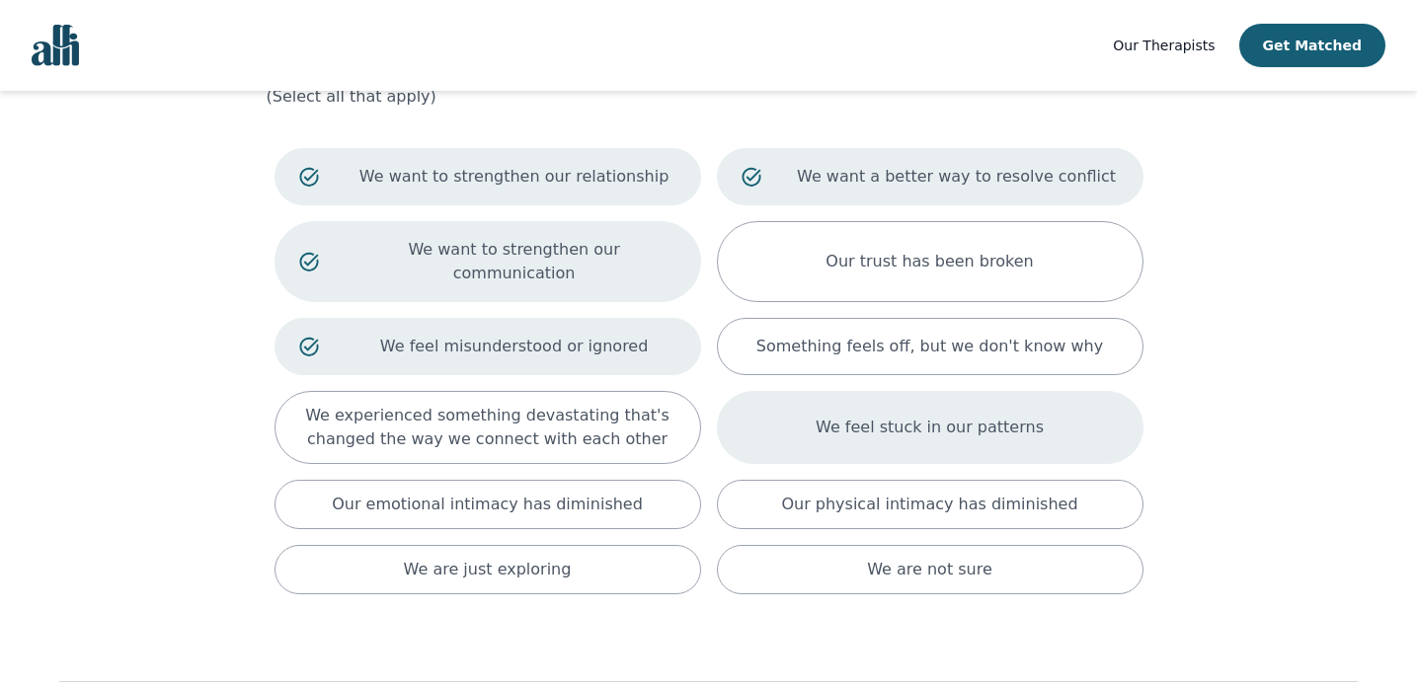
click at [796, 428] on div "We feel stuck in our patterns" at bounding box center [930, 427] width 427 height 73
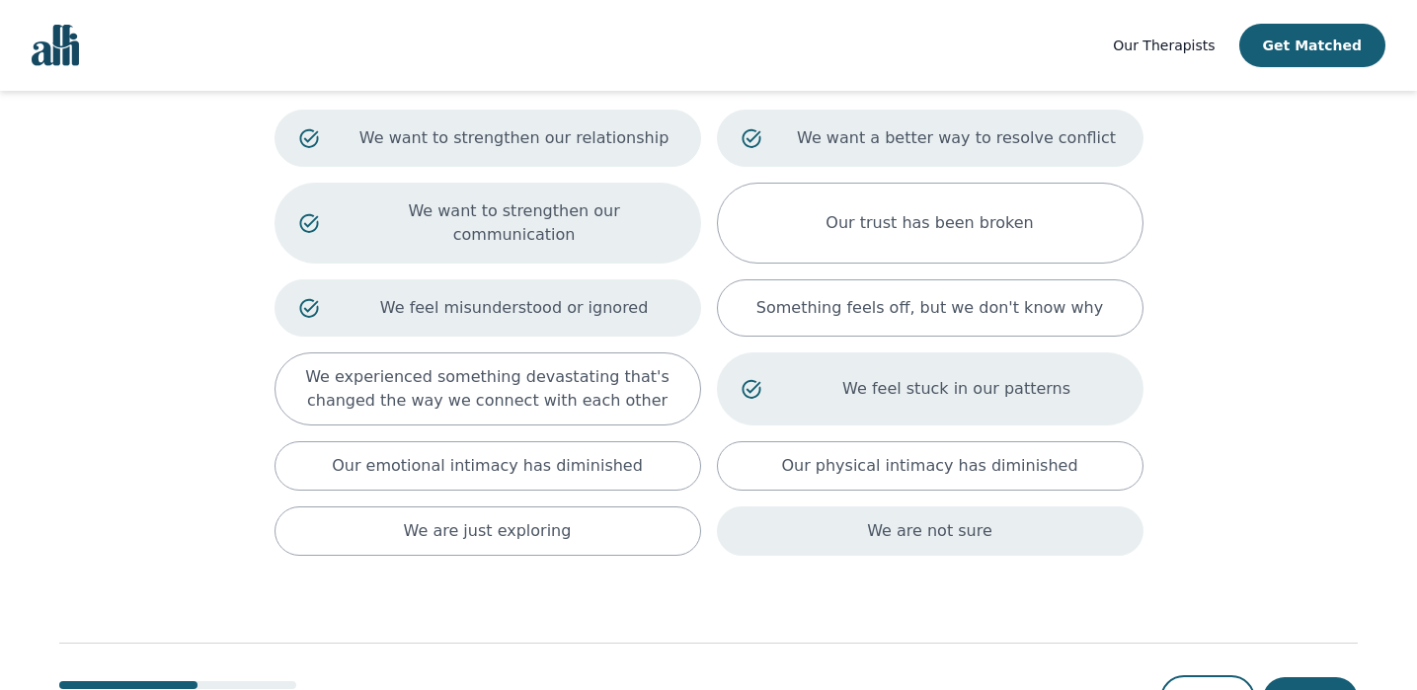
scroll to position [158, 0]
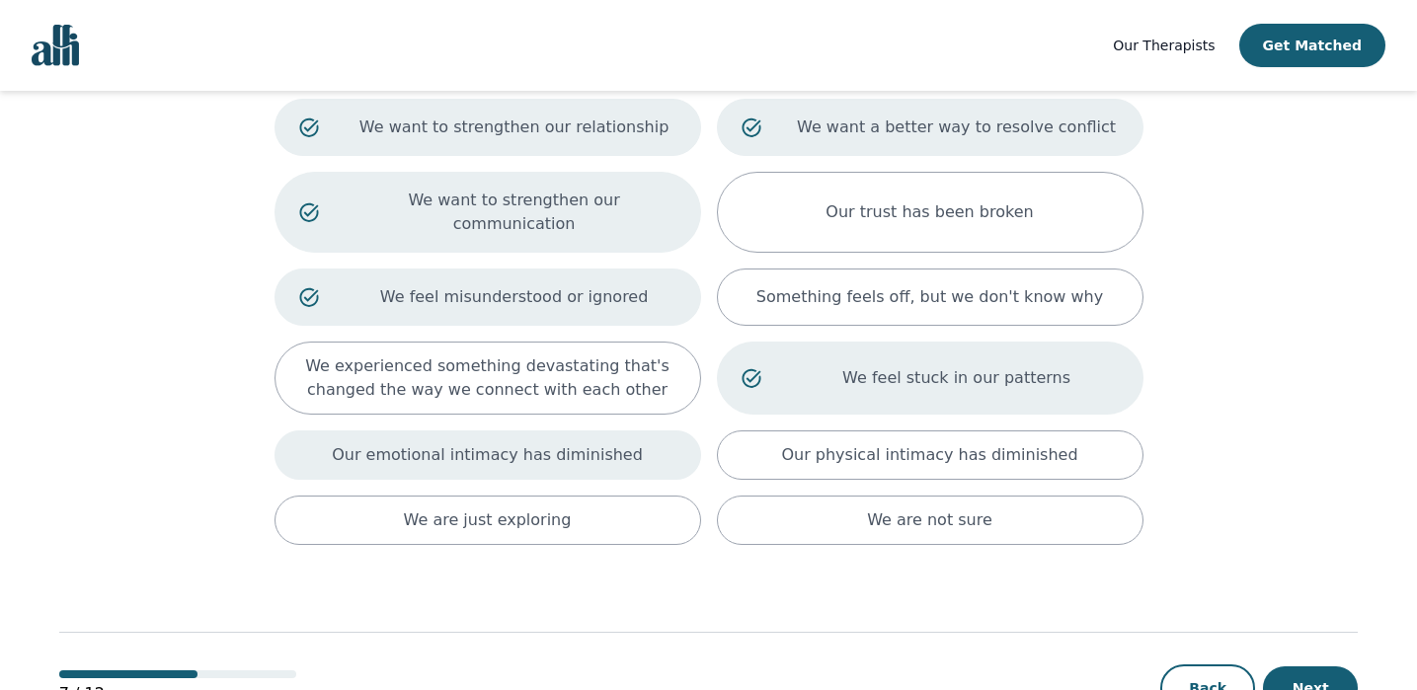
click at [659, 444] on div "Our emotional intimacy has diminished" at bounding box center [487, 454] width 427 height 49
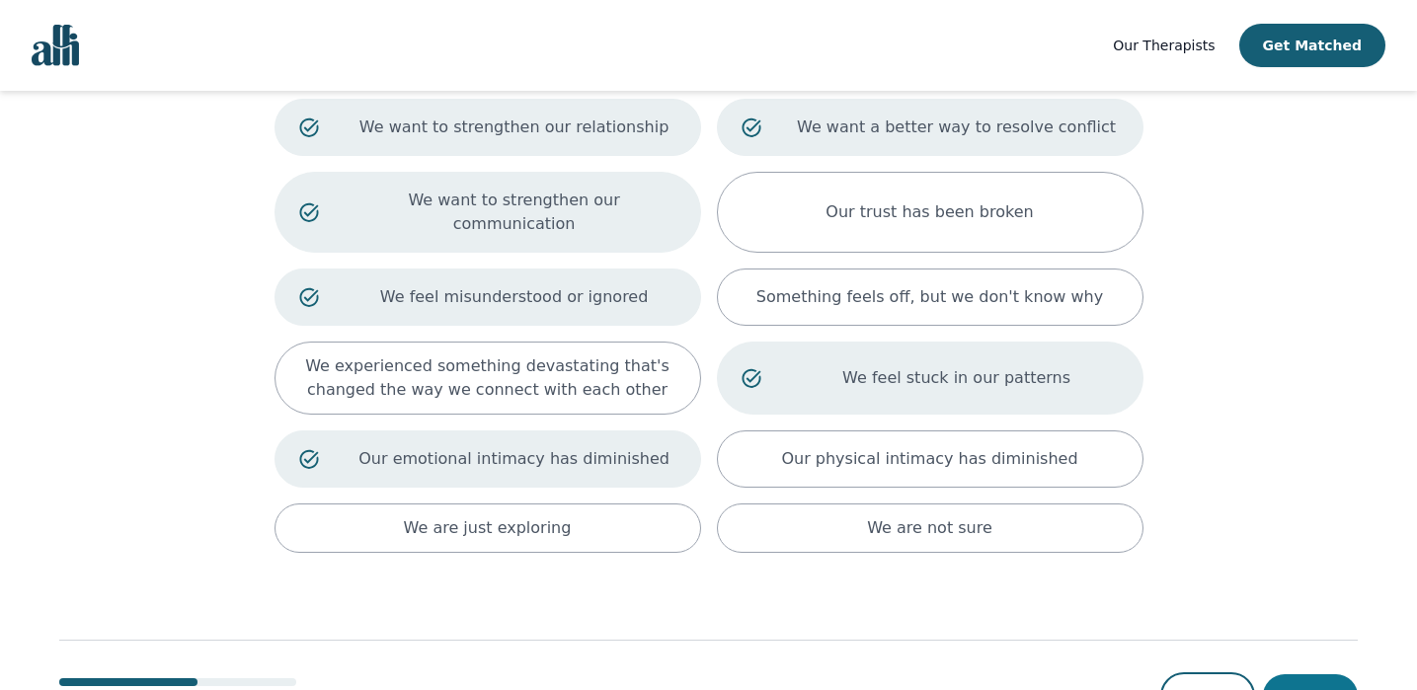
click at [1331, 678] on button "Next" at bounding box center [1310, 695] width 95 height 43
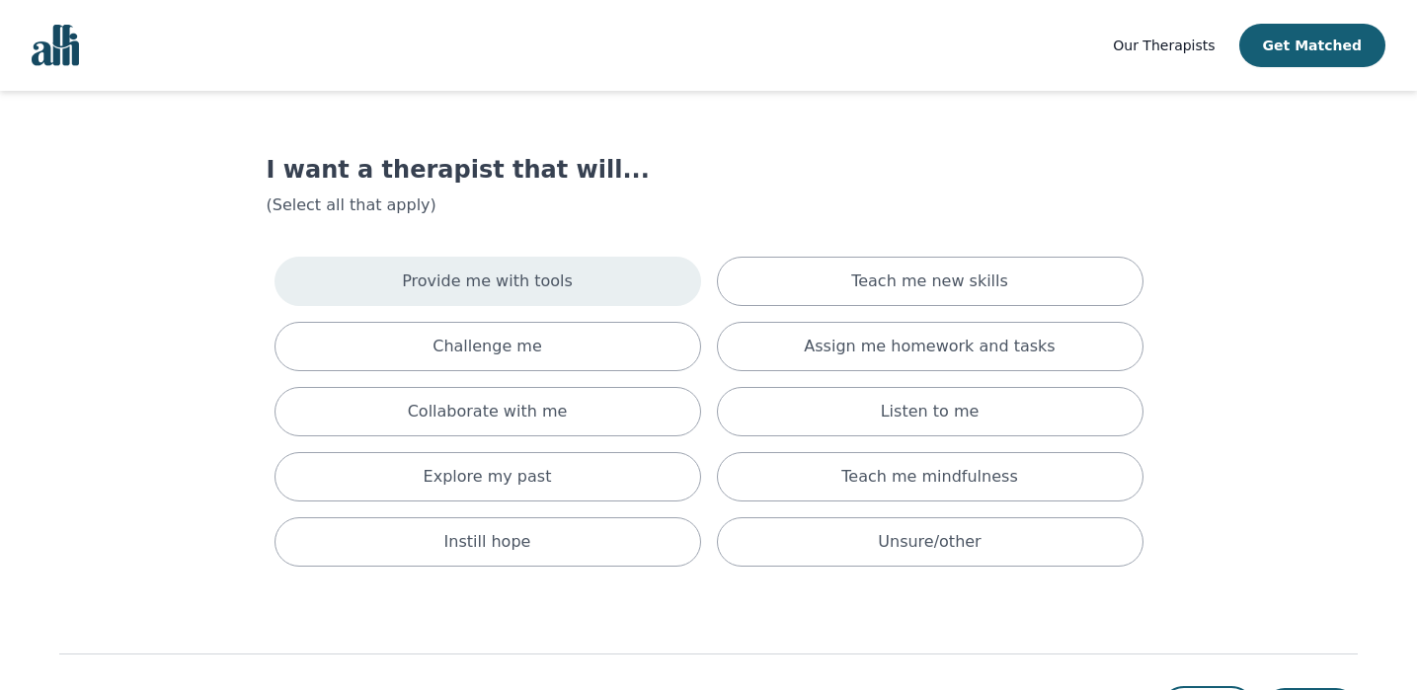
click at [655, 297] on div "Provide me with tools" at bounding box center [487, 281] width 427 height 49
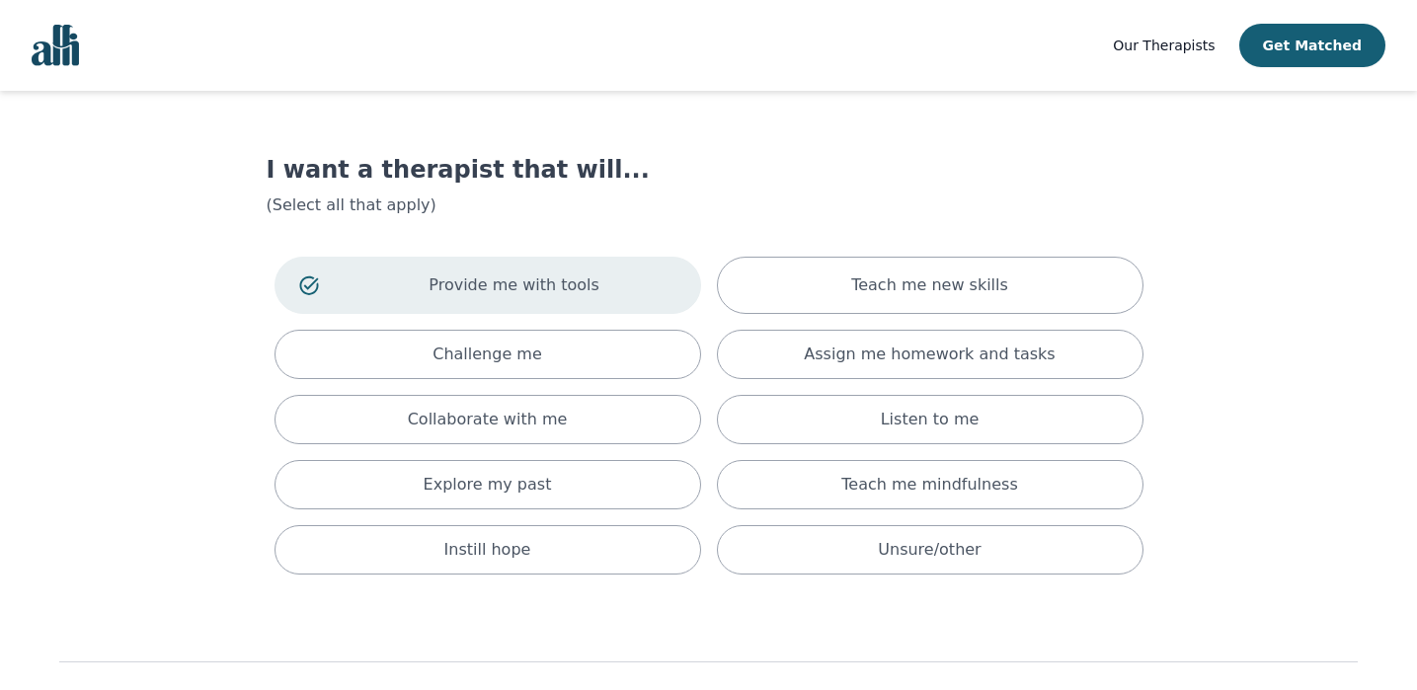
click at [806, 318] on div "Provide me with tools Teach me new skills Challenge me Assign me homework and t…" at bounding box center [709, 416] width 885 height 334
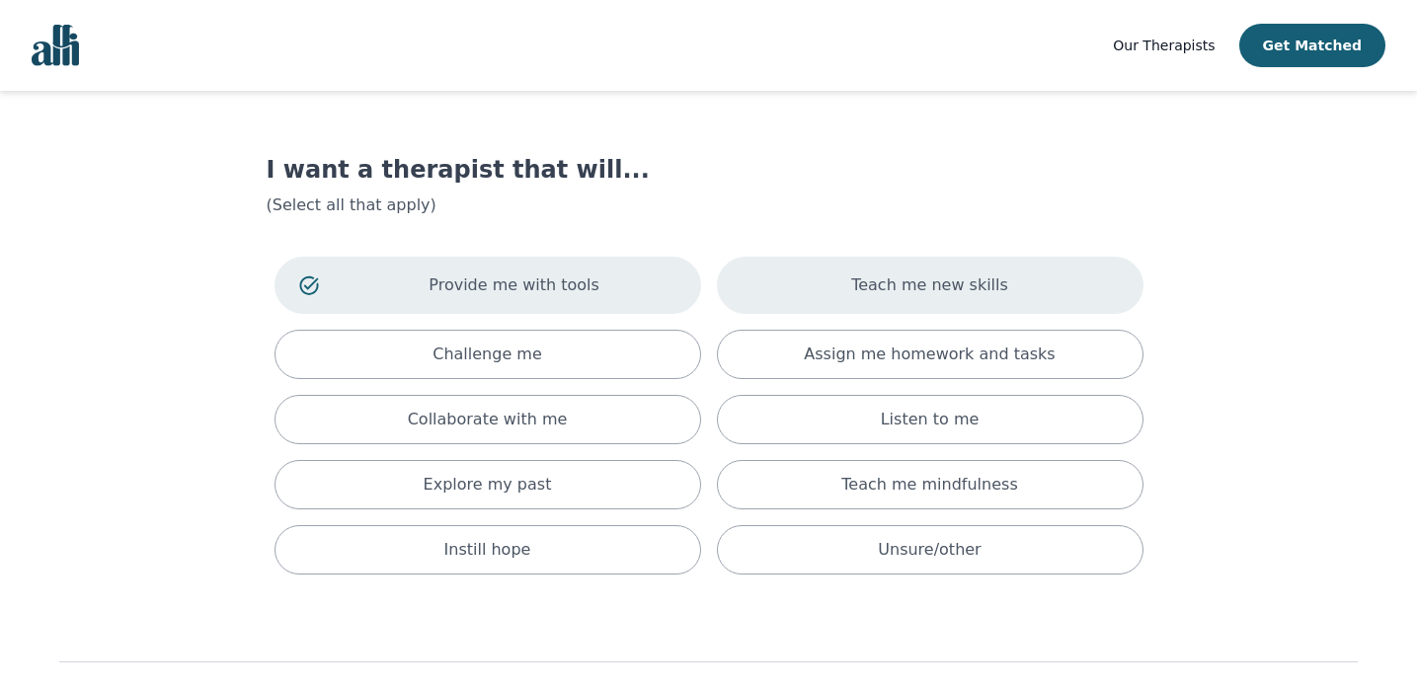
click at [831, 296] on div "Teach me new skills" at bounding box center [930, 285] width 427 height 57
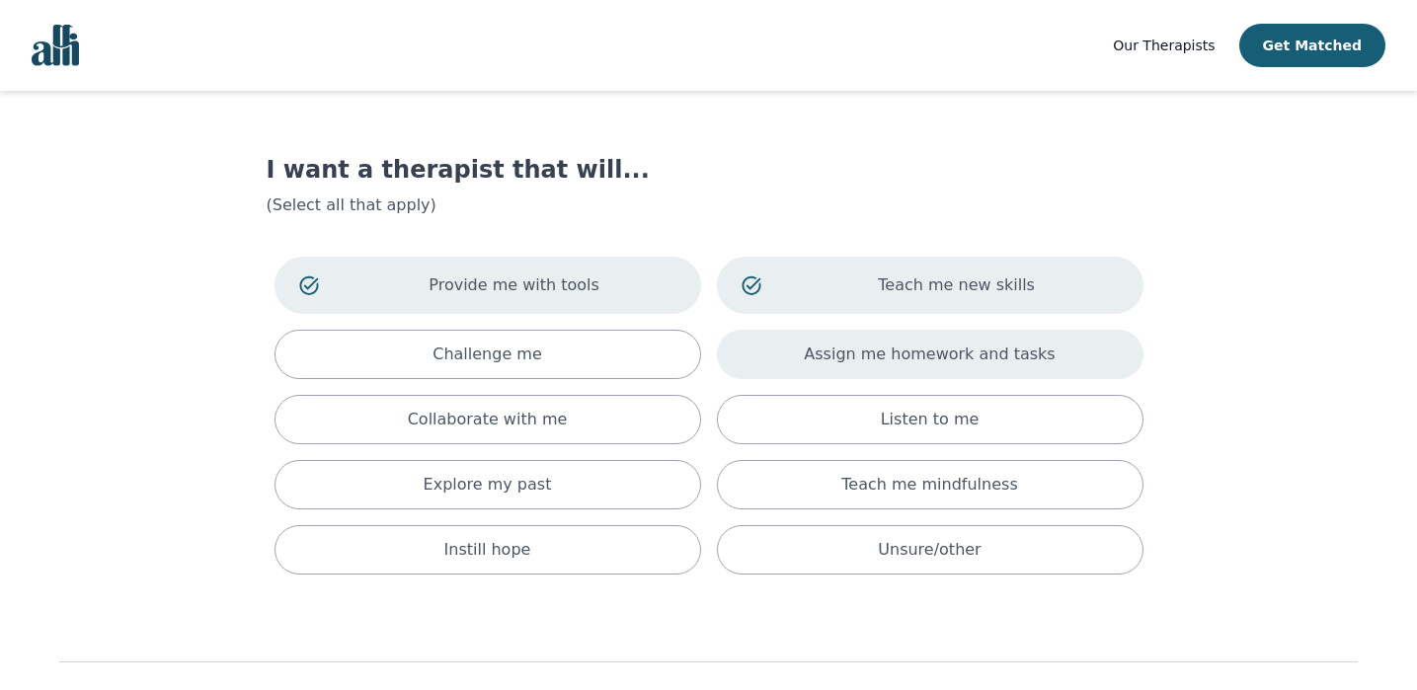
click at [833, 348] on p "Assign me homework and tasks" at bounding box center [929, 355] width 251 height 24
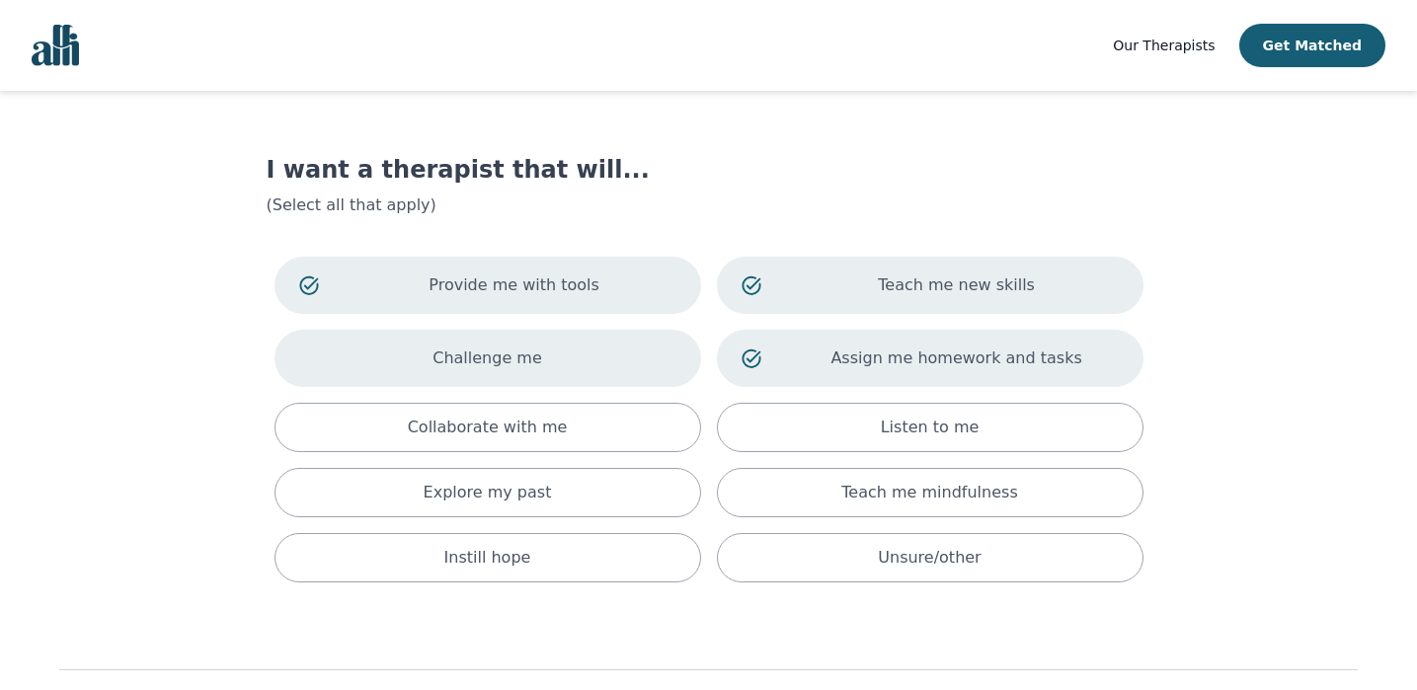
click at [667, 349] on div "Challenge me" at bounding box center [487, 358] width 427 height 57
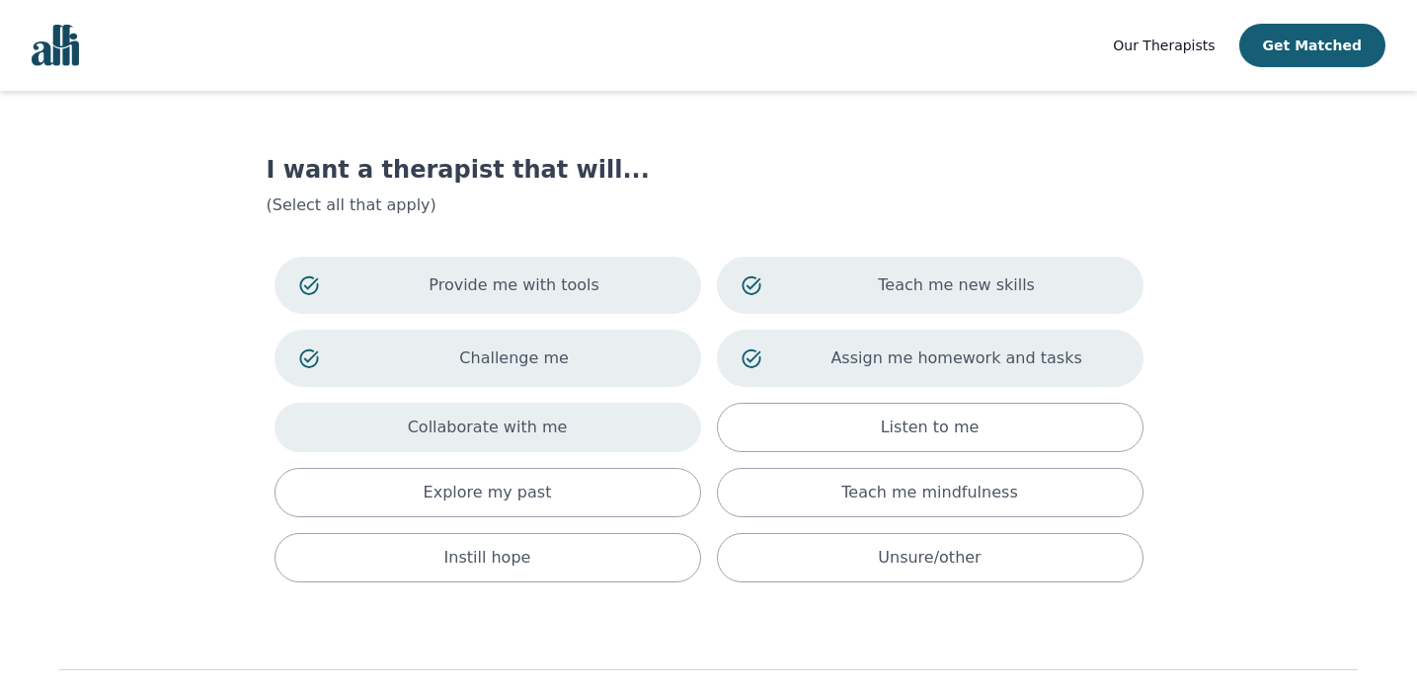
click at [615, 435] on div "Collaborate with me" at bounding box center [487, 427] width 427 height 49
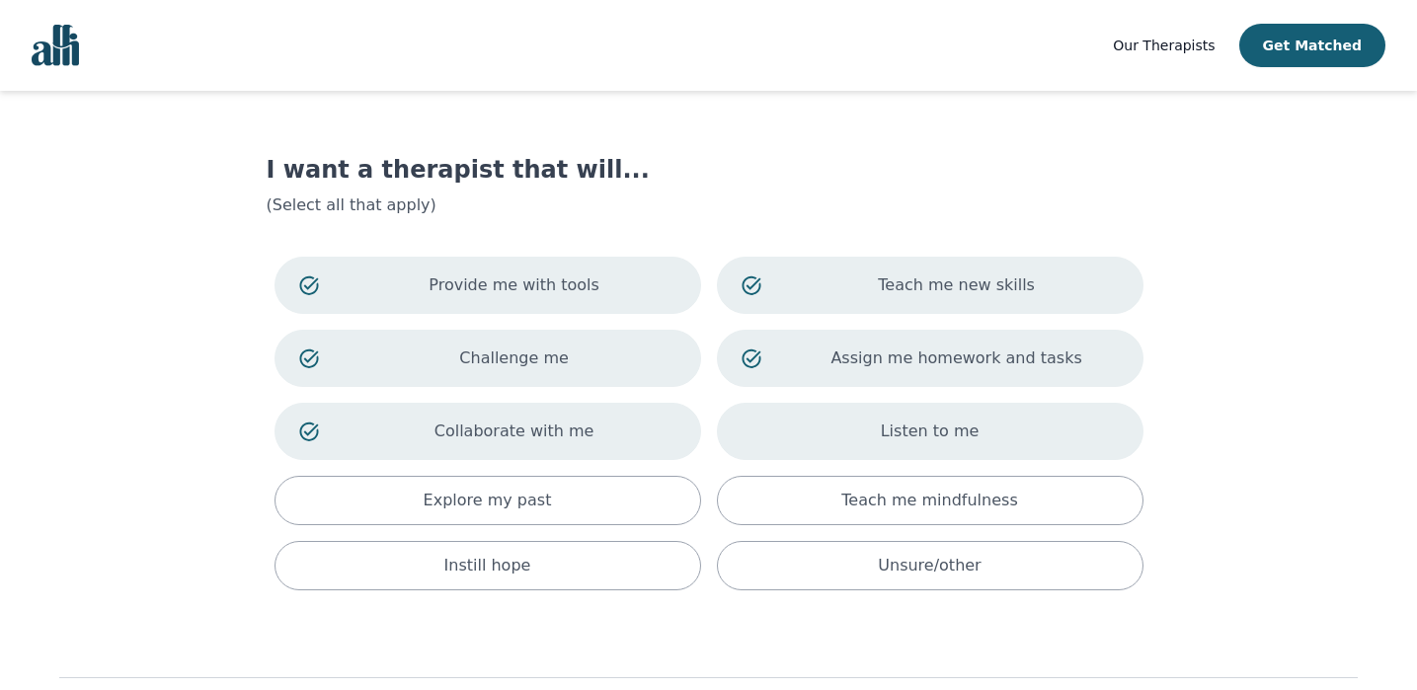
click at [759, 435] on div "Listen to me" at bounding box center [930, 431] width 427 height 57
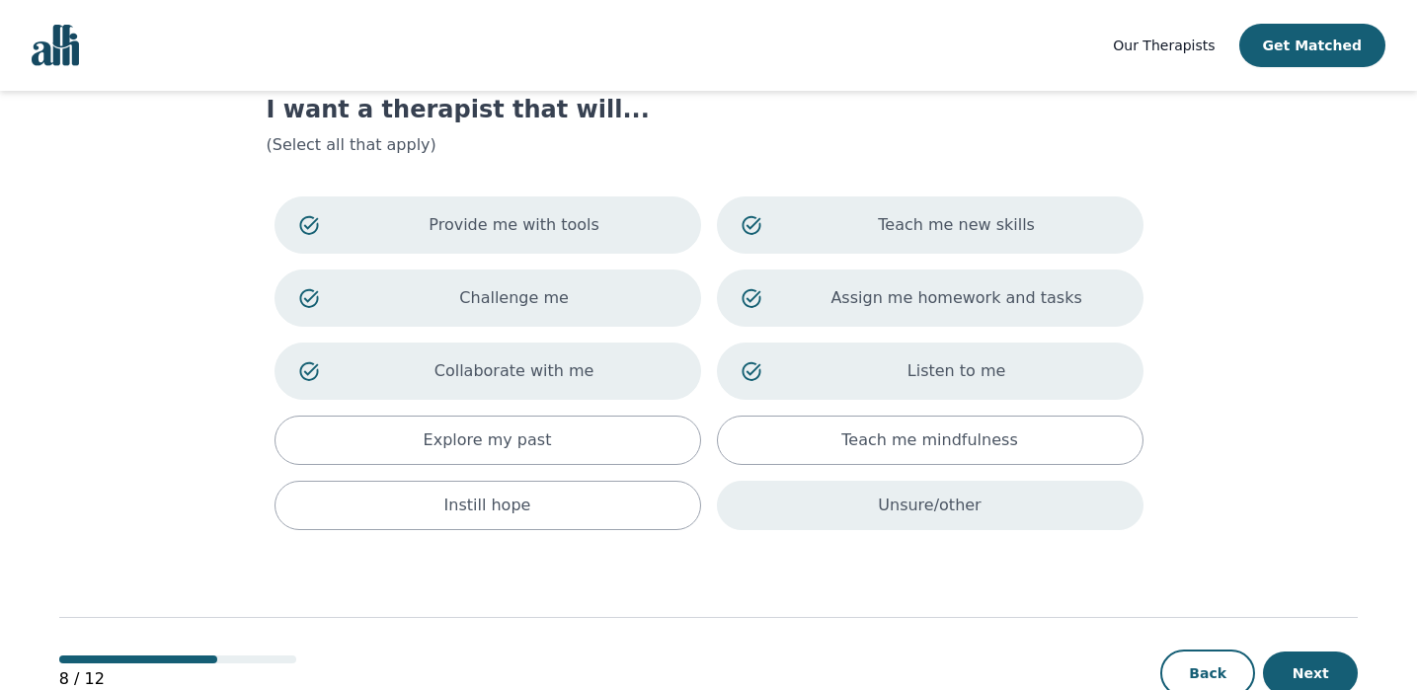
scroll to position [115, 0]
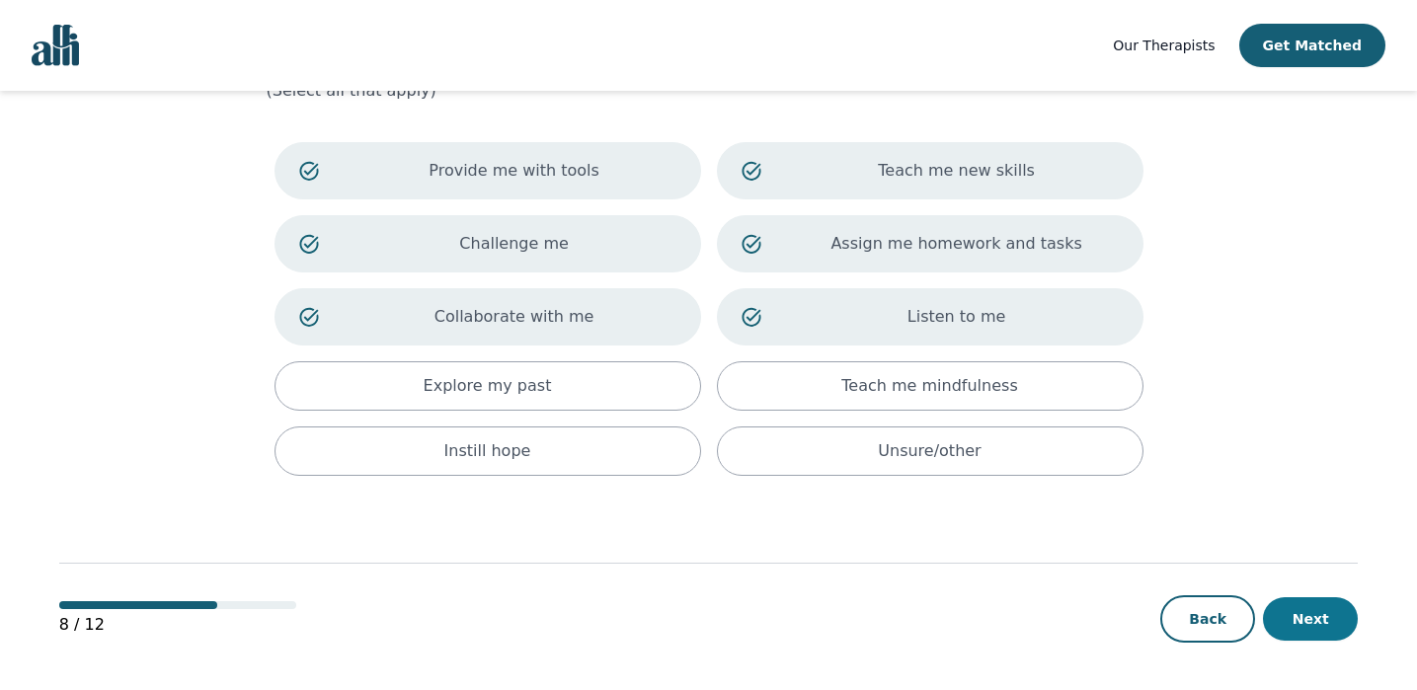
click at [1327, 613] on button "Next" at bounding box center [1310, 618] width 95 height 43
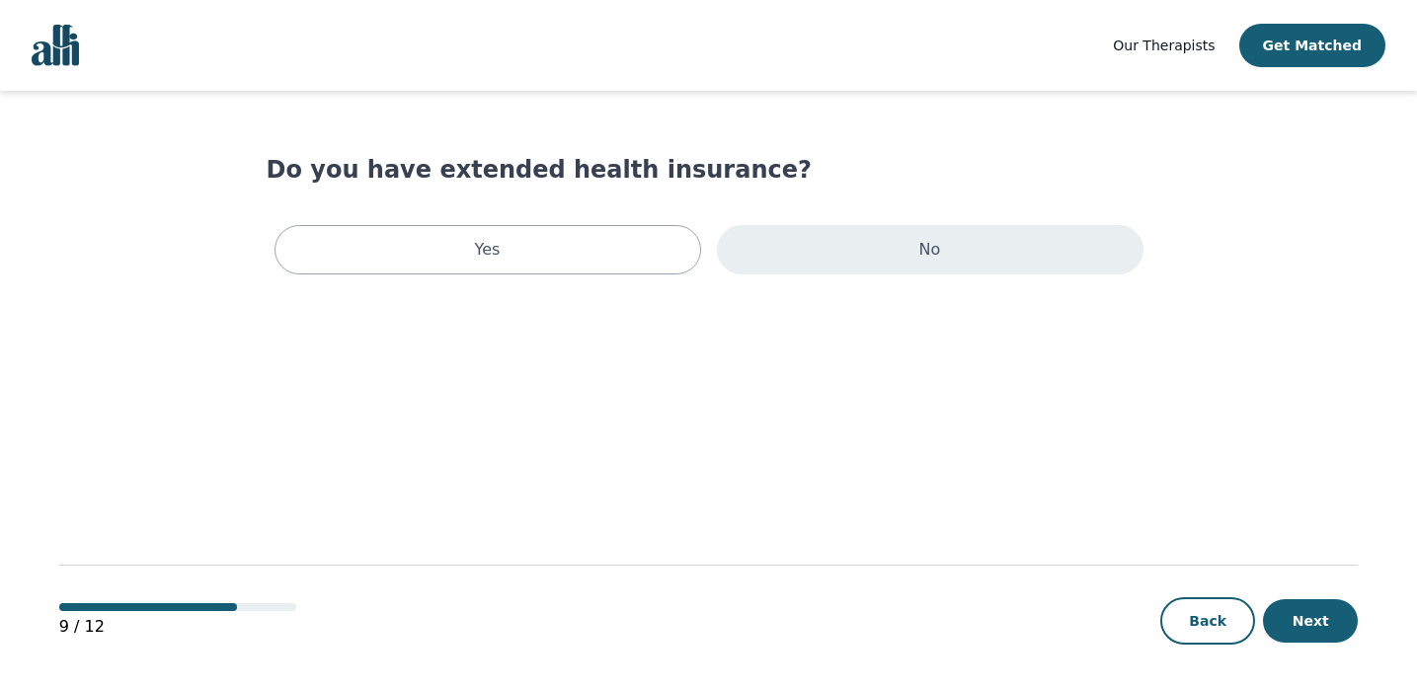
click at [823, 270] on div "No" at bounding box center [930, 249] width 427 height 49
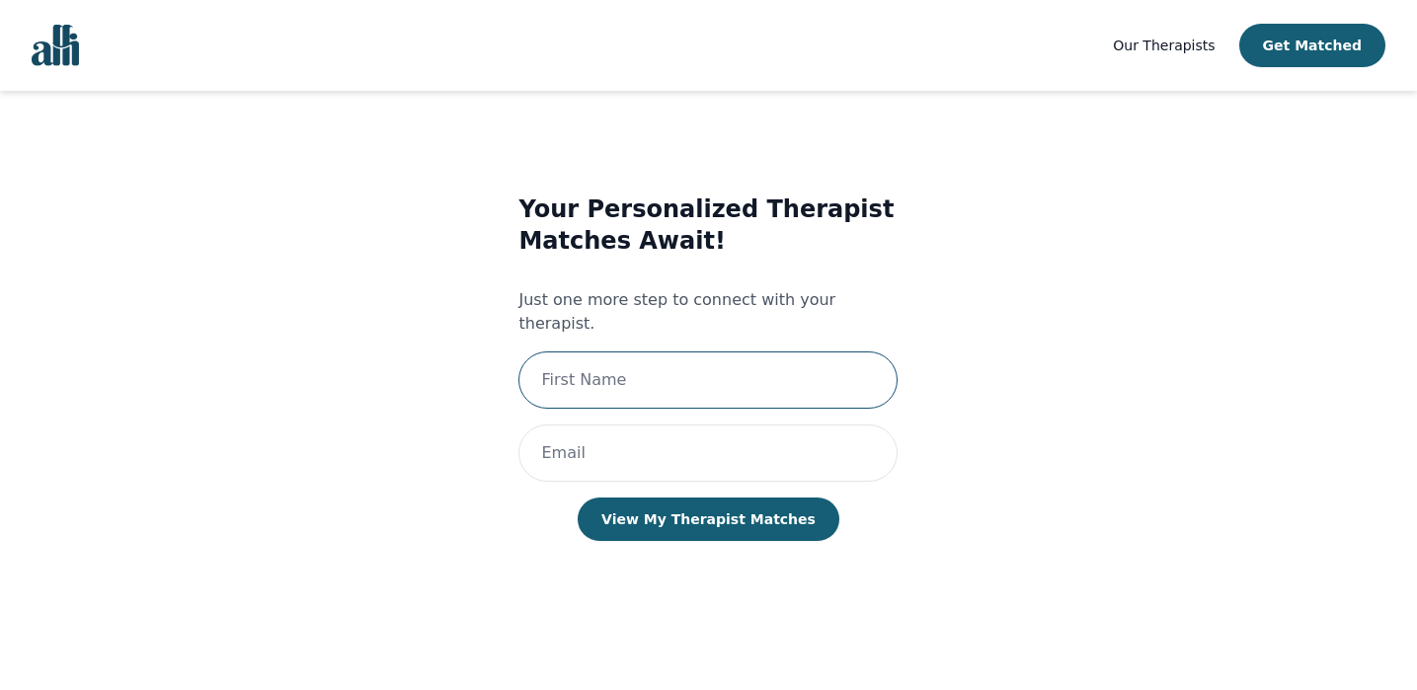
click at [747, 359] on input "text" at bounding box center [707, 380] width 379 height 57
type input "Bryanna"
click at [720, 429] on input "email" at bounding box center [707, 453] width 379 height 57
type input "[EMAIL_ADDRESS][DOMAIN_NAME]"
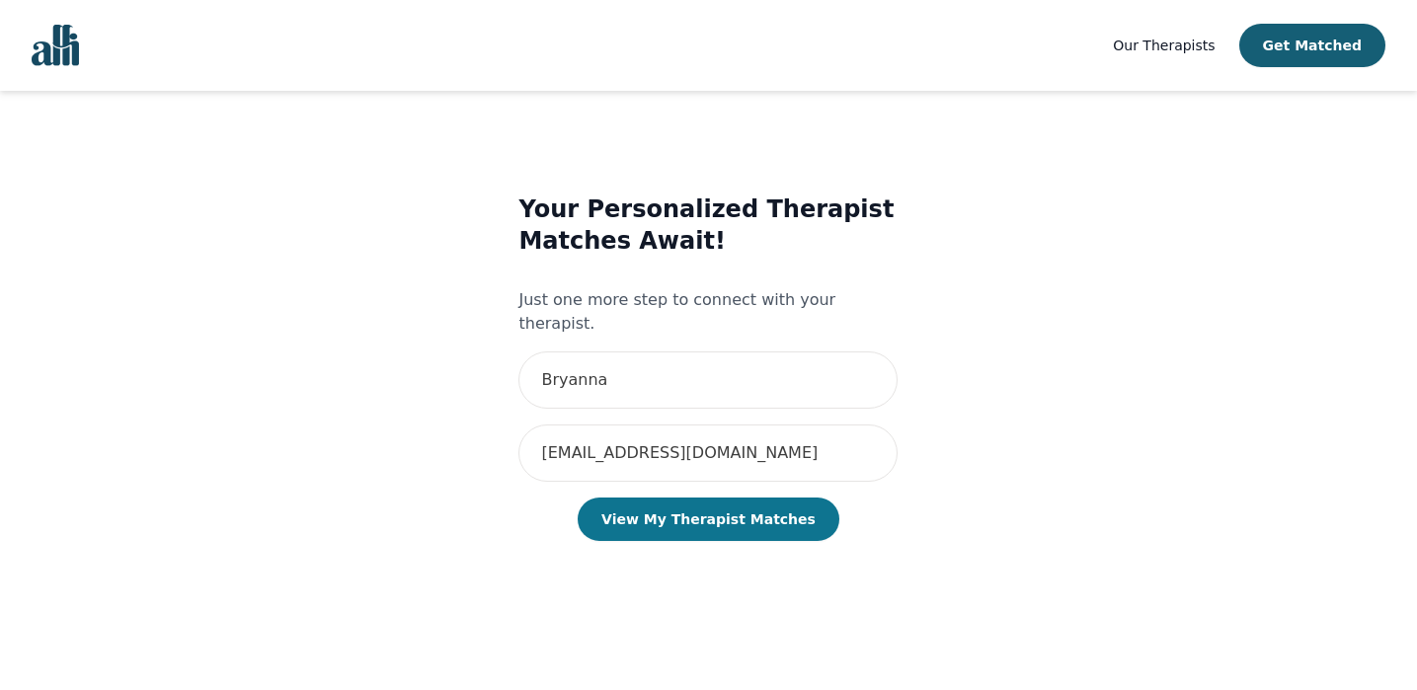
click at [726, 504] on button "View My Therapist Matches" at bounding box center [709, 519] width 262 height 43
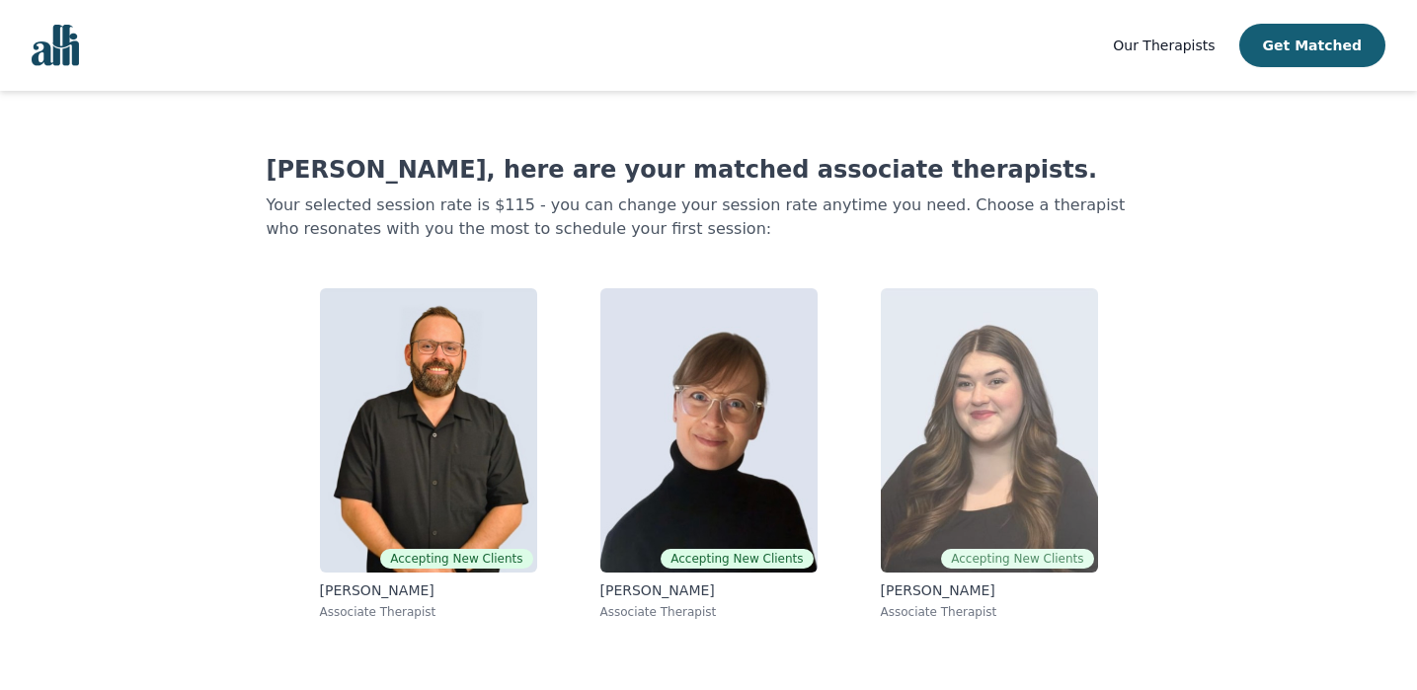
click at [935, 521] on img at bounding box center [989, 430] width 217 height 284
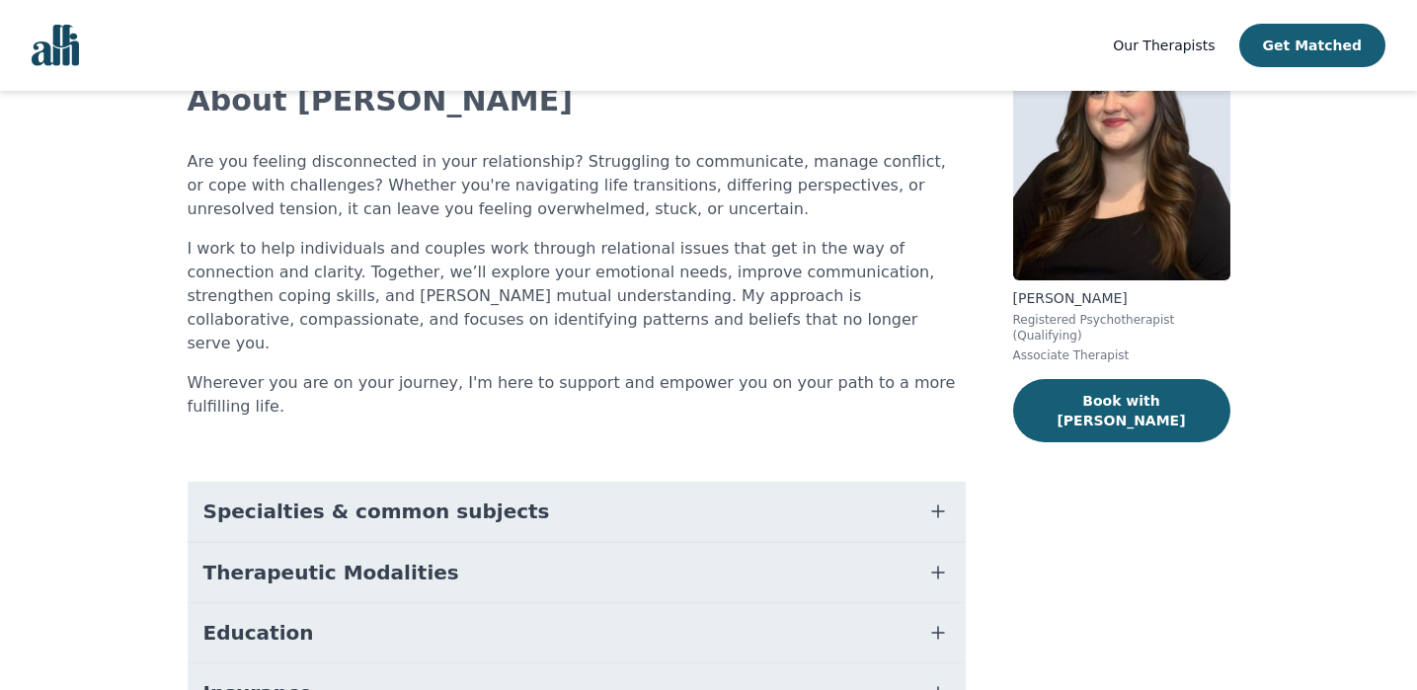
scroll to position [143, 0]
click at [750, 542] on button "Therapeutic Modalities" at bounding box center [577, 571] width 778 height 59
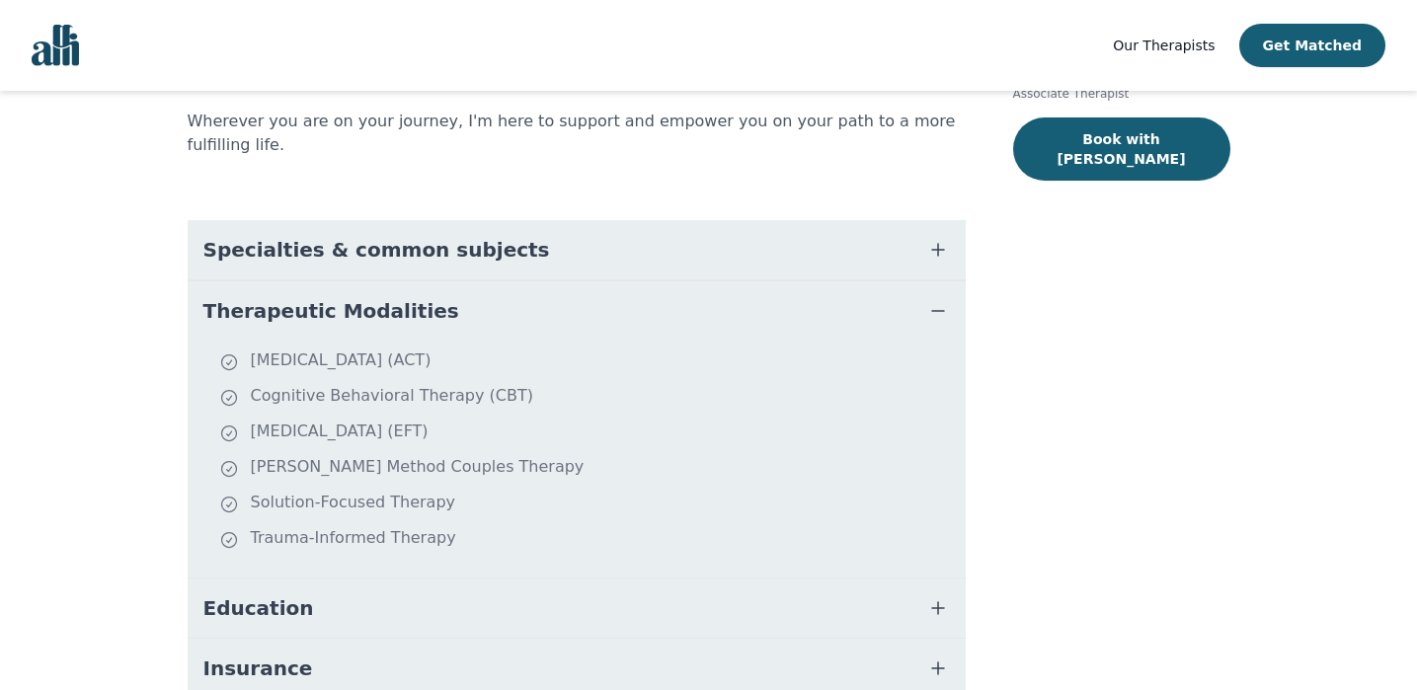
scroll to position [430, 0]
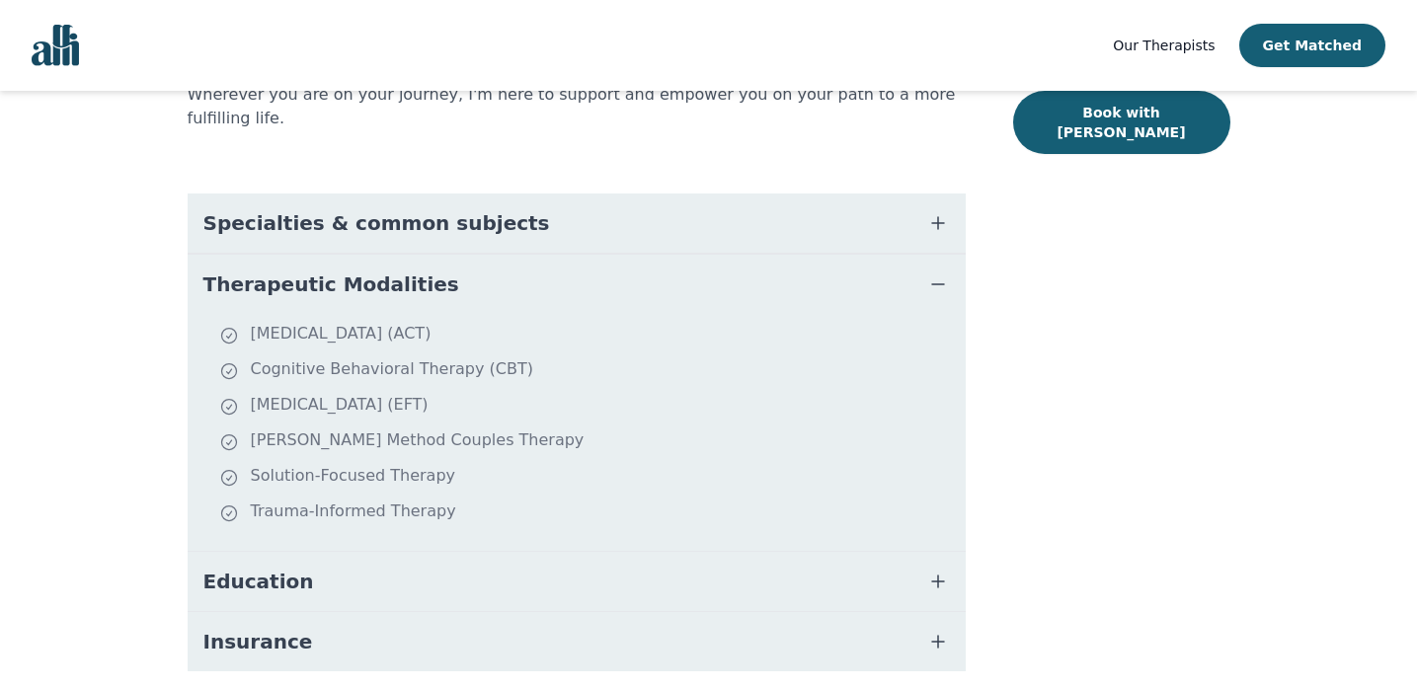
click at [758, 552] on button "Education" at bounding box center [577, 581] width 778 height 59
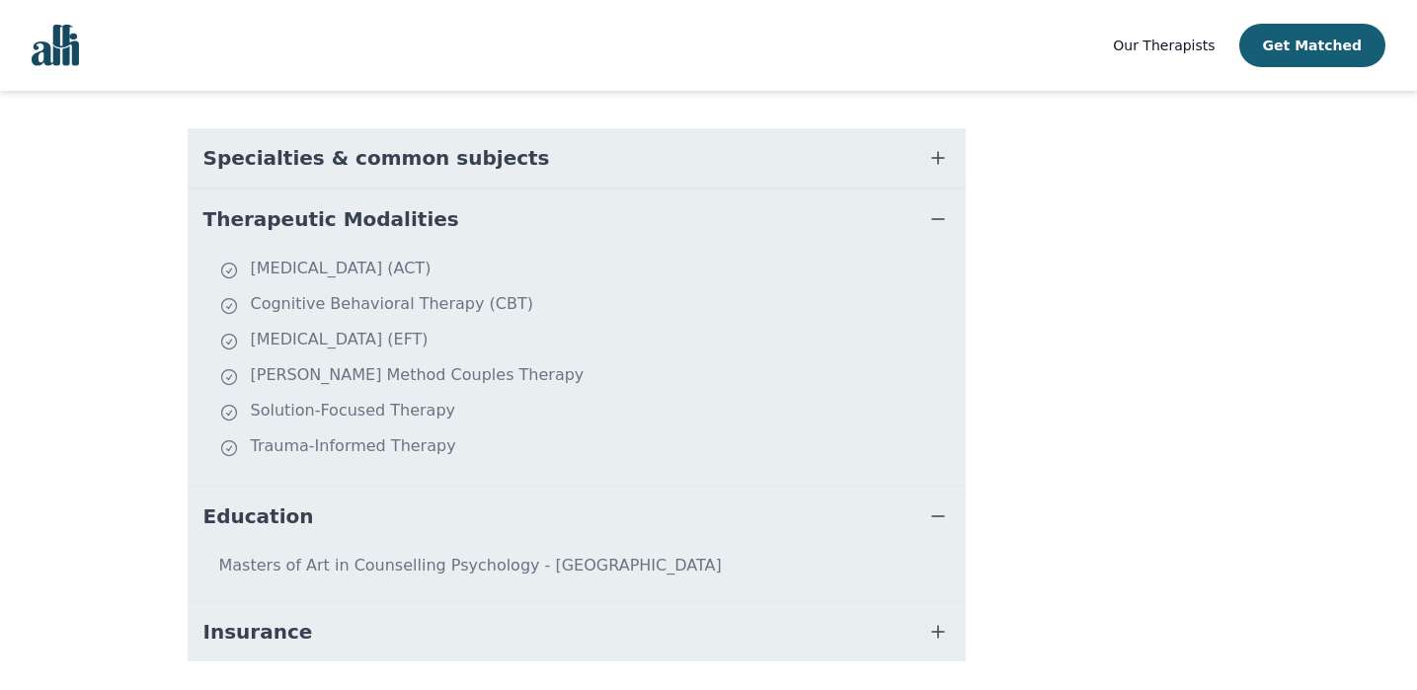
scroll to position [497, 0]
click at [759, 601] on button "Insurance" at bounding box center [577, 630] width 778 height 59
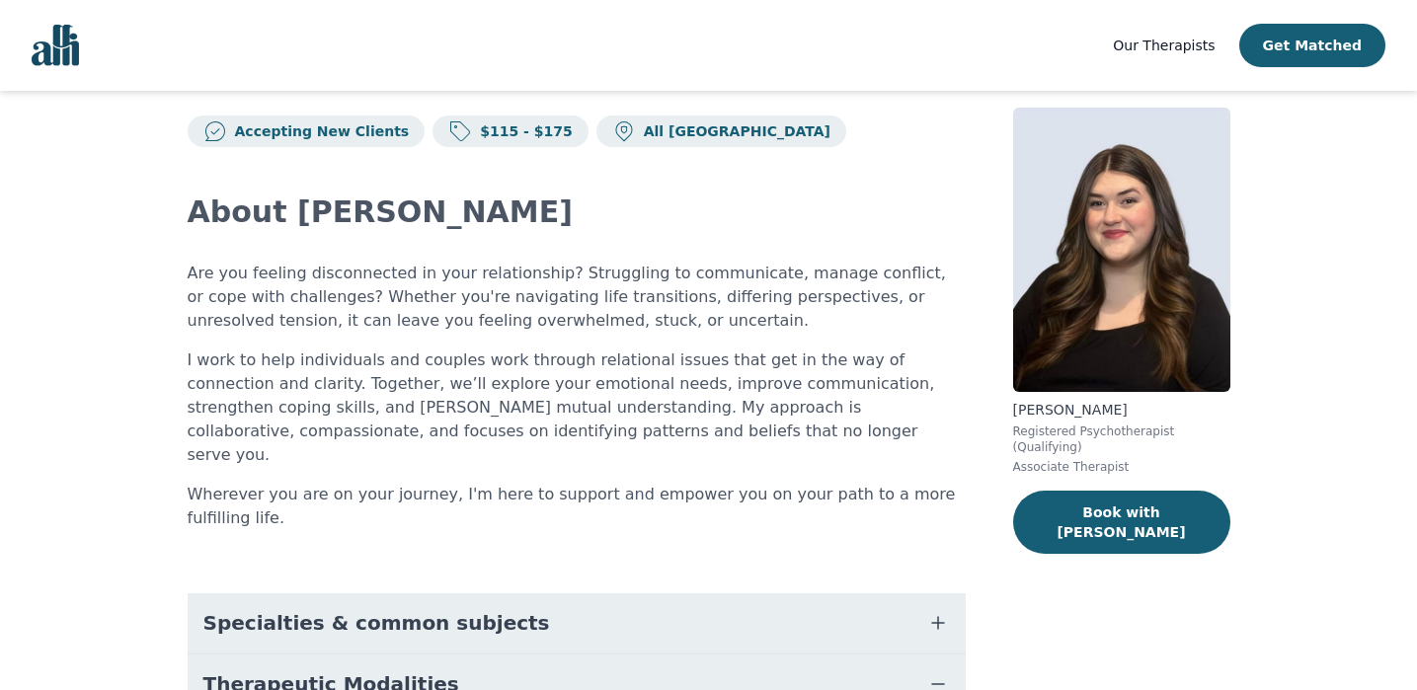
scroll to position [21, 0]
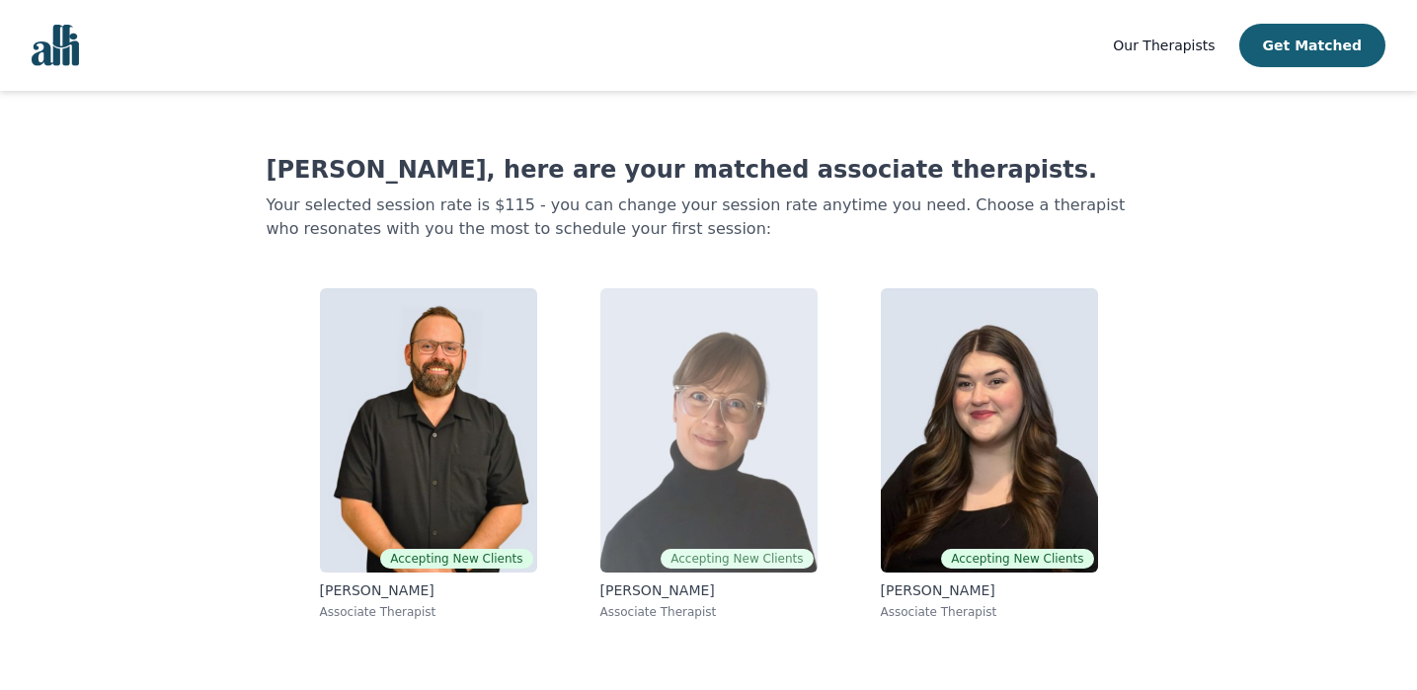
click at [696, 440] on img at bounding box center [708, 430] width 217 height 284
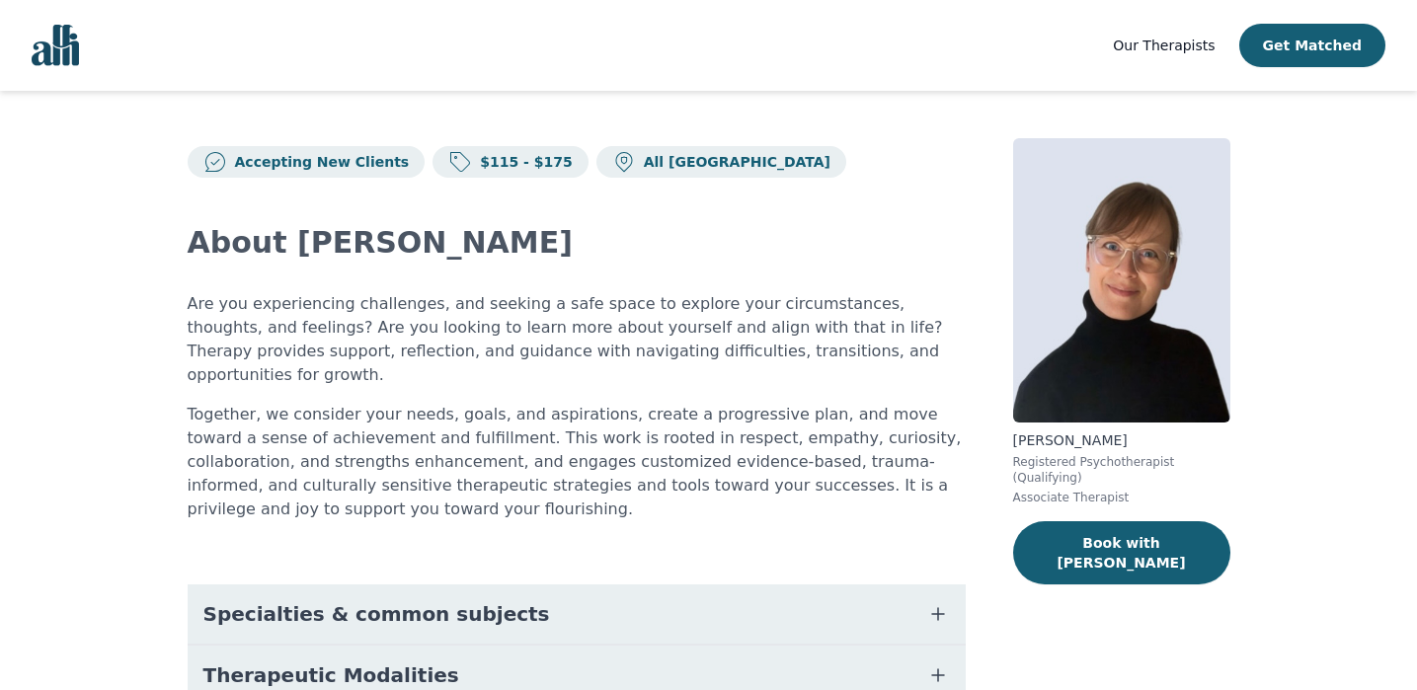
scroll to position [206, 0]
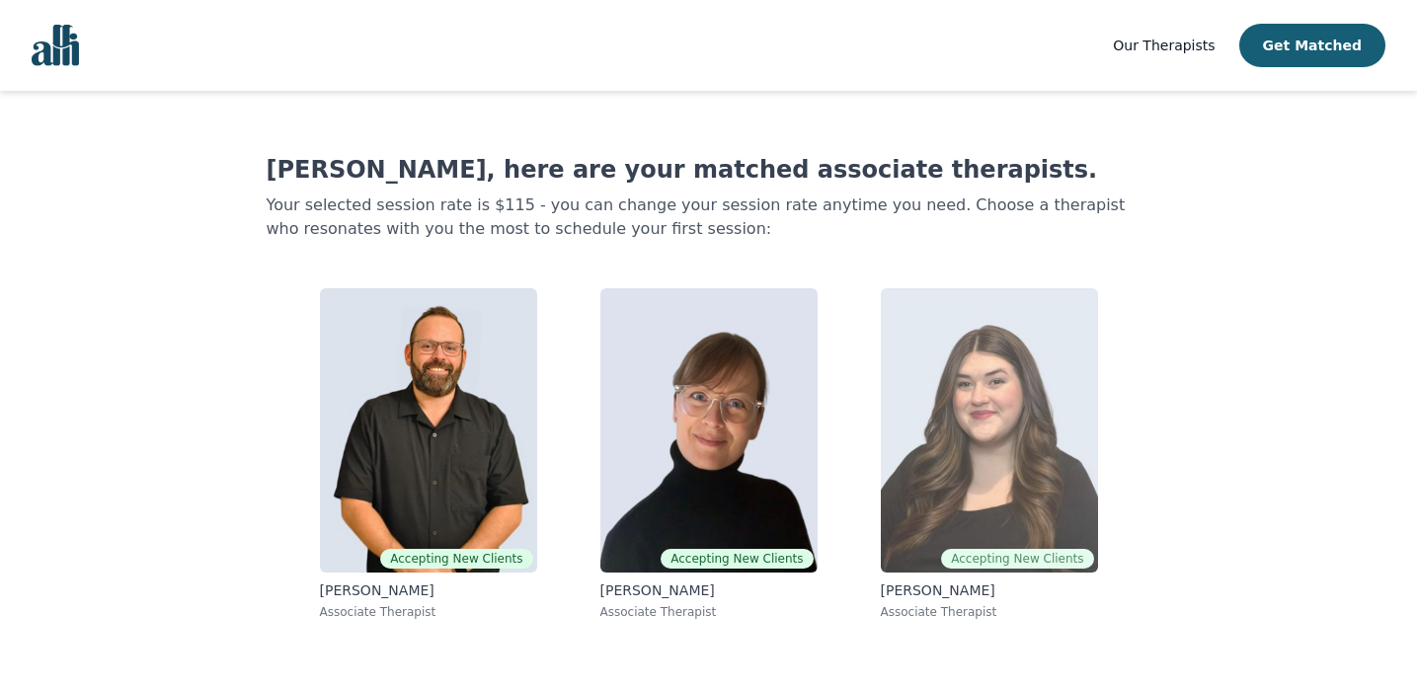
click at [913, 557] on img at bounding box center [989, 430] width 217 height 284
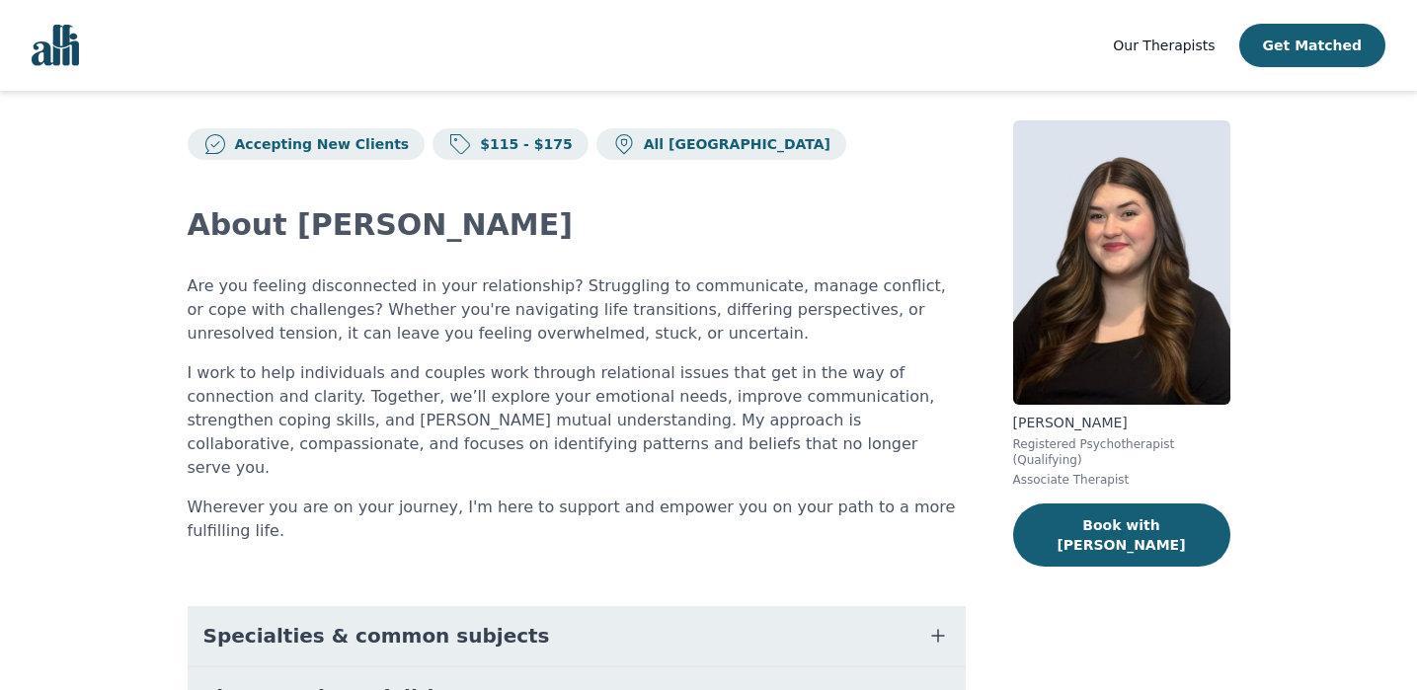
scroll to position [24, 0]
